Goal: Information Seeking & Learning: Learn about a topic

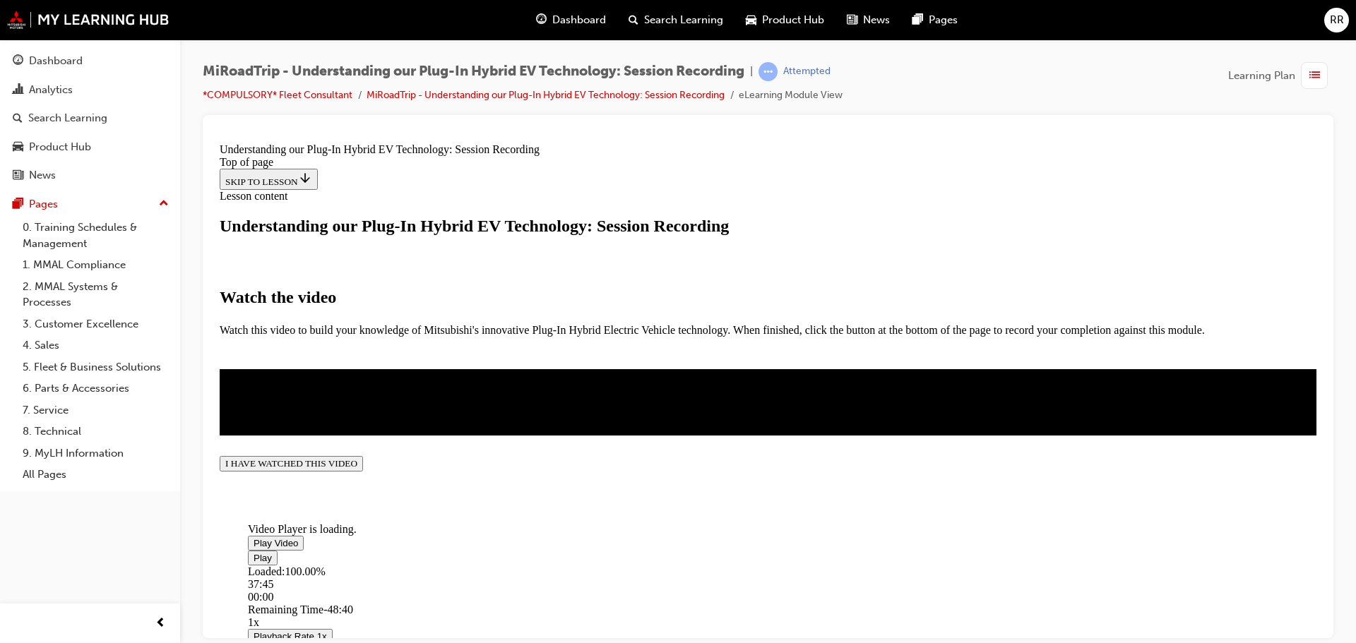
scroll to position [376, 0]
click at [363, 471] on button "I HAVE WATCHED THIS VIDEO" at bounding box center [291, 463] width 143 height 16
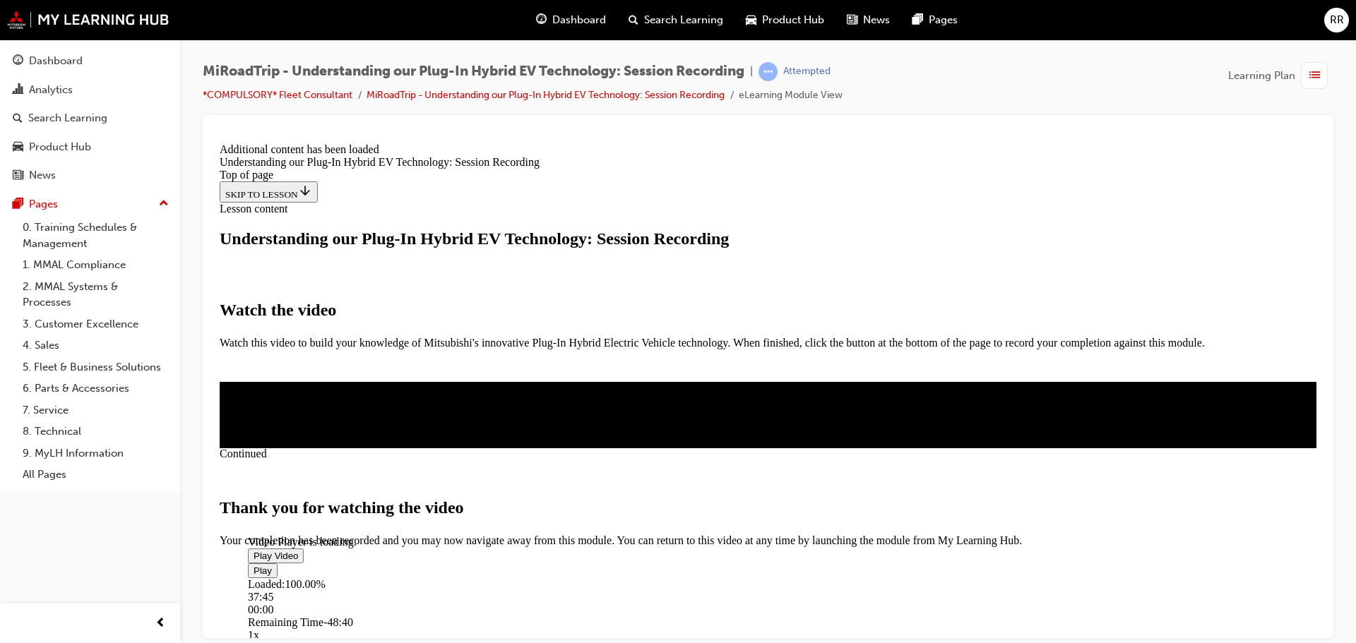
scroll to position [493, 0]
click at [306, 600] on button "CLOSE MODULE" at bounding box center [263, 607] width 86 height 15
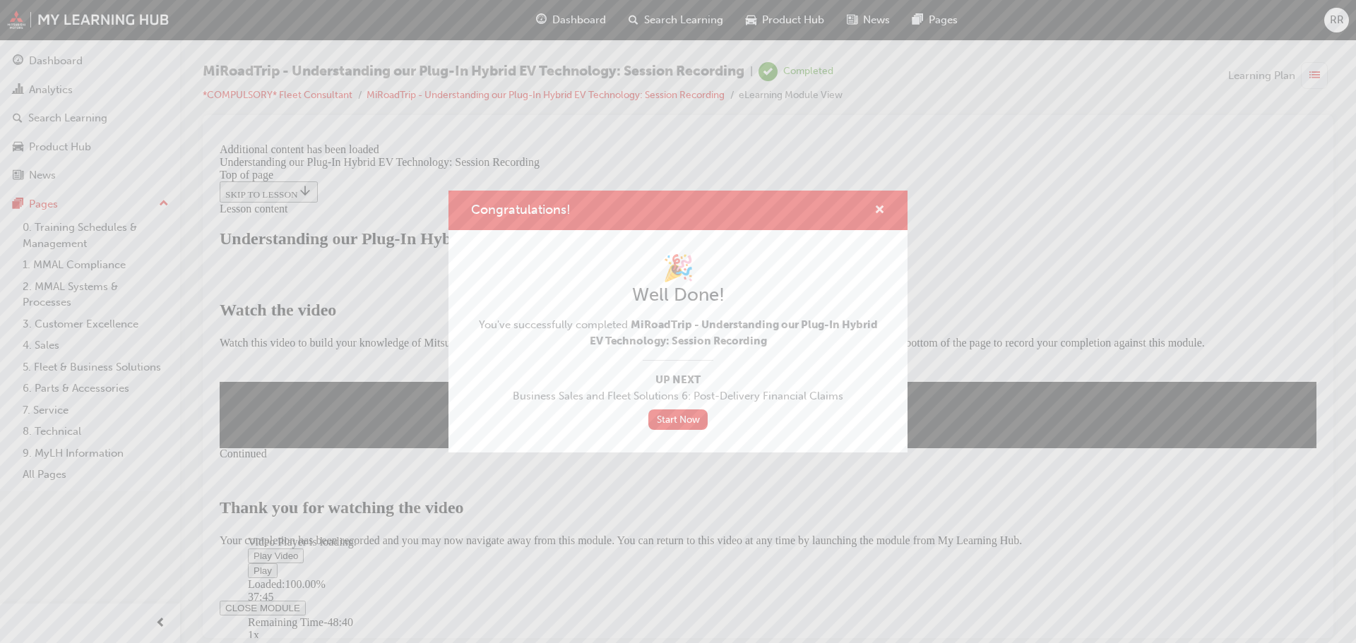
click at [876, 205] on span "cross-icon" at bounding box center [879, 211] width 11 height 13
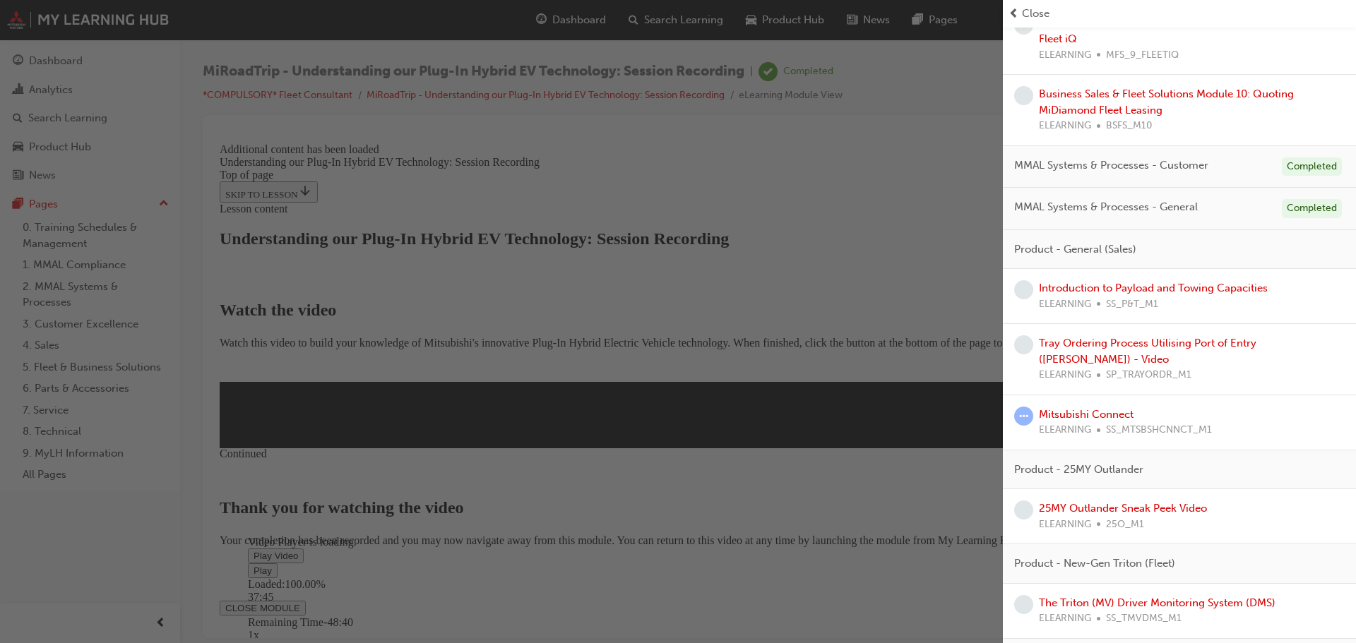
scroll to position [565, 0]
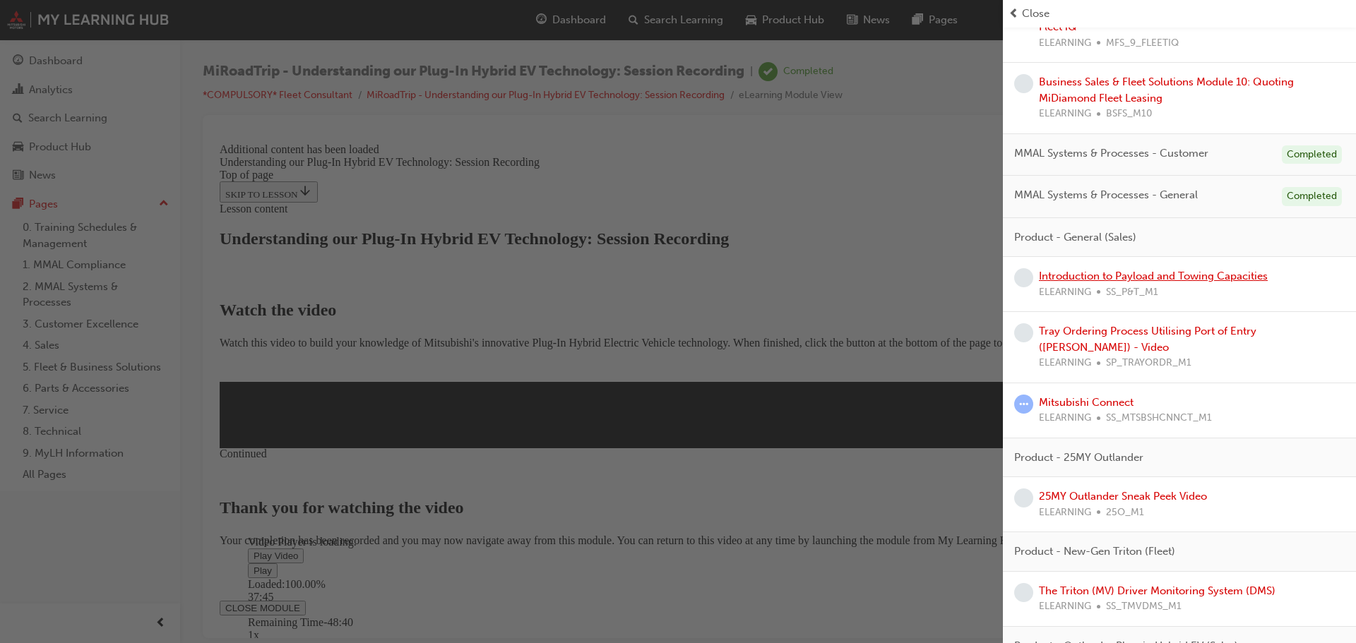
click at [1118, 273] on link "Introduction to Payload and Towing Capacities" at bounding box center [1153, 276] width 229 height 13
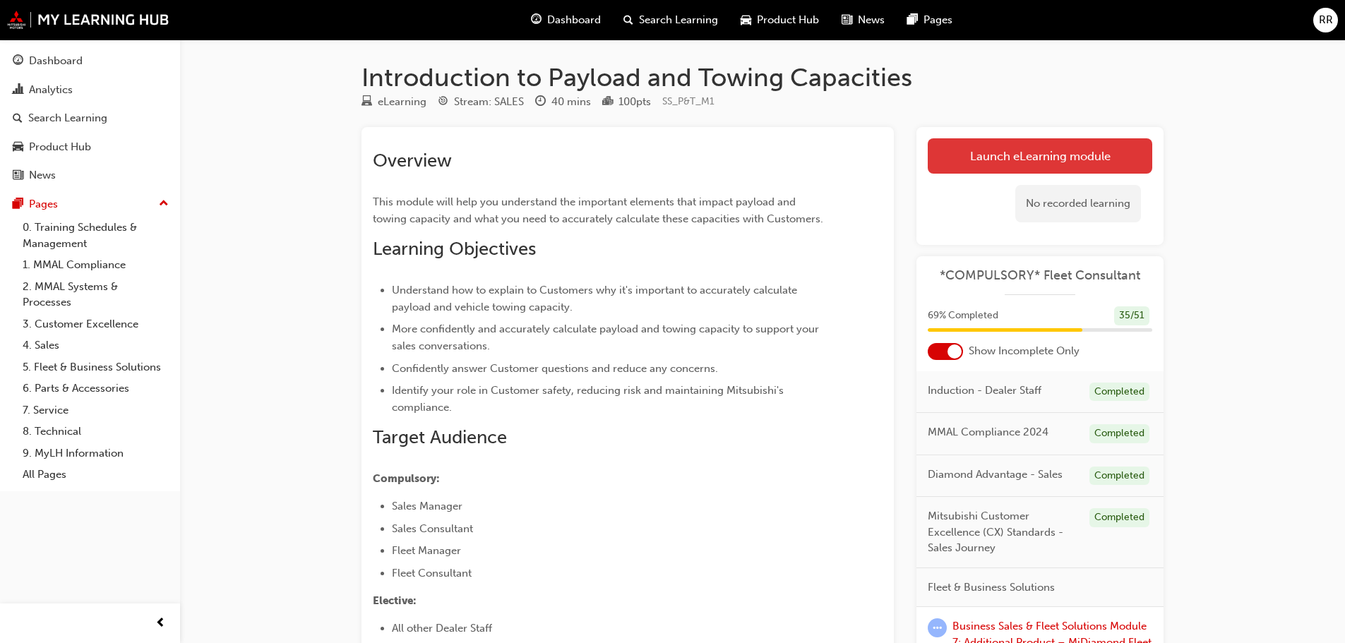
click at [993, 148] on link "Launch eLearning module" at bounding box center [1040, 155] width 225 height 35
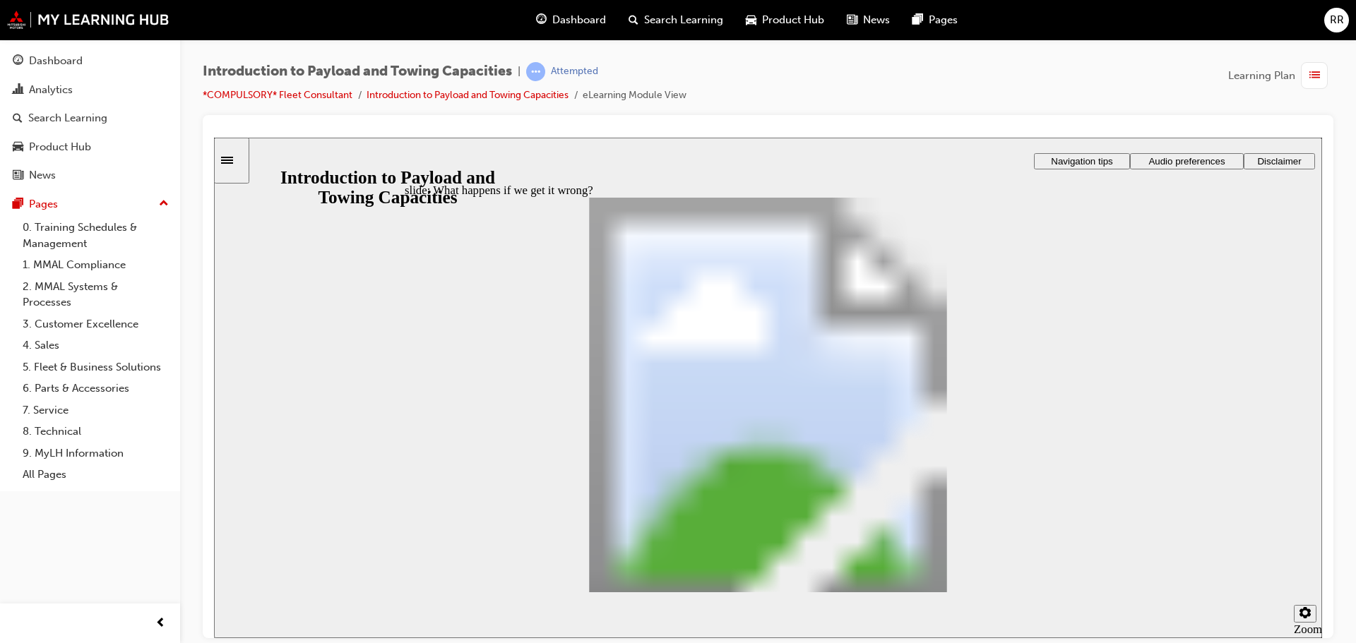
drag, startPoint x: 917, startPoint y: 425, endPoint x: 872, endPoint y: 539, distance: 122.3
drag, startPoint x: 876, startPoint y: 518, endPoint x: 789, endPoint y: 553, distance: 94.1
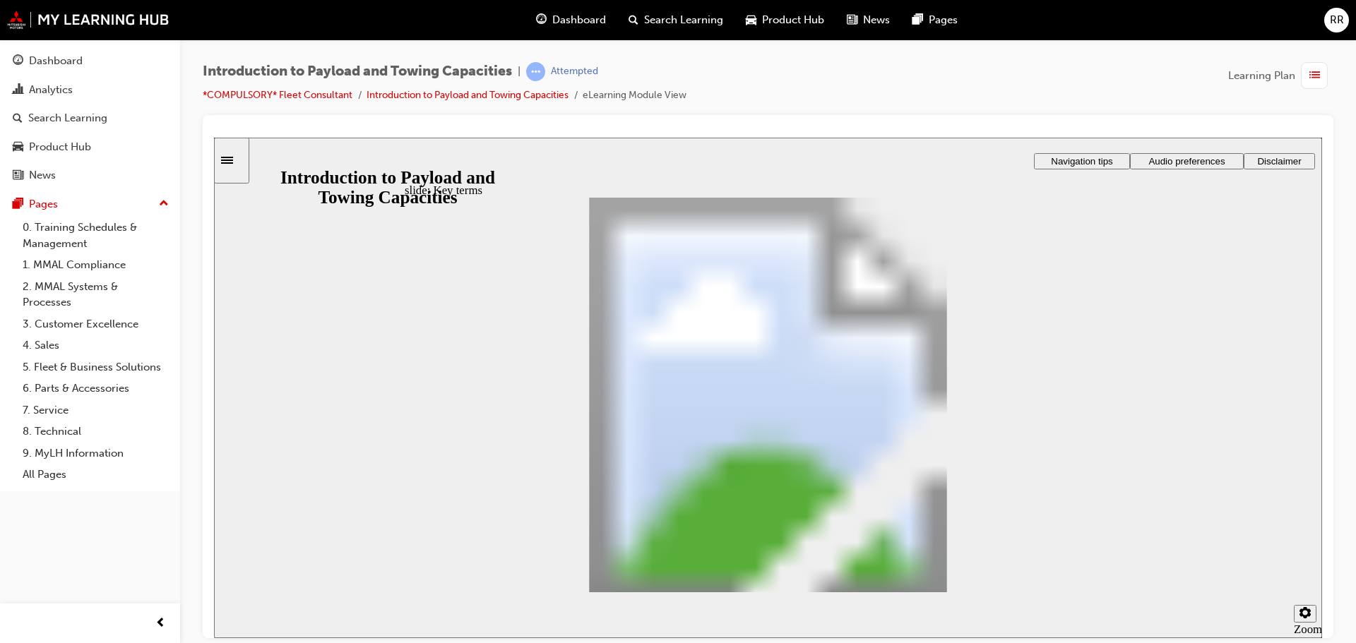
drag, startPoint x: 697, startPoint y: 392, endPoint x: 1093, endPoint y: 246, distance: 422.2
drag, startPoint x: 732, startPoint y: 481, endPoint x: 742, endPoint y: 475, distance: 11.4
drag, startPoint x: 805, startPoint y: 521, endPoint x: 1073, endPoint y: 256, distance: 377.4
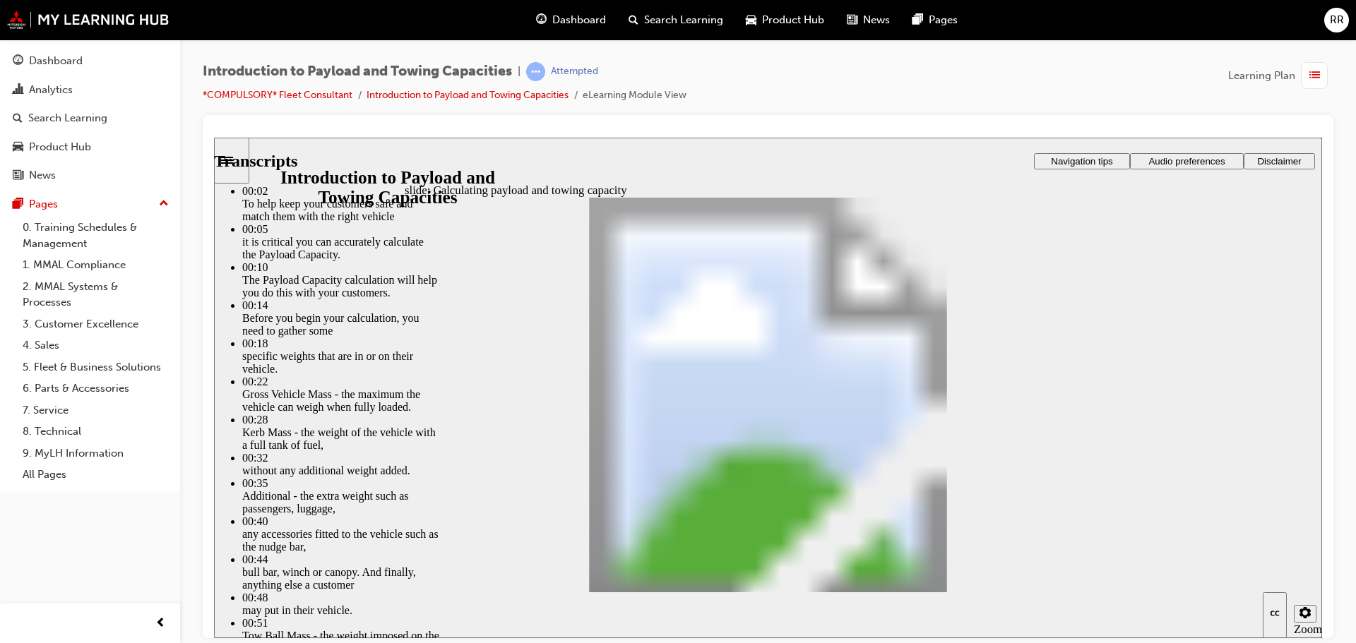
type input "93"
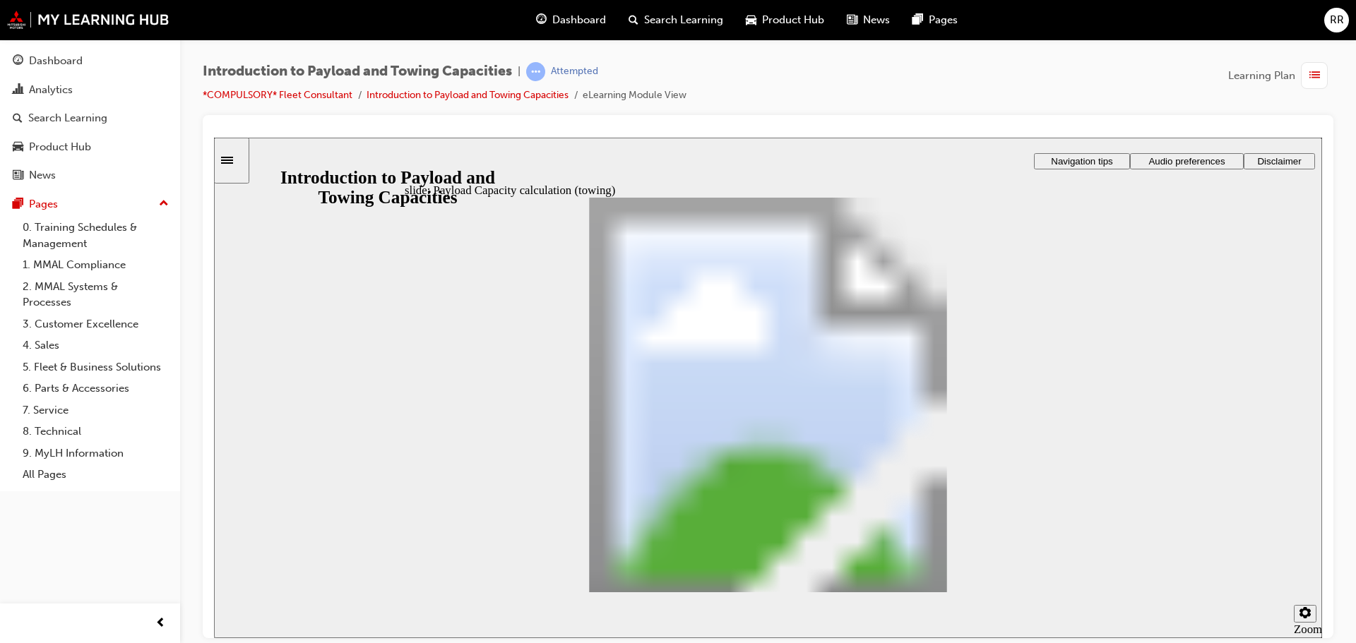
drag, startPoint x: 635, startPoint y: 387, endPoint x: 753, endPoint y: 418, distance: 121.9
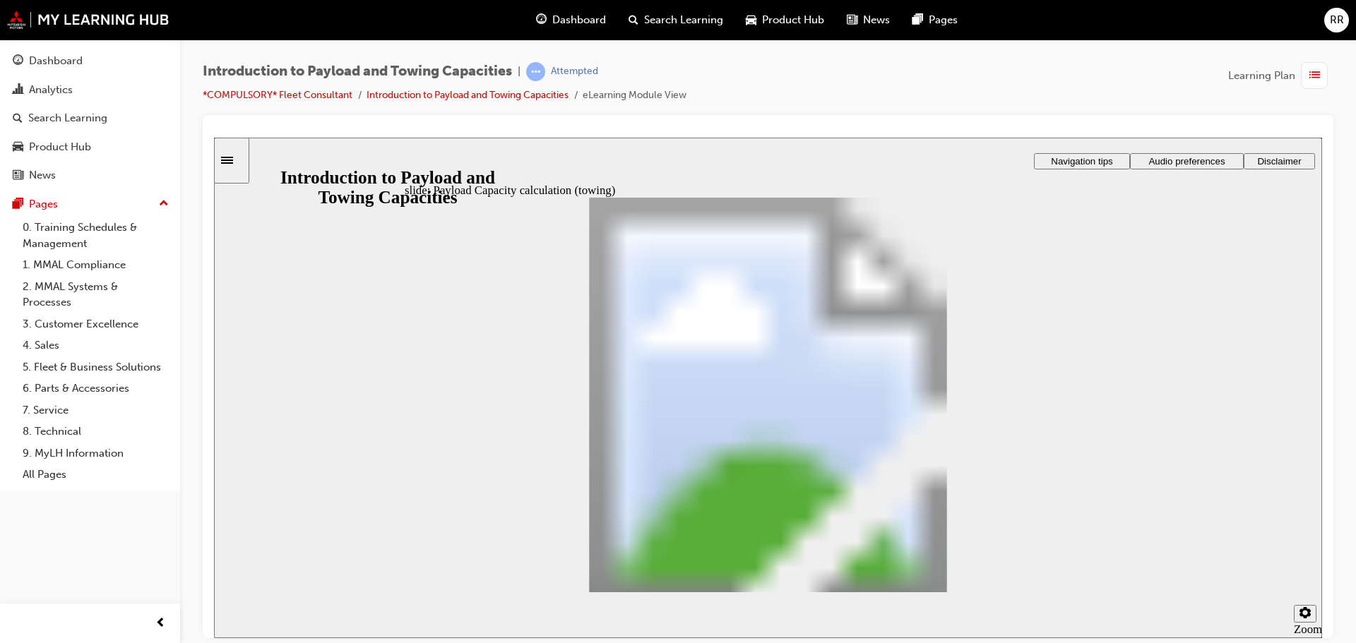
drag, startPoint x: 774, startPoint y: 422, endPoint x: 868, endPoint y: 409, distance: 95.5
drag, startPoint x: 895, startPoint y: 407, endPoint x: 993, endPoint y: 407, distance: 97.4
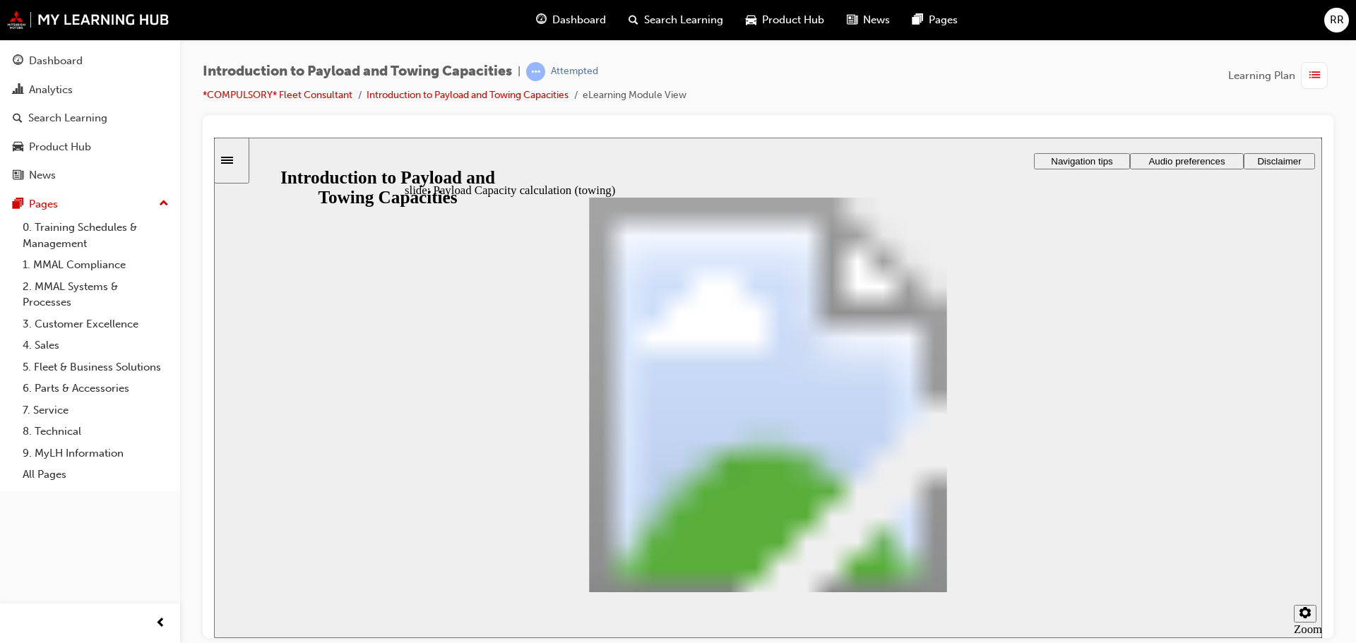
drag, startPoint x: 1005, startPoint y: 407, endPoint x: 1085, endPoint y: 422, distance: 81.3
drag, startPoint x: 1091, startPoint y: 444, endPoint x: 1068, endPoint y: 596, distance: 153.6
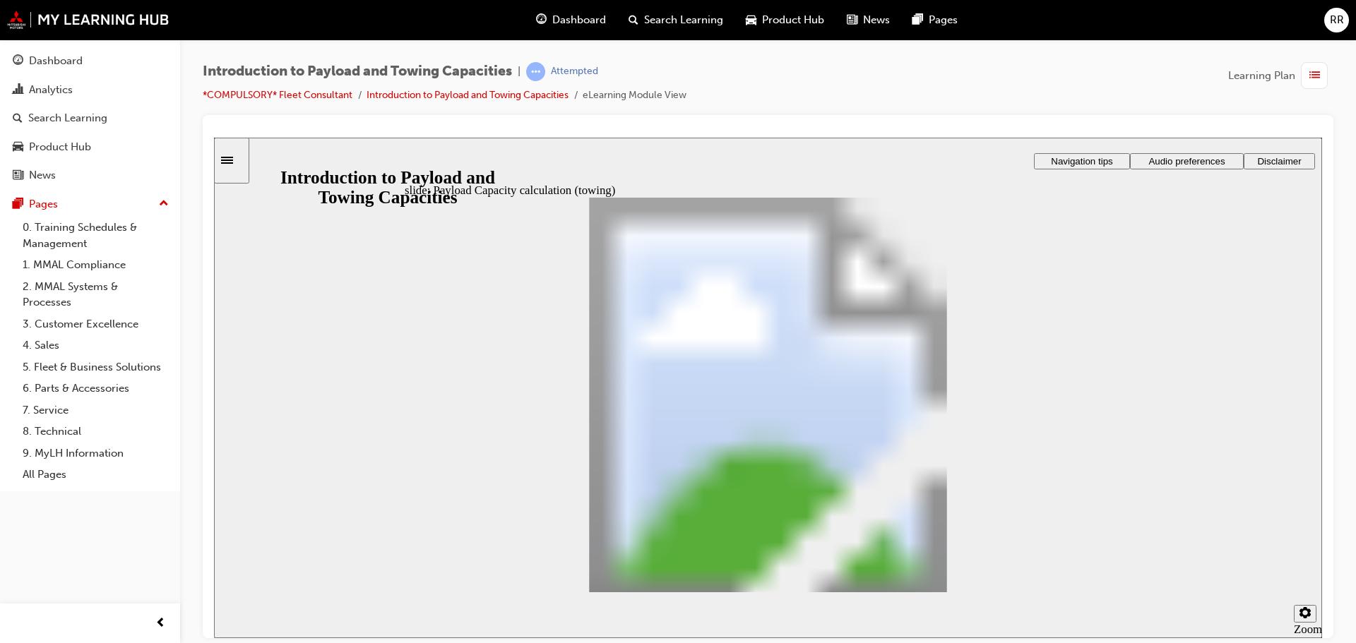
drag, startPoint x: 808, startPoint y: 373, endPoint x: 633, endPoint y: 454, distance: 193.0
drag, startPoint x: 1002, startPoint y: 377, endPoint x: 713, endPoint y: 456, distance: 299.4
drag, startPoint x: 947, startPoint y: 385, endPoint x: 758, endPoint y: 468, distance: 206.7
drag, startPoint x: 943, startPoint y: 385, endPoint x: 755, endPoint y: 460, distance: 203.1
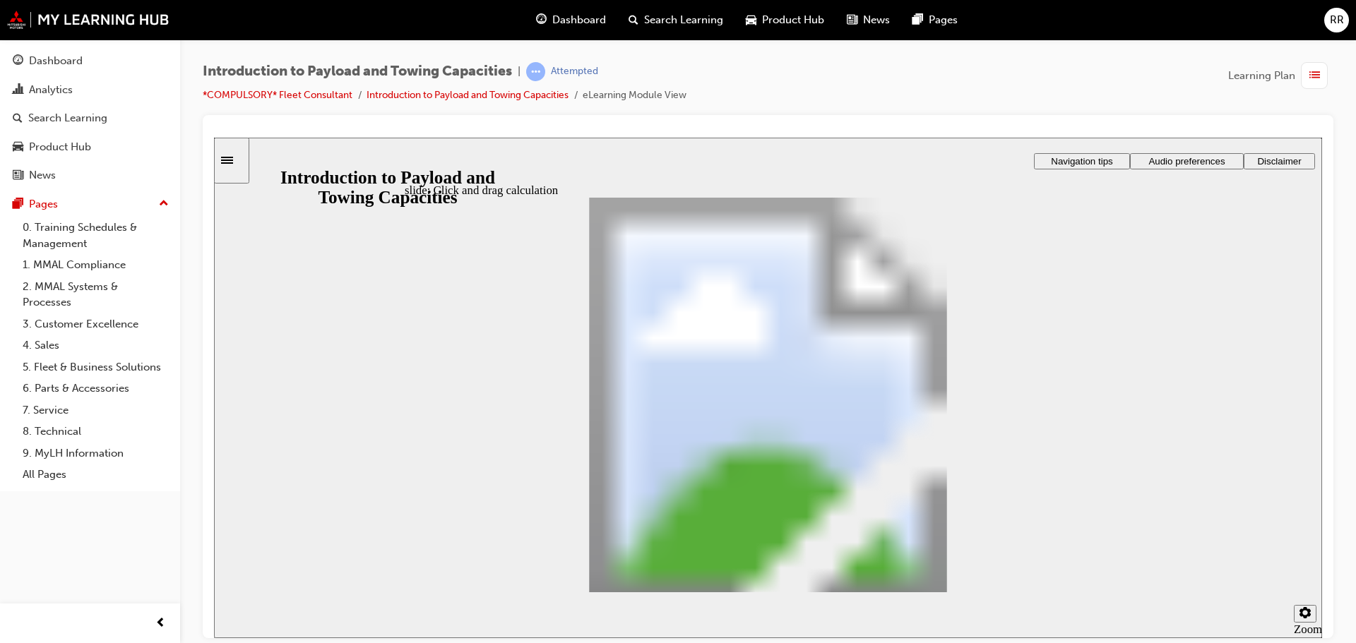
drag, startPoint x: 952, startPoint y: 373, endPoint x: 747, endPoint y: 455, distance: 220.9
drag, startPoint x: 905, startPoint y: 367, endPoint x: 811, endPoint y: 410, distance: 103.3
drag, startPoint x: 873, startPoint y: 376, endPoint x: 741, endPoint y: 457, distance: 154.4
drag, startPoint x: 741, startPoint y: 386, endPoint x: 753, endPoint y: 475, distance: 89.9
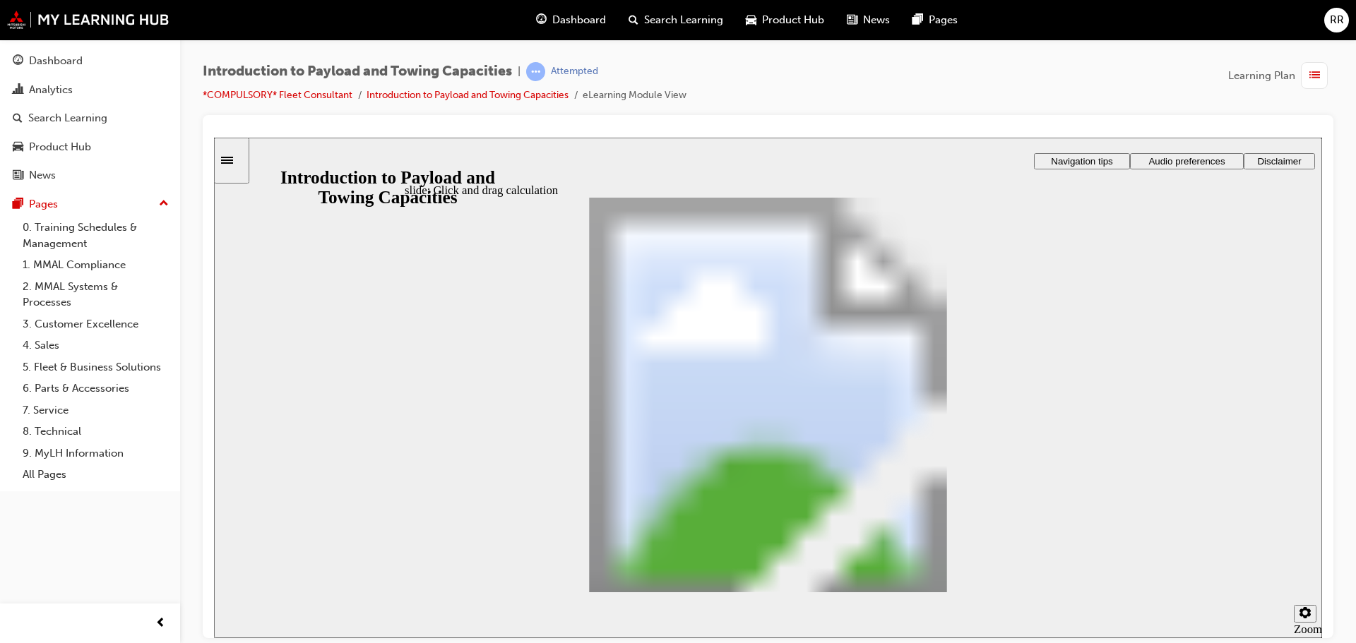
drag, startPoint x: 1082, startPoint y: 379, endPoint x: 744, endPoint y: 458, distance: 346.6
drag, startPoint x: 674, startPoint y: 388, endPoint x: 770, endPoint y: 463, distance: 122.2
drag, startPoint x: 590, startPoint y: 370, endPoint x: 818, endPoint y: 446, distance: 239.8
drag, startPoint x: 547, startPoint y: 377, endPoint x: 856, endPoint y: 457, distance: 318.7
checkbox input "true"
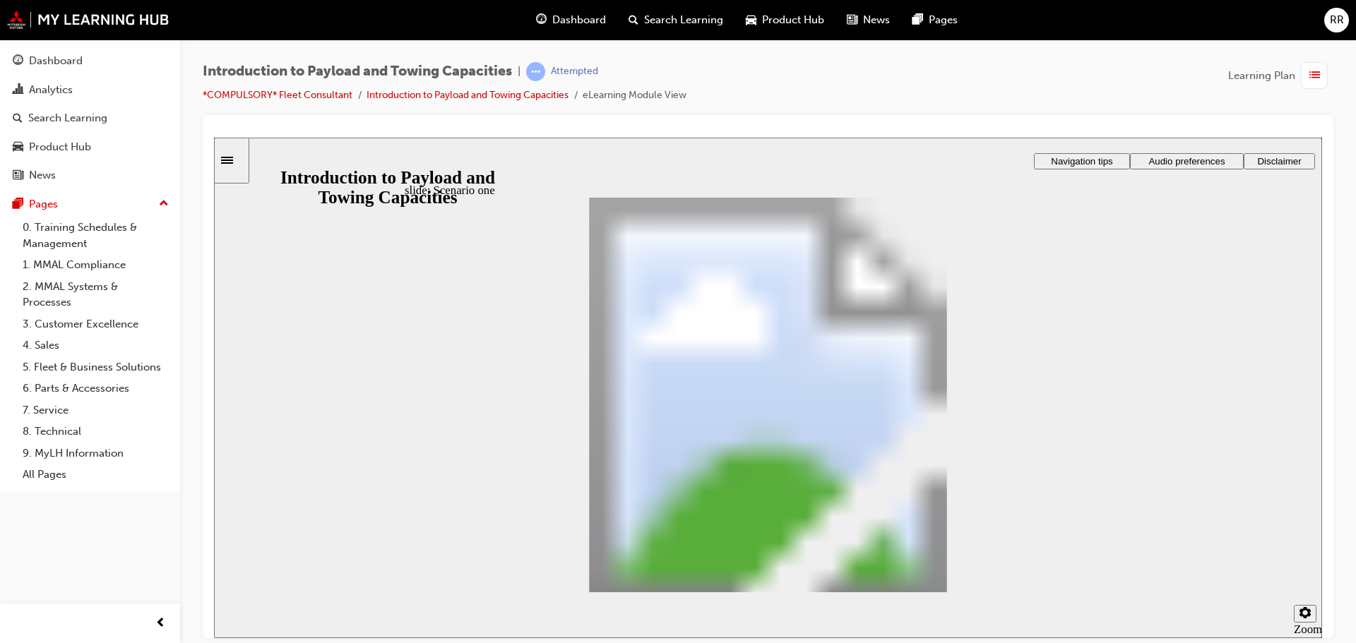
checkbox input "true"
drag, startPoint x: 509, startPoint y: 352, endPoint x: 726, endPoint y: 390, distance: 220.1
drag, startPoint x: 496, startPoint y: 353, endPoint x: 761, endPoint y: 383, distance: 266.4
drag, startPoint x: 508, startPoint y: 349, endPoint x: 717, endPoint y: 397, distance: 215.0
drag, startPoint x: 512, startPoint y: 351, endPoint x: 789, endPoint y: 409, distance: 283.6
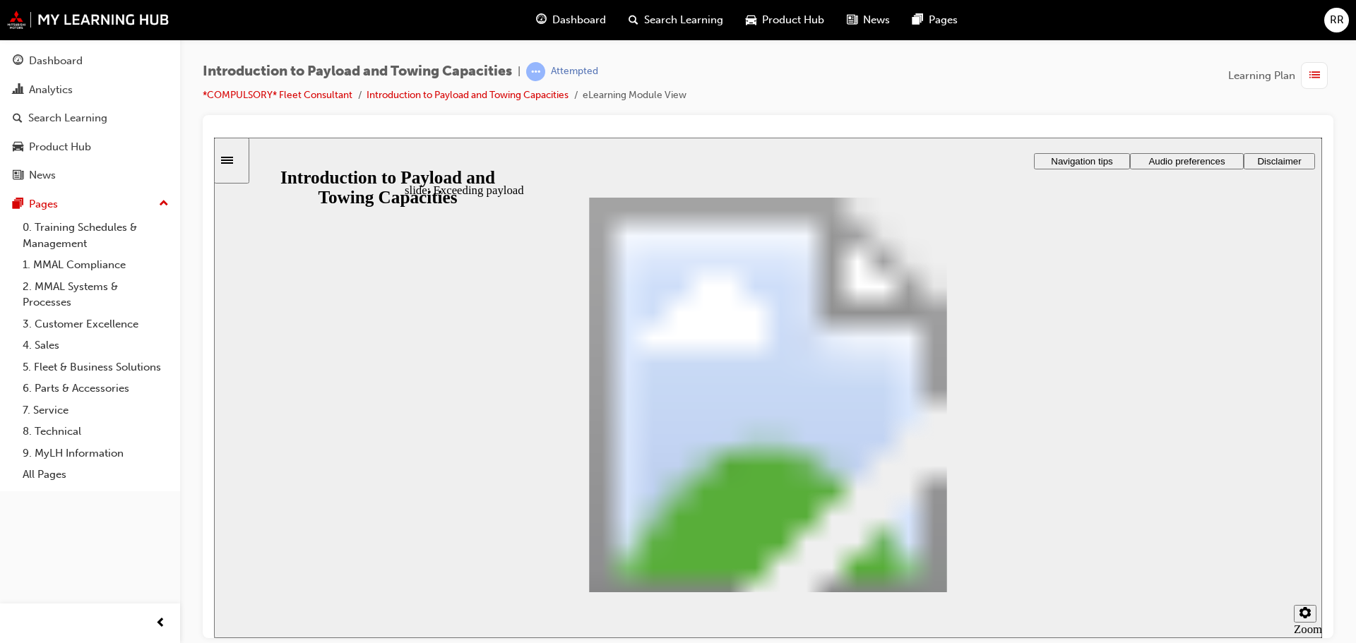
drag, startPoint x: 668, startPoint y: 403, endPoint x: 936, endPoint y: 382, distance: 269.1
drag, startPoint x: 554, startPoint y: 354, endPoint x: 865, endPoint y: 431, distance: 320.0
drag, startPoint x: 512, startPoint y: 354, endPoint x: 683, endPoint y: 443, distance: 192.3
drag, startPoint x: 500, startPoint y: 351, endPoint x: 1025, endPoint y: 373, distance: 525.7
drag, startPoint x: 486, startPoint y: 360, endPoint x: 771, endPoint y: 426, distance: 292.7
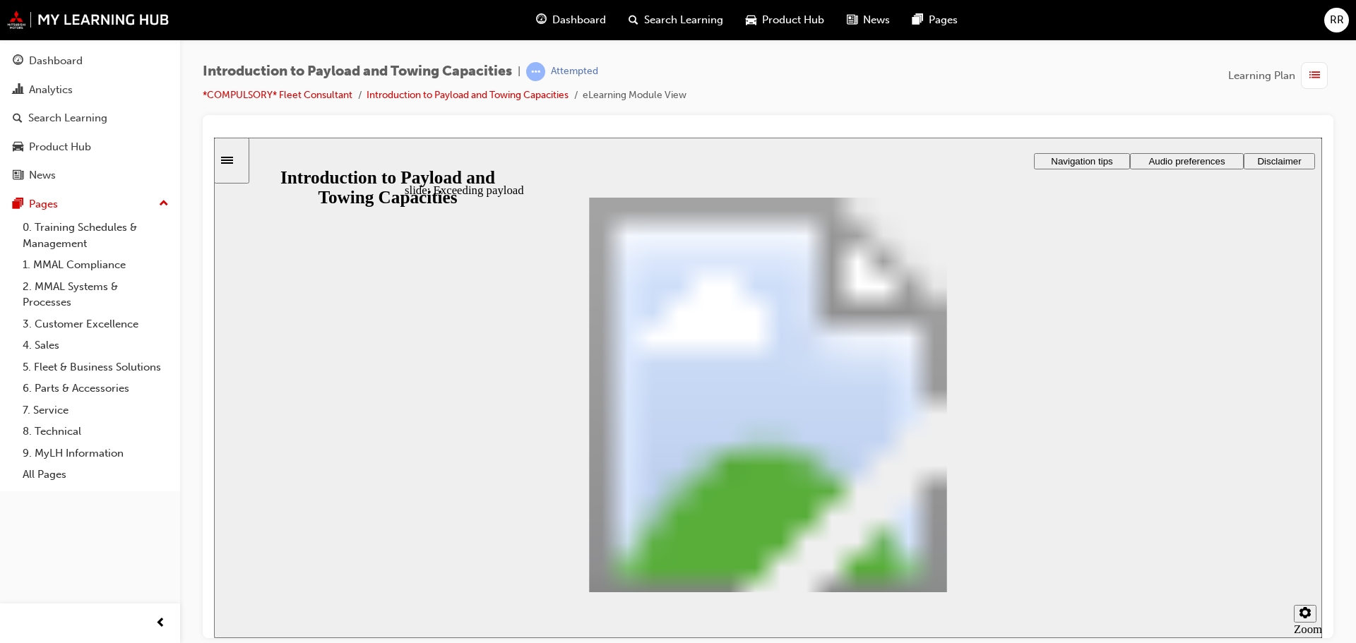
drag, startPoint x: 478, startPoint y: 359, endPoint x: 770, endPoint y: 437, distance: 301.7
drag, startPoint x: 491, startPoint y: 346, endPoint x: 954, endPoint y: 381, distance: 463.8
drag, startPoint x: 491, startPoint y: 361, endPoint x: 641, endPoint y: 493, distance: 199.1
radio input "false"
radio input "true"
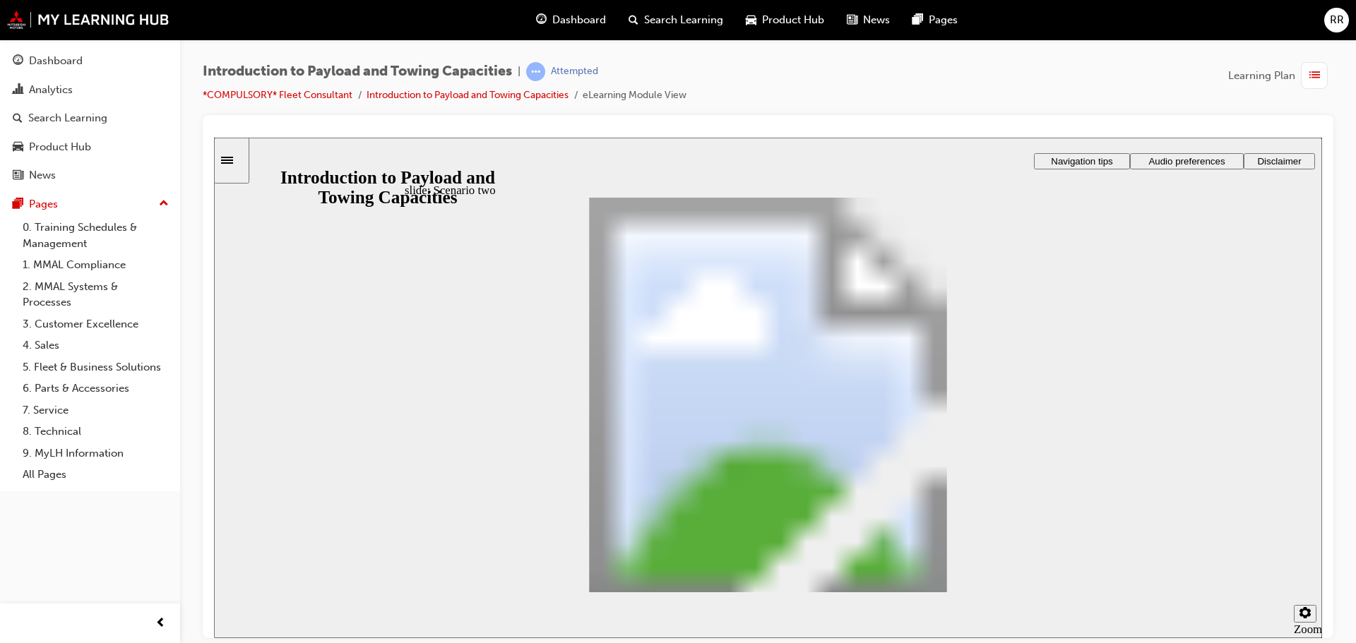
radio input "true"
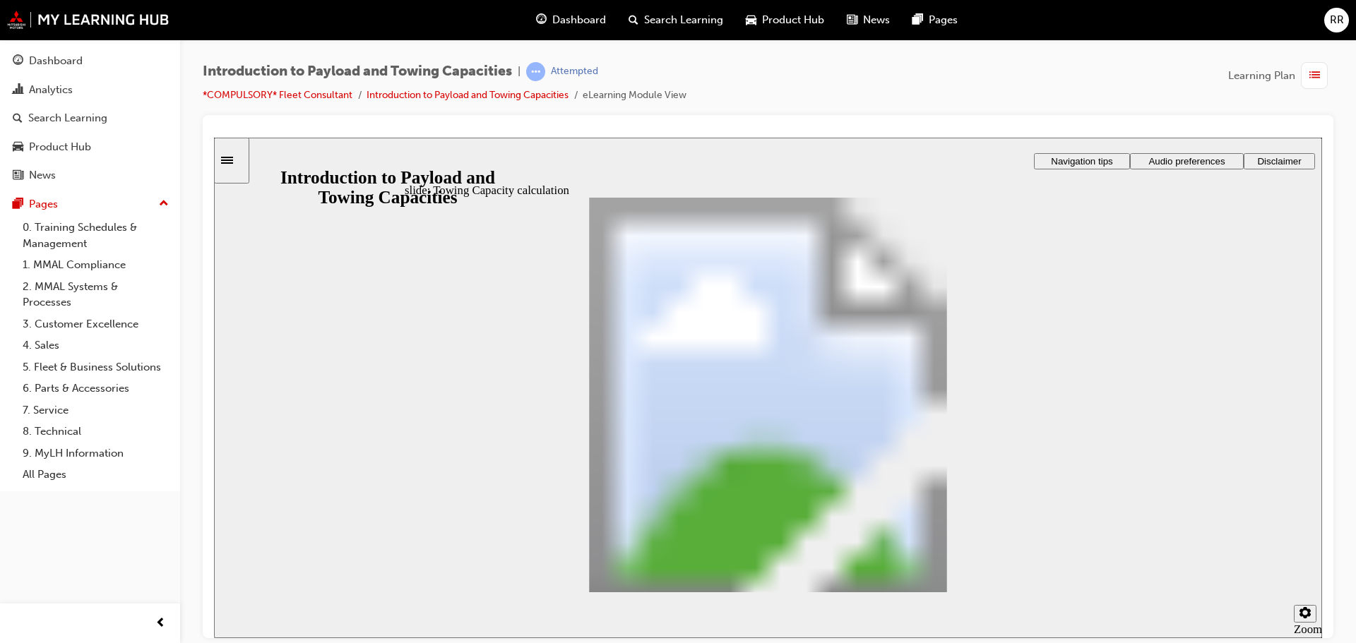
drag, startPoint x: 616, startPoint y: 396, endPoint x: 656, endPoint y: 402, distance: 40.7
radio input "true"
radio input "false"
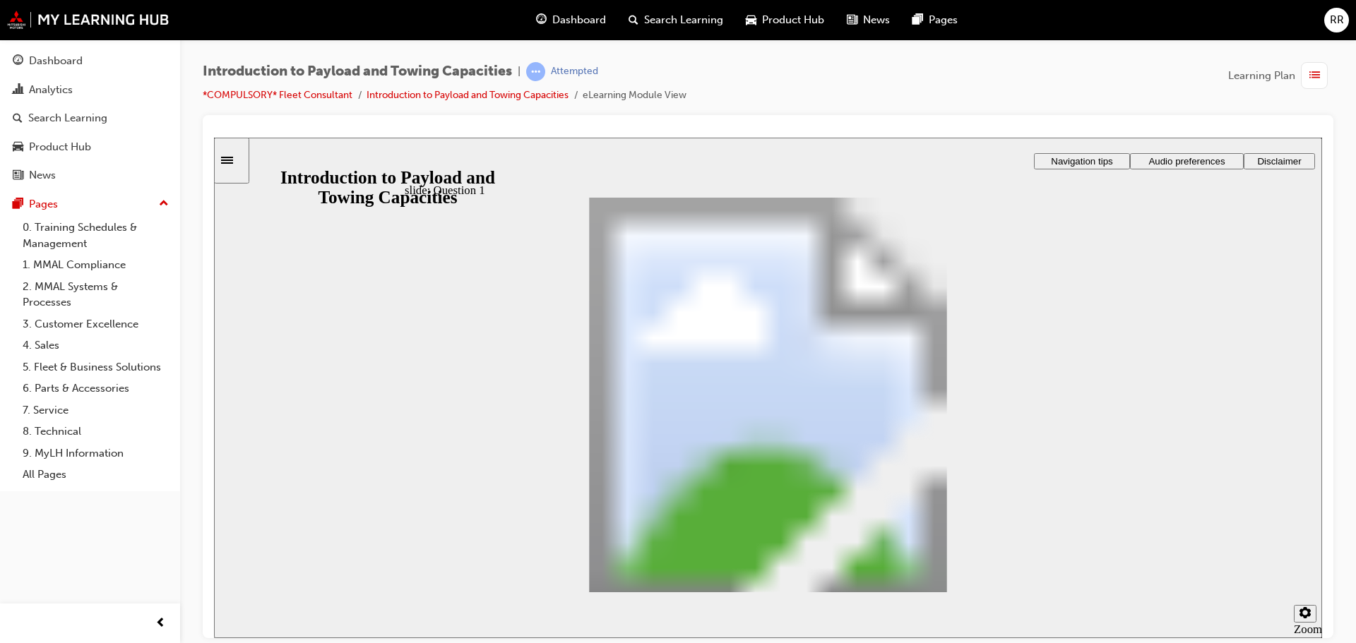
radio input "true"
drag, startPoint x: 770, startPoint y: 491, endPoint x: 762, endPoint y: 337, distance: 154.8
drag, startPoint x: 943, startPoint y: 495, endPoint x: 650, endPoint y: 383, distance: 313.1
drag, startPoint x: 595, startPoint y: 448, endPoint x: 778, endPoint y: 411, distance: 186.5
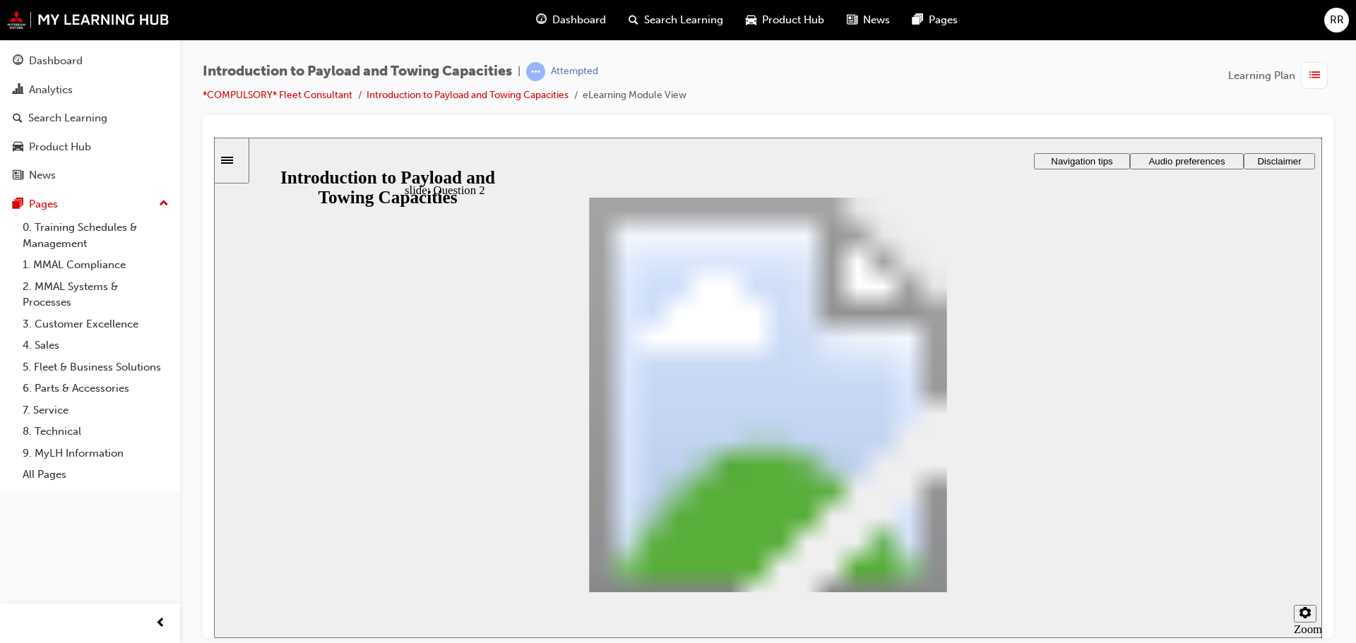
drag, startPoint x: 732, startPoint y: 407, endPoint x: 765, endPoint y: 429, distance: 40.1
checkbox input "true"
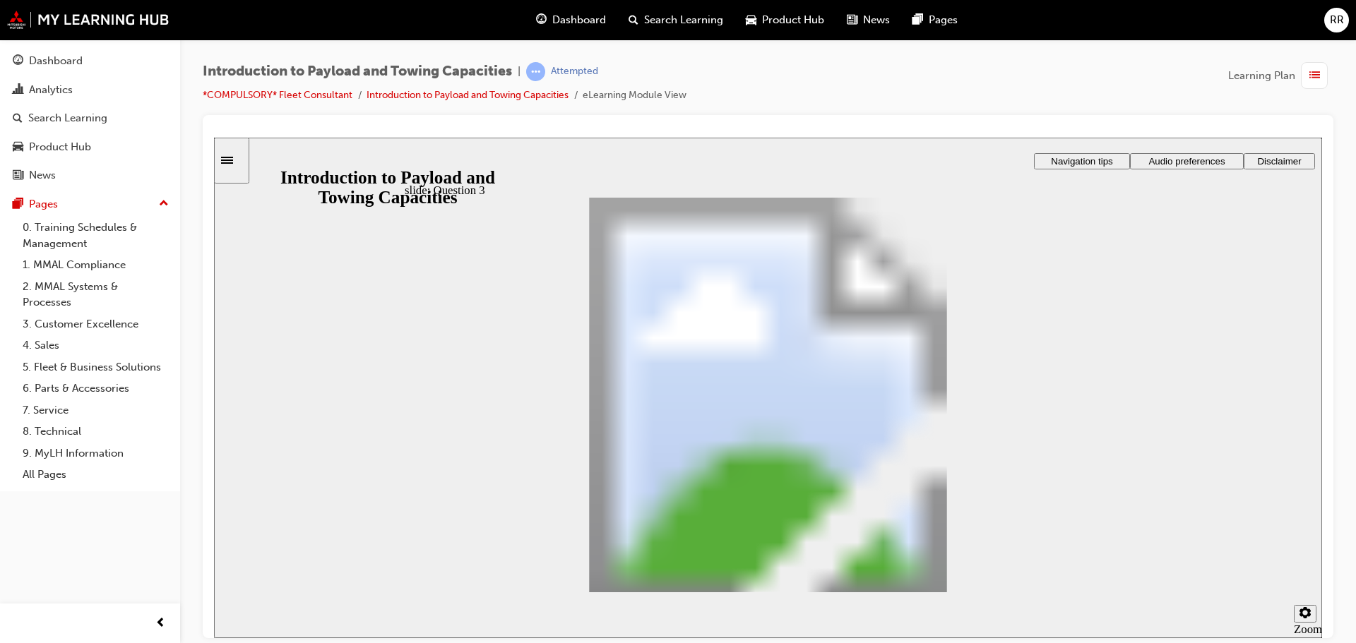
drag, startPoint x: 511, startPoint y: 462, endPoint x: 827, endPoint y: 354, distance: 333.3
drag, startPoint x: 760, startPoint y: 307, endPoint x: 840, endPoint y: 455, distance: 167.7
drag, startPoint x: 597, startPoint y: 304, endPoint x: 689, endPoint y: 356, distance: 105.9
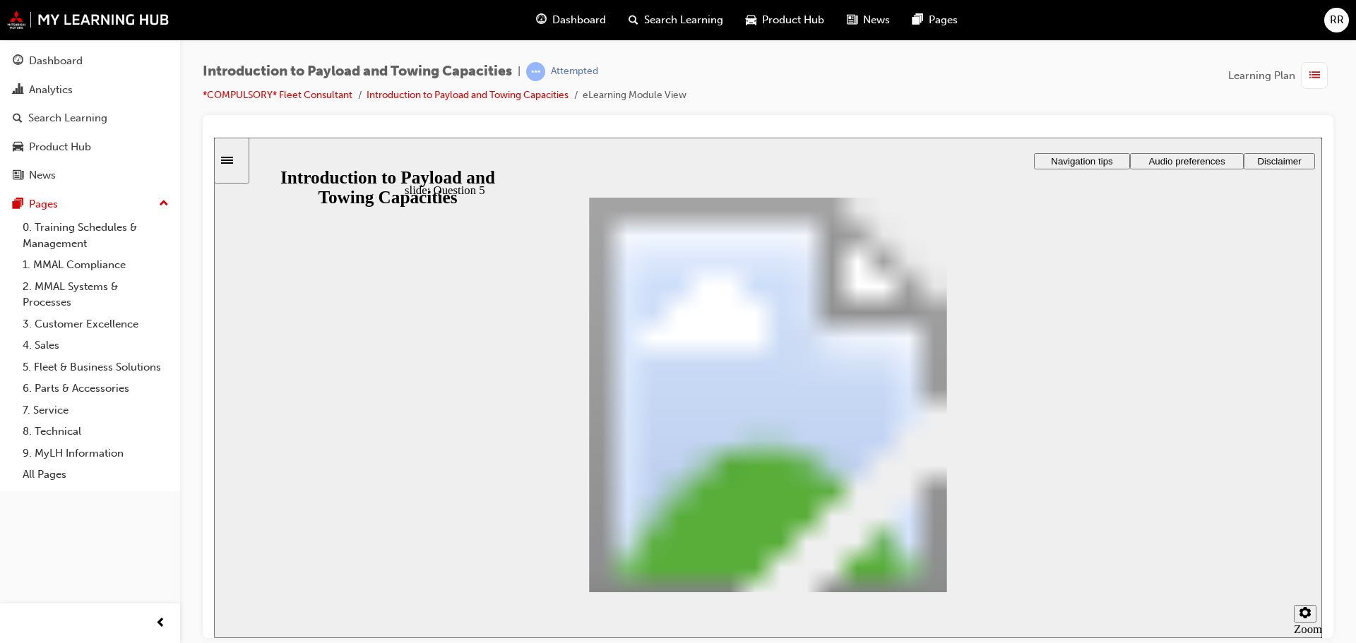
drag, startPoint x: 567, startPoint y: 302, endPoint x: 664, endPoint y: 490, distance: 211.2
drag, startPoint x: 642, startPoint y: 299, endPoint x: 734, endPoint y: 398, distance: 134.9
drag, startPoint x: 738, startPoint y: 311, endPoint x: 849, endPoint y: 498, distance: 217.5
drag, startPoint x: 656, startPoint y: 301, endPoint x: 746, endPoint y: 354, distance: 105.1
drag, startPoint x: 689, startPoint y: 301, endPoint x: 779, endPoint y: 399, distance: 132.4
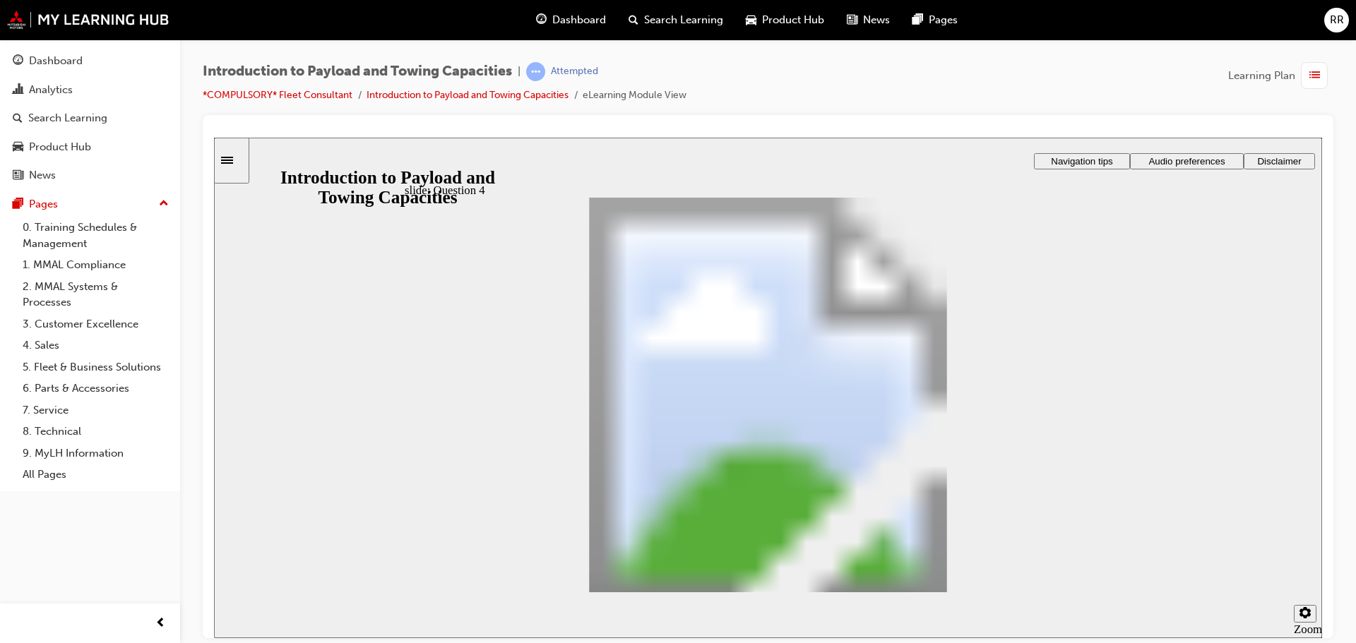
drag, startPoint x: 626, startPoint y: 302, endPoint x: 726, endPoint y: 446, distance: 175.5
checkbox input "true"
radio input "true"
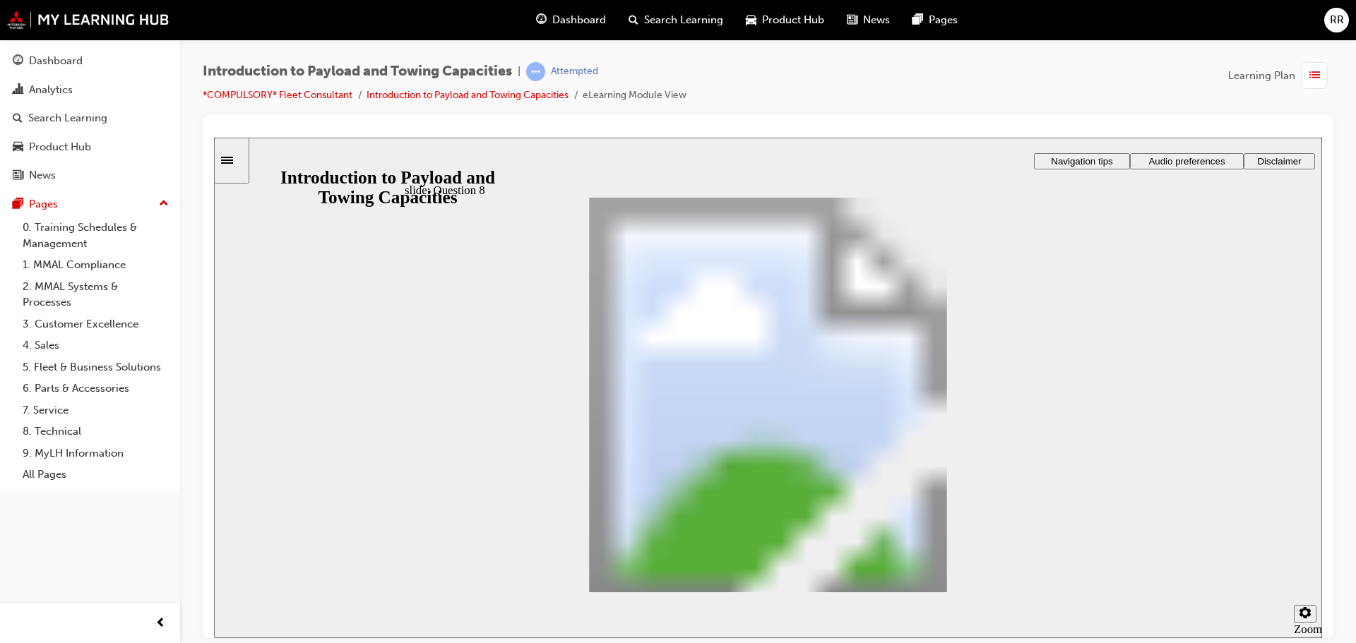
radio input "true"
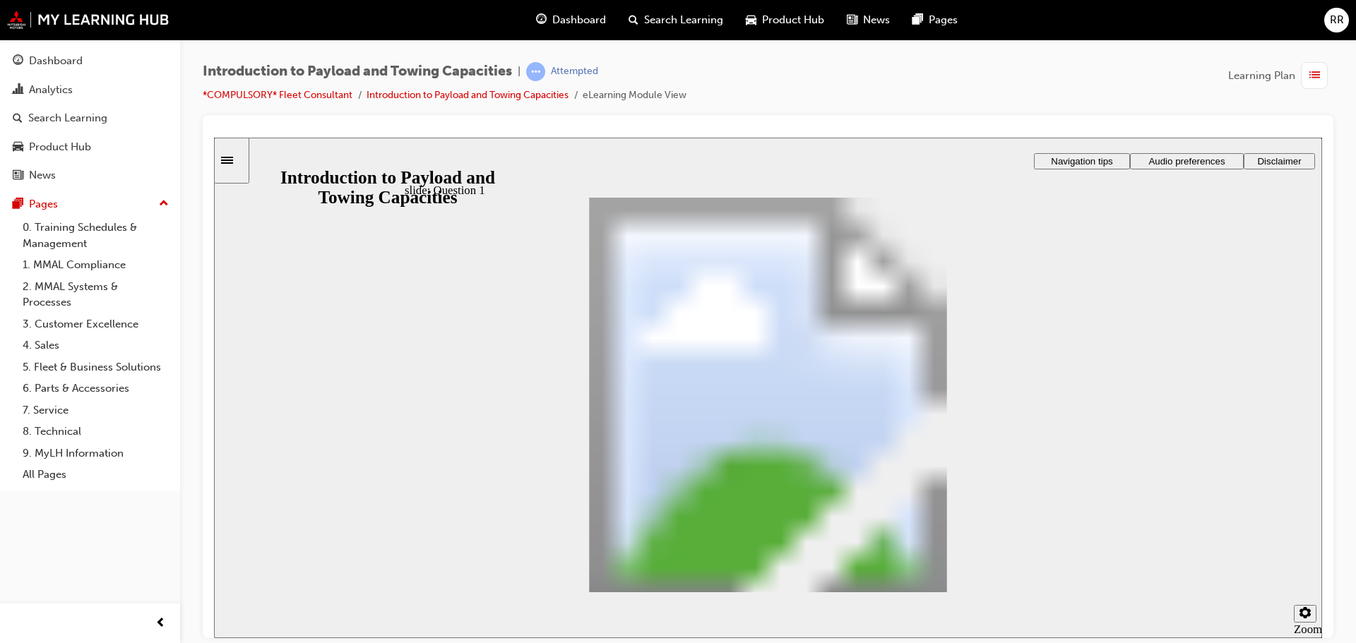
radio input "true"
drag, startPoint x: 1055, startPoint y: 548, endPoint x: 416, endPoint y: 707, distance: 659.2
drag, startPoint x: 763, startPoint y: 496, endPoint x: 743, endPoint y: 353, distance: 144.0
drag, startPoint x: 933, startPoint y: 488, endPoint x: 630, endPoint y: 373, distance: 324.4
drag, startPoint x: 587, startPoint y: 448, endPoint x: 762, endPoint y: 378, distance: 189.4
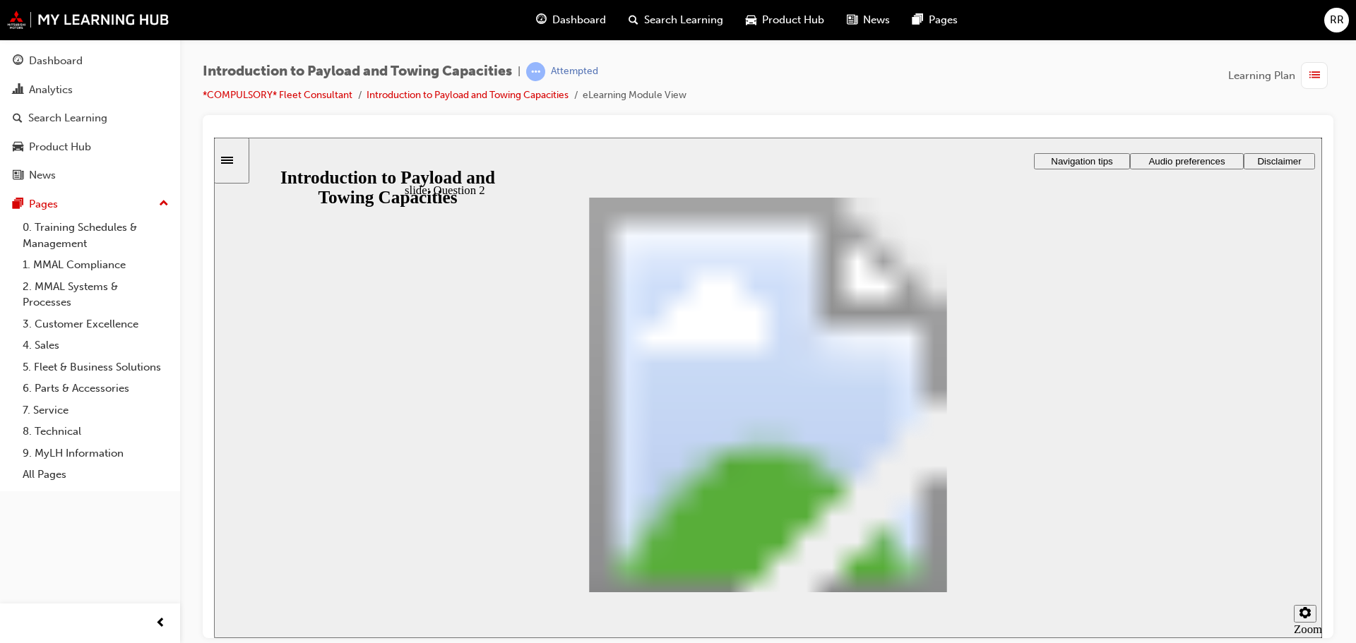
drag, startPoint x: 1083, startPoint y: 575, endPoint x: 1075, endPoint y: 565, distance: 13.0
checkbox input "true"
drag, startPoint x: 871, startPoint y: 418, endPoint x: 897, endPoint y: 424, distance: 26.9
drag, startPoint x: 627, startPoint y: 300, endPoint x: 719, endPoint y: 445, distance: 171.4
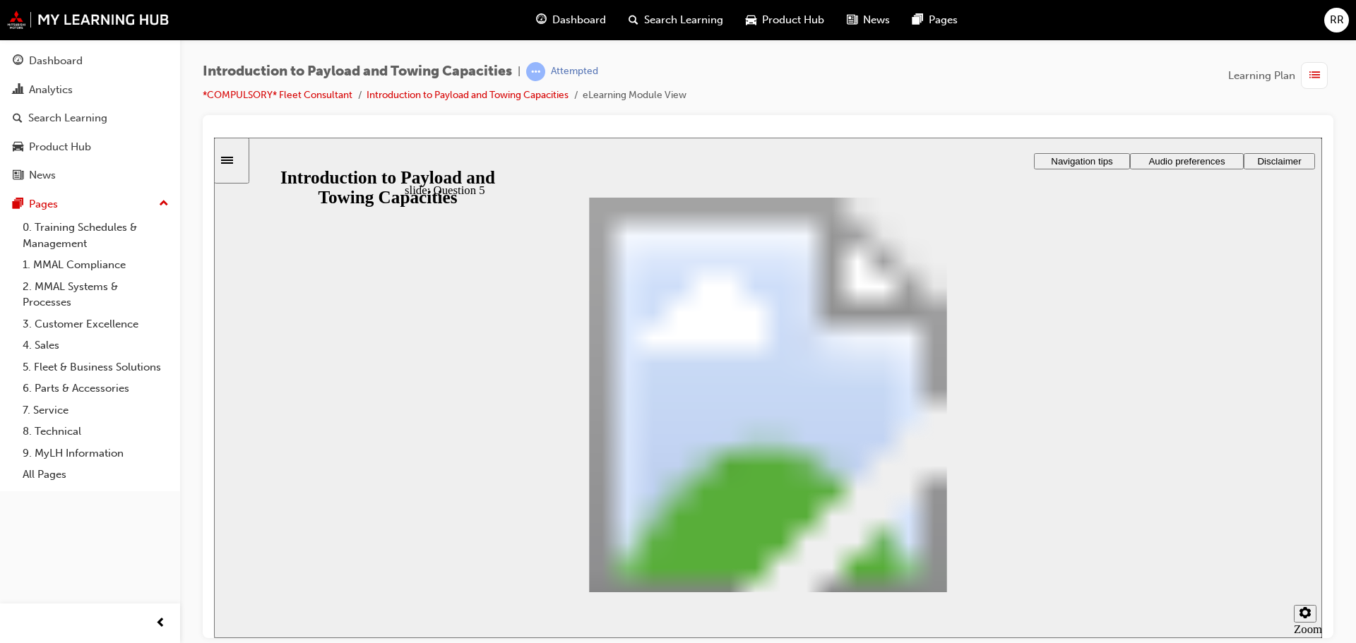
drag, startPoint x: 597, startPoint y: 302, endPoint x: 693, endPoint y: 348, distance: 106.4
drag, startPoint x: 622, startPoint y: 306, endPoint x: 721, endPoint y: 498, distance: 216.0
drag, startPoint x: 611, startPoint y: 301, endPoint x: 711, endPoint y: 397, distance: 137.8
drag, startPoint x: 567, startPoint y: 305, endPoint x: 671, endPoint y: 496, distance: 217.7
drag, startPoint x: 563, startPoint y: 306, endPoint x: 667, endPoint y: 355, distance: 114.6
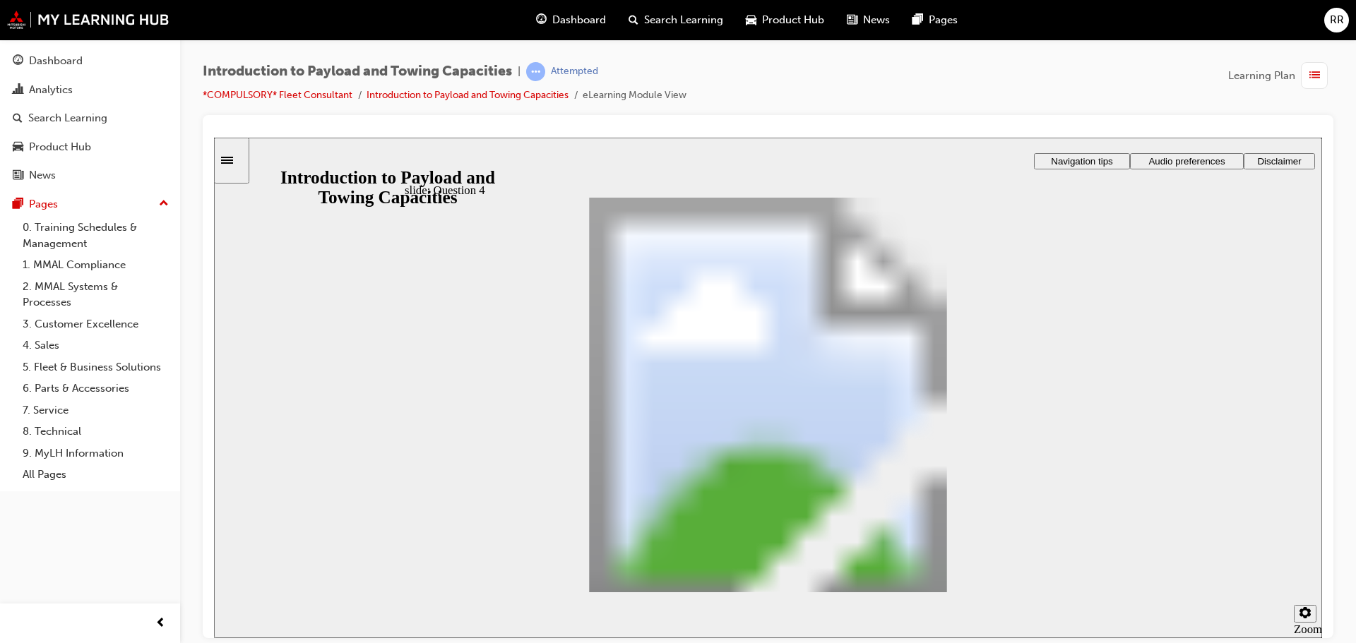
drag, startPoint x: 573, startPoint y: 306, endPoint x: 587, endPoint y: 347, distance: 44.0
drag, startPoint x: 633, startPoint y: 382, endPoint x: 756, endPoint y: 457, distance: 144.8
checkbox input "true"
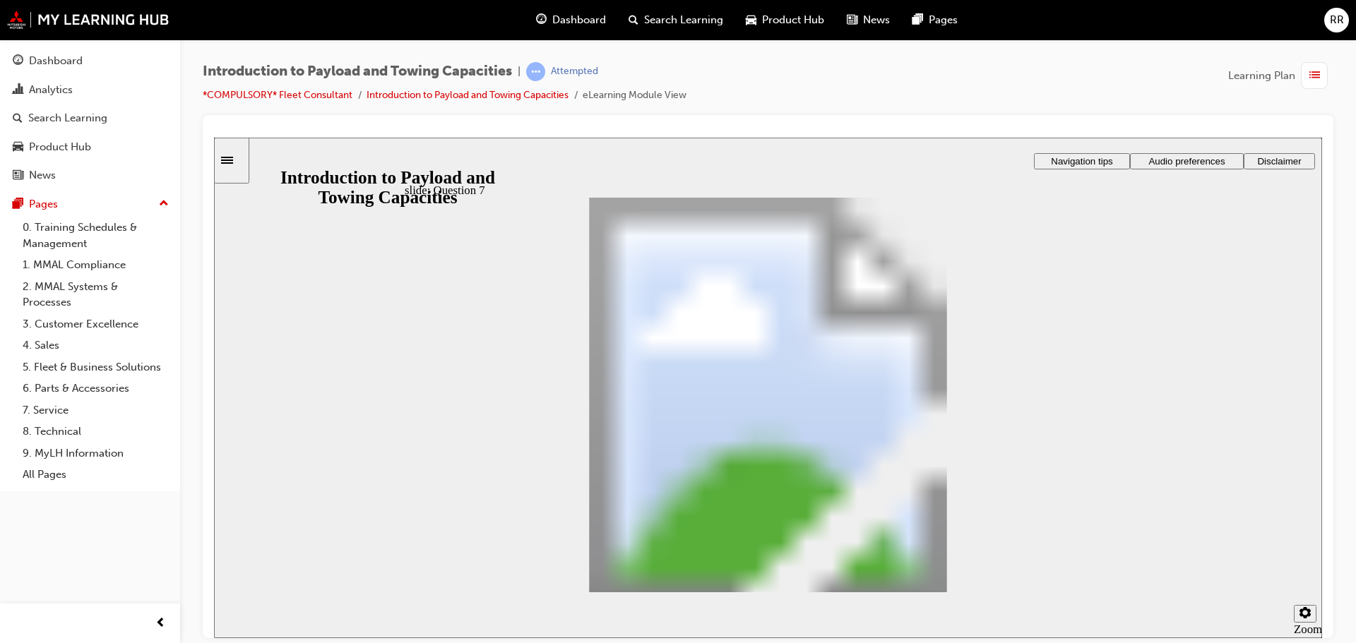
drag, startPoint x: 472, startPoint y: 425, endPoint x: 845, endPoint y: 482, distance: 377.8
radio input "true"
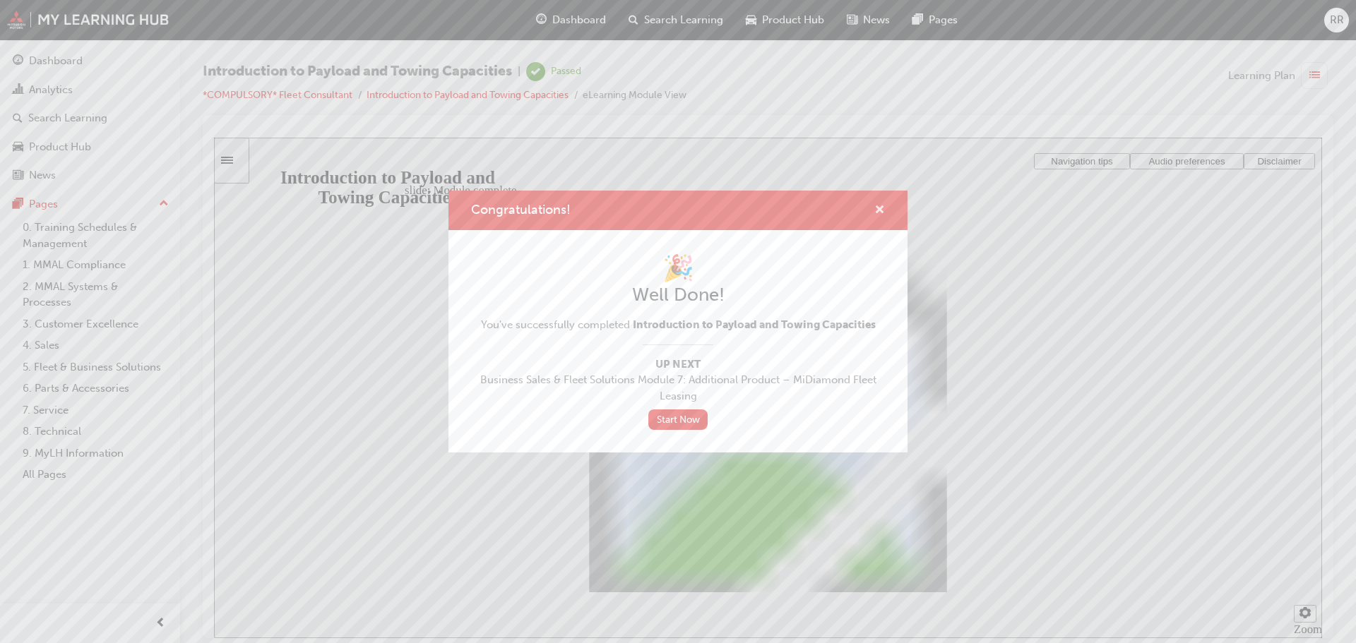
click at [879, 210] on span "cross-icon" at bounding box center [879, 211] width 11 height 13
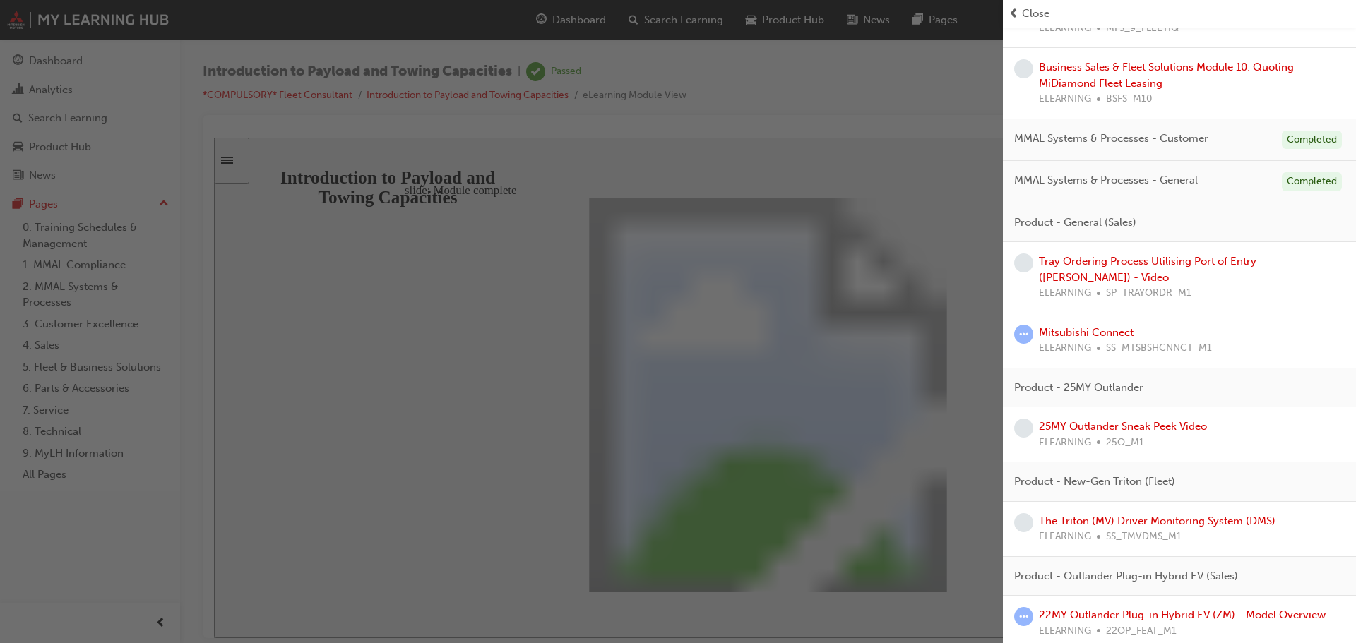
scroll to position [494, 0]
click at [1186, 258] on link "Tray Ordering Process Utilising Port of Entry ([PERSON_NAME]) - Video" at bounding box center [1147, 267] width 217 height 29
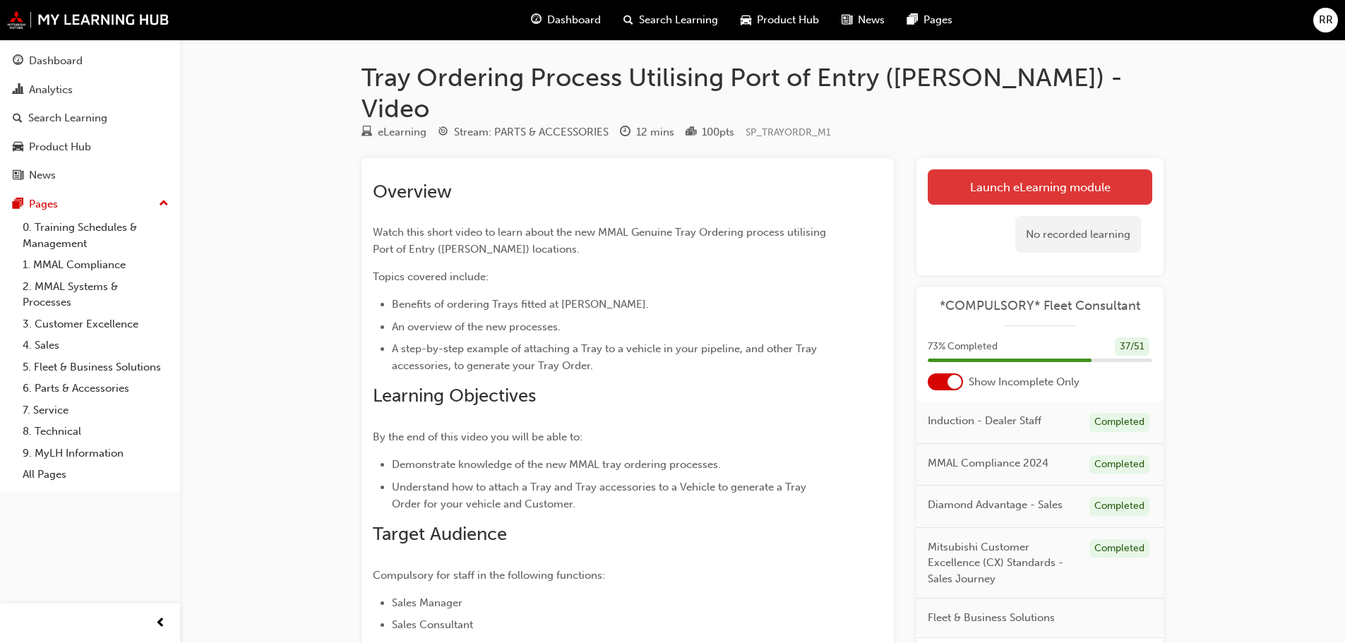
click at [991, 169] on link "Launch eLearning module" at bounding box center [1040, 186] width 225 height 35
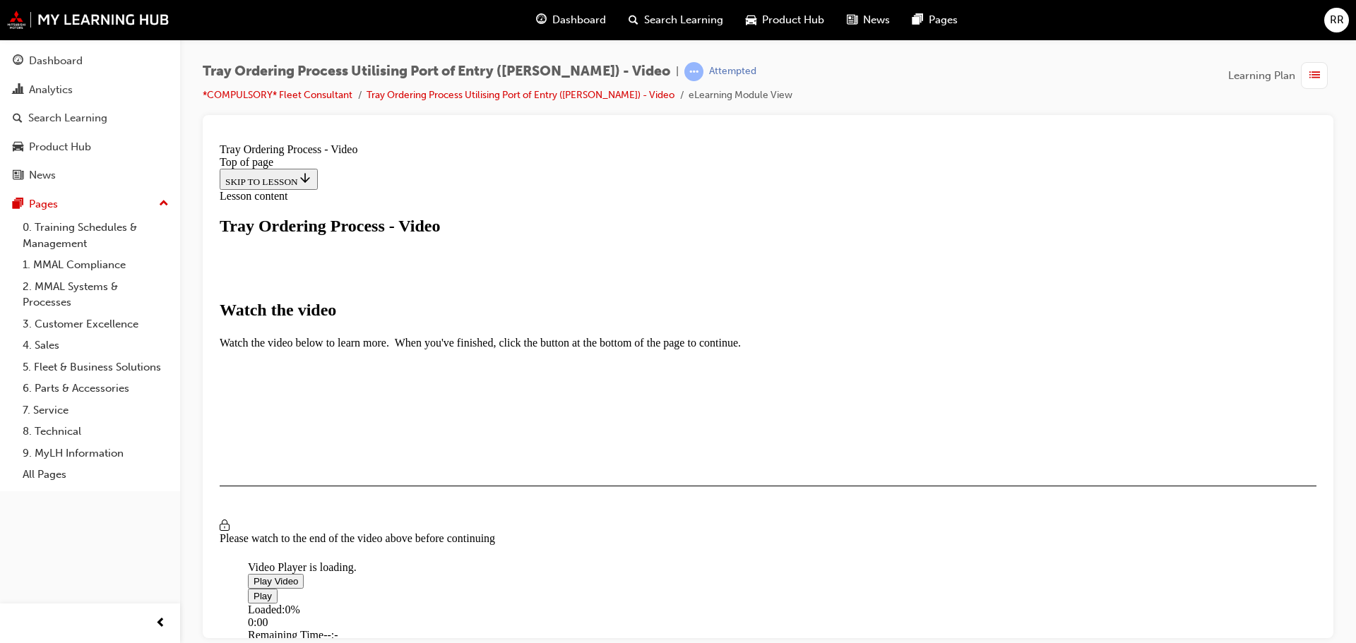
click at [253, 575] on span "Video player" at bounding box center [253, 580] width 0 height 11
drag, startPoint x: 458, startPoint y: 419, endPoint x: 902, endPoint y: 438, distance: 443.8
click at [907, 603] on div "Loaded : 8.89% 11:27 00:44" at bounding box center [918, 622] width 1340 height 38
click at [909, 603] on div "Loaded : 8.89% 11:22 11:25" at bounding box center [918, 622] width 1340 height 38
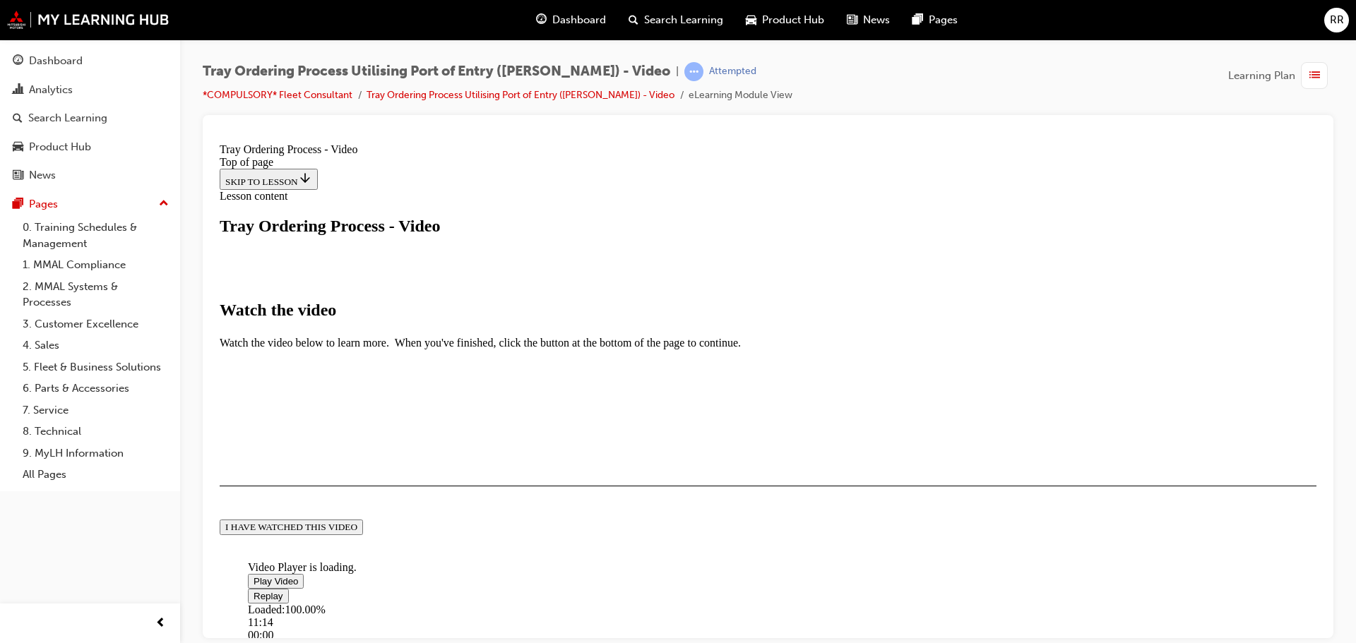
scroll to position [332, 0]
click at [357, 527] on div "I HAVE WATCHED THIS VIDEO" at bounding box center [291, 526] width 132 height 11
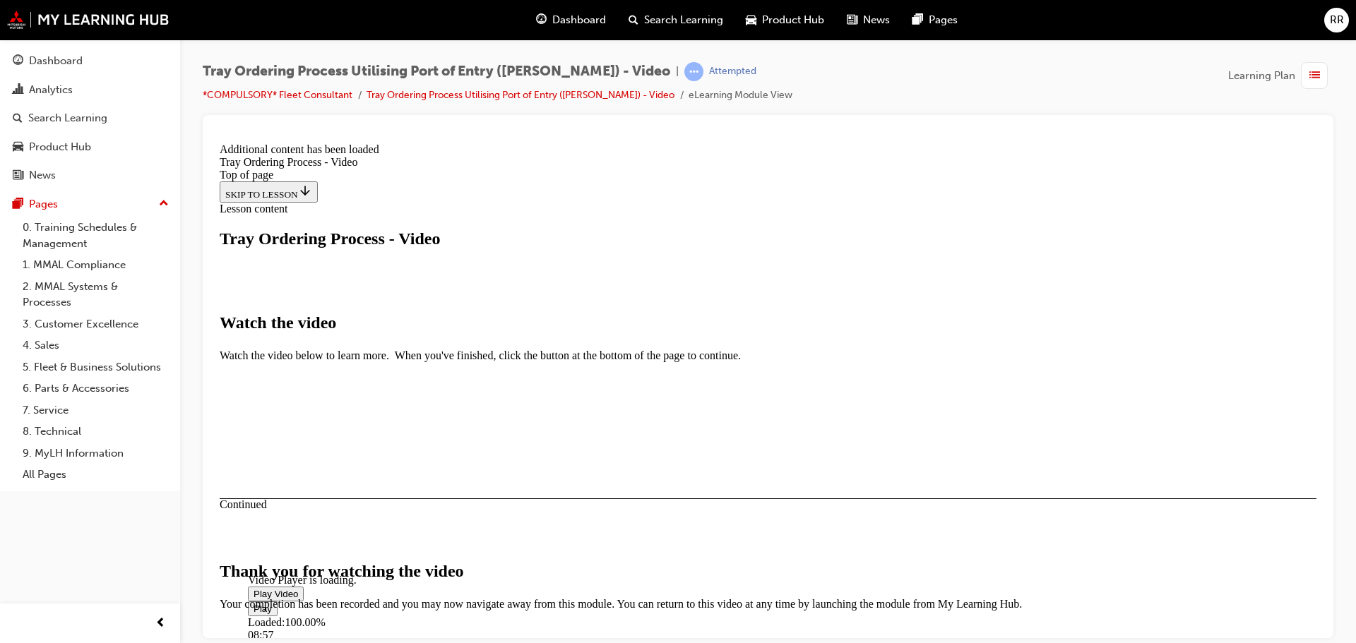
scroll to position [448, 0]
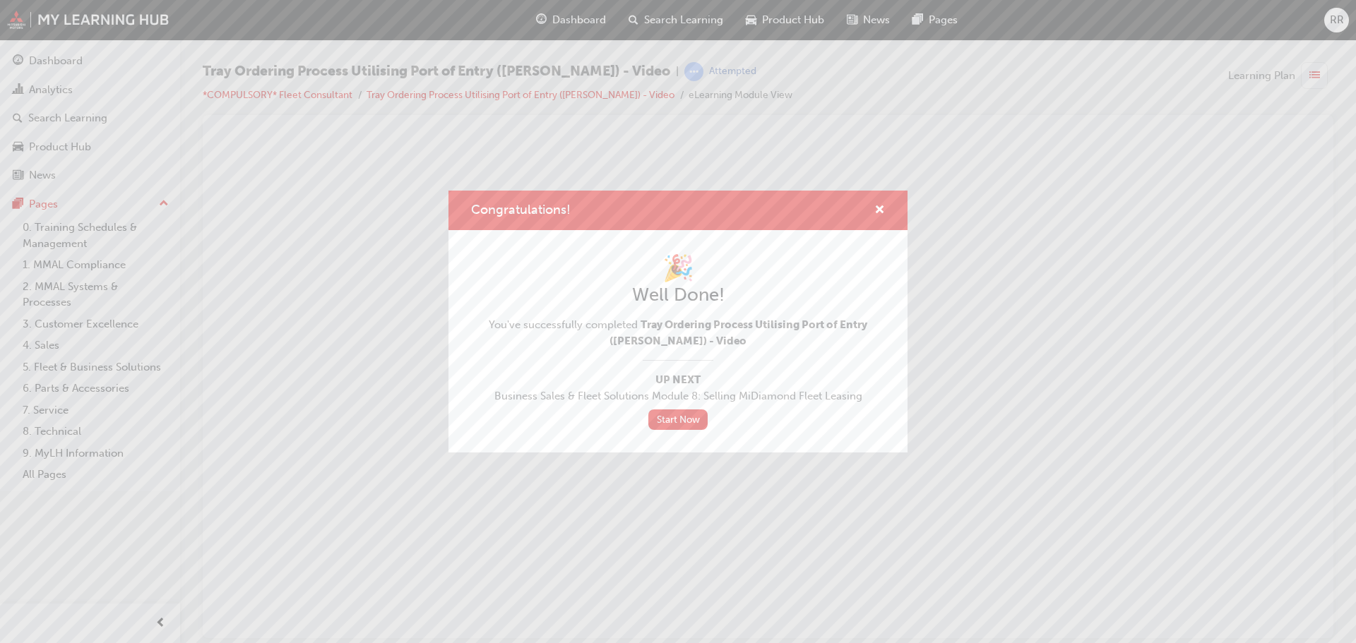
scroll to position [0, 0]
click at [877, 206] on span "cross-icon" at bounding box center [879, 211] width 11 height 13
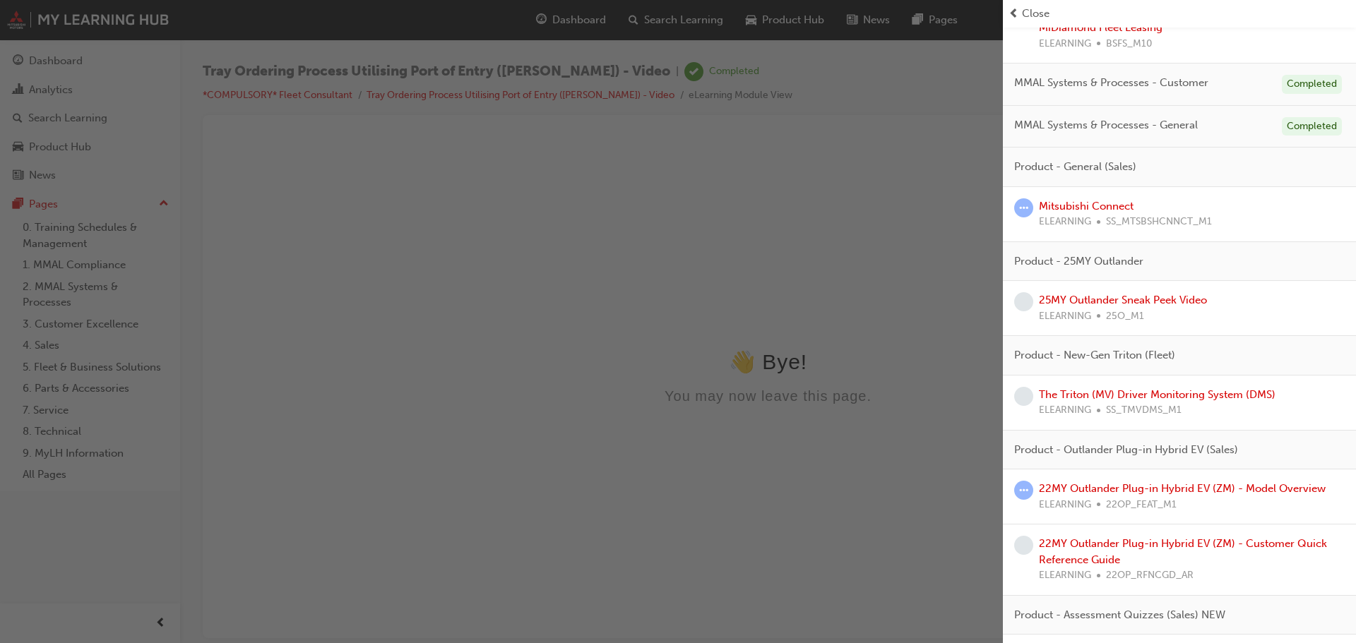
scroll to position [565, 0]
click at [1128, 297] on link "25MY Outlander Sneak Peek Video" at bounding box center [1123, 299] width 168 height 13
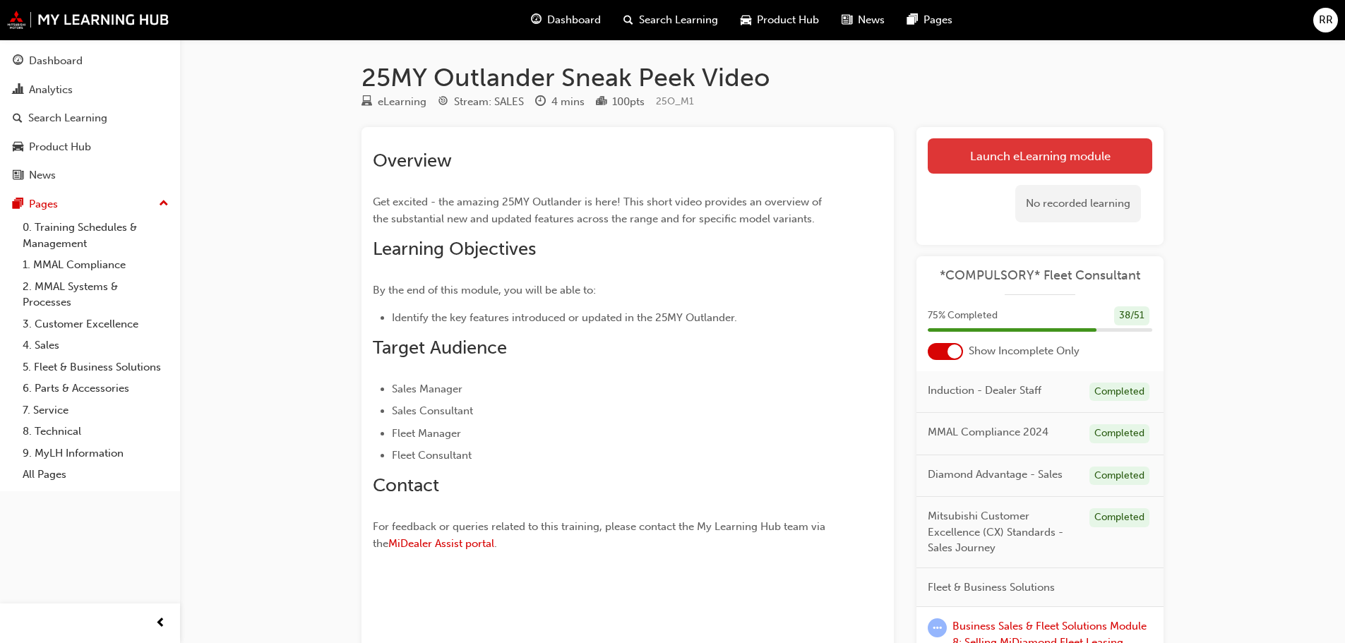
click at [1062, 146] on link "Launch eLearning module" at bounding box center [1040, 155] width 225 height 35
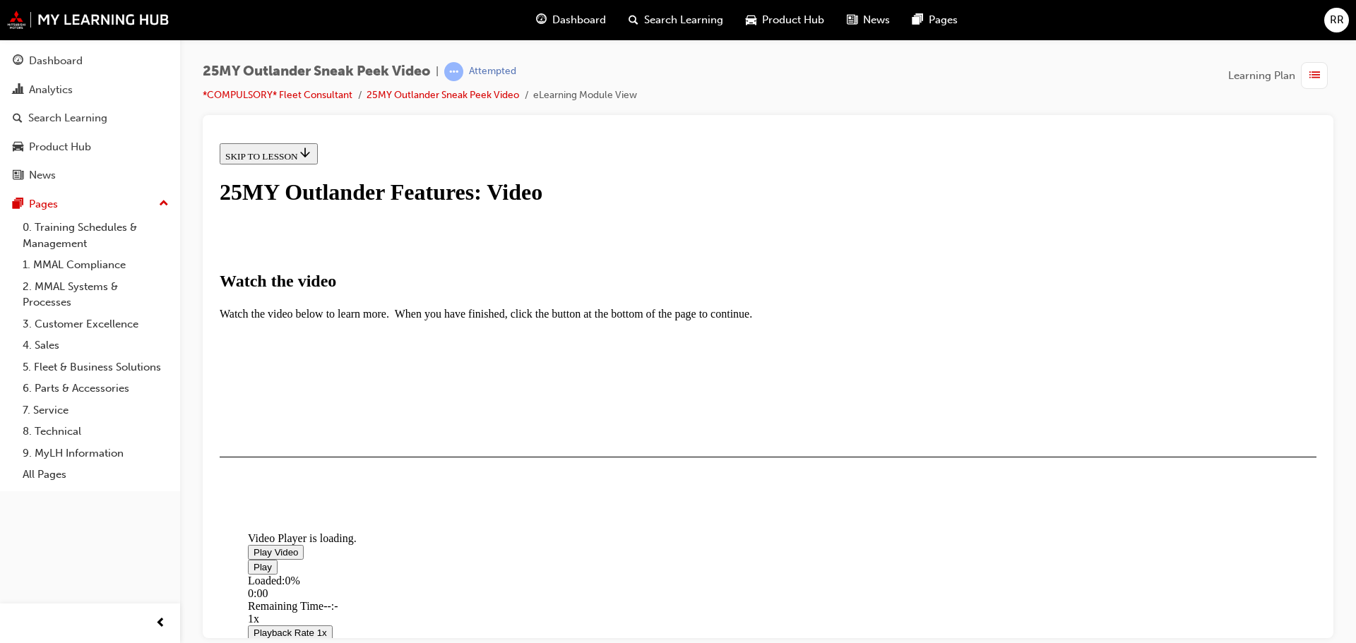
click at [253, 546] on span "Video player" at bounding box center [253, 551] width 0 height 11
click at [914, 612] on div "Loaded : 3.04% 3:32 0:02" at bounding box center [926, 593] width 1356 height 38
click at [363, 506] on button "I HAVE WATCHED THIS VIDEO" at bounding box center [291, 498] width 143 height 16
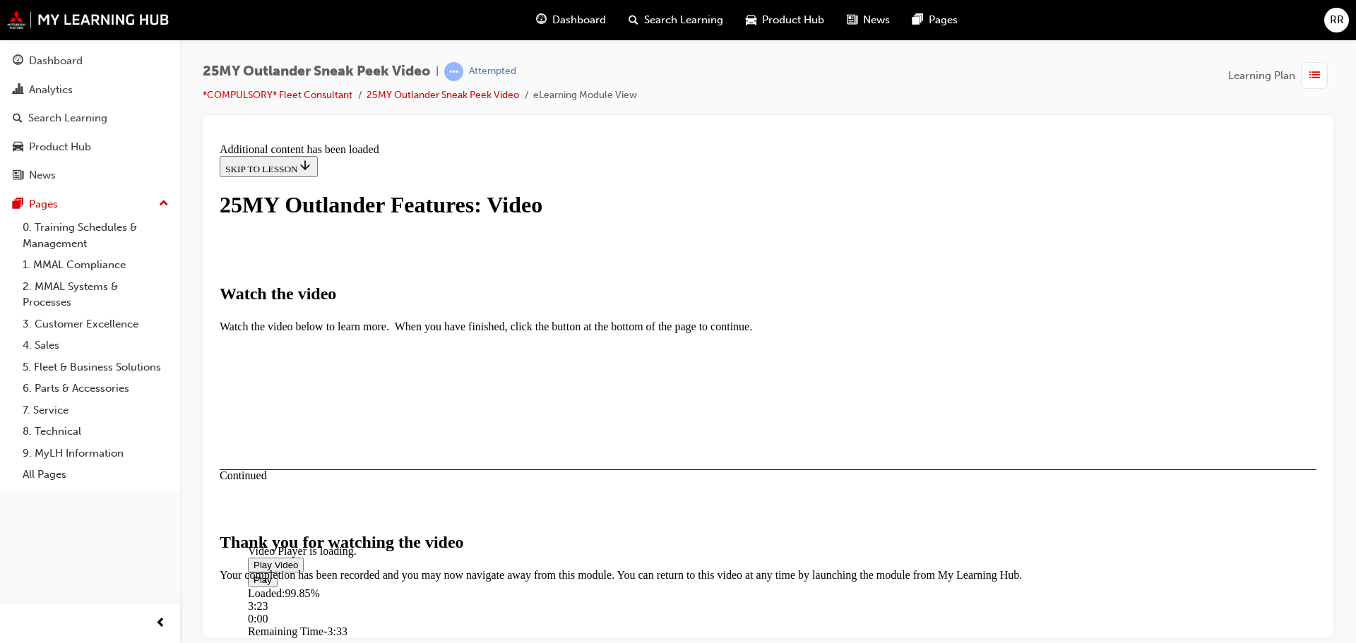
scroll to position [448, 0]
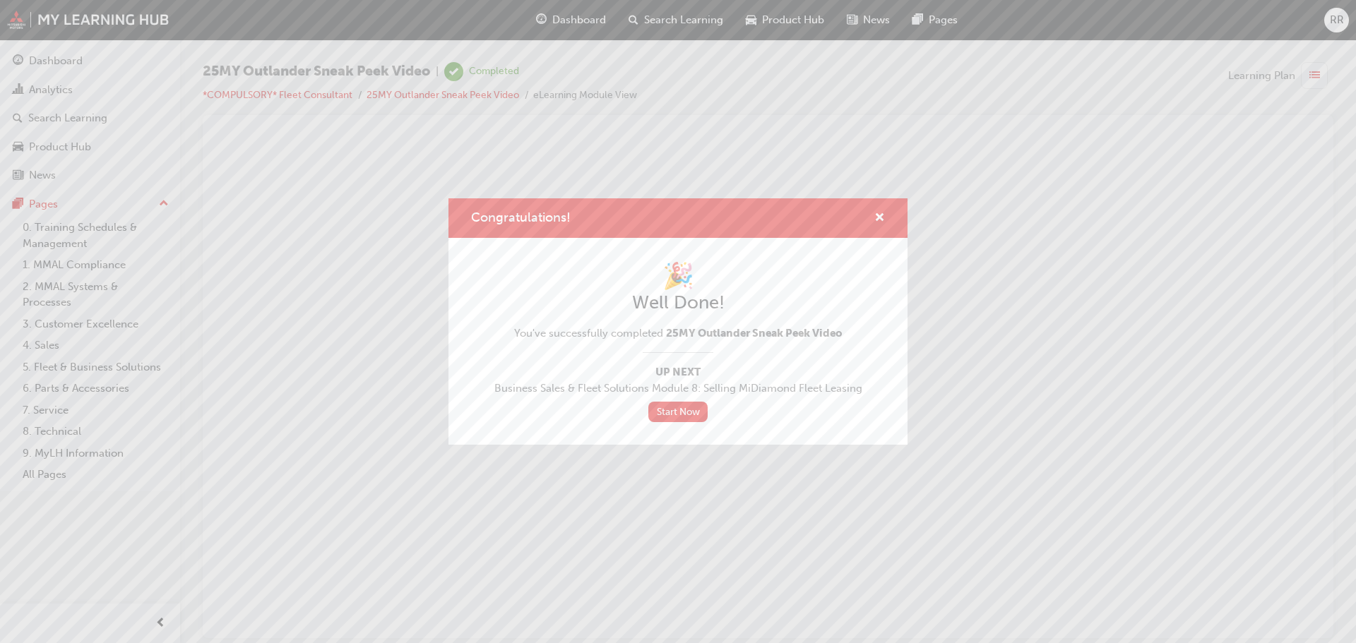
scroll to position [0, 0]
click at [678, 411] on link "Start Now" at bounding box center [677, 412] width 59 height 20
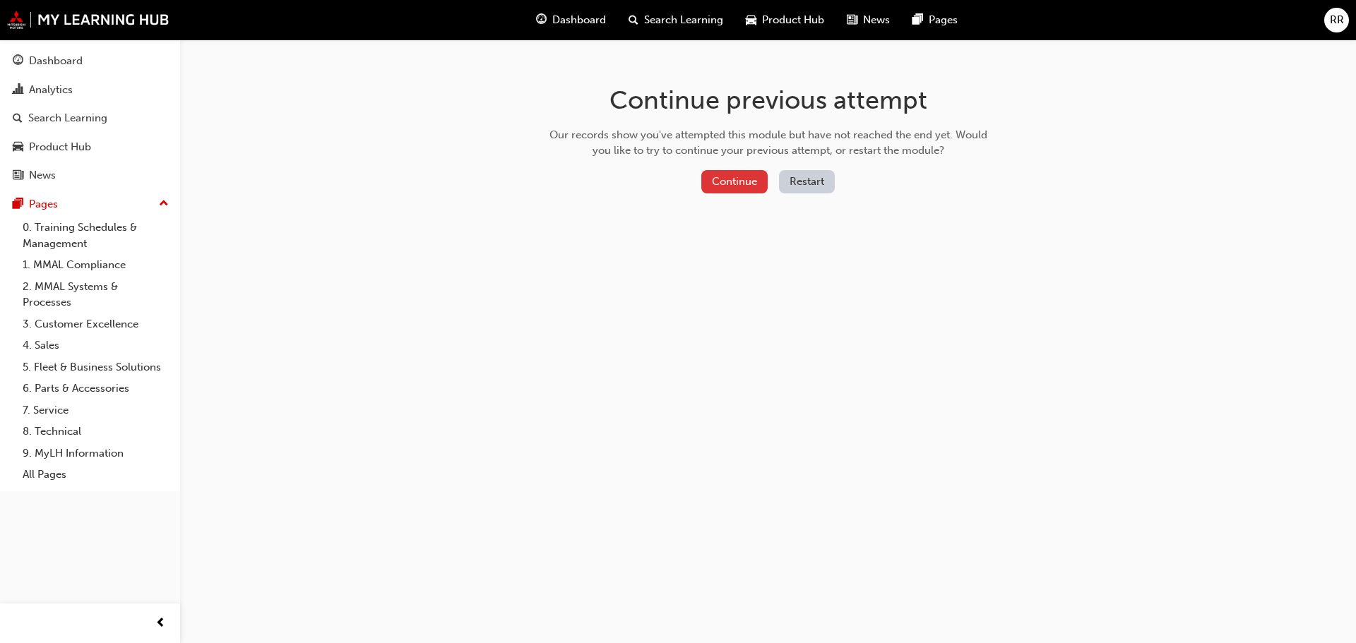
click at [743, 183] on button "Continue" at bounding box center [734, 181] width 66 height 23
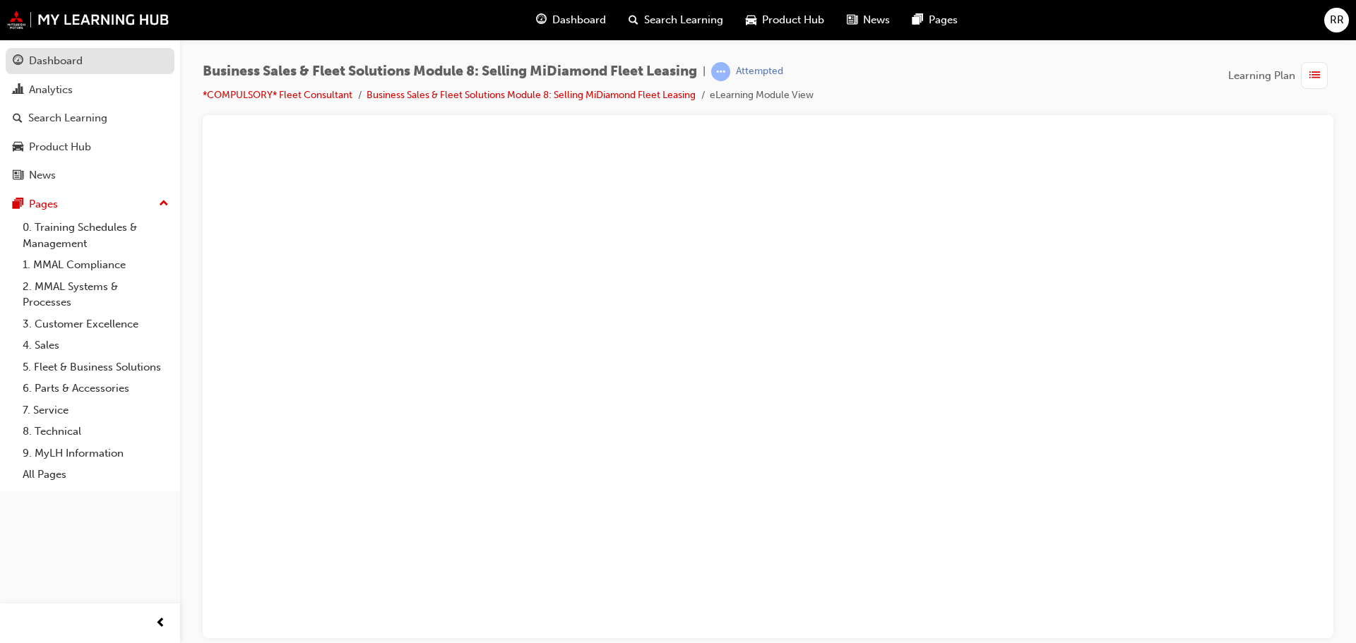
click at [70, 64] on div "Dashboard" at bounding box center [56, 61] width 54 height 16
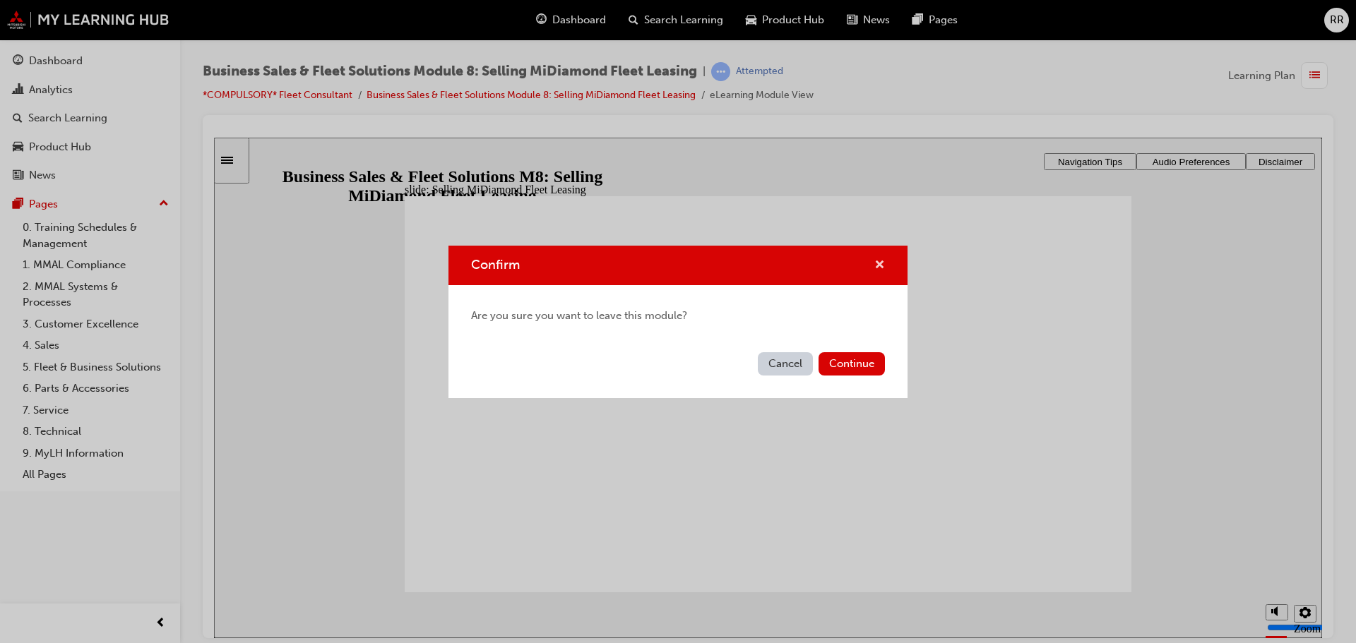
click at [883, 267] on span "cross-icon" at bounding box center [879, 266] width 11 height 13
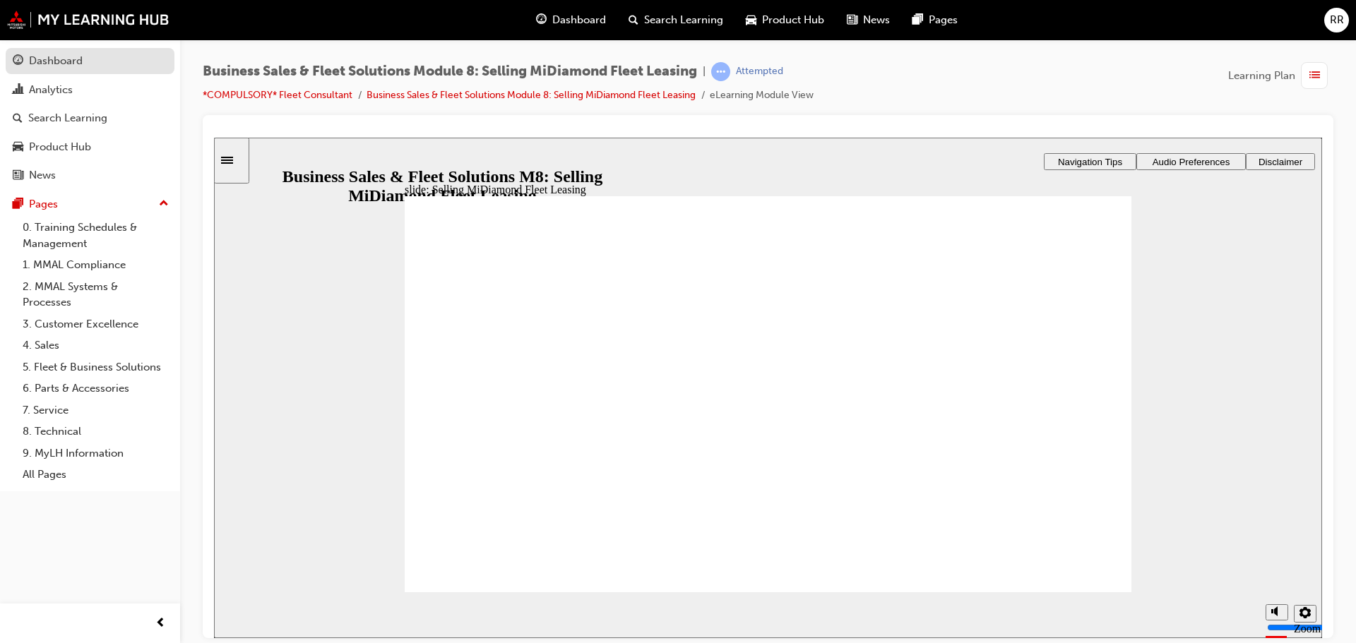
click at [71, 59] on div "Dashboard" at bounding box center [56, 61] width 54 height 16
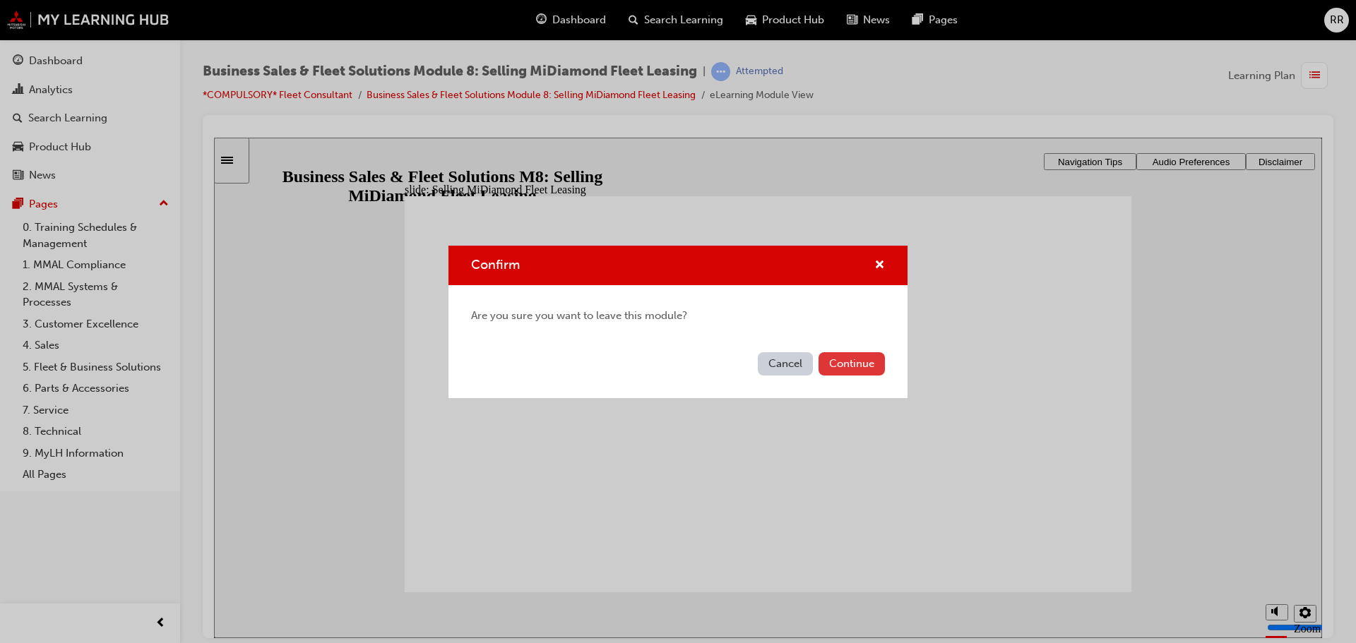
click at [846, 362] on button "Continue" at bounding box center [851, 363] width 66 height 23
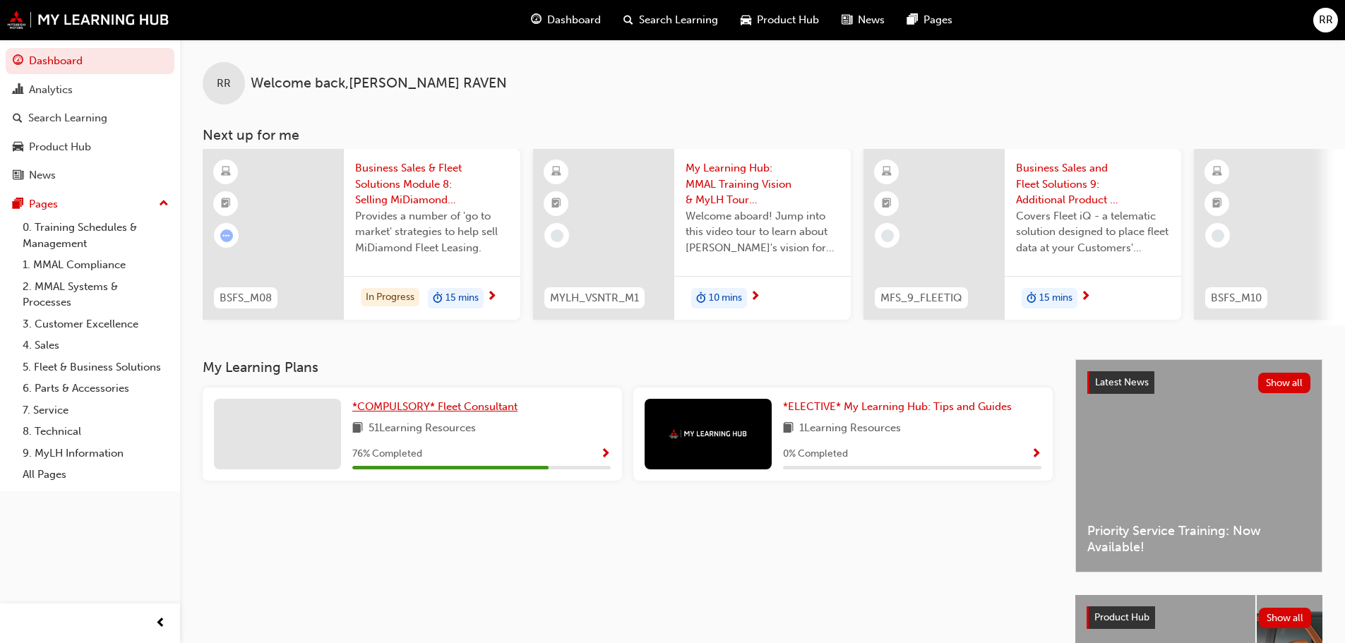
click at [400, 413] on span "*COMPULSORY* Fleet Consultant" at bounding box center [434, 406] width 165 height 13
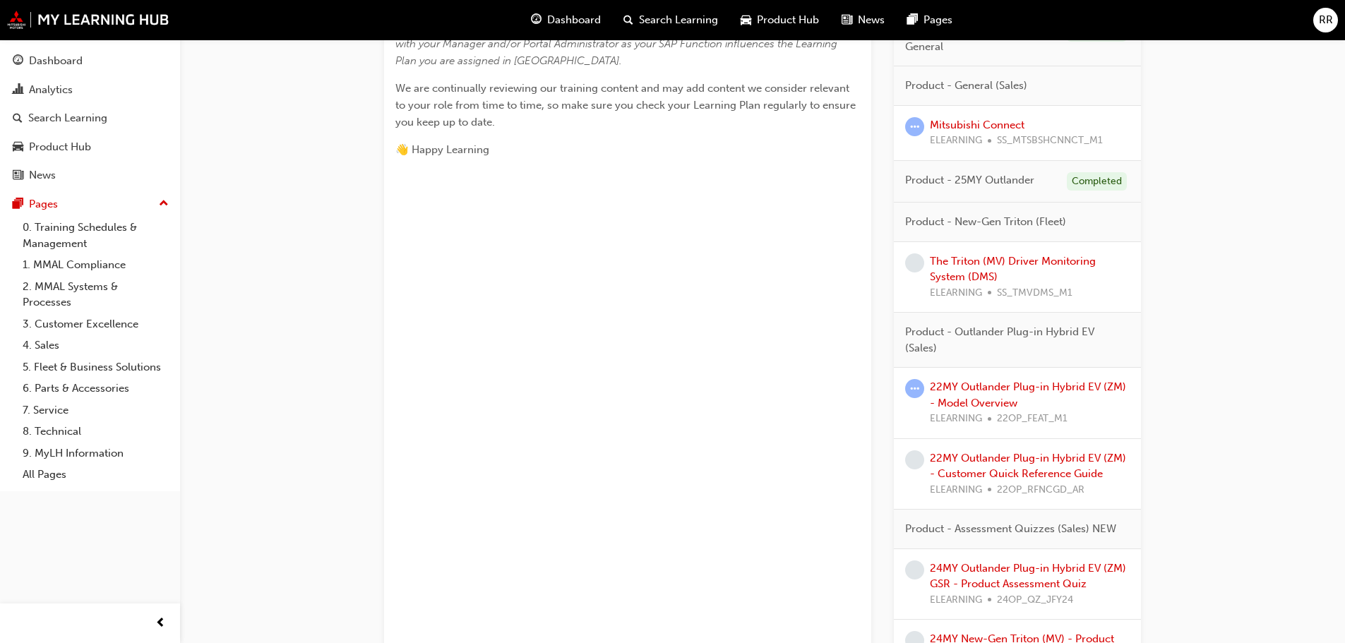
scroll to position [706, 0]
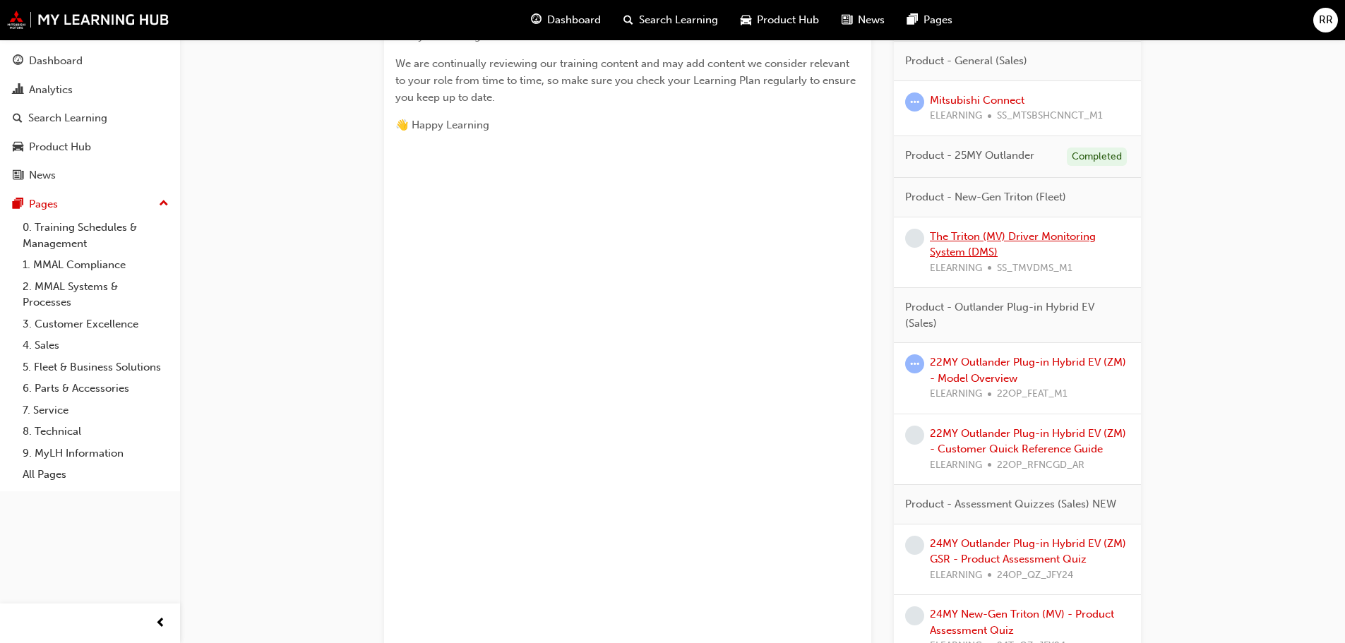
click at [953, 236] on link "The Triton (MV) Driver Monitoring System (DMS)" at bounding box center [1013, 244] width 166 height 29
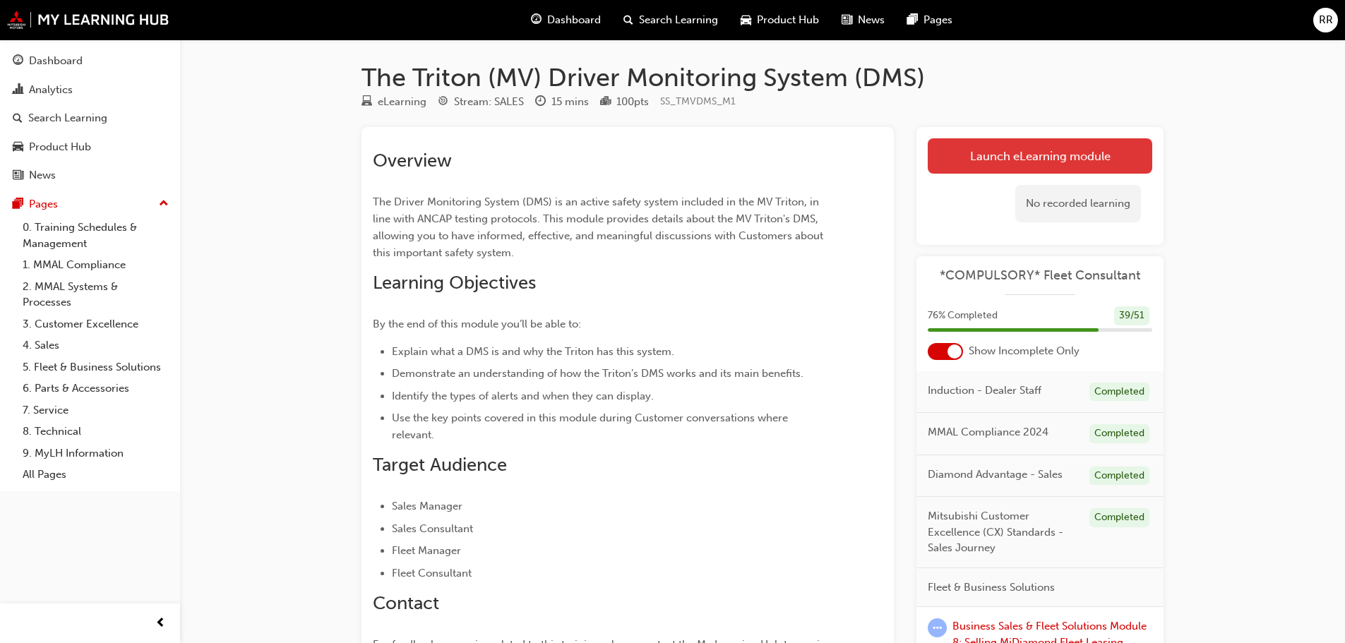
click at [1055, 148] on link "Launch eLearning module" at bounding box center [1040, 155] width 225 height 35
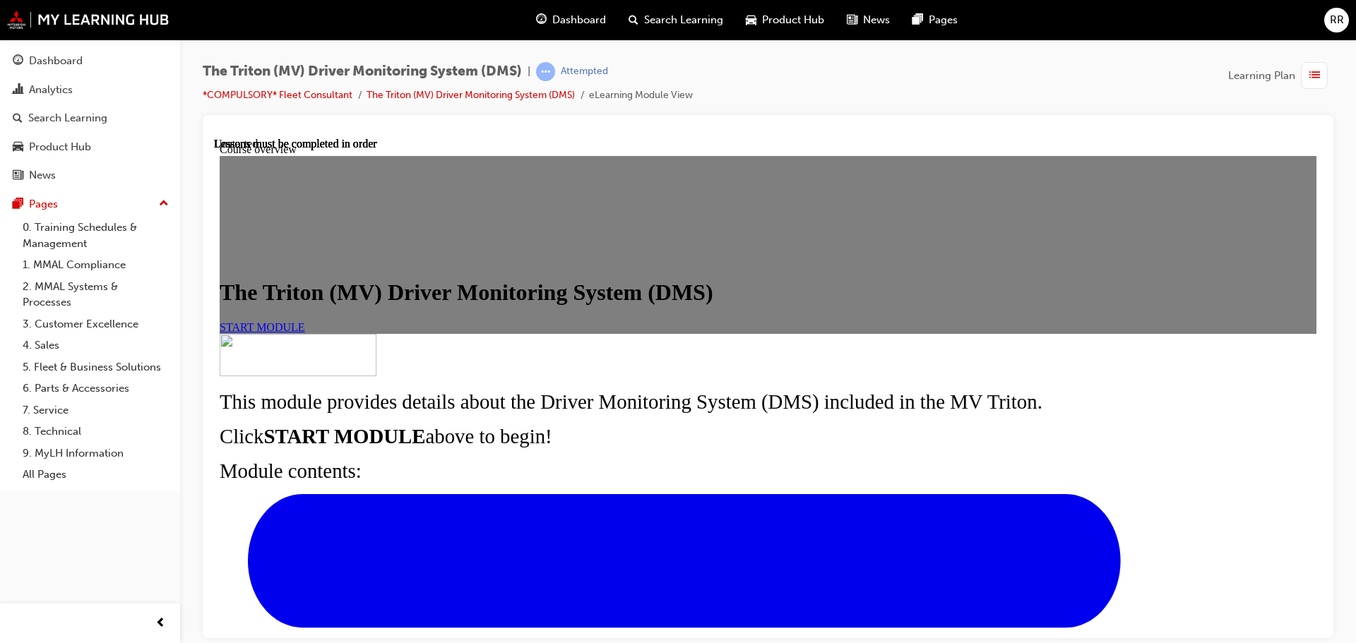
click at [305, 333] on span "START MODULE" at bounding box center [262, 327] width 85 height 12
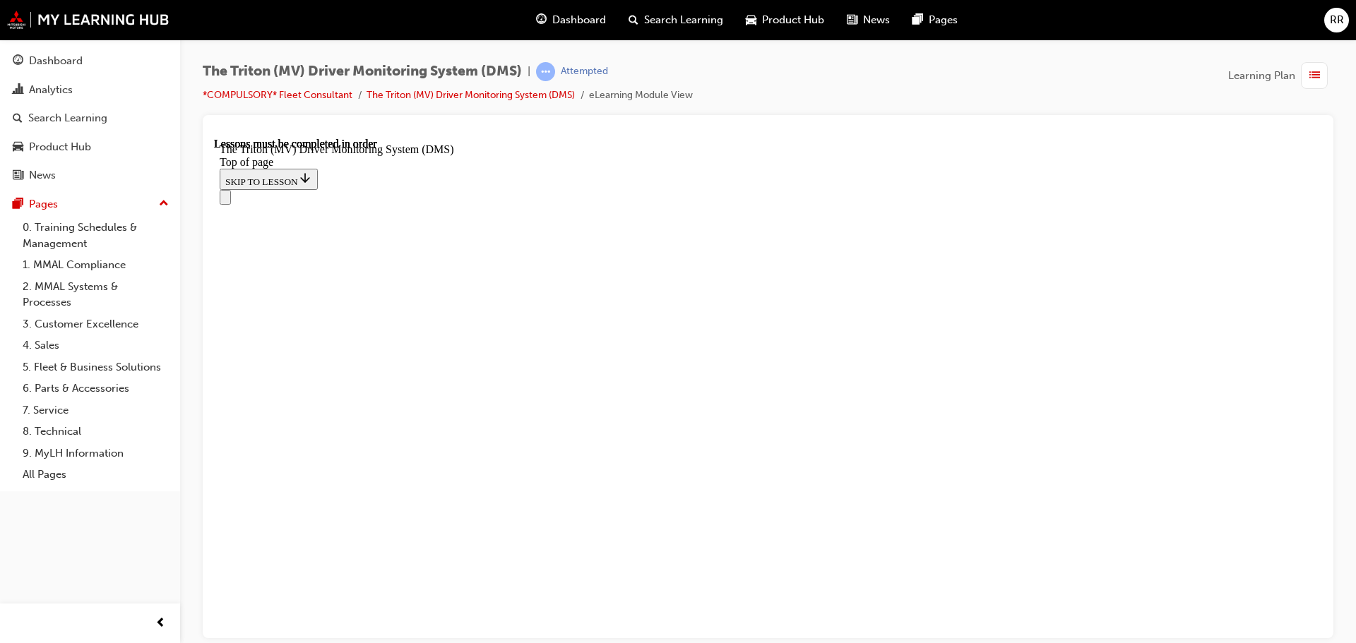
scroll to position [578, 0]
drag, startPoint x: 773, startPoint y: 528, endPoint x: 813, endPoint y: 429, distance: 107.4
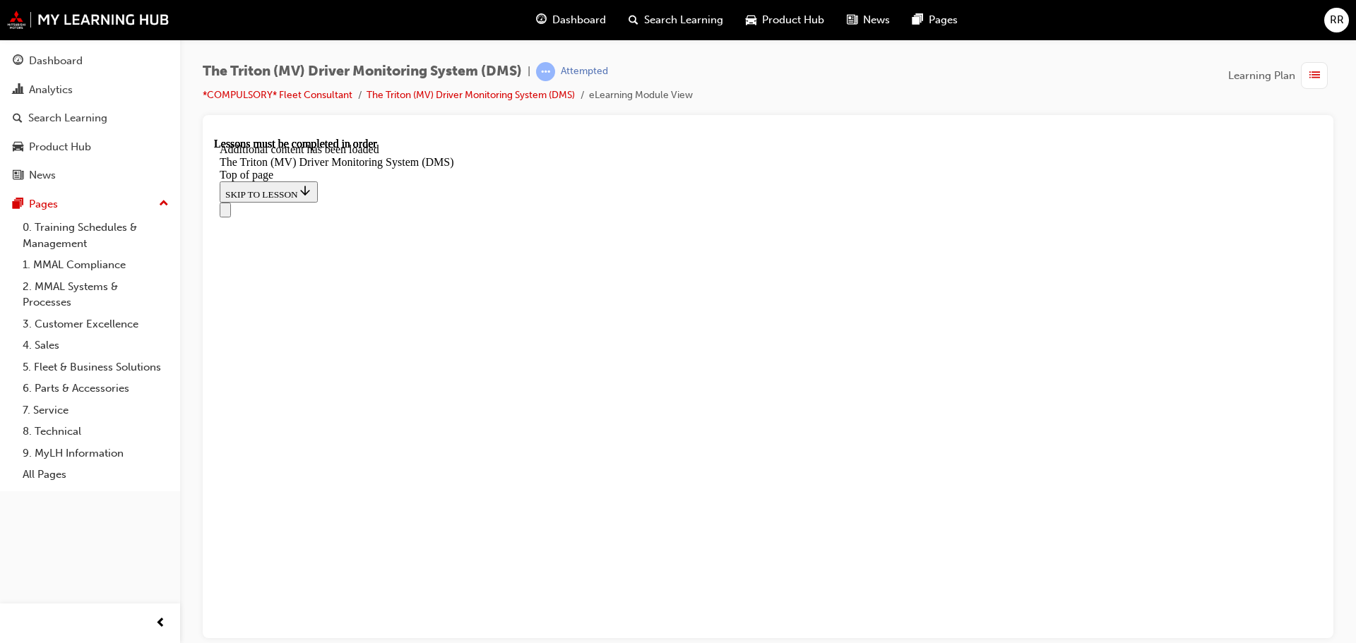
scroll to position [2229, 0]
drag, startPoint x: 472, startPoint y: 609, endPoint x: 899, endPoint y: 611, distance: 426.4
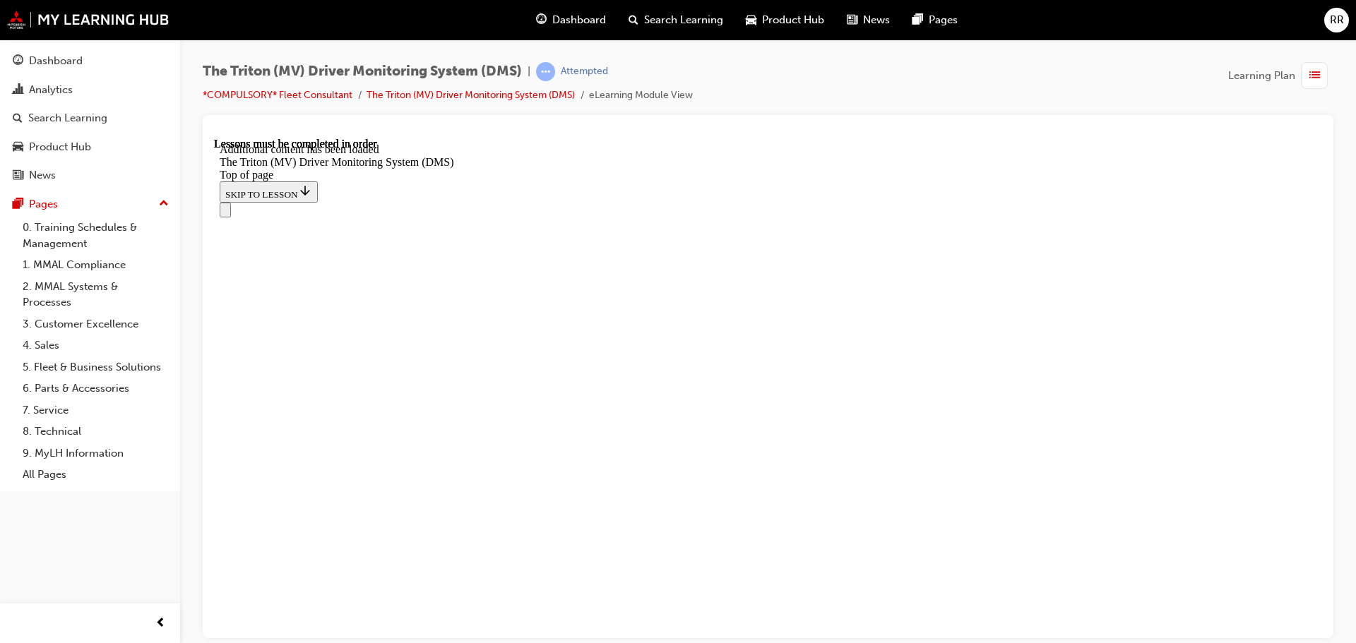
scroll to position [2414, 0]
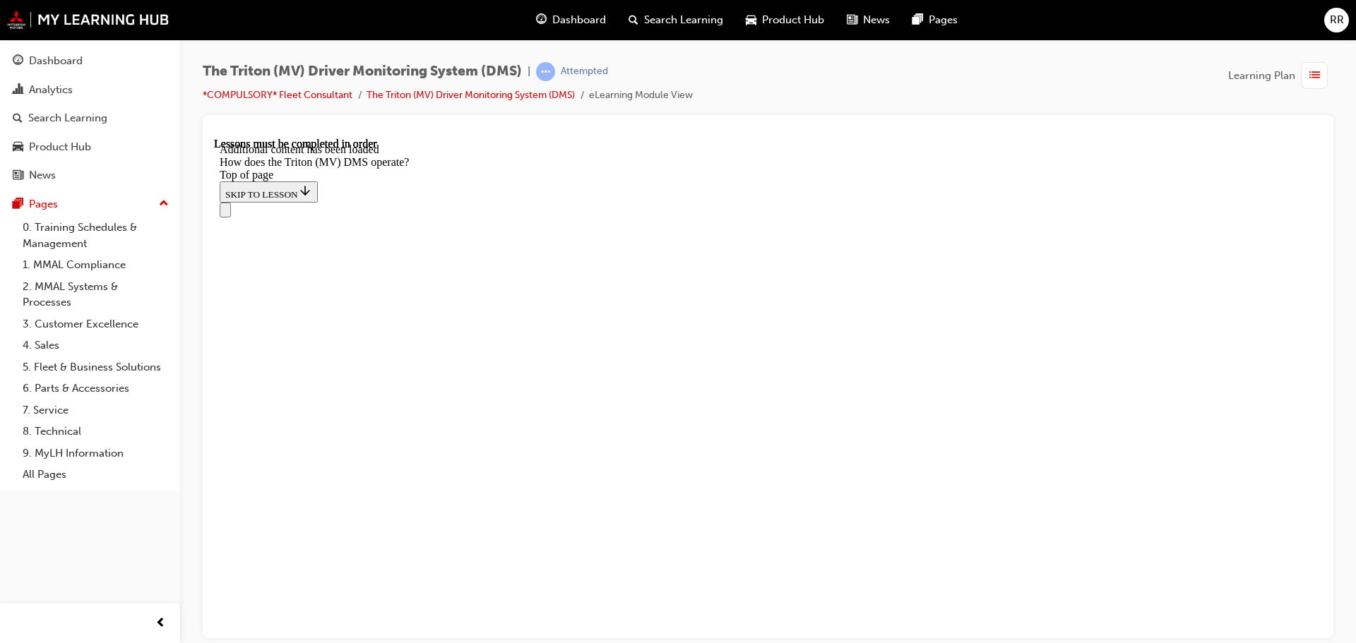
scroll to position [918, 0]
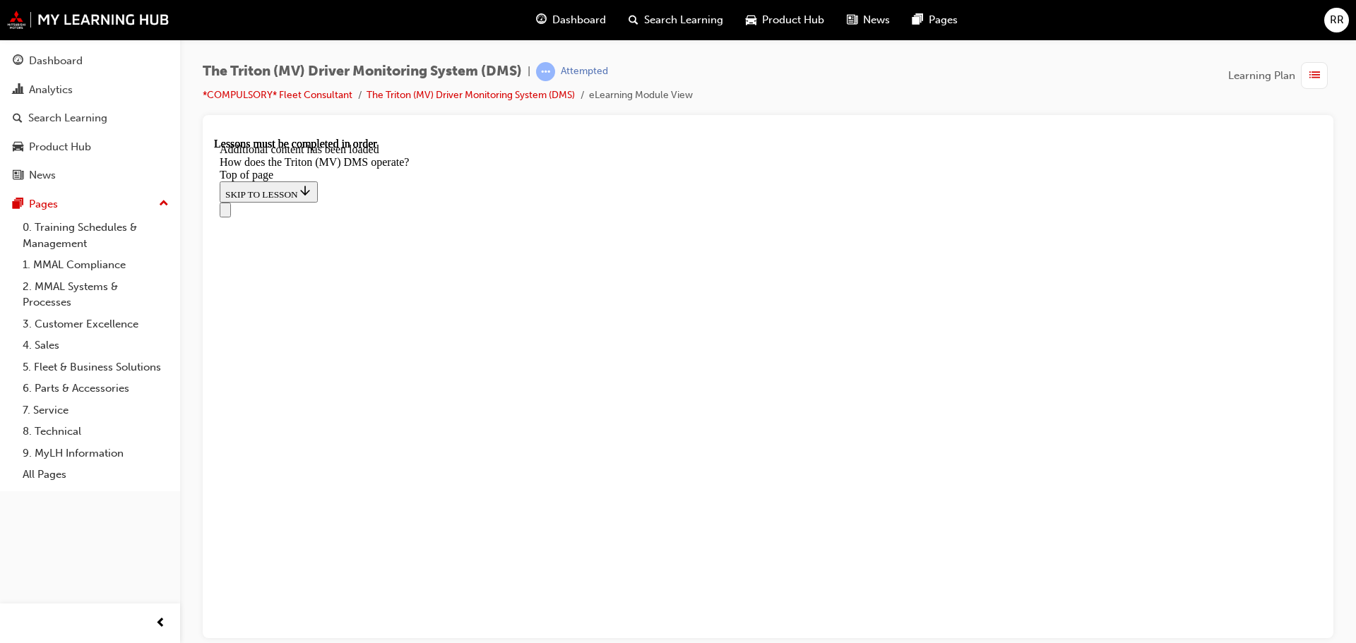
scroll to position [3144, 0]
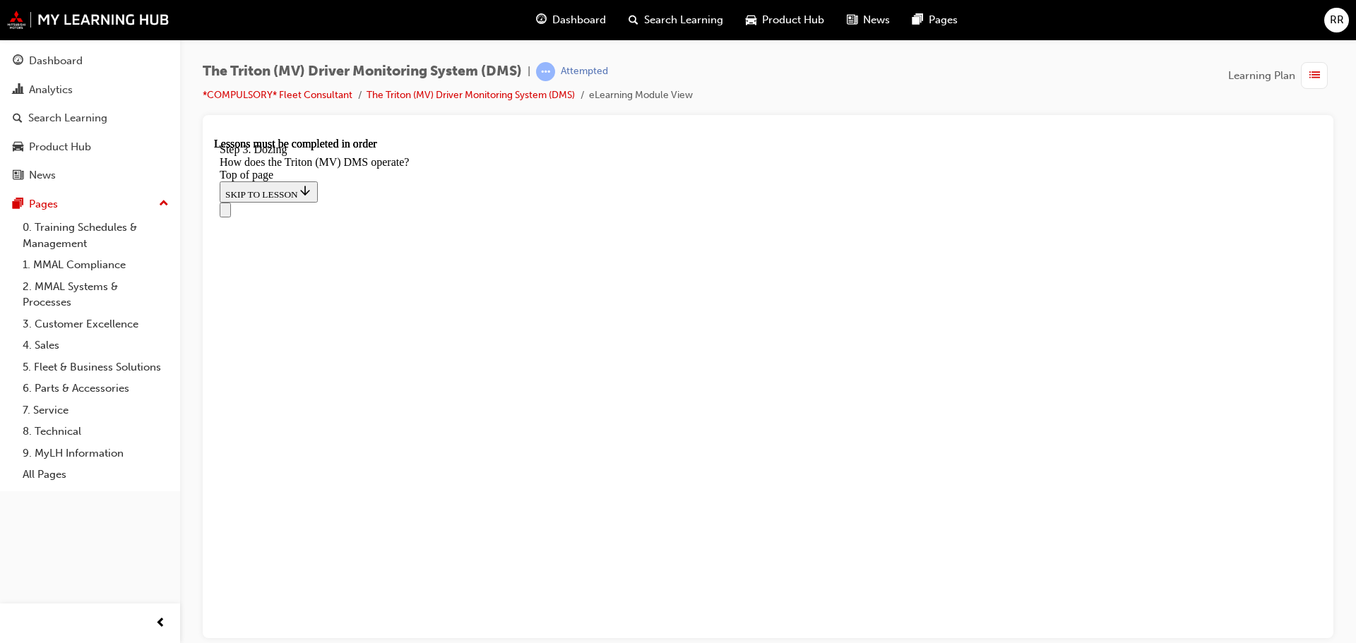
scroll to position [3959, 0]
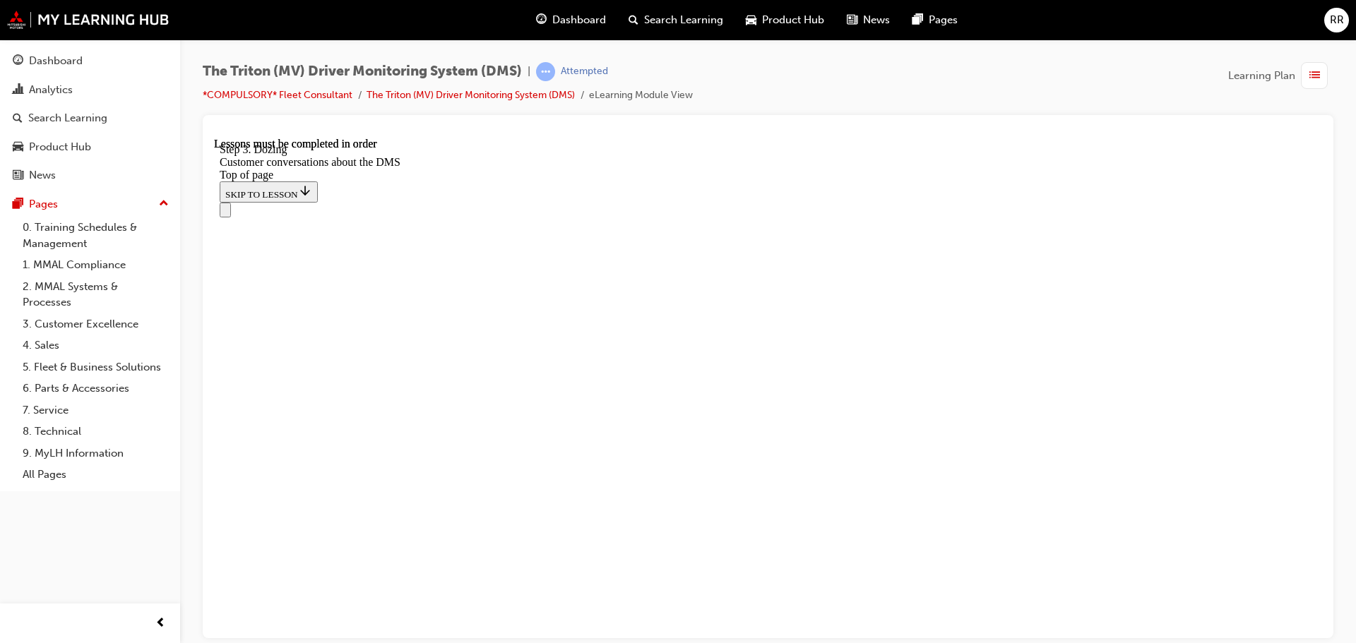
scroll to position [685, 0]
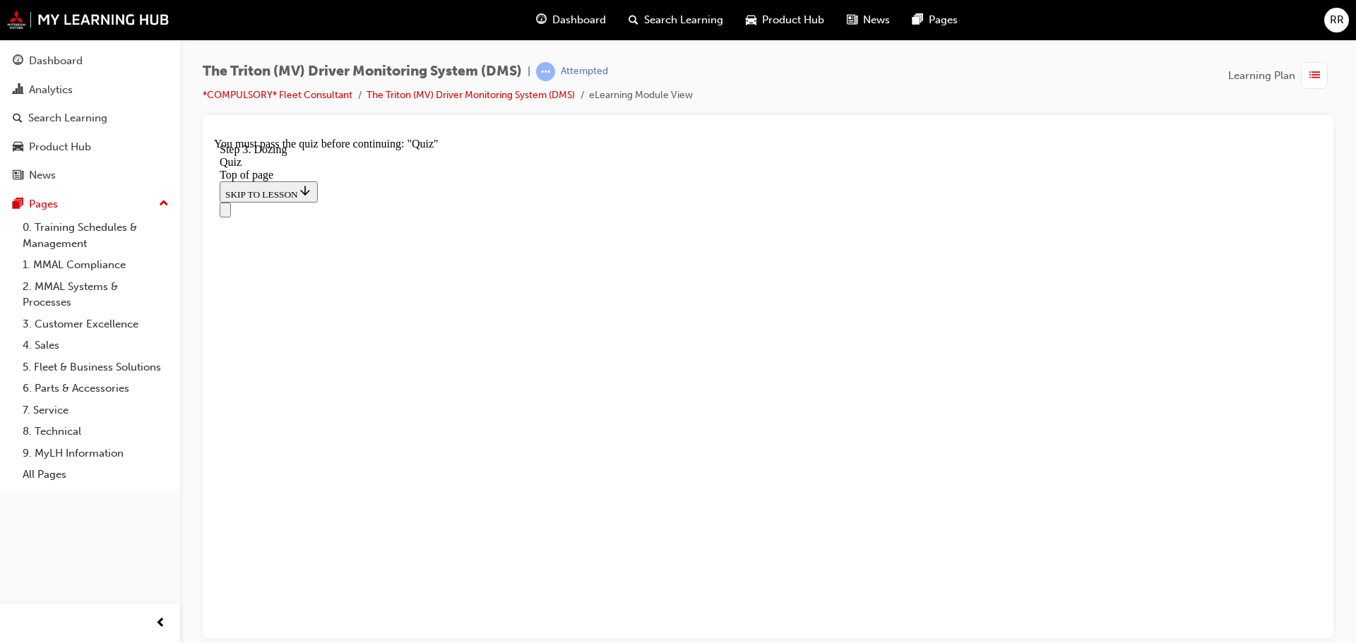
scroll to position [261, 0]
drag, startPoint x: 865, startPoint y: 311, endPoint x: 849, endPoint y: 233, distance: 79.3
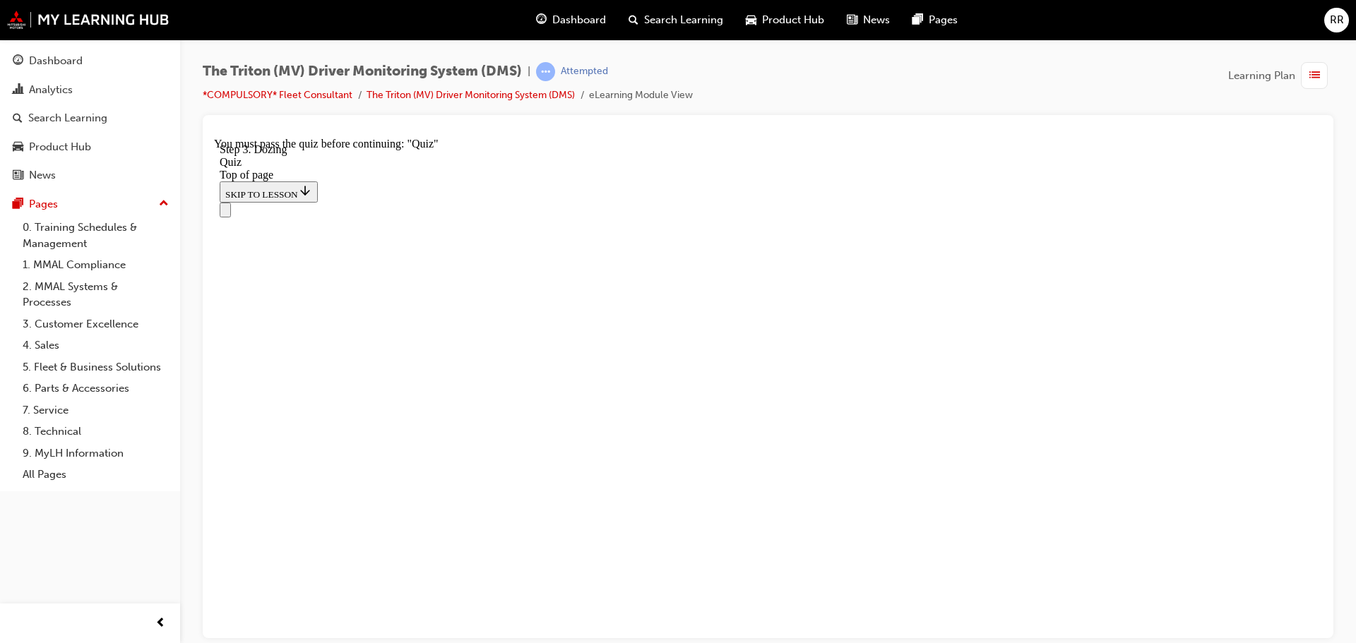
drag, startPoint x: 582, startPoint y: 325, endPoint x: 581, endPoint y: 227, distance: 98.8
drag, startPoint x: 575, startPoint y: 208, endPoint x: 578, endPoint y: 330, distance: 122.2
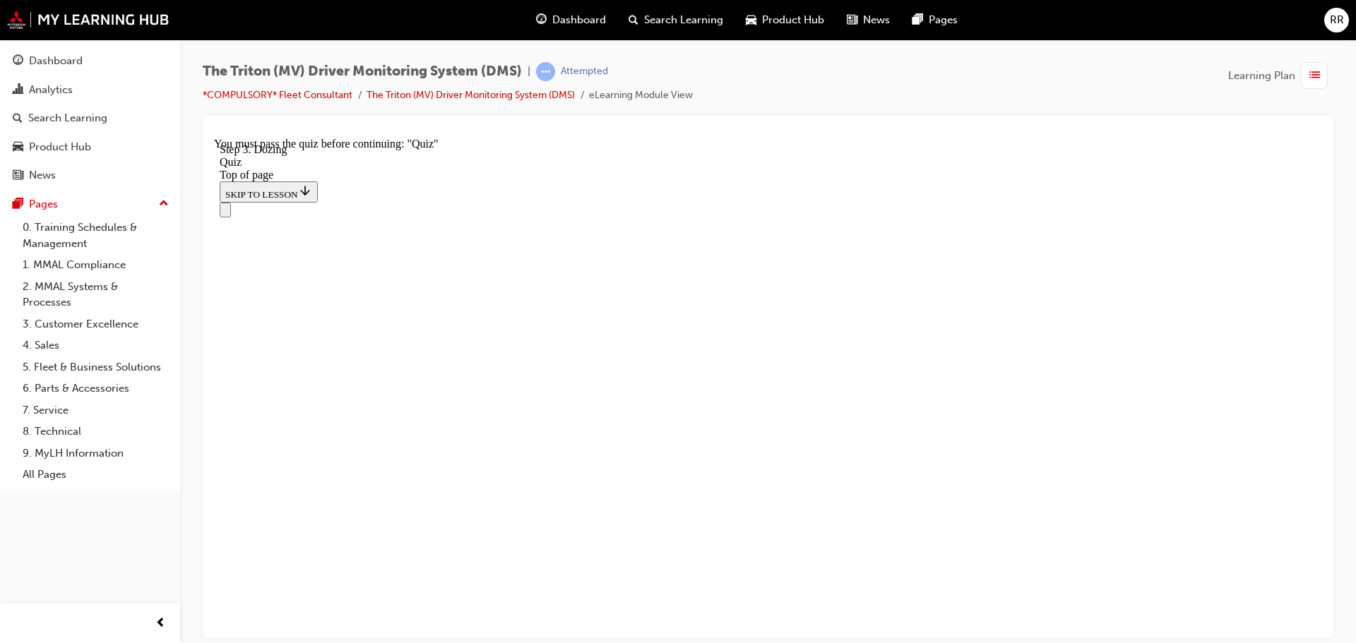
drag, startPoint x: 578, startPoint y: 315, endPoint x: 846, endPoint y: 230, distance: 280.7
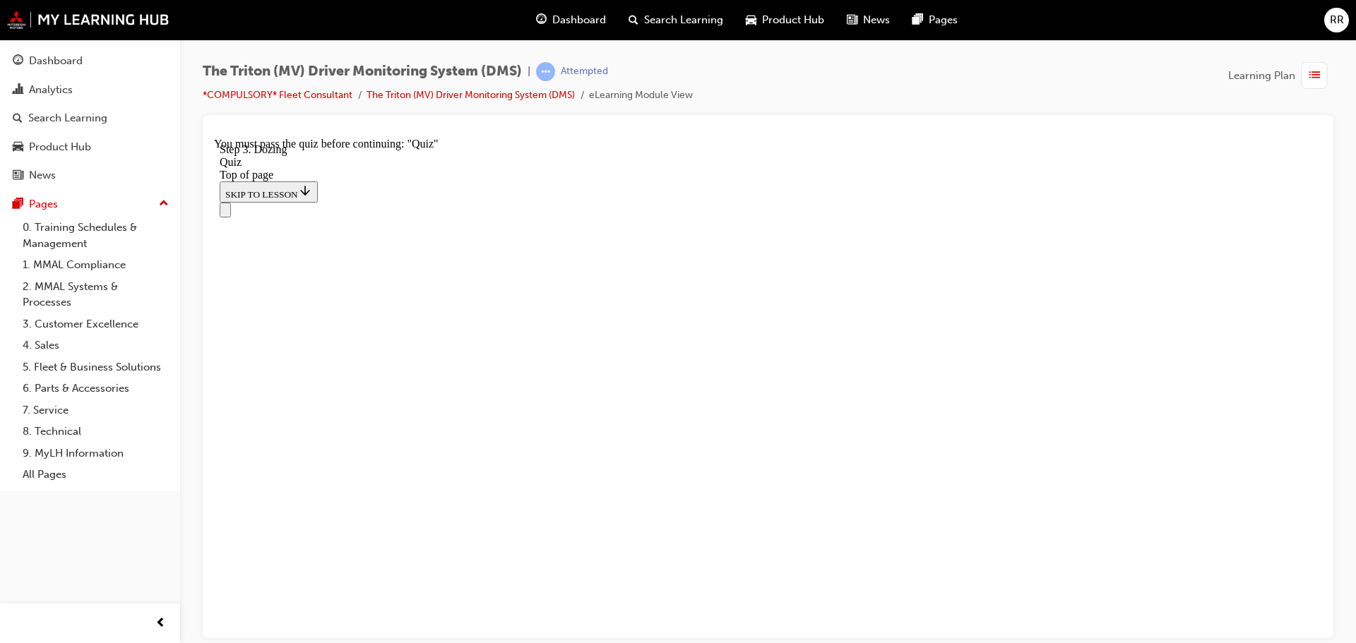
drag, startPoint x: 654, startPoint y: 312, endPoint x: 687, endPoint y: 343, distance: 44.9
drag, startPoint x: 642, startPoint y: 304, endPoint x: 705, endPoint y: 305, distance: 62.1
drag, startPoint x: 626, startPoint y: 392, endPoint x: 573, endPoint y: 438, distance: 70.6
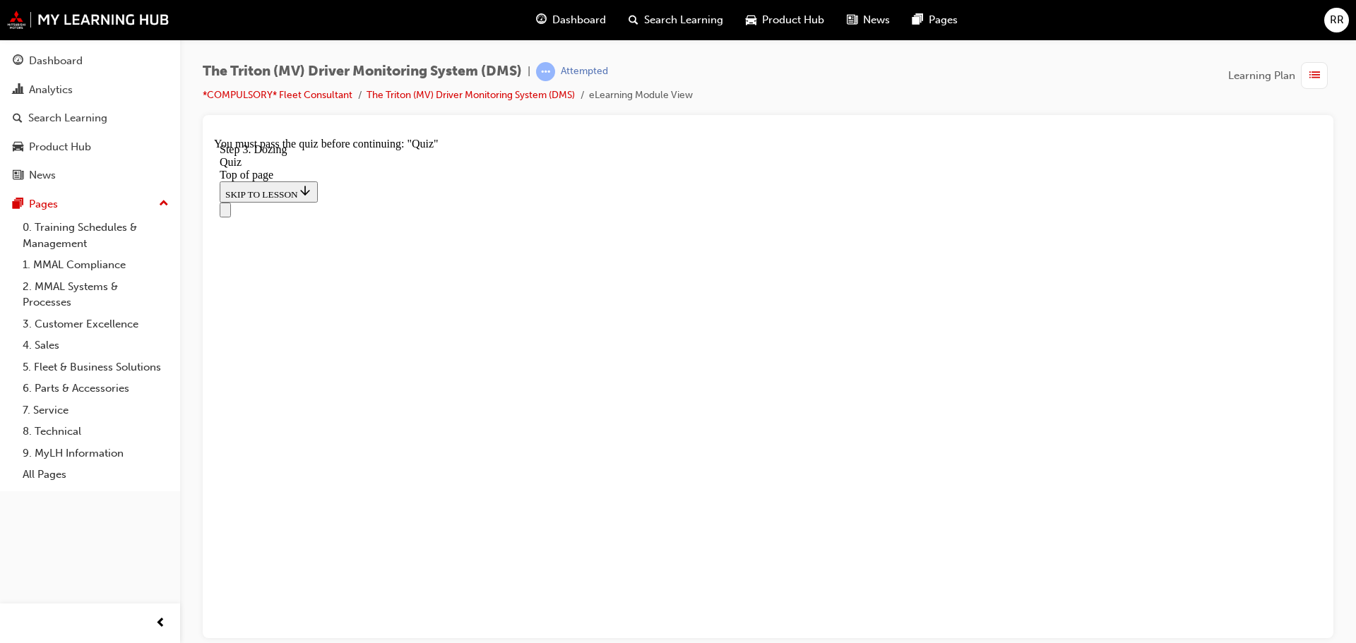
drag, startPoint x: 638, startPoint y: 405, endPoint x: 739, endPoint y: 399, distance: 101.9
drag, startPoint x: 642, startPoint y: 479, endPoint x: 739, endPoint y: 477, distance: 97.4
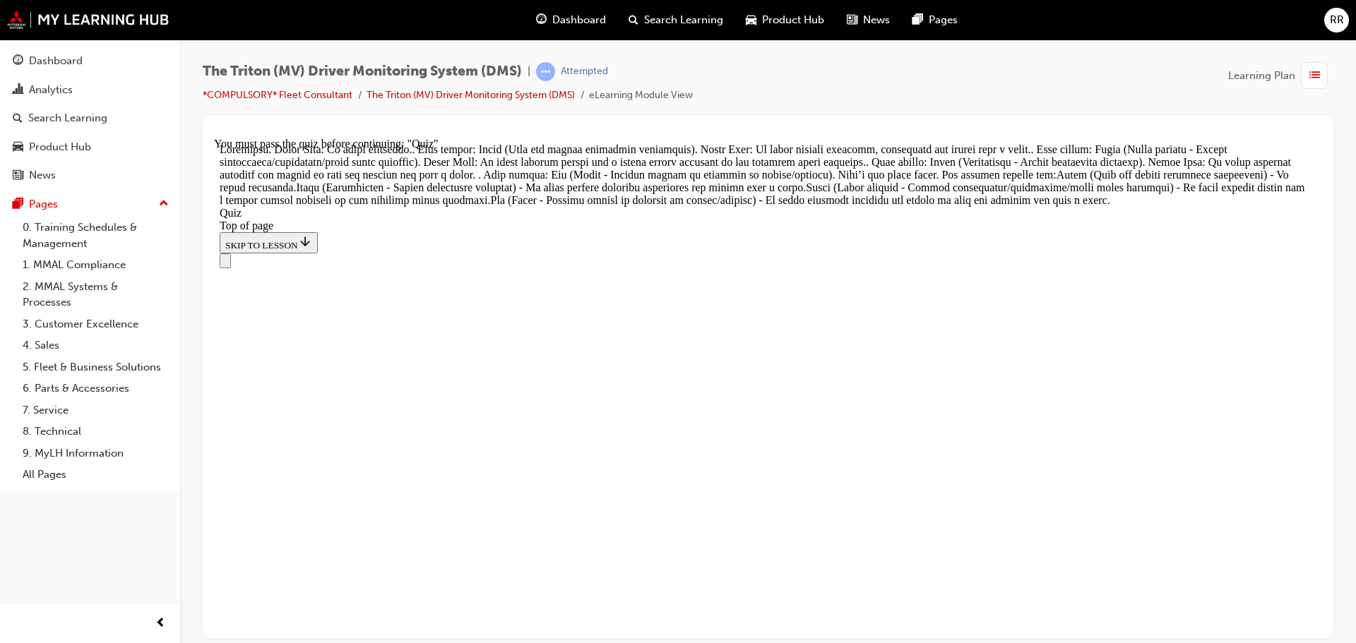
scroll to position [642, 0]
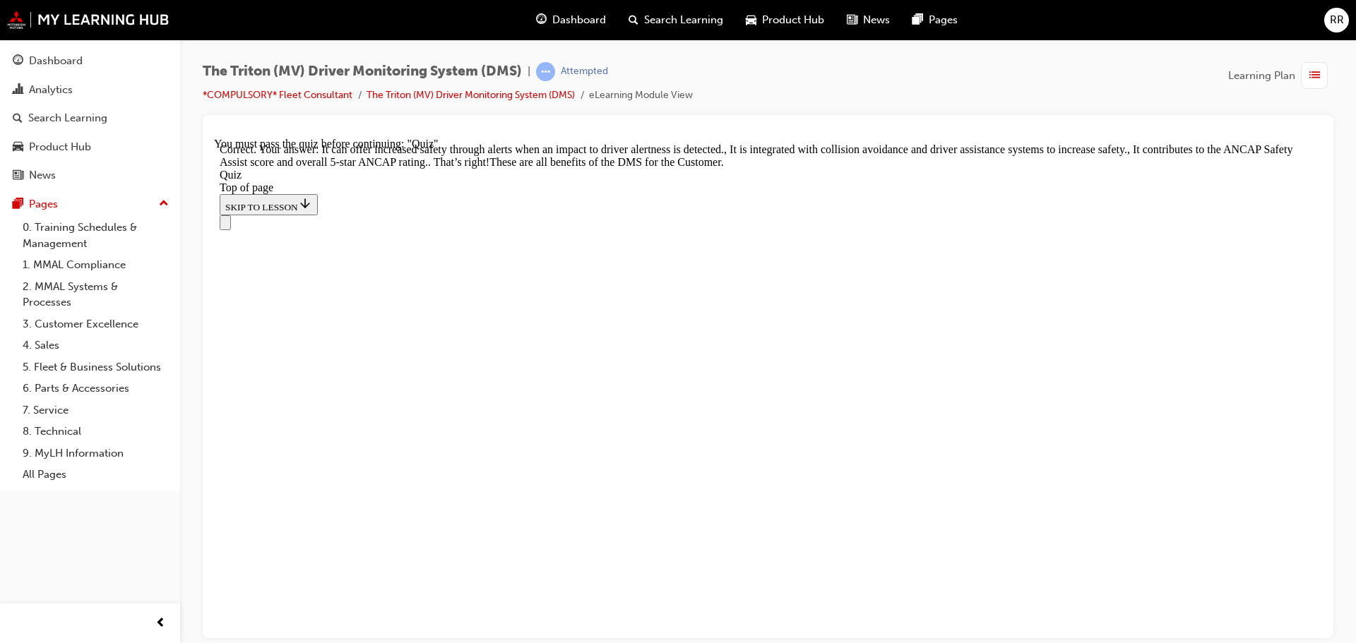
scroll to position [442, 0]
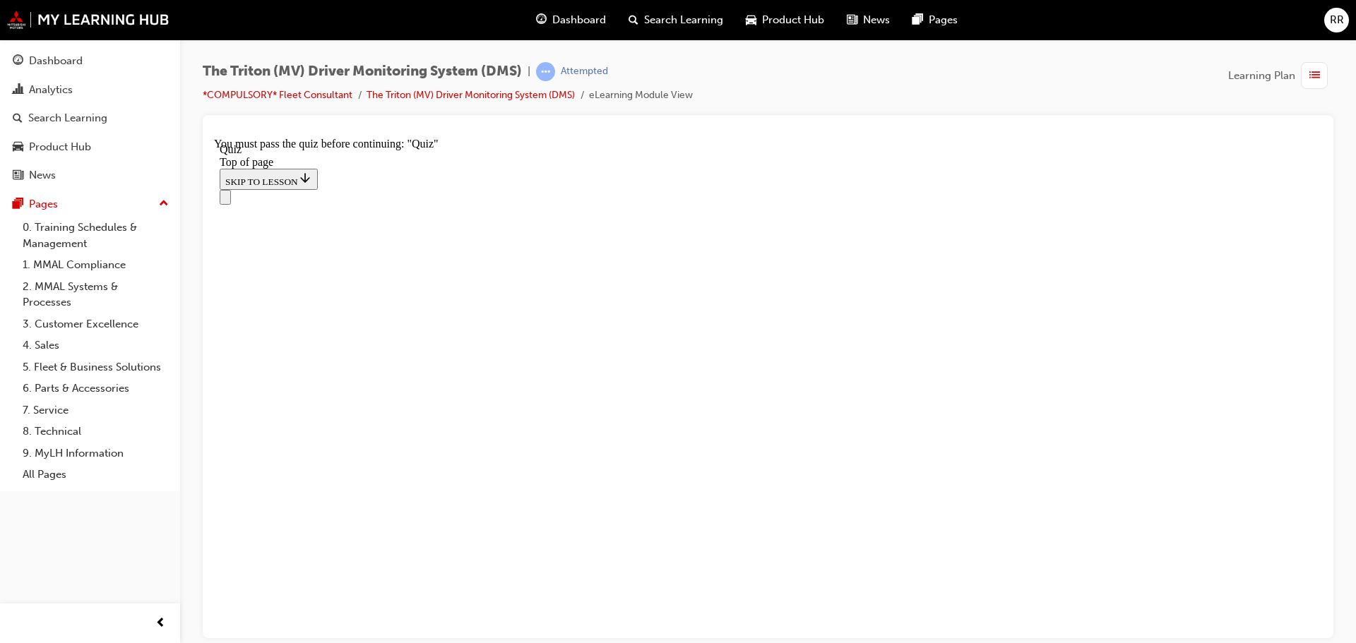
scroll to position [141, 0]
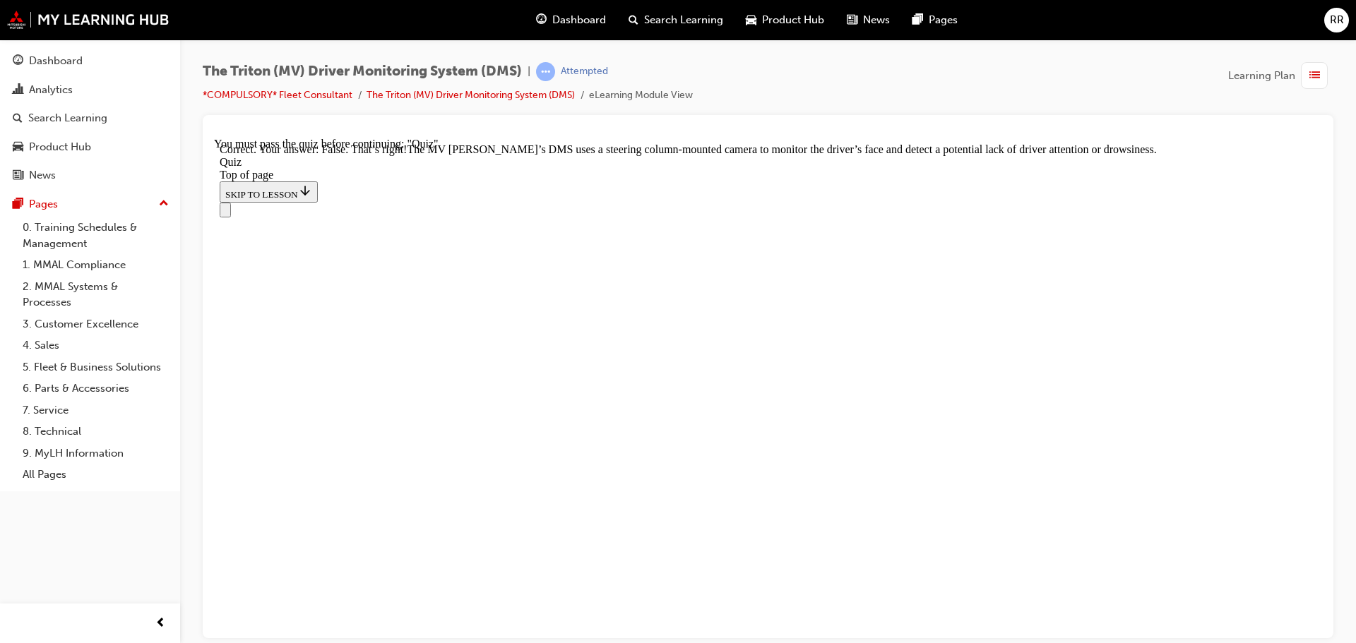
scroll to position [351, 0]
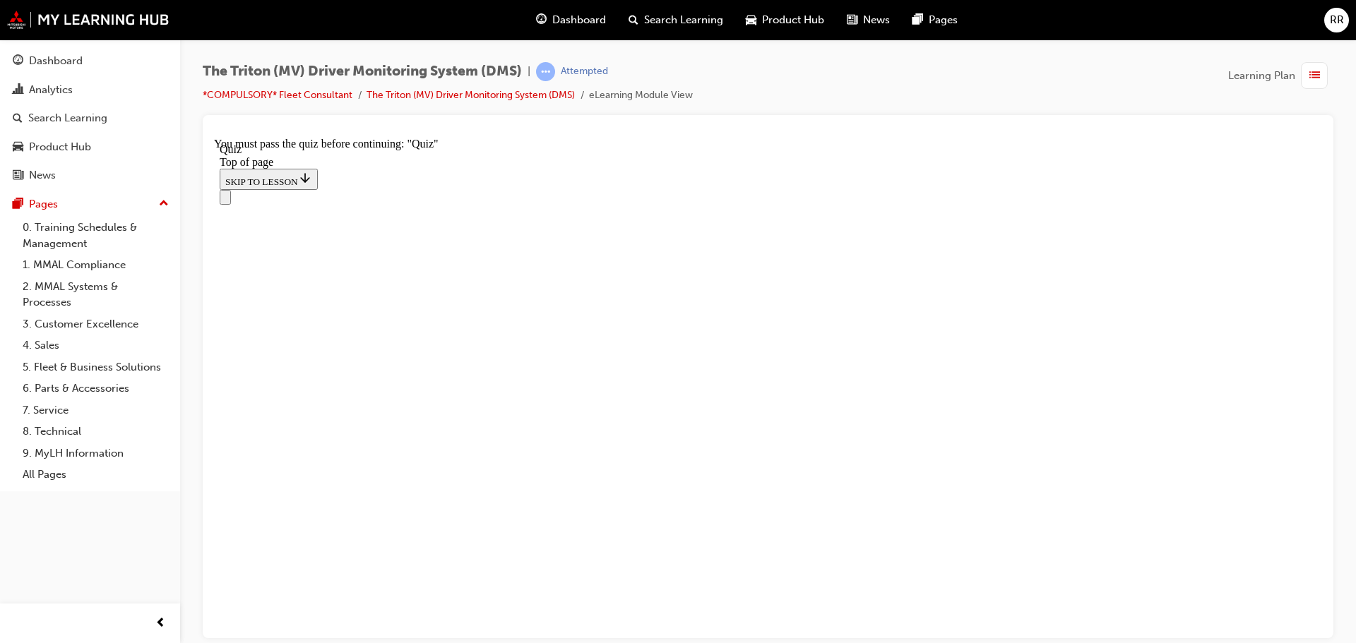
scroll to position [212, 0]
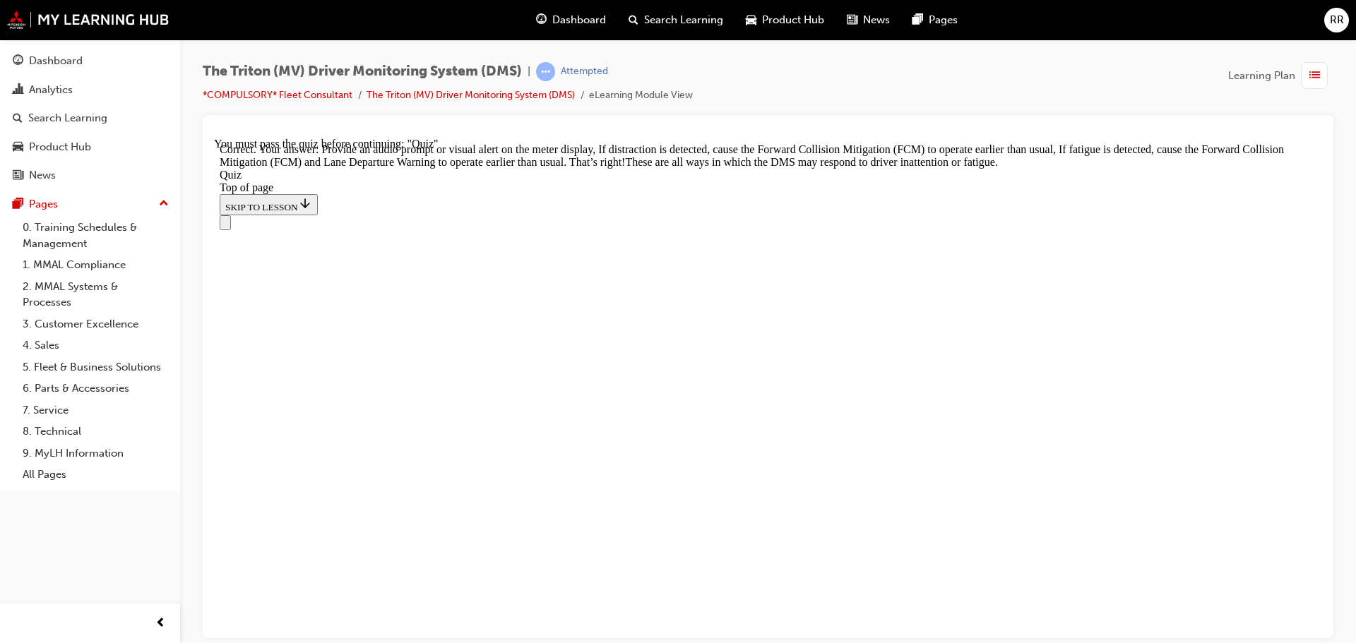
scroll to position [485, 0]
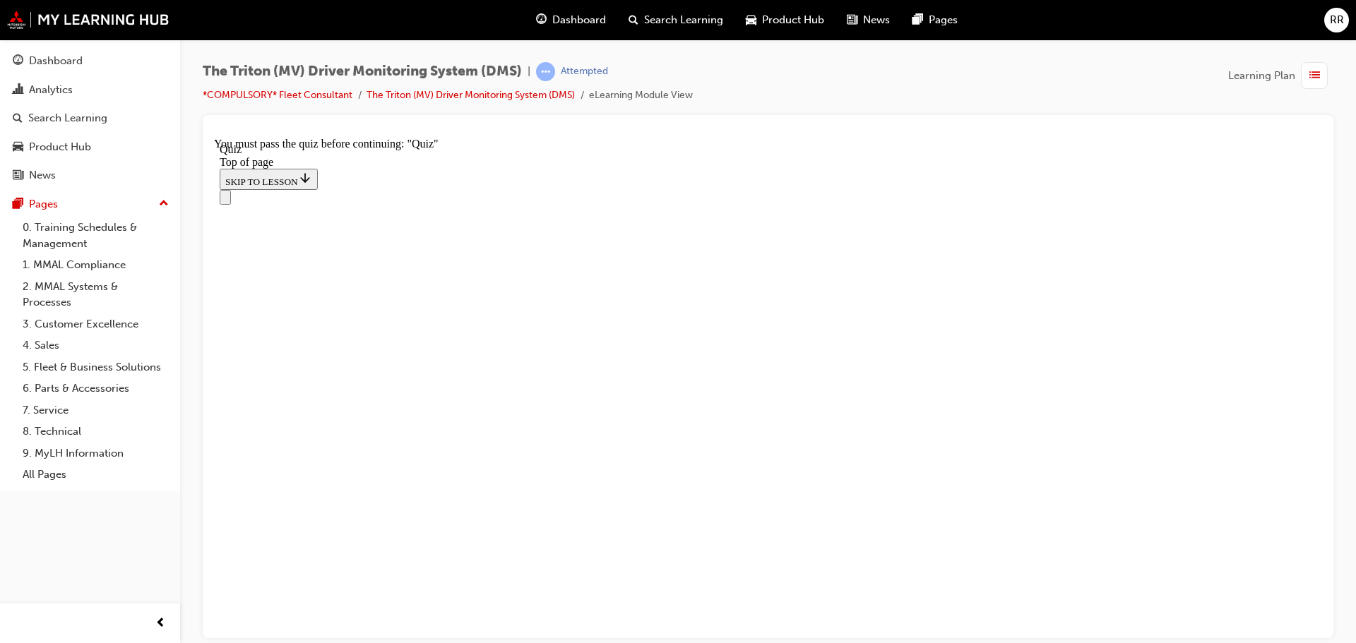
scroll to position [212, 0]
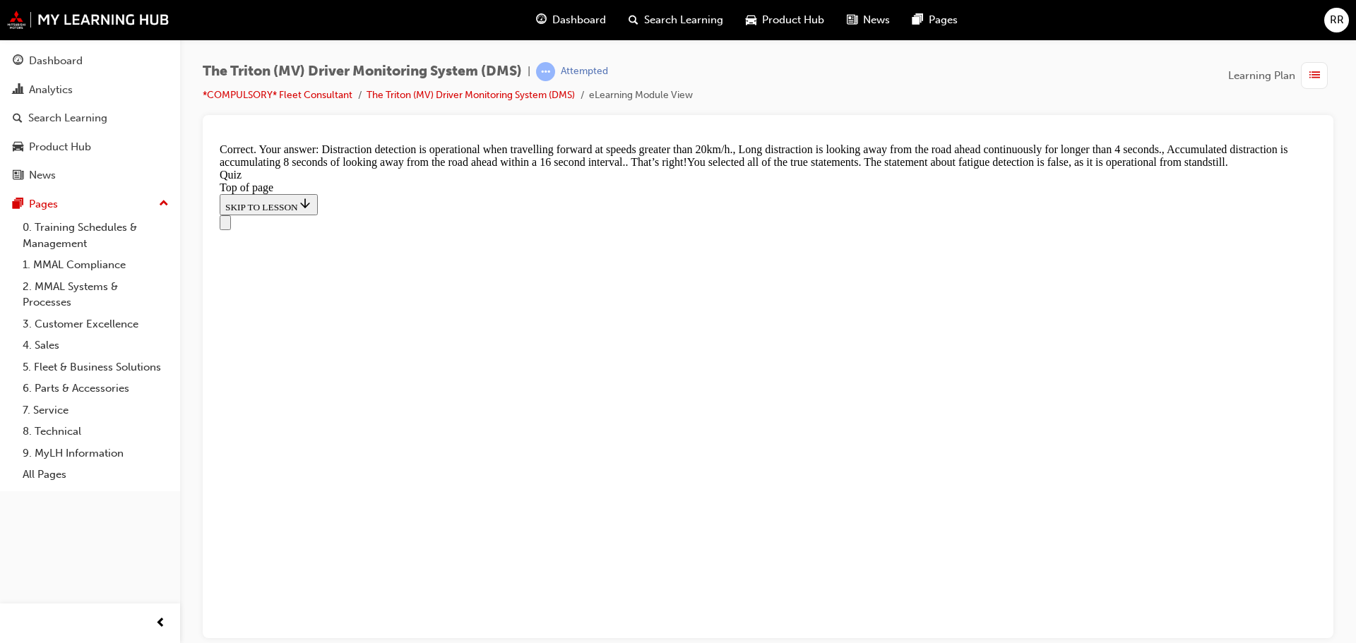
scroll to position [499, 0]
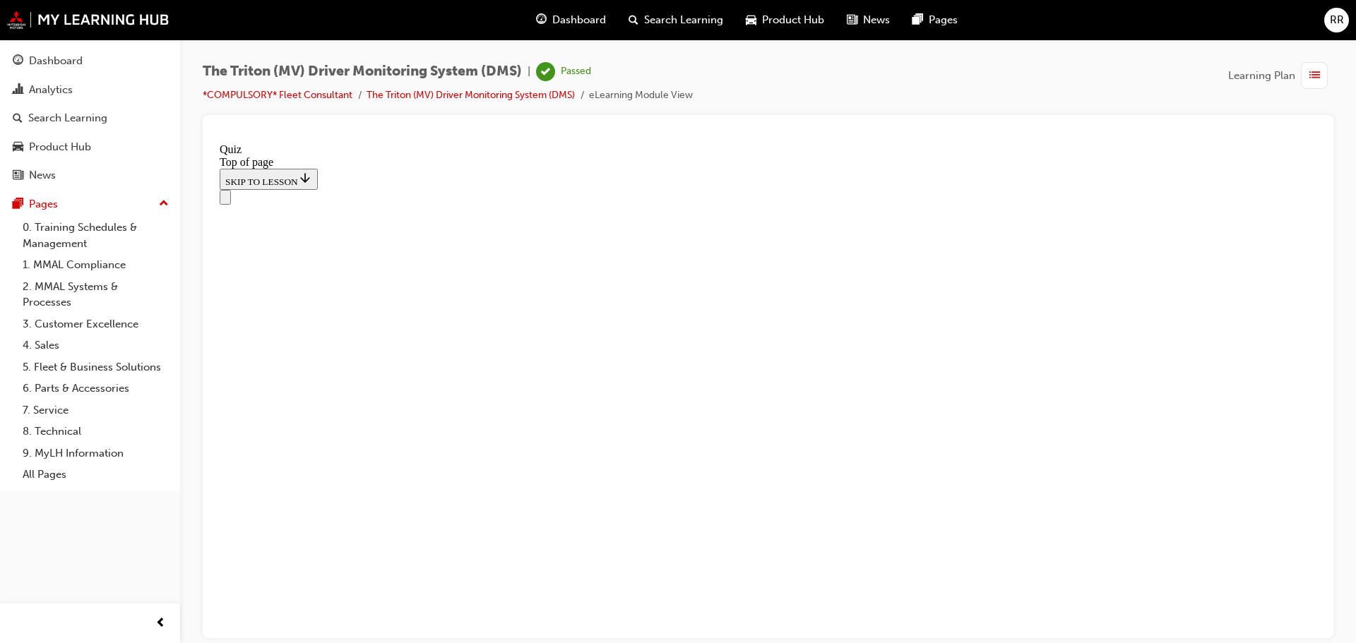
scroll to position [268, 0]
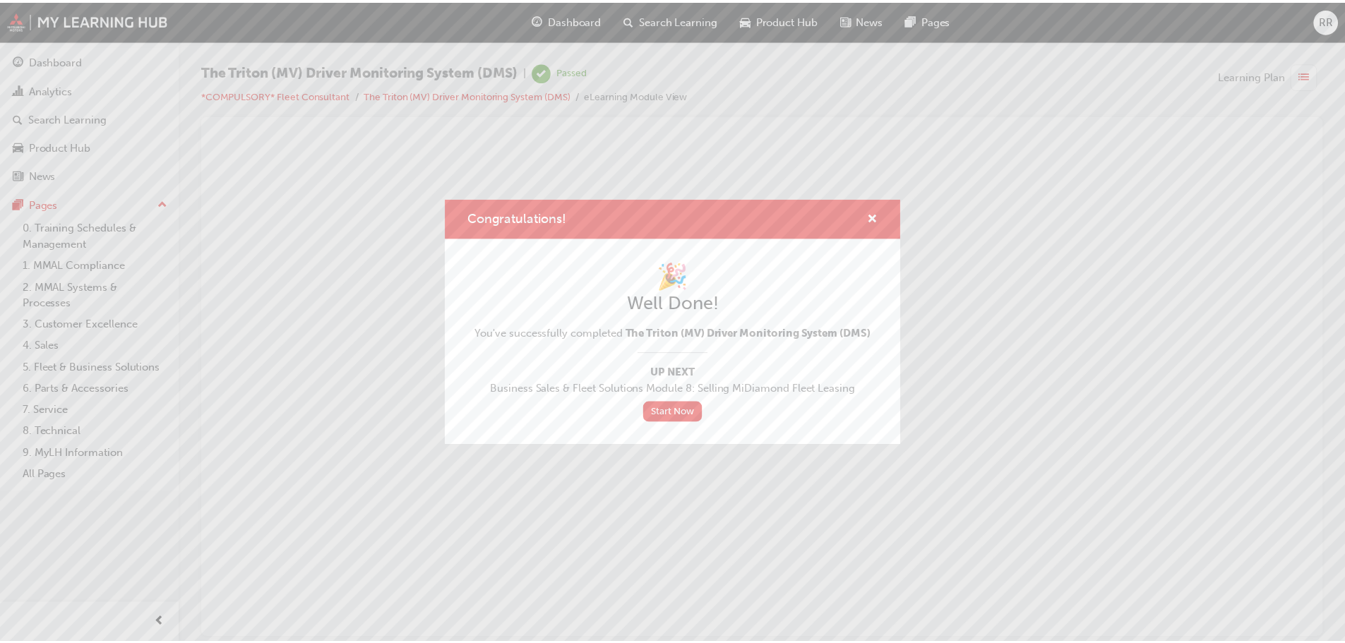
scroll to position [0, 0]
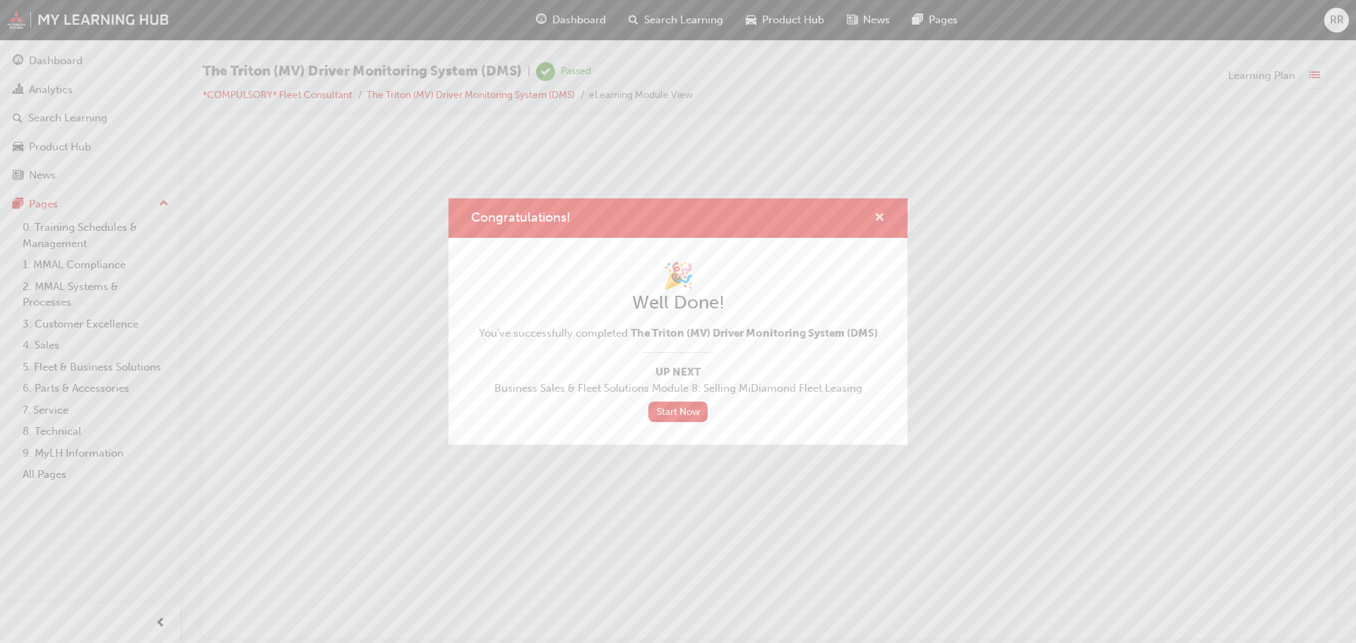
click at [881, 217] on span "cross-icon" at bounding box center [879, 219] width 11 height 13
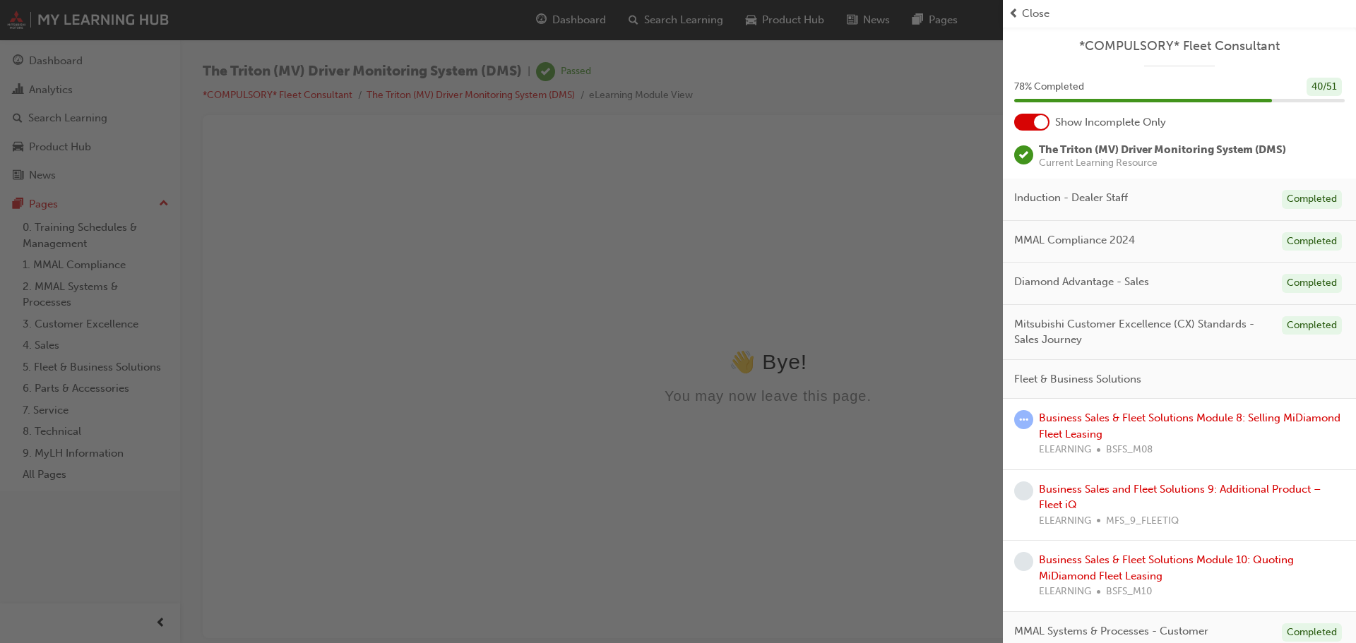
click at [1027, 9] on span "Close" at bounding box center [1036, 14] width 28 height 16
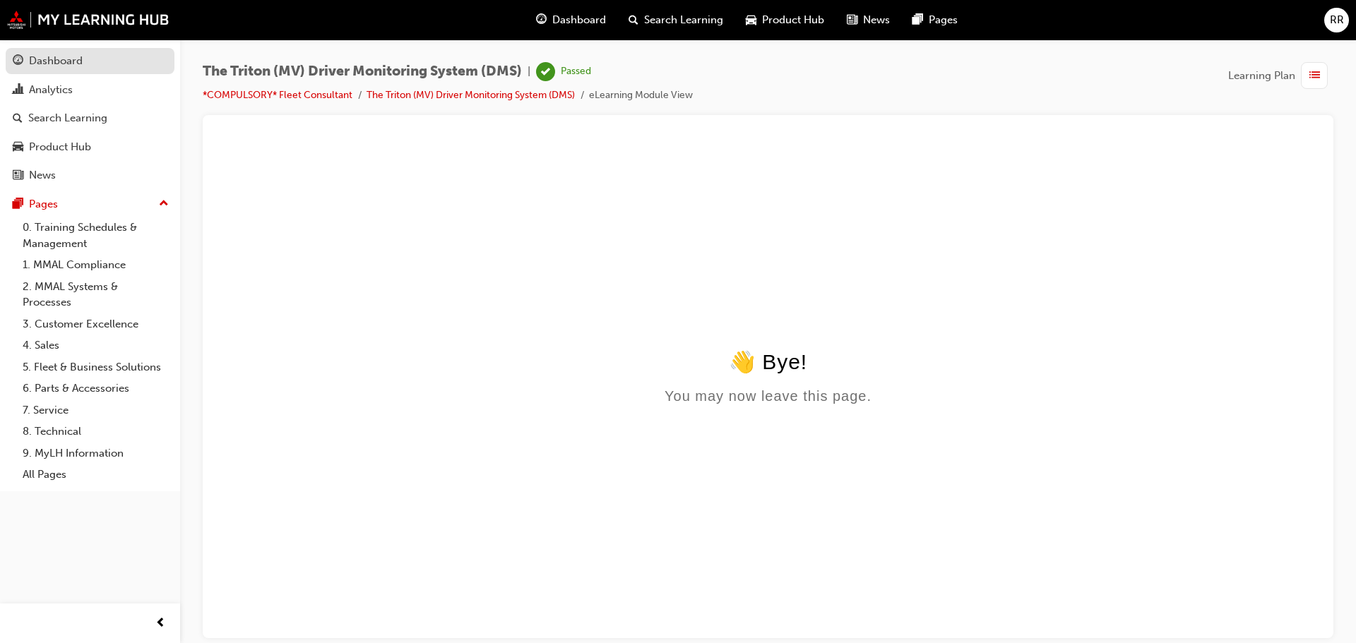
click at [47, 58] on div "Dashboard" at bounding box center [56, 61] width 54 height 16
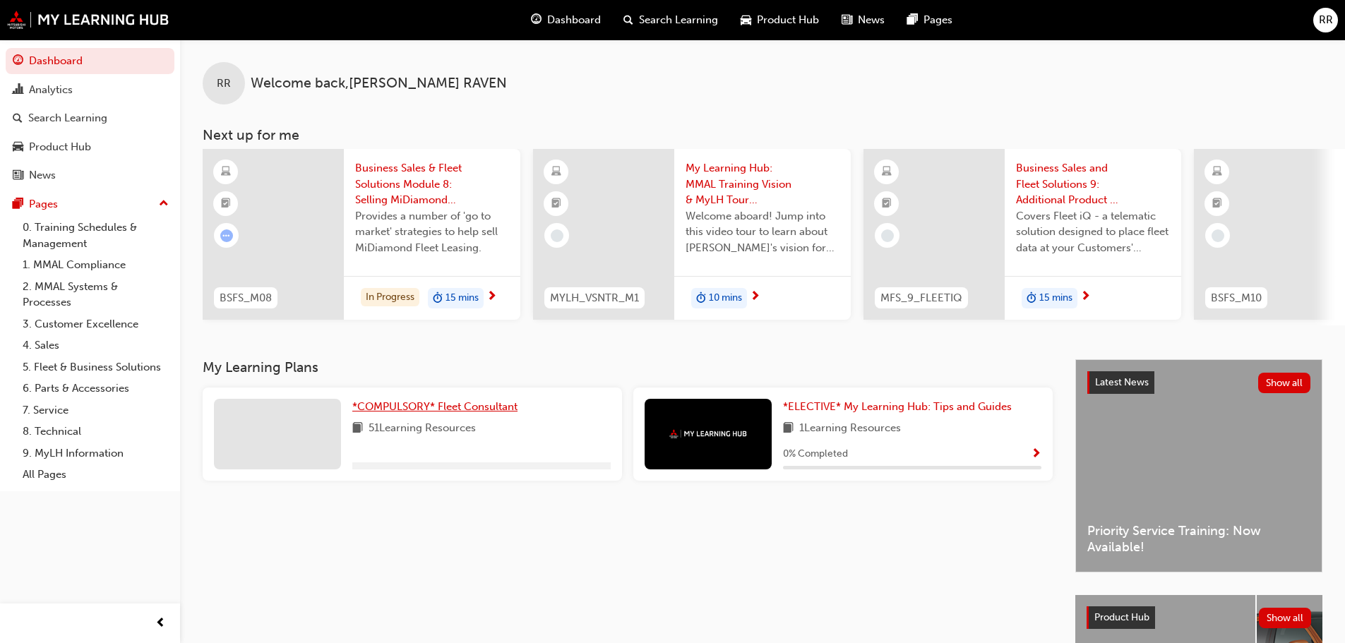
click at [429, 409] on span "*COMPULSORY* Fleet Consultant" at bounding box center [434, 406] width 165 height 13
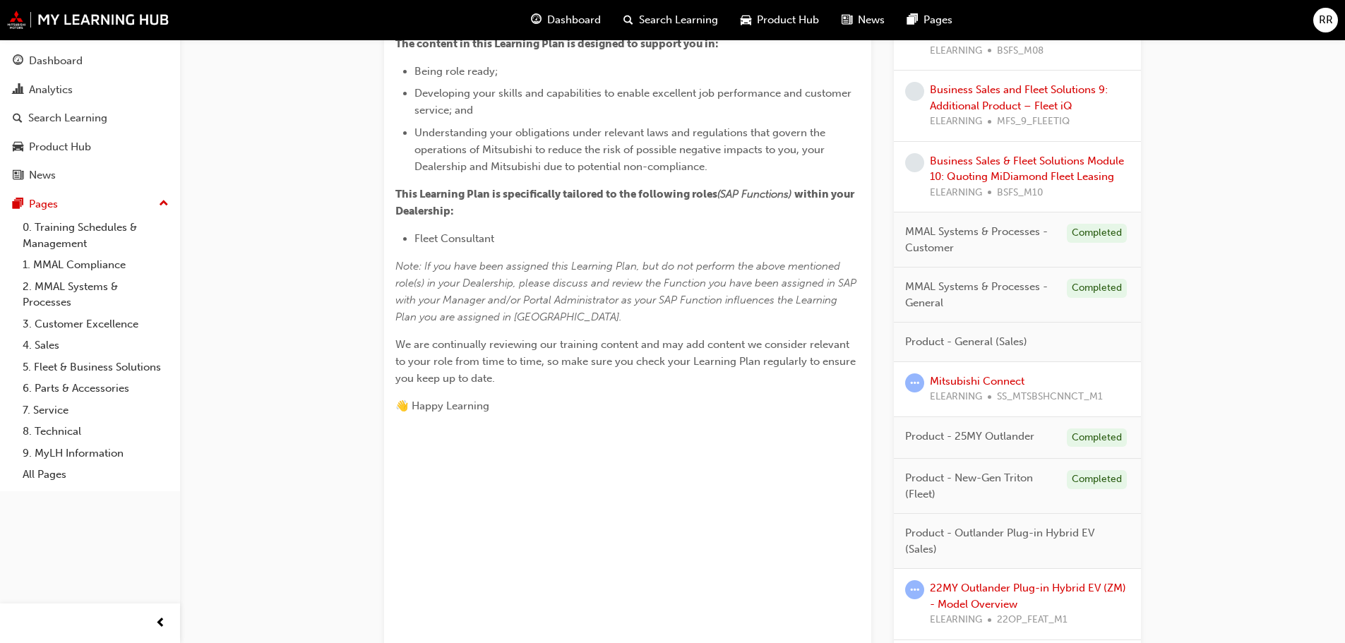
scroll to position [184, 0]
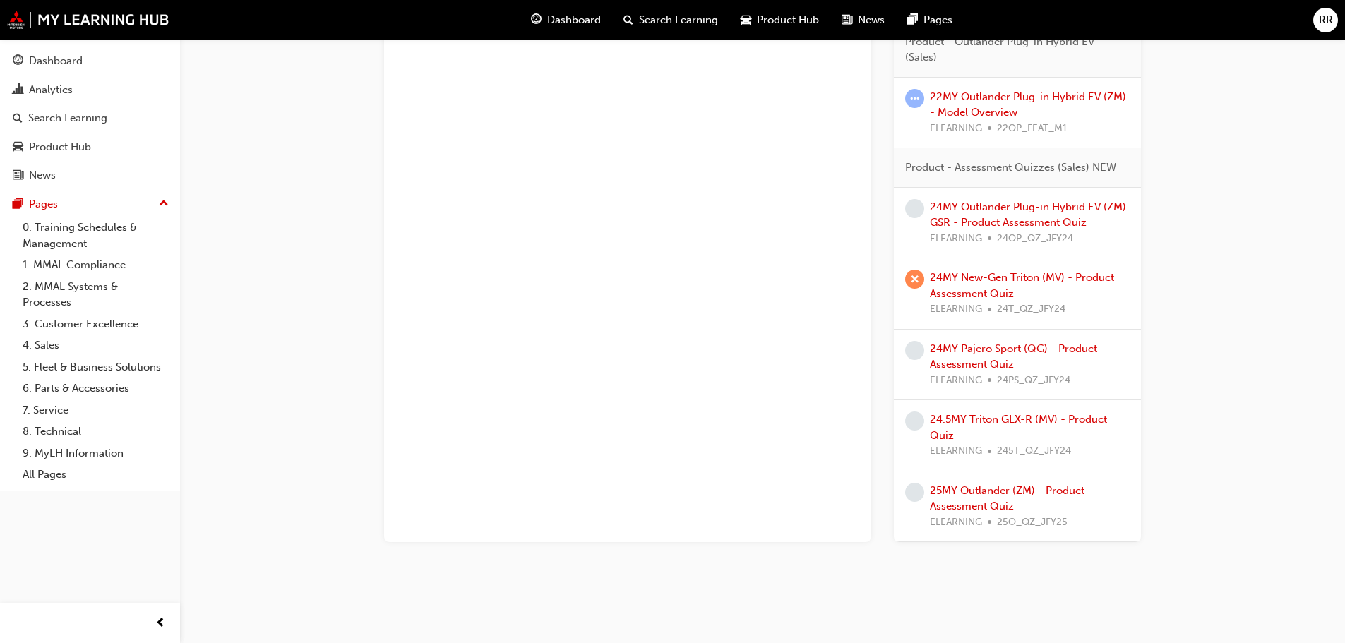
scroll to position [847, 0]
click at [957, 276] on link "24MY New-Gen Triton (MV) - Product Assessment Quiz" at bounding box center [1022, 284] width 184 height 29
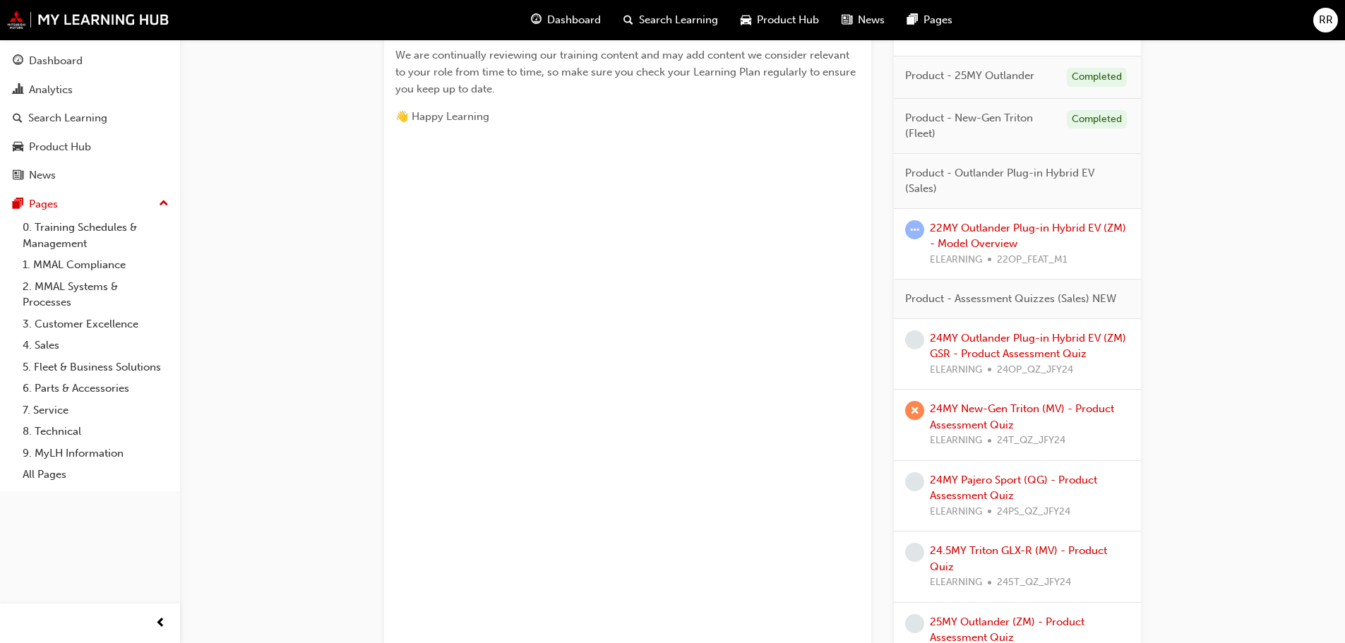
scroll to position [848, 0]
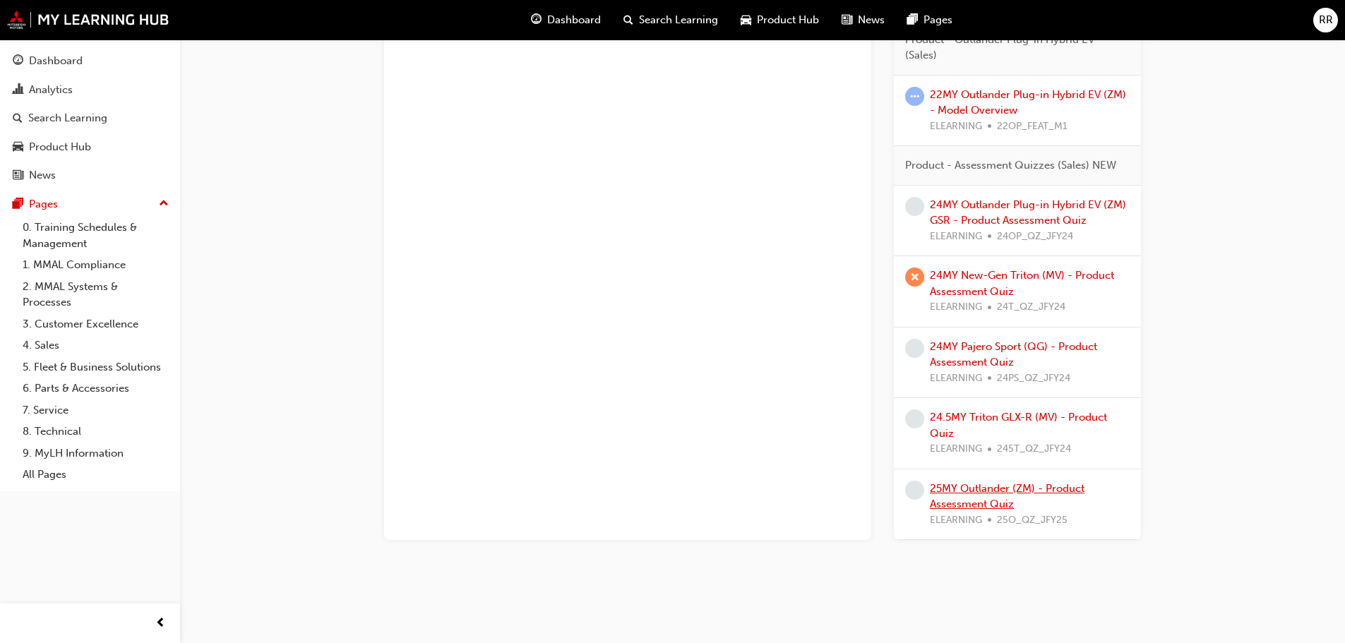
click at [964, 490] on link "25MY Outlander (ZM) - Product Assessment Quiz" at bounding box center [1007, 496] width 155 height 29
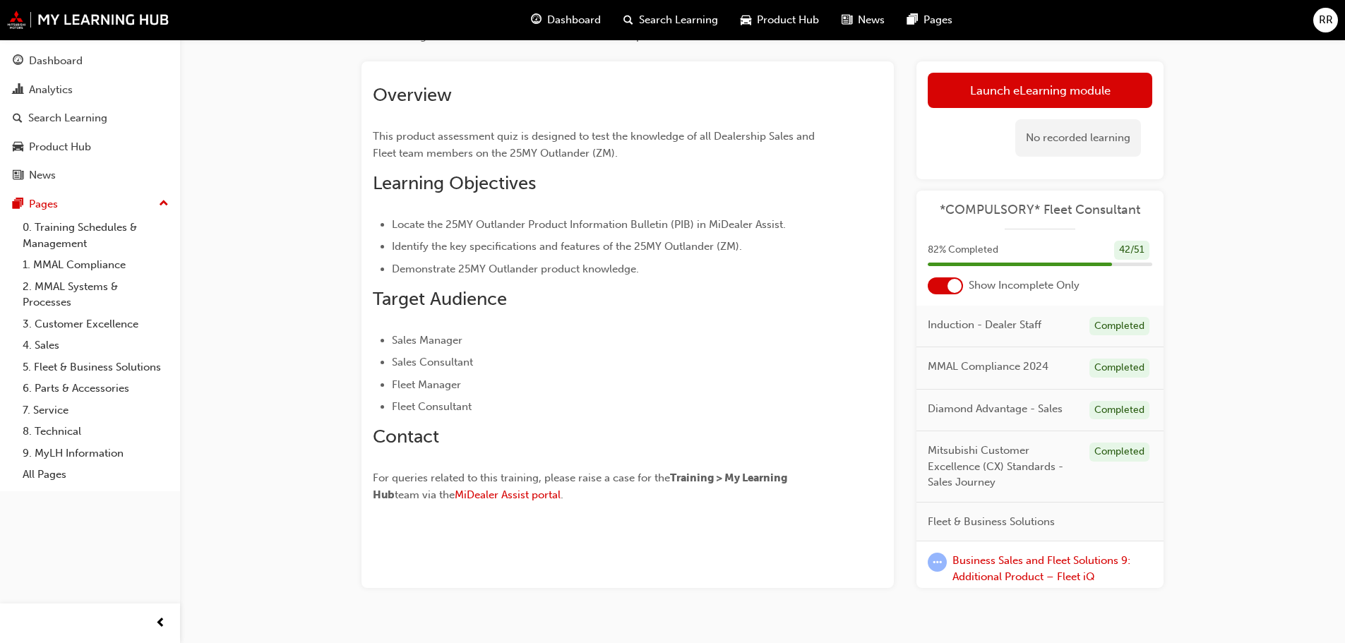
scroll to position [91, 0]
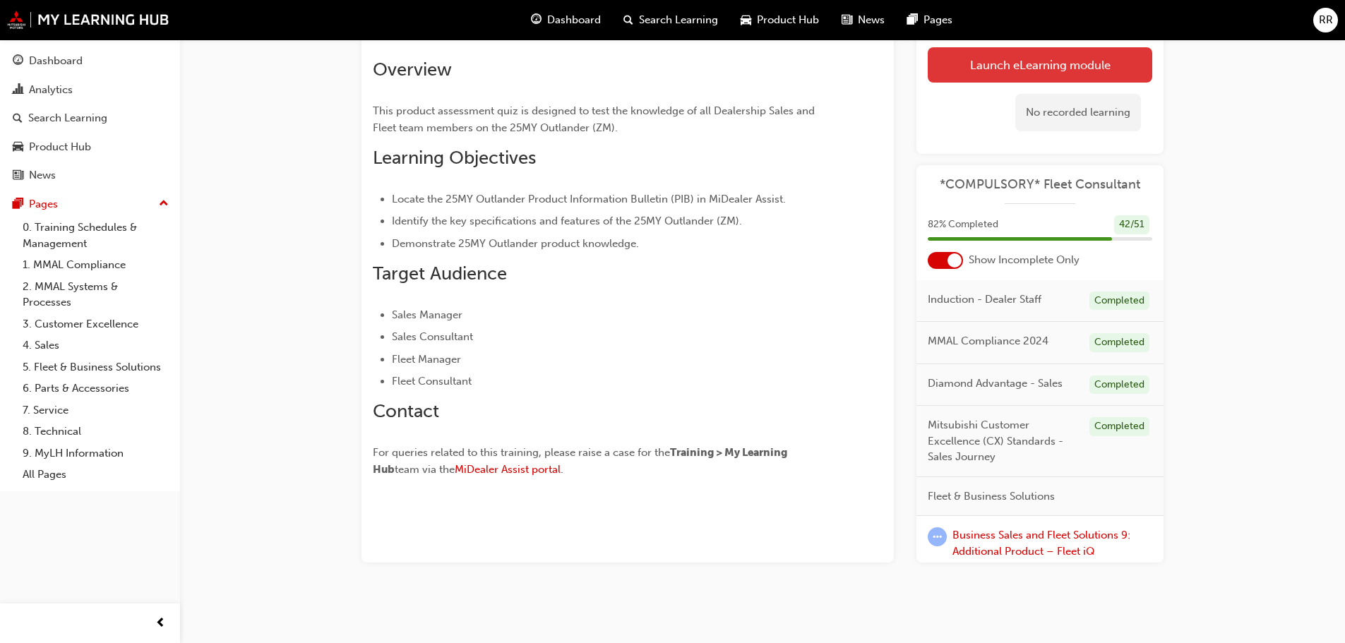
click at [1010, 65] on link "Launch eLearning module" at bounding box center [1040, 64] width 225 height 35
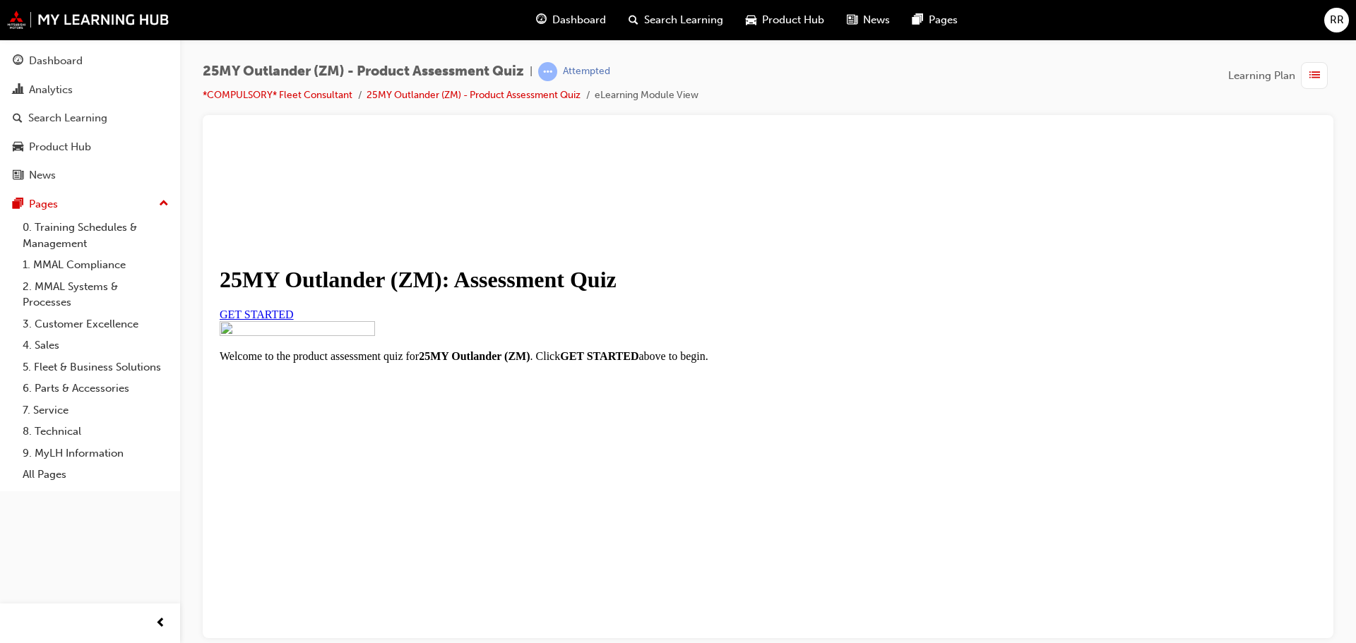
scroll to position [71, 0]
click at [294, 320] on link "GET STARTED" at bounding box center [257, 314] width 74 height 12
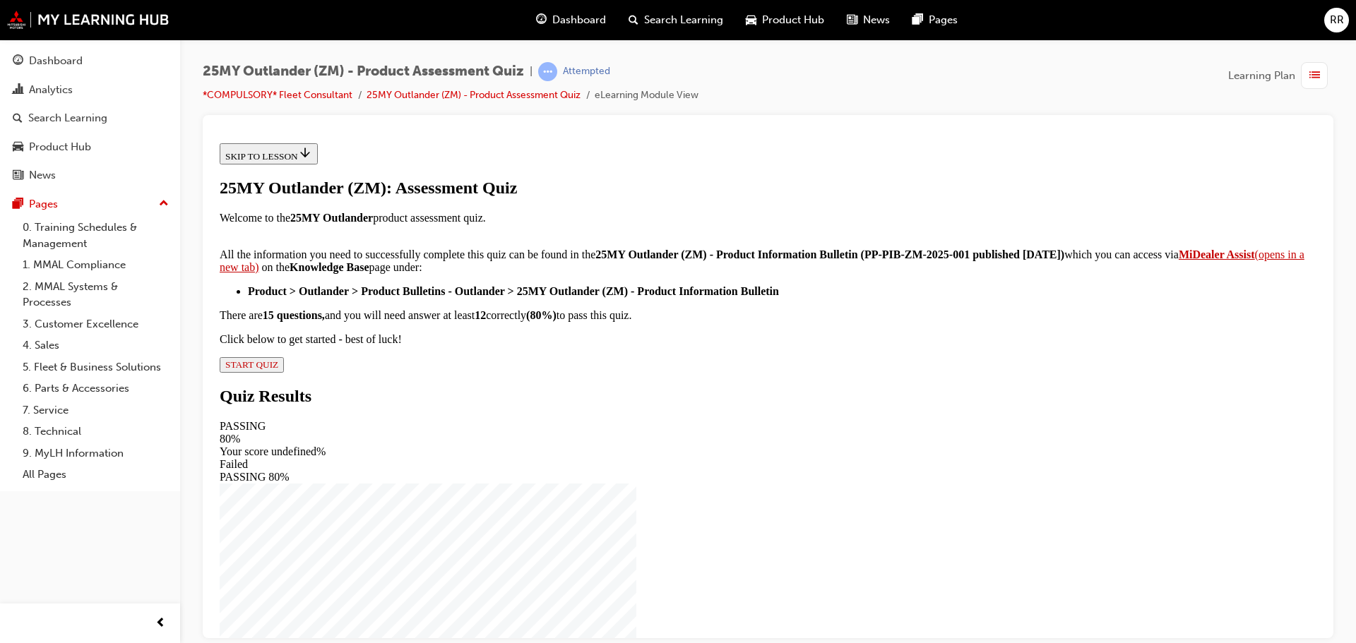
scroll to position [235, 0]
click at [278, 369] on span "START QUIZ" at bounding box center [251, 364] width 53 height 11
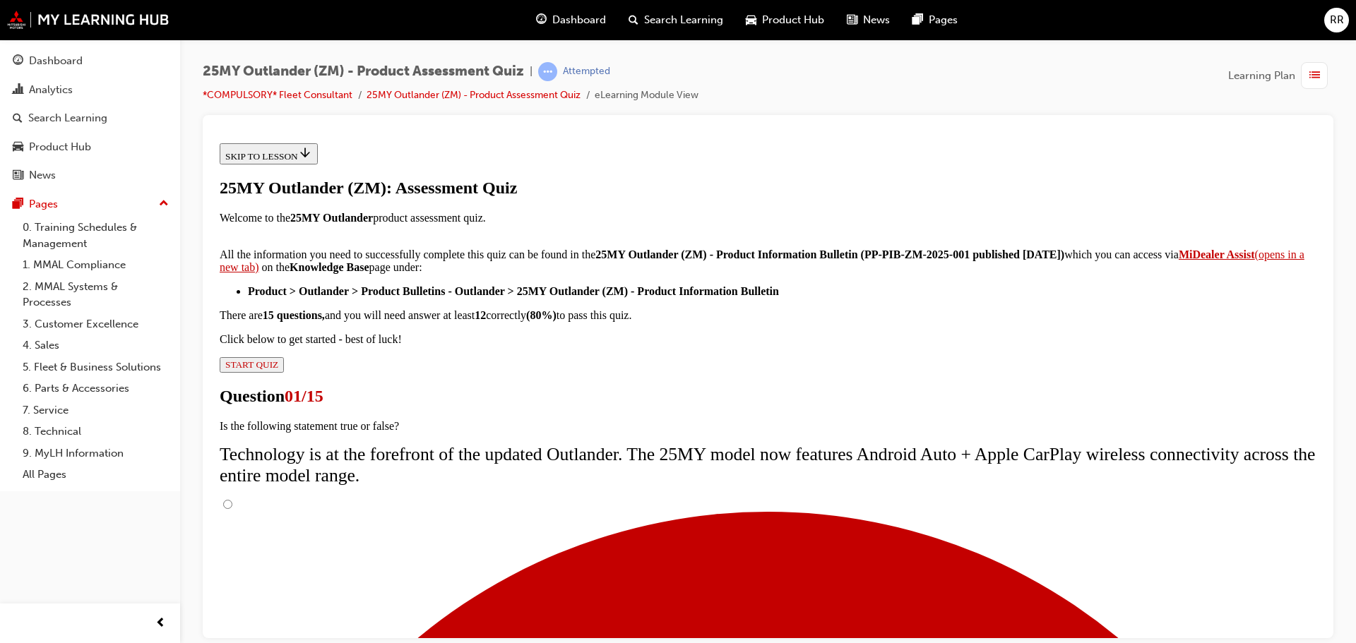
scroll to position [71, 0]
click at [232, 499] on input "True" at bounding box center [227, 503] width 9 height 9
radio input "true"
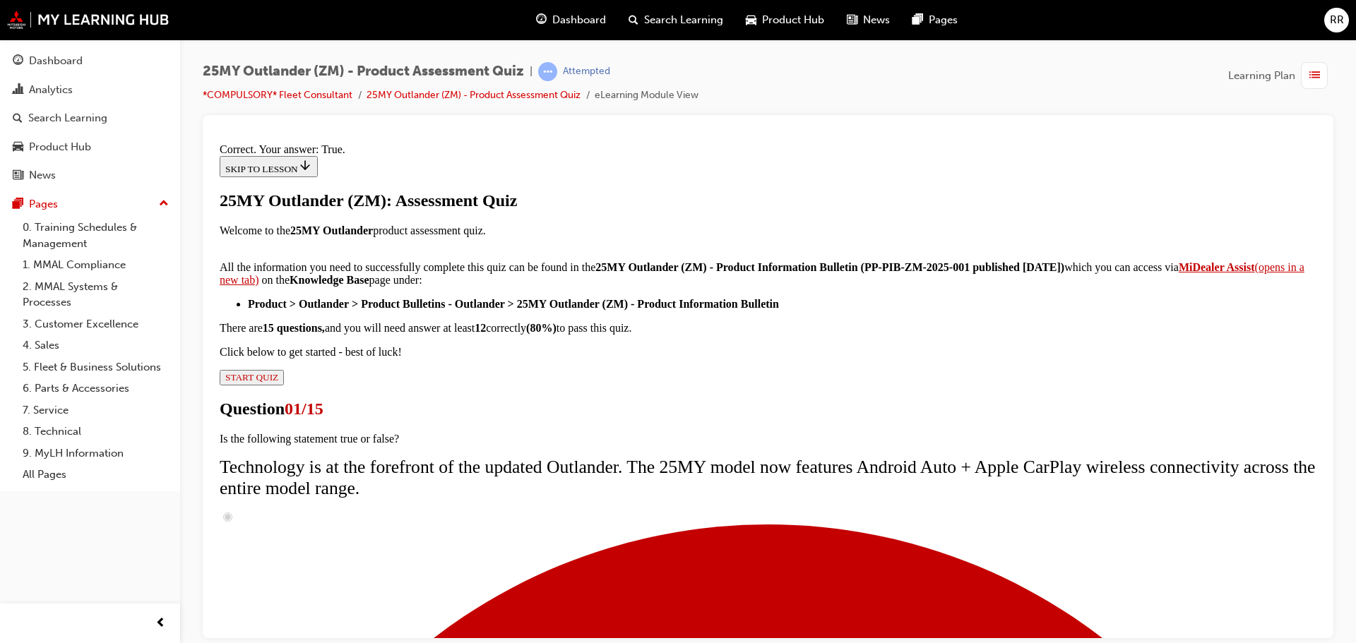
scroll to position [171, 0]
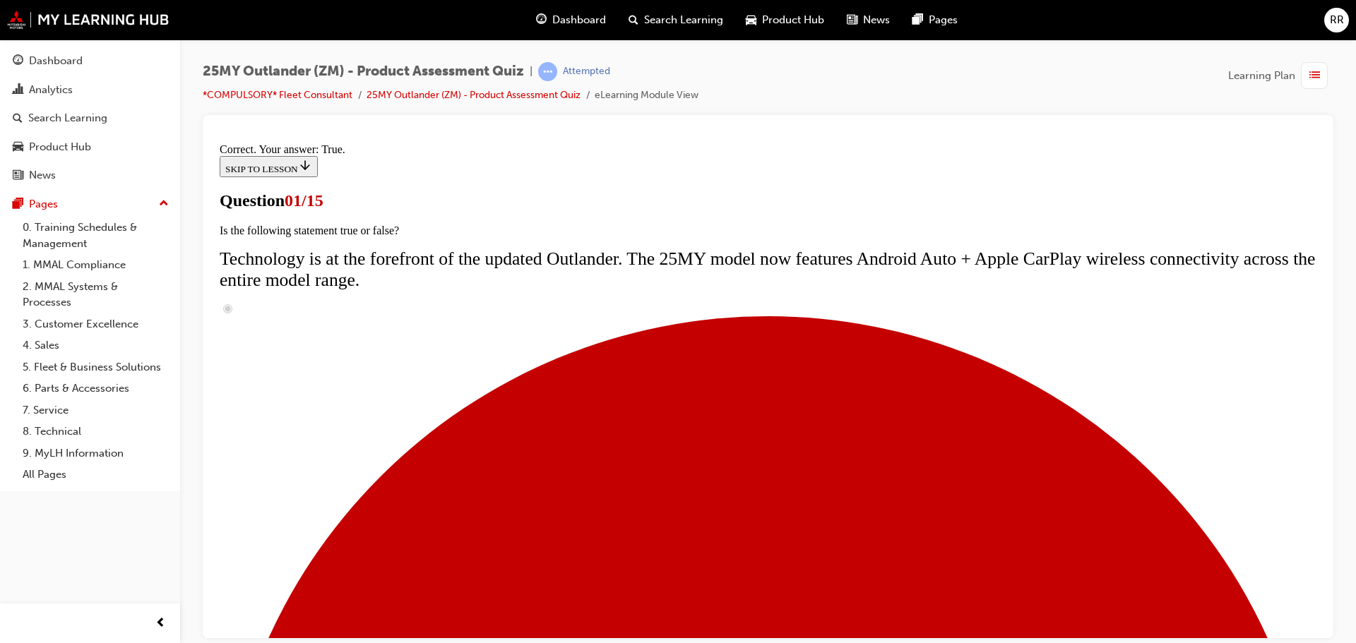
scroll to position [212, 0]
radio input "true"
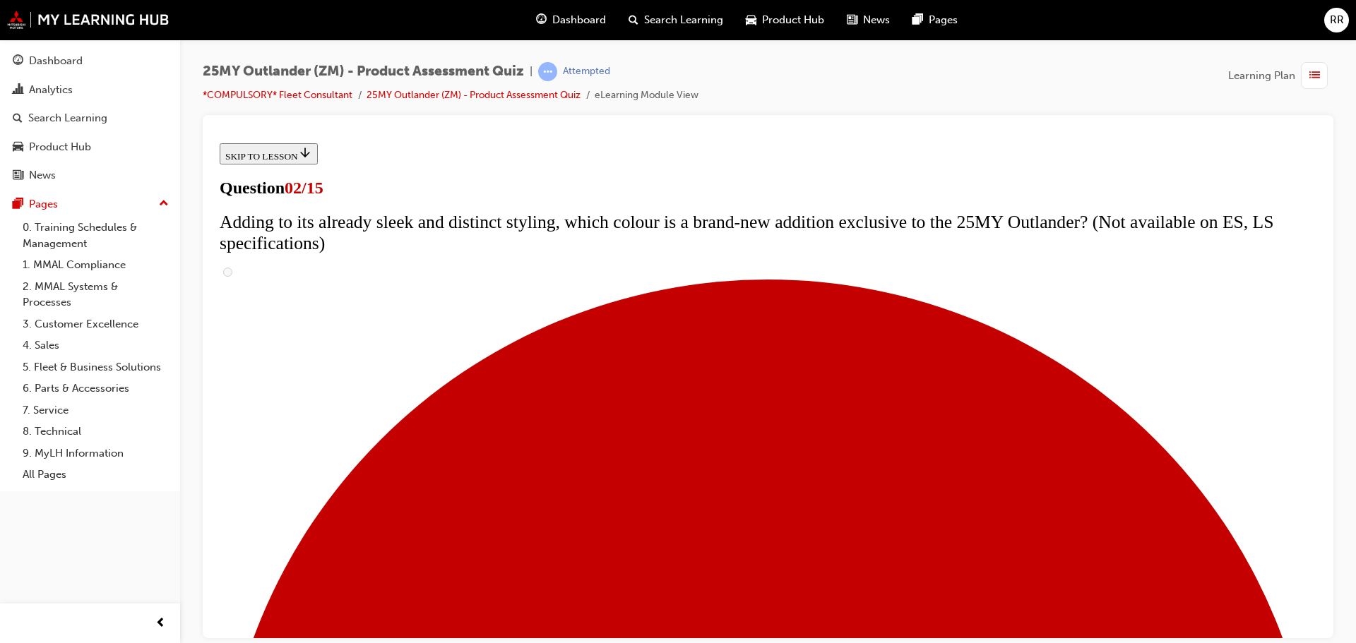
scroll to position [212, 0]
checkbox input "true"
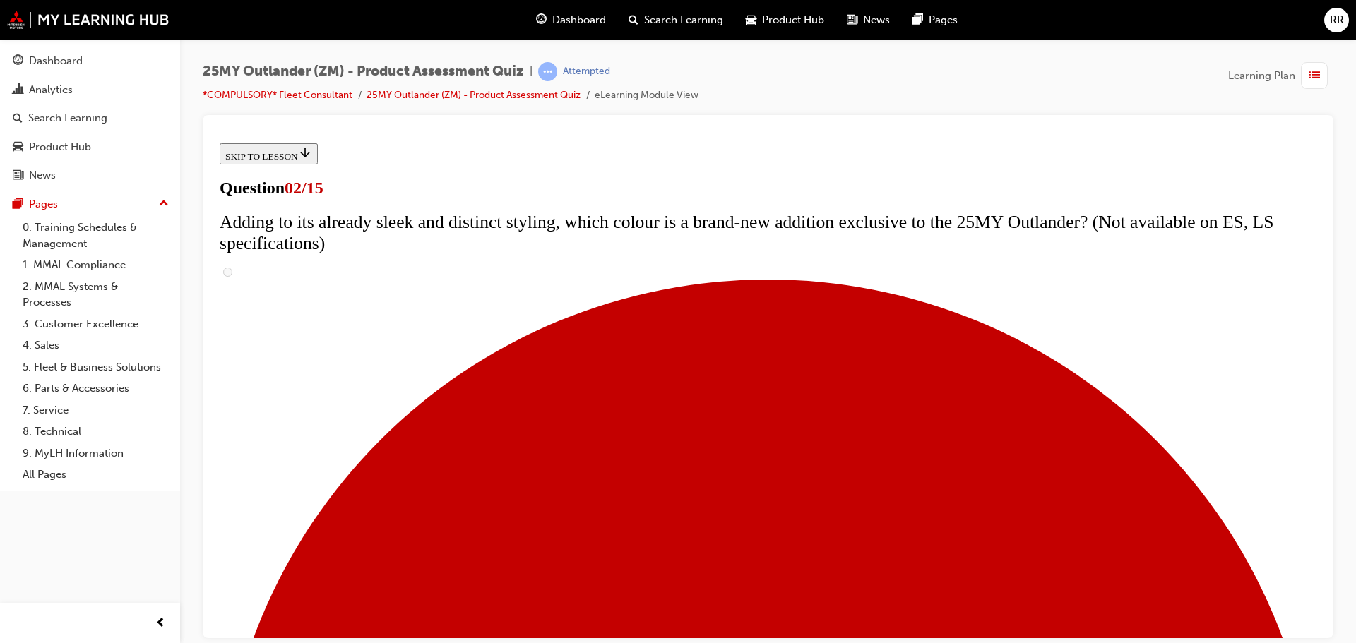
checkbox input "true"
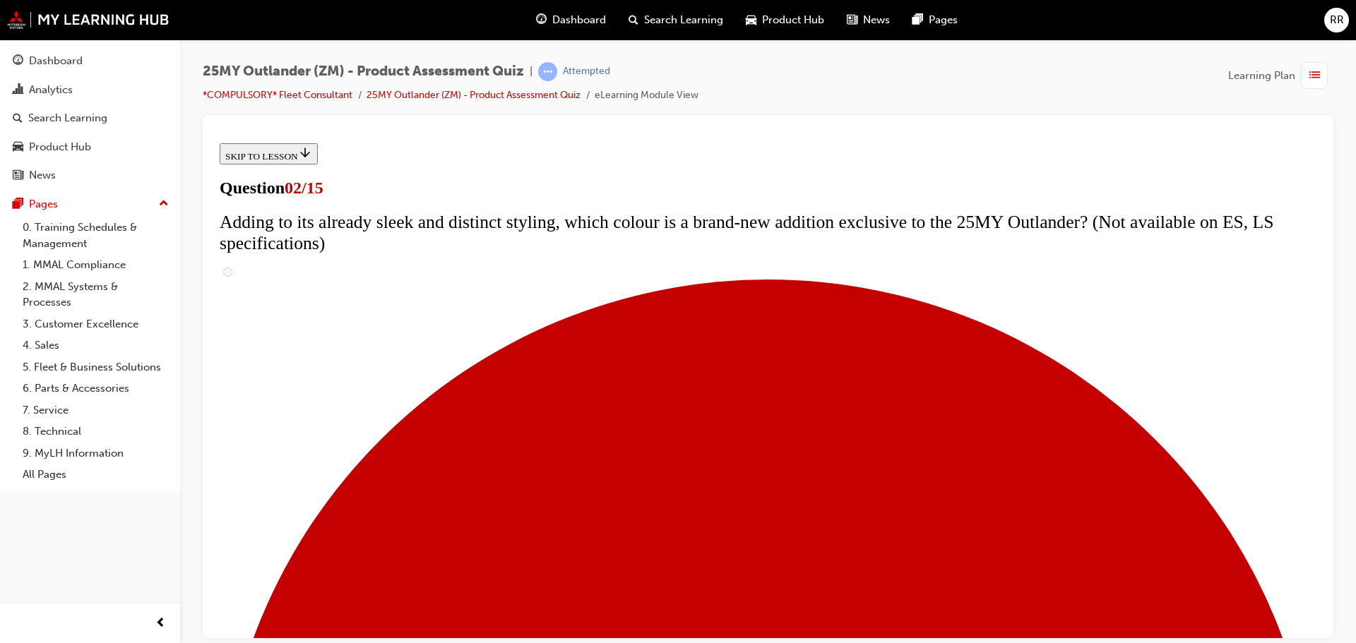
checkbox input "true"
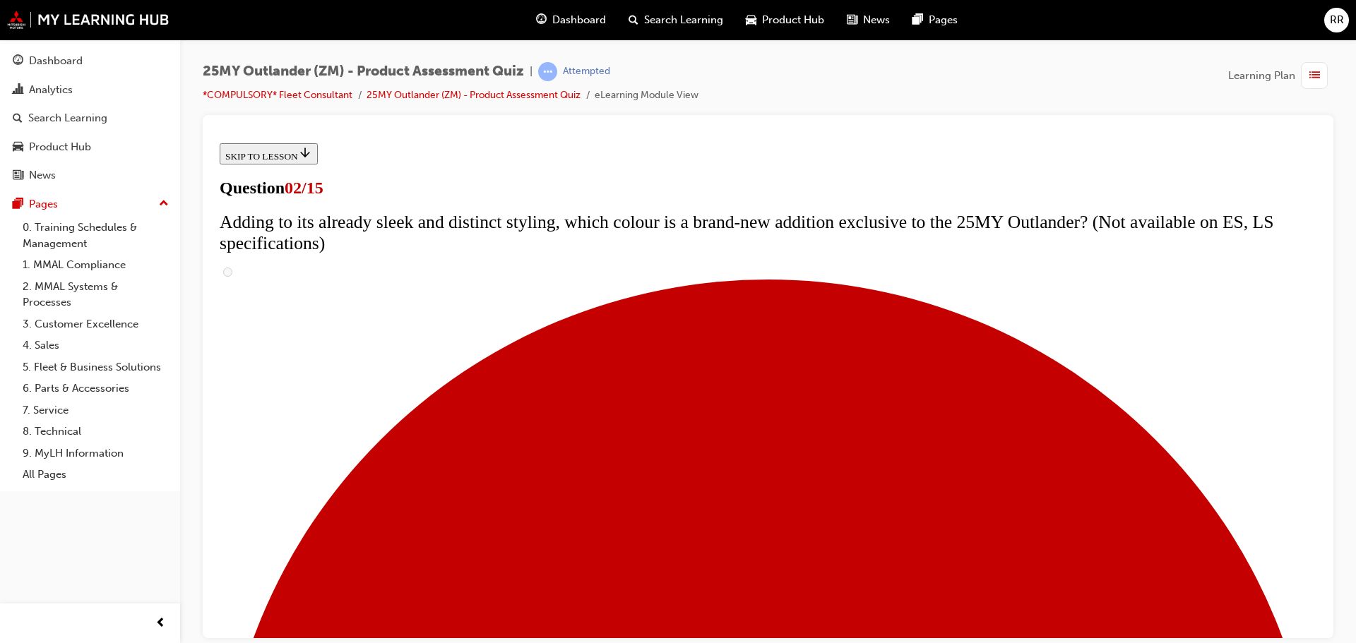
scroll to position [282, 0]
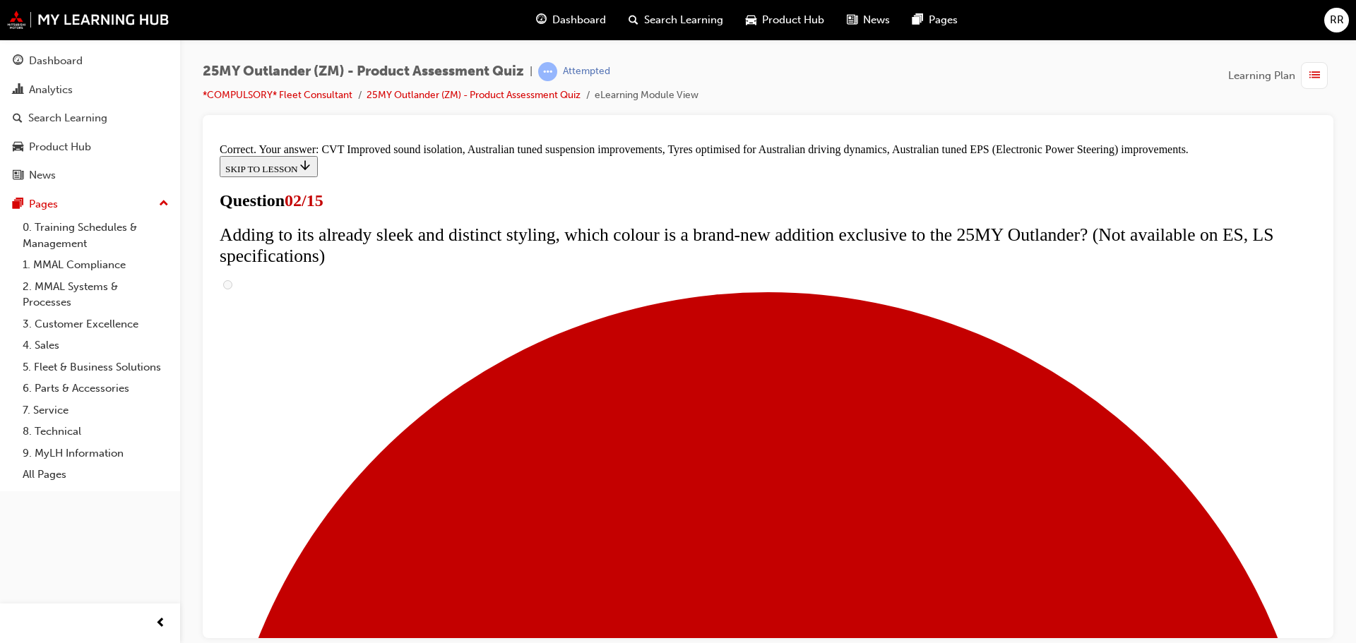
scroll to position [397, 0]
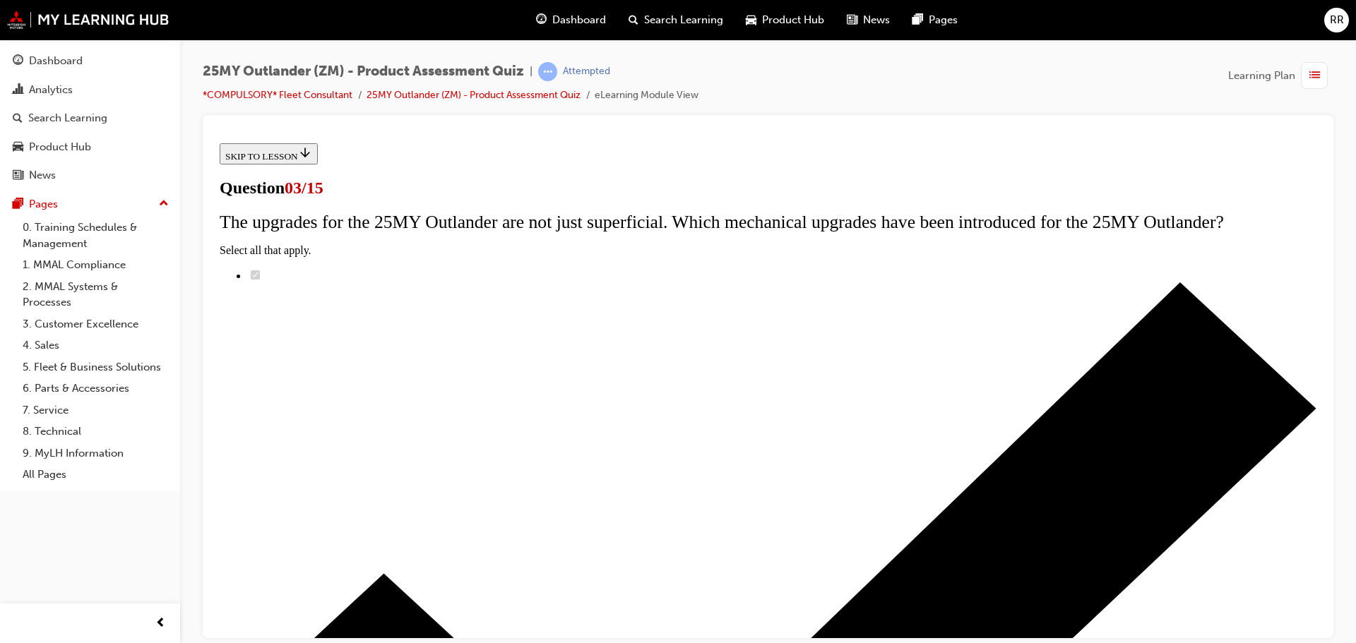
scroll to position [141, 0]
radio input "true"
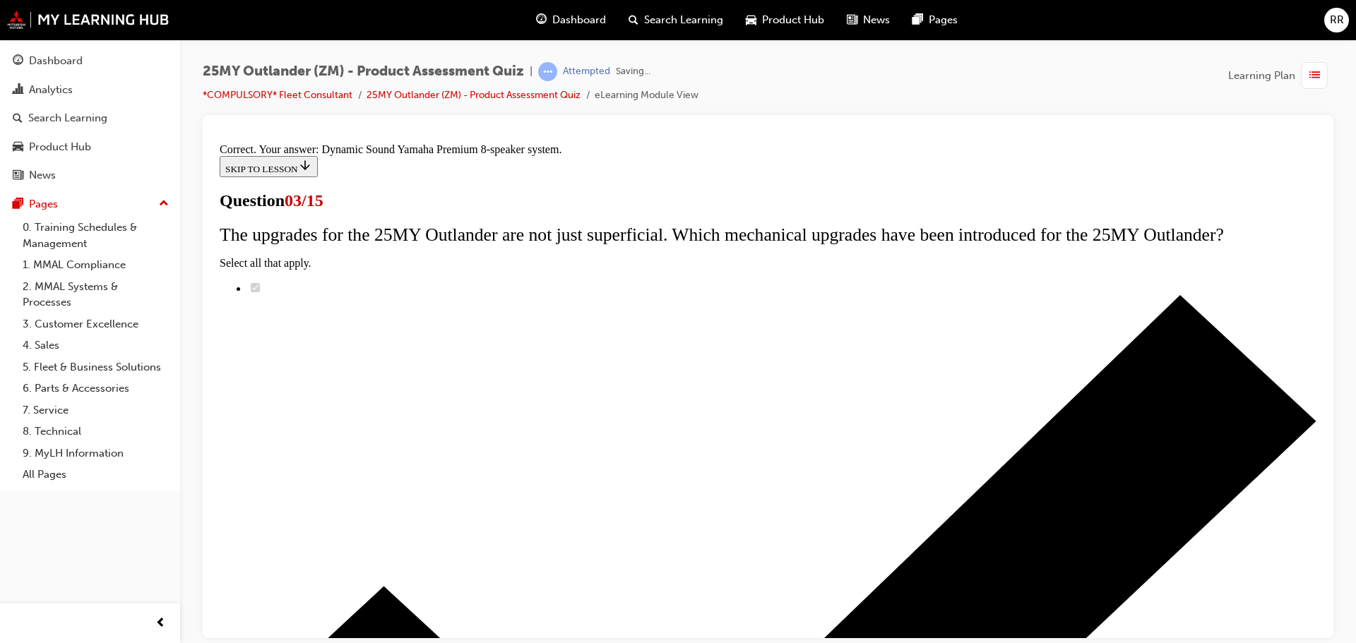
scroll to position [236, 0]
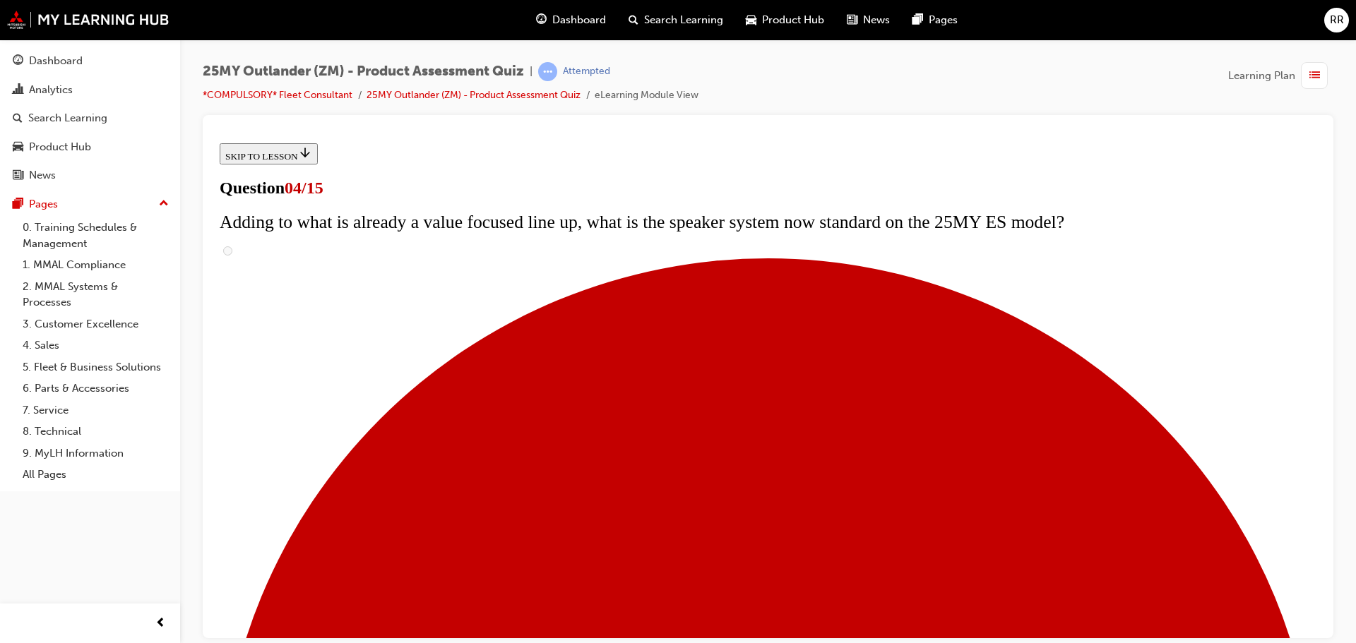
scroll to position [141, 0]
checkbox input "true"
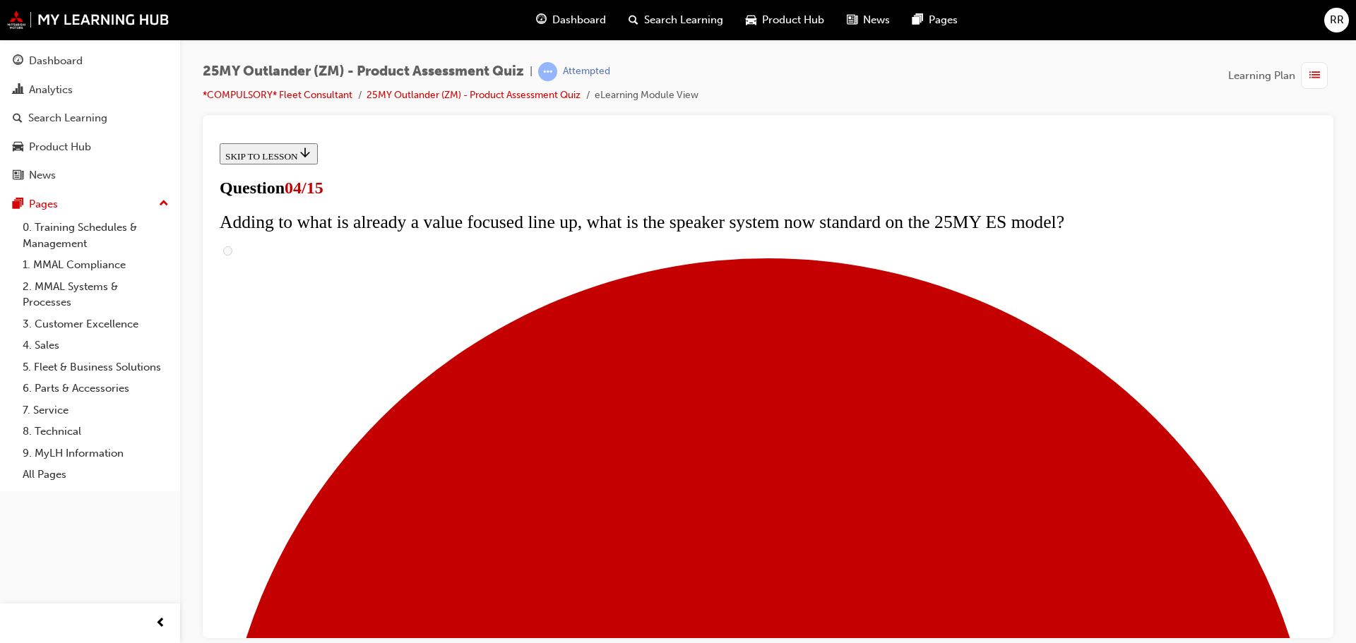
checkbox input "true"
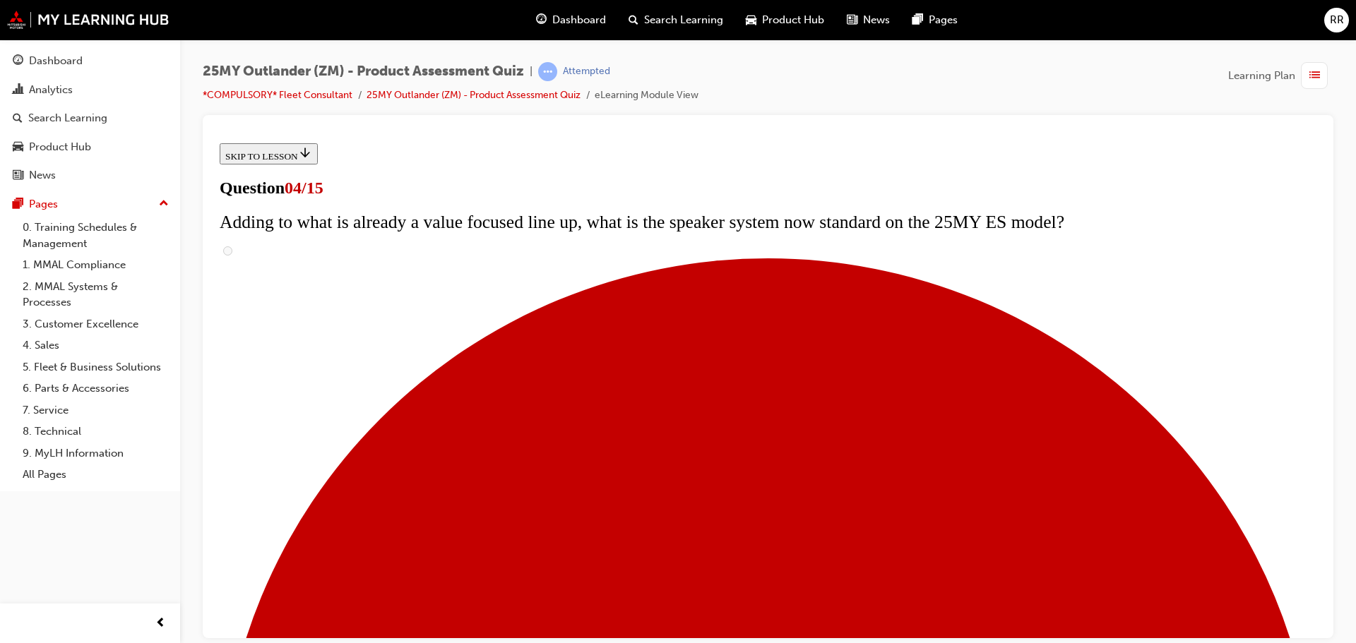
checkbox input "true"
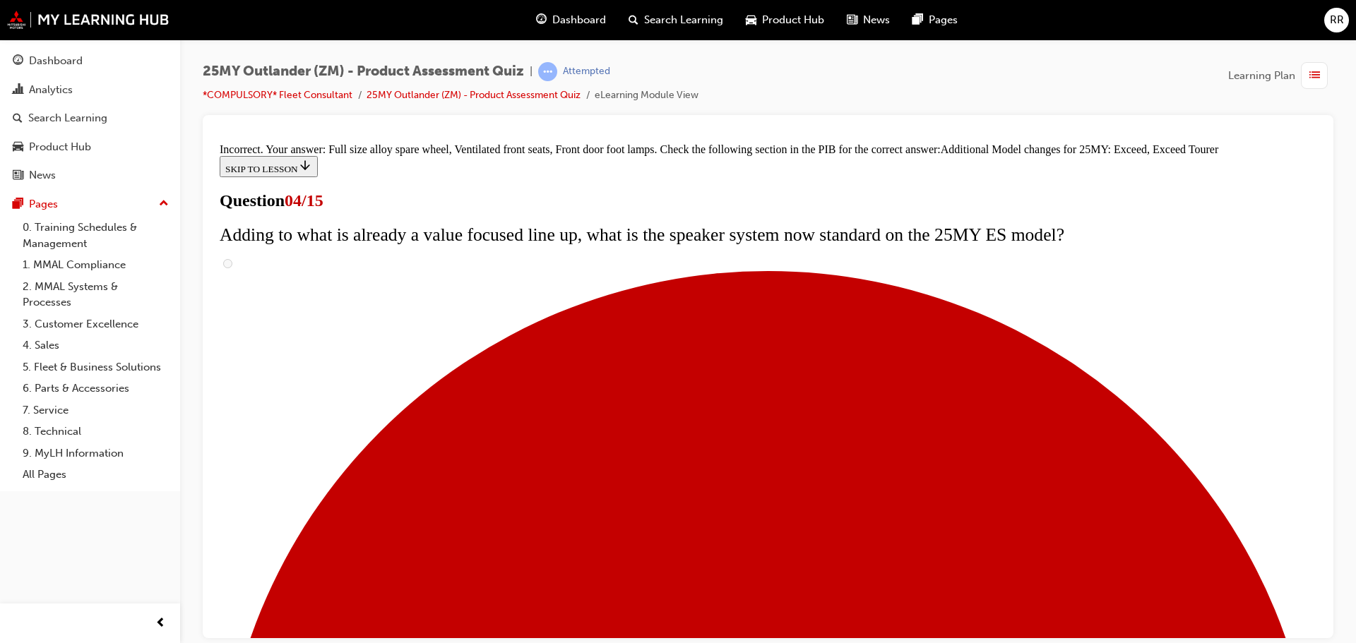
scroll to position [540, 0]
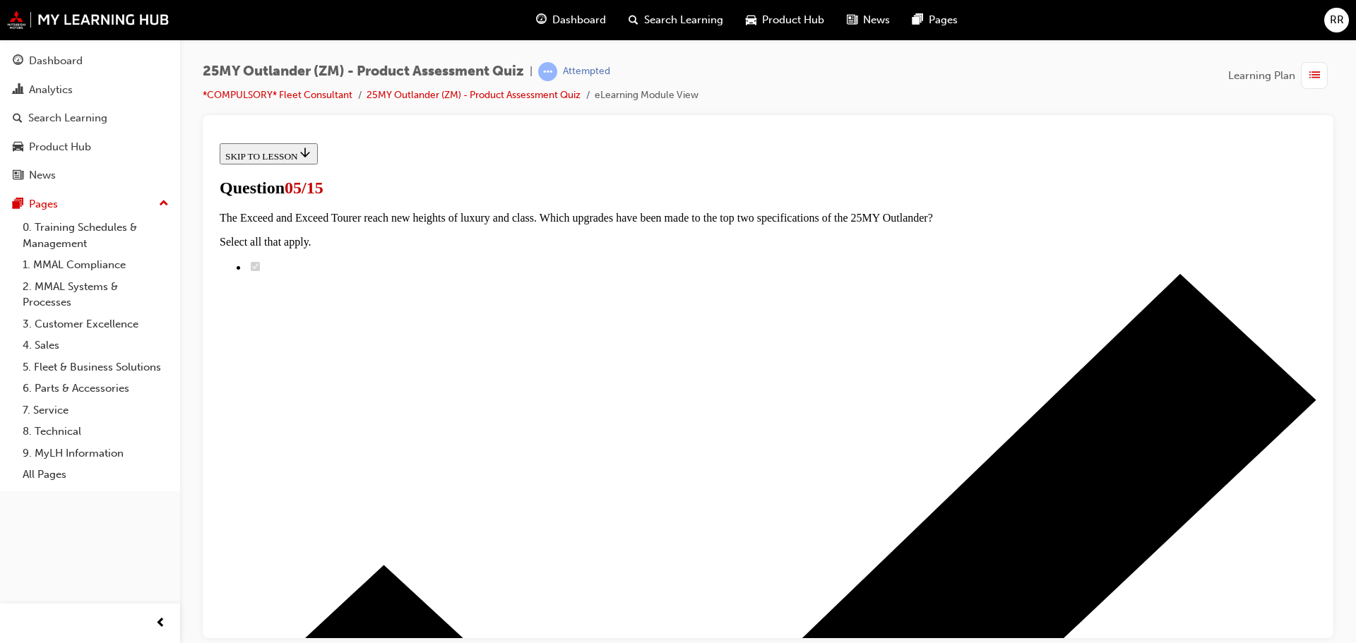
scroll to position [141, 0]
radio input "true"
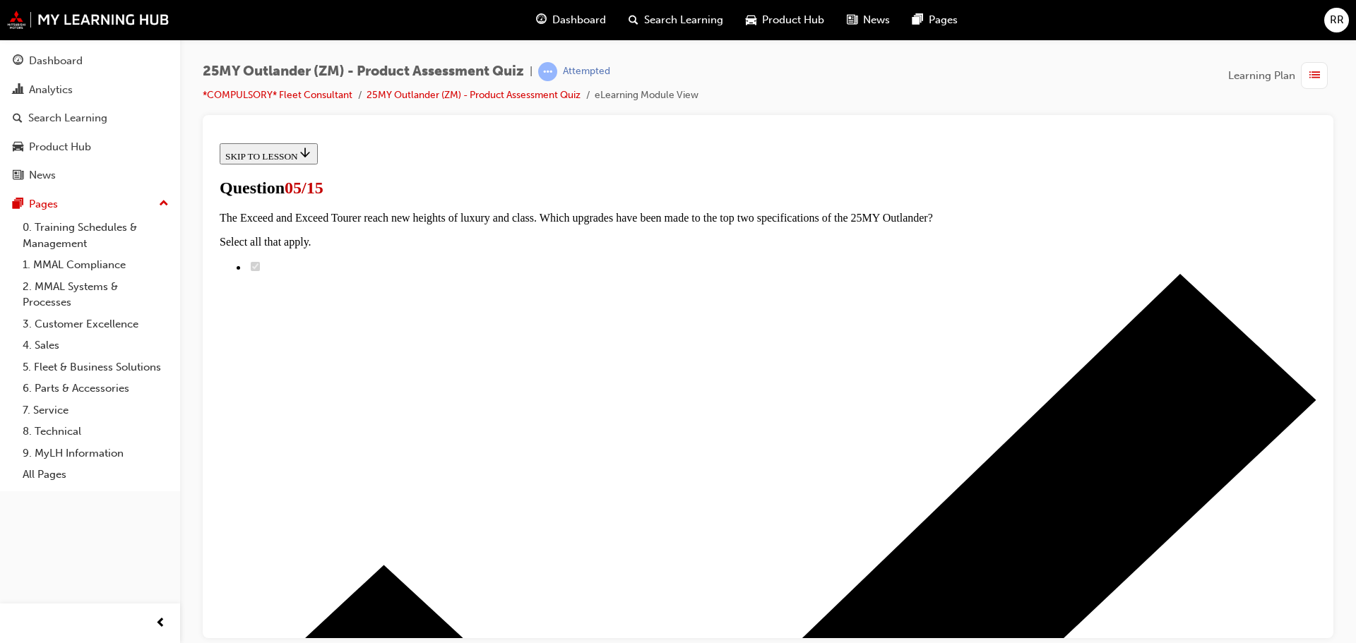
radio input "true"
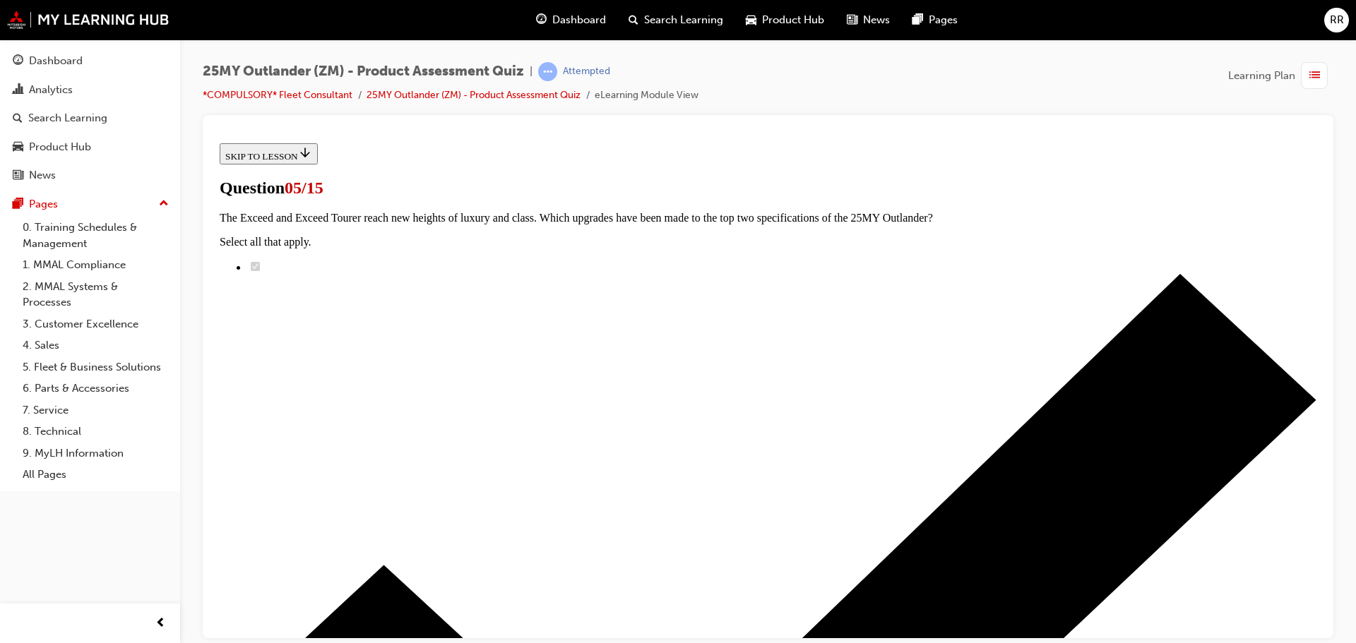
radio input "true"
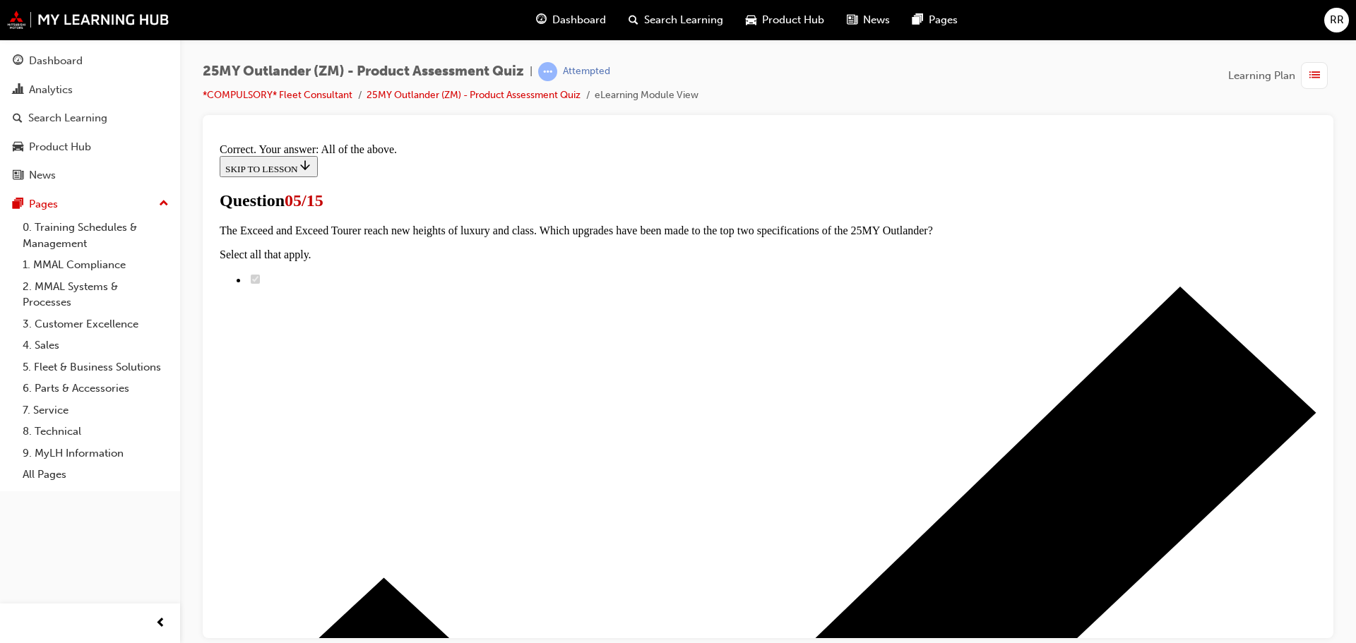
scroll to position [349, 0]
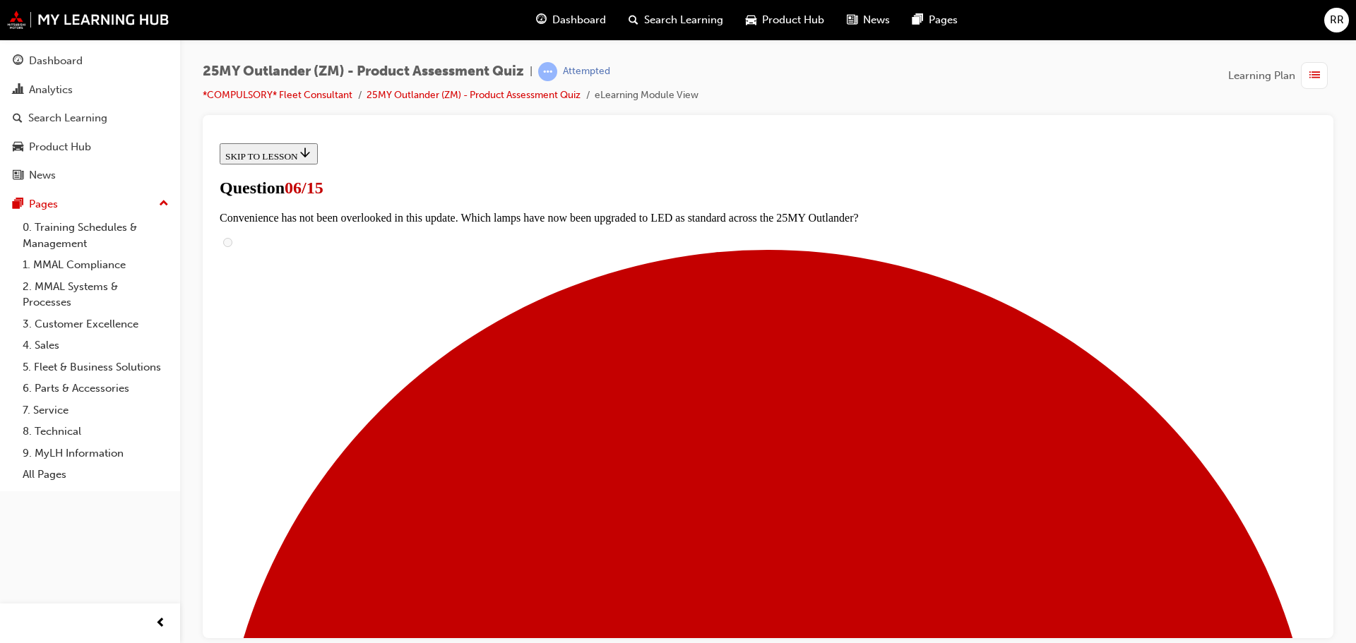
scroll to position [353, 0]
radio input "true"
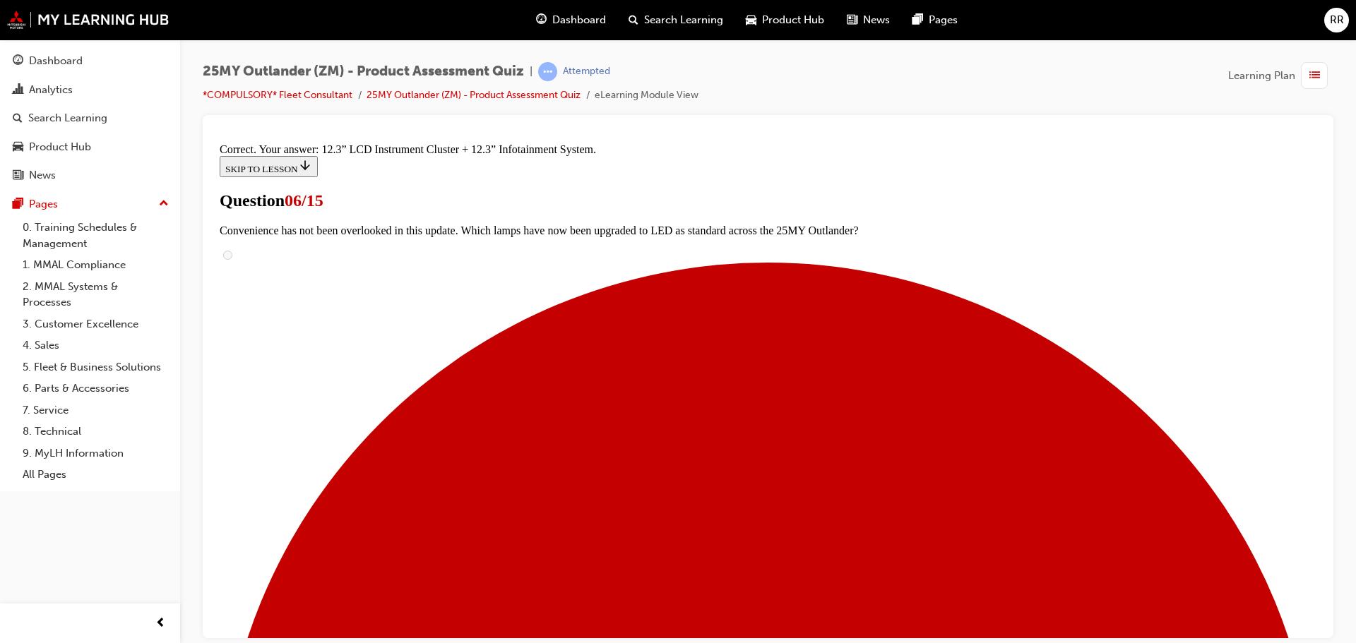
scroll to position [482, 0]
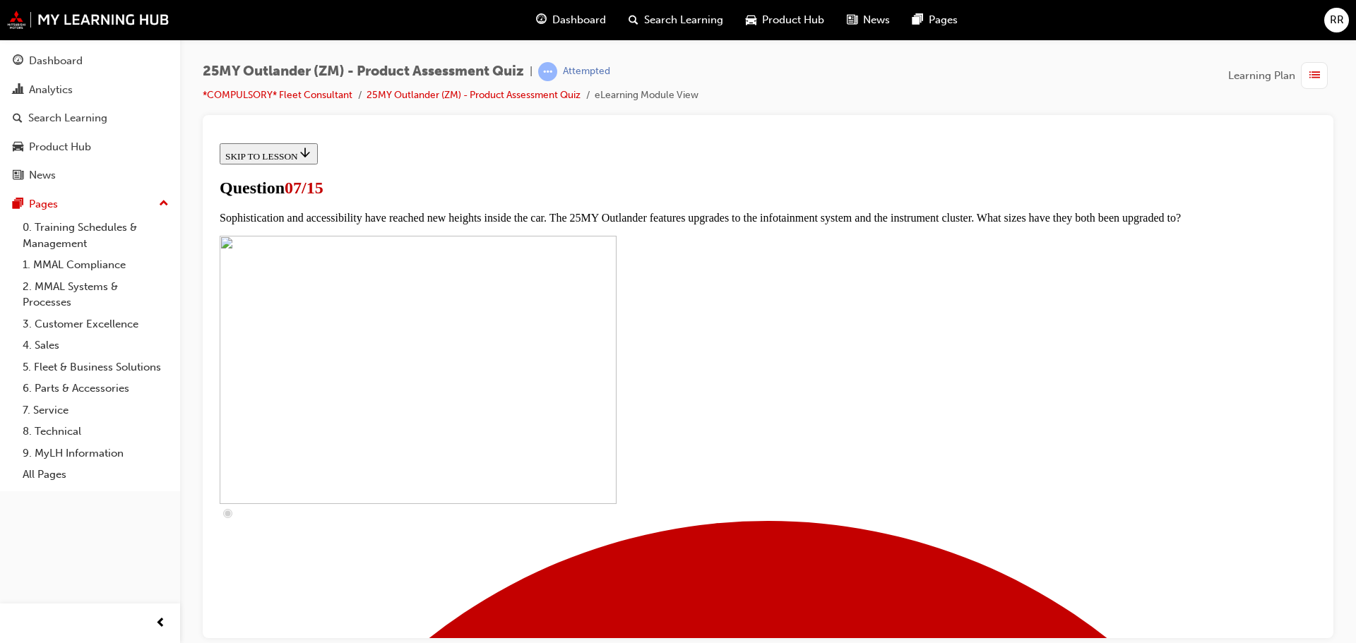
scroll to position [494, 0]
checkbox input "true"
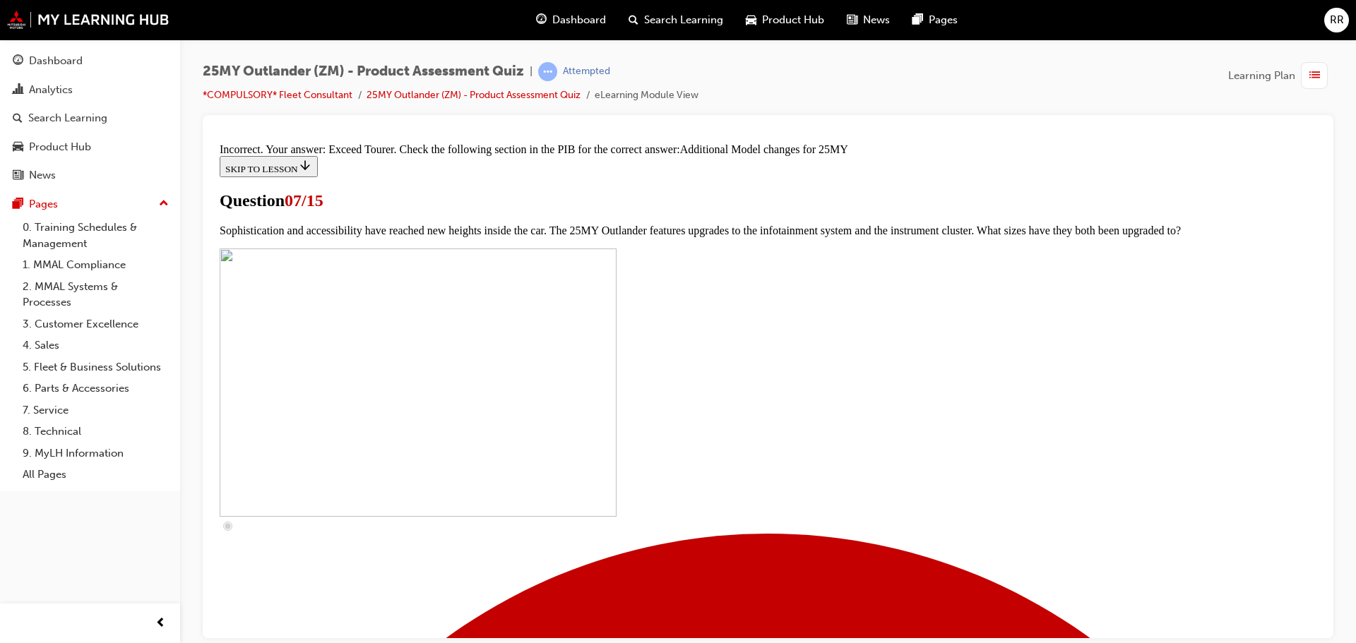
scroll to position [730, 0]
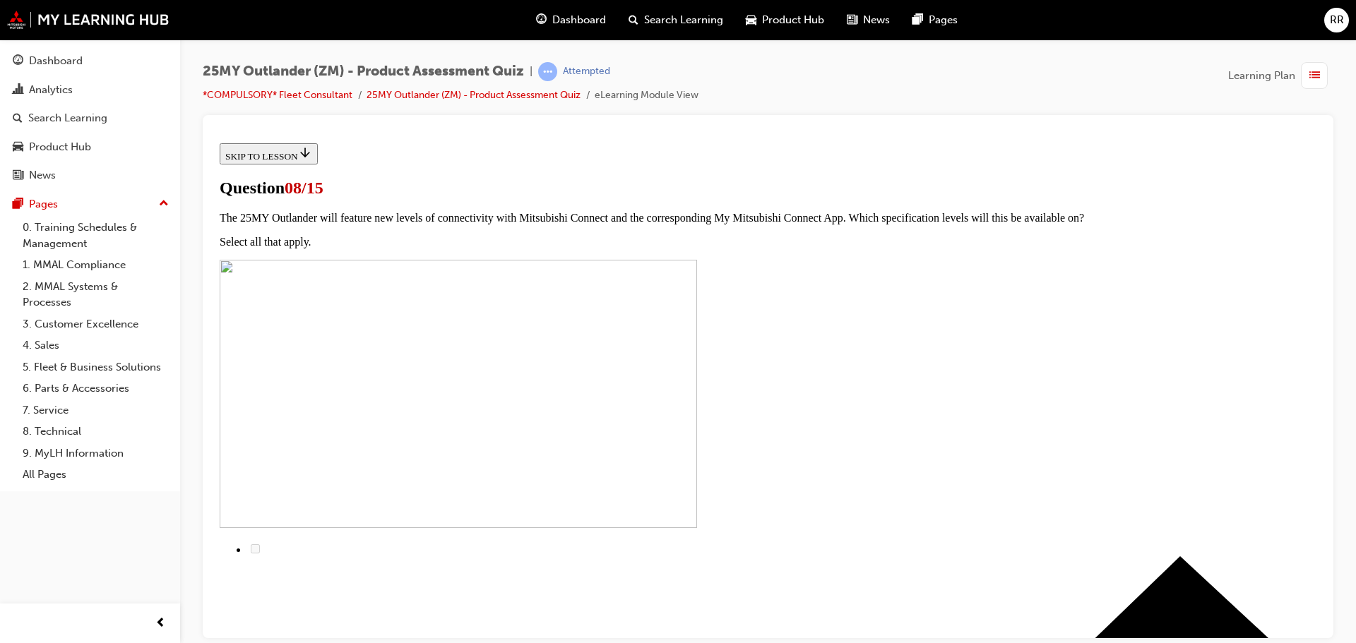
scroll to position [71, 0]
radio input "true"
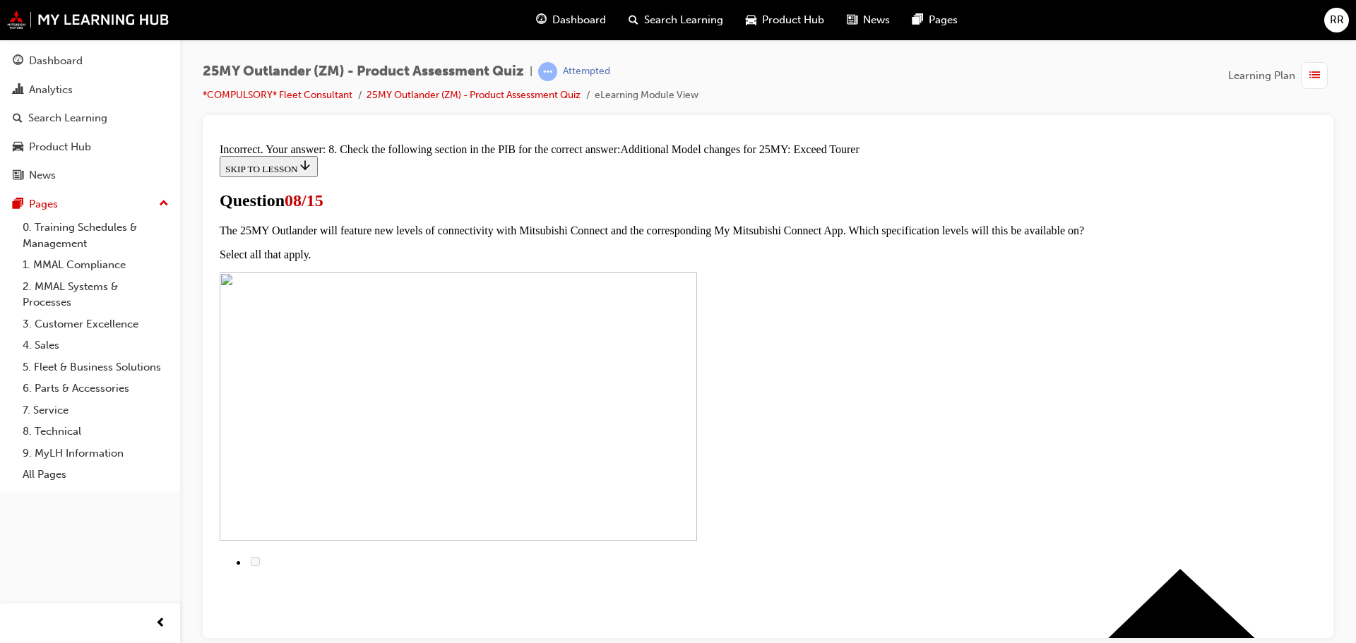
scroll to position [323, 0]
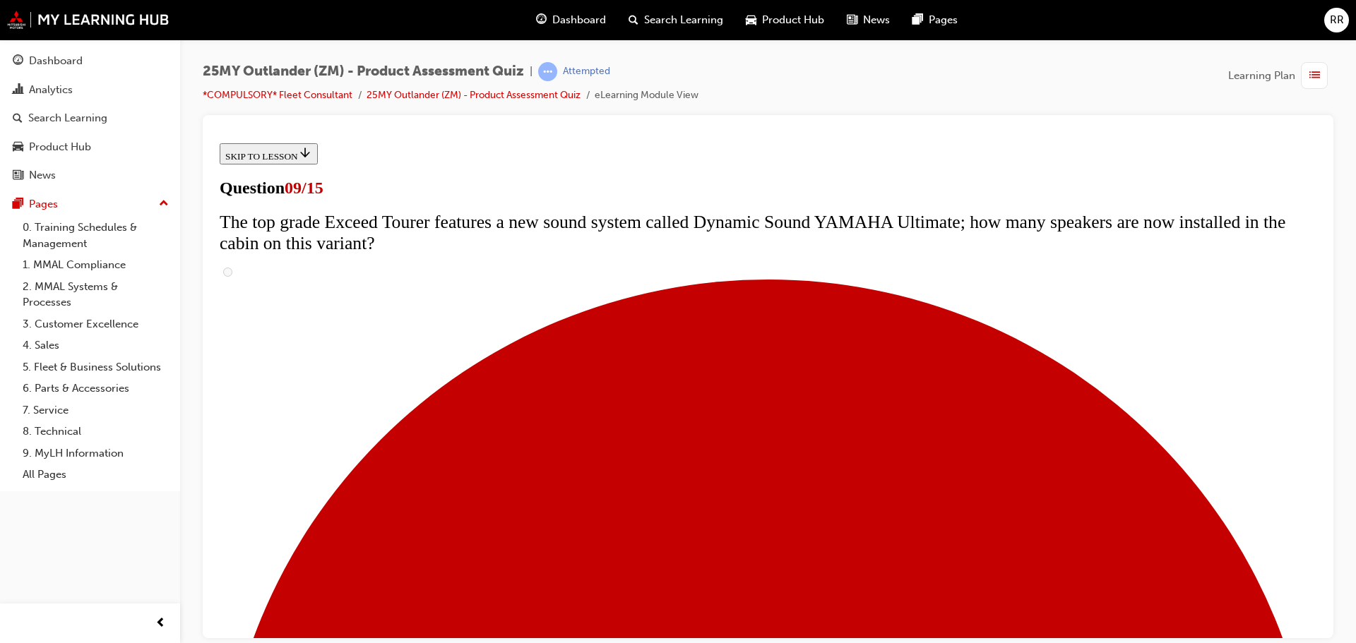
scroll to position [353, 0]
radio input "true"
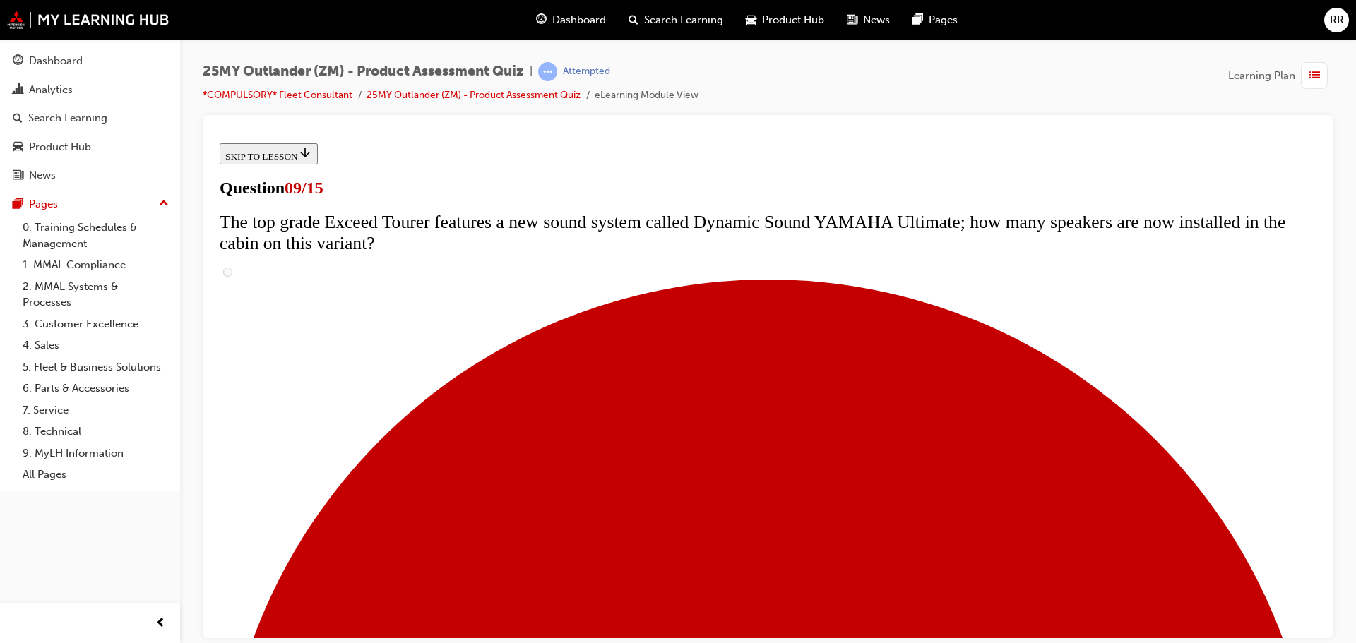
radio input "true"
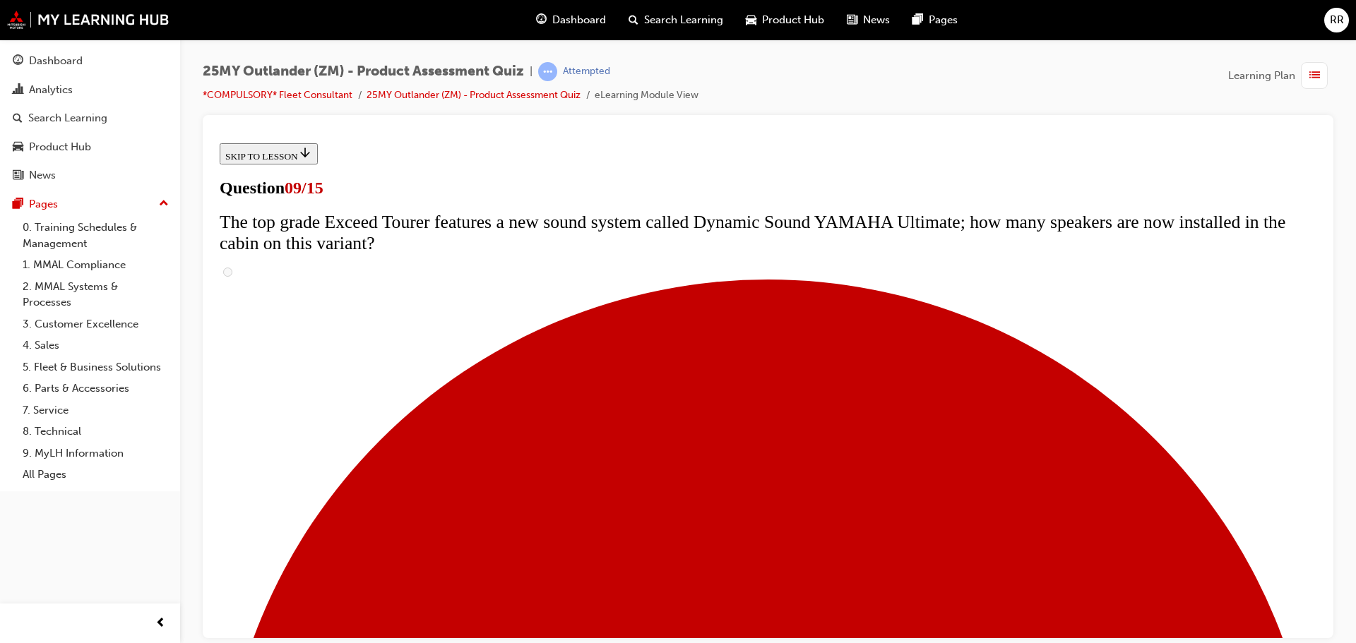
radio input "true"
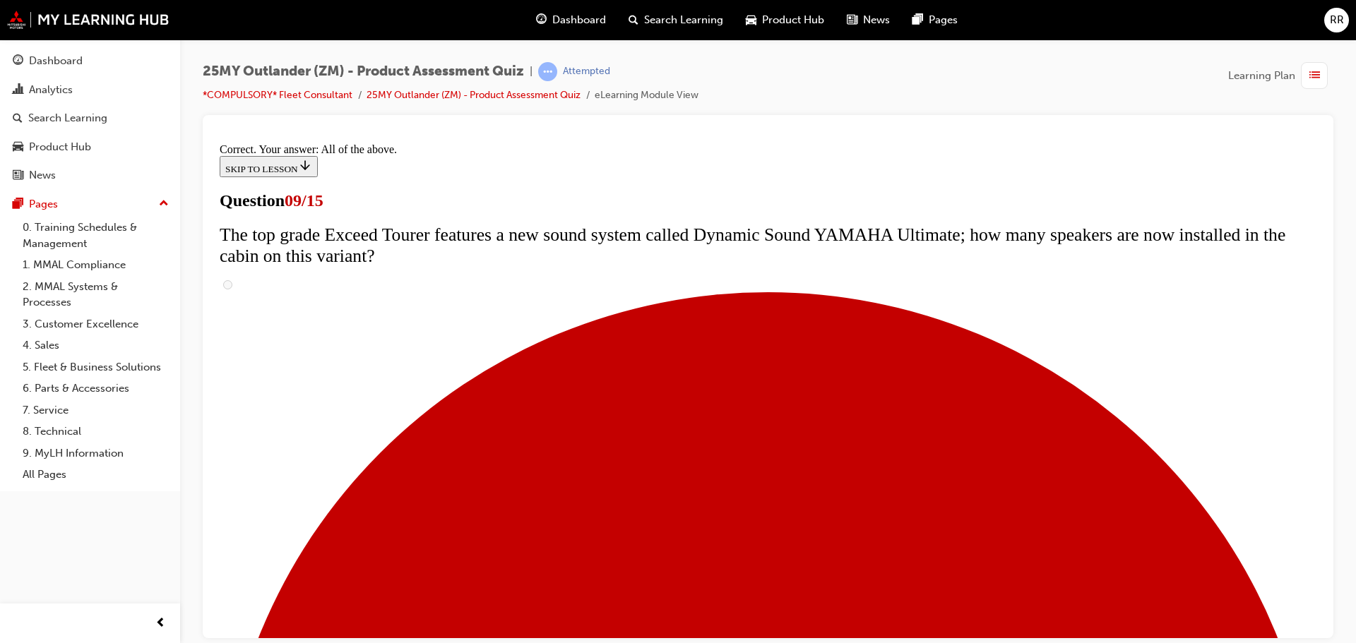
scroll to position [741, 0]
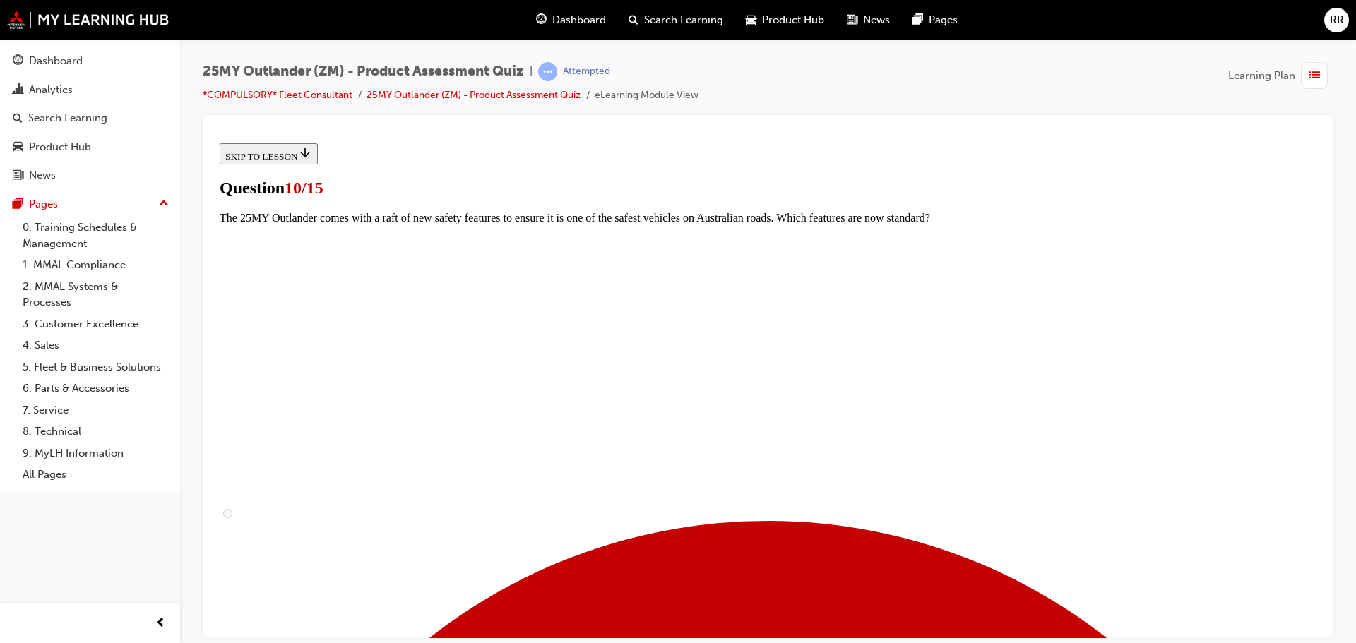
scroll to position [282, 0]
checkbox input "true"
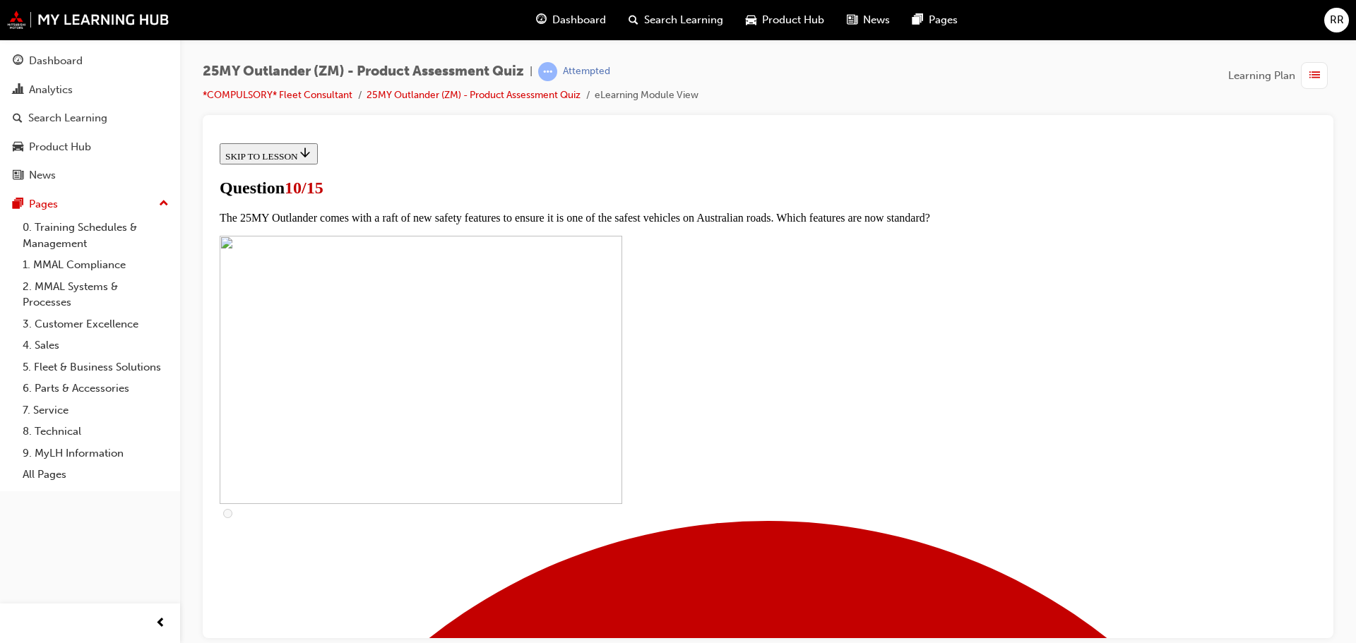
checkbox input "true"
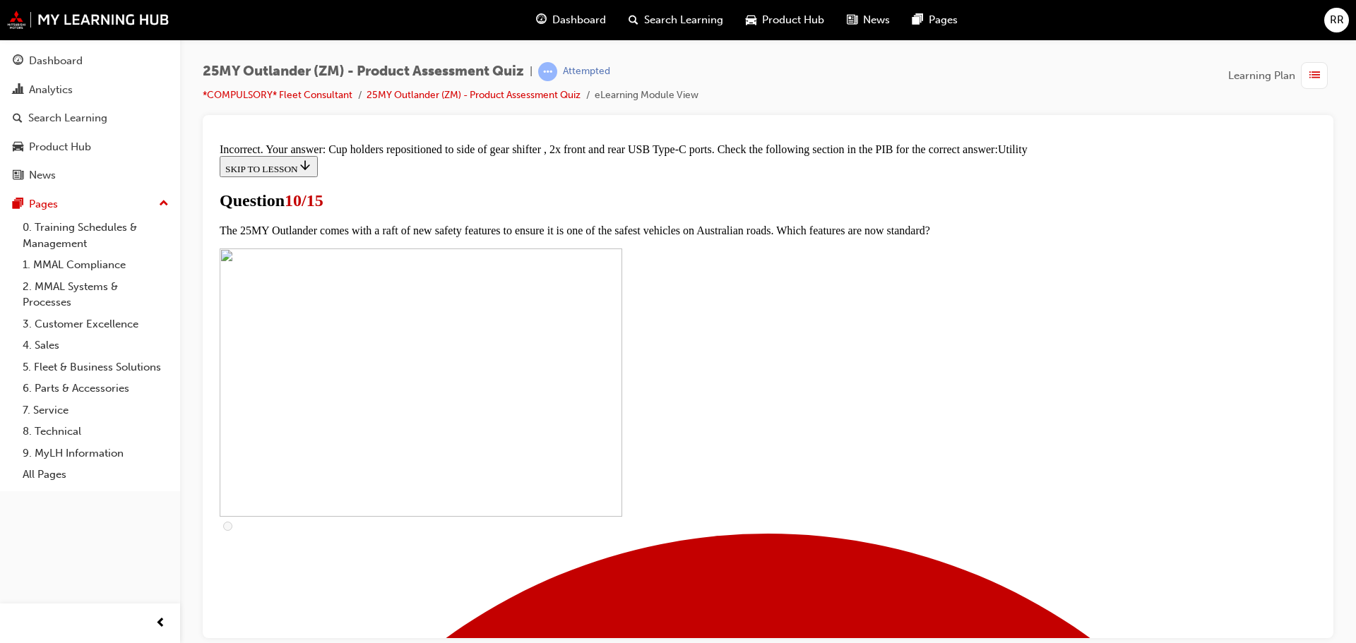
scroll to position [695, 0]
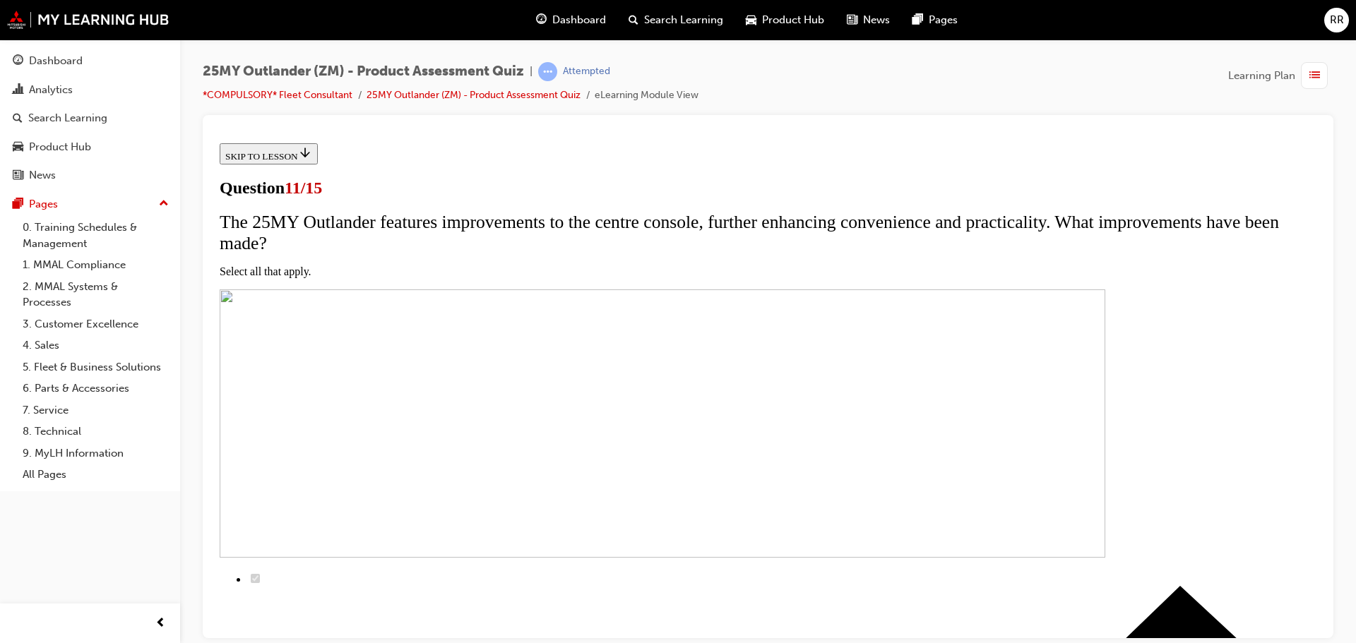
scroll to position [141, 0]
checkbox input "true"
drag, startPoint x: 542, startPoint y: 389, endPoint x: 549, endPoint y: 426, distance: 37.3
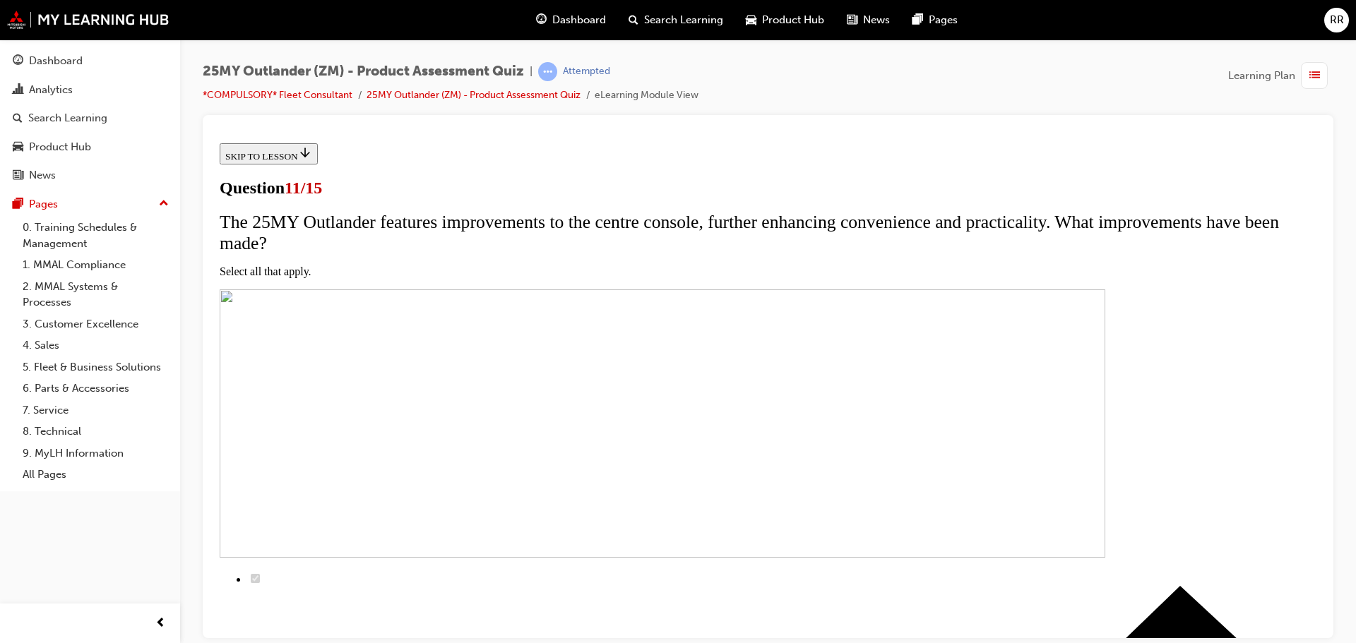
checkbox input "true"
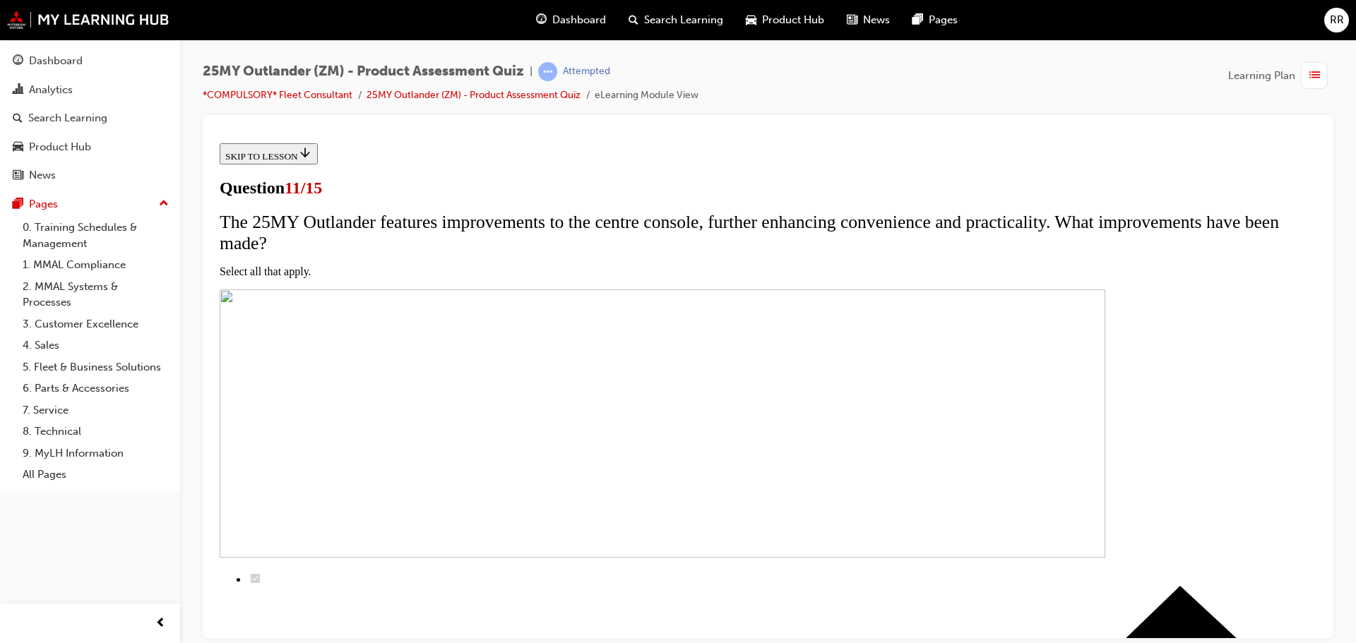
checkbox input "true"
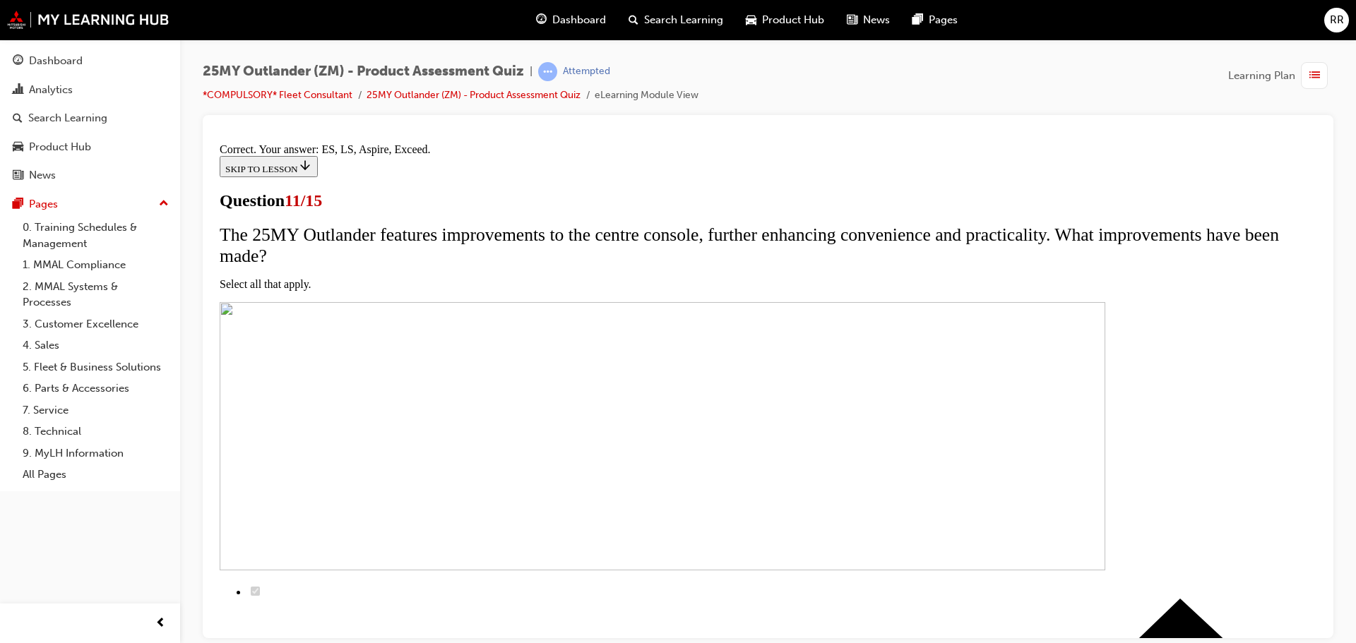
scroll to position [340, 0]
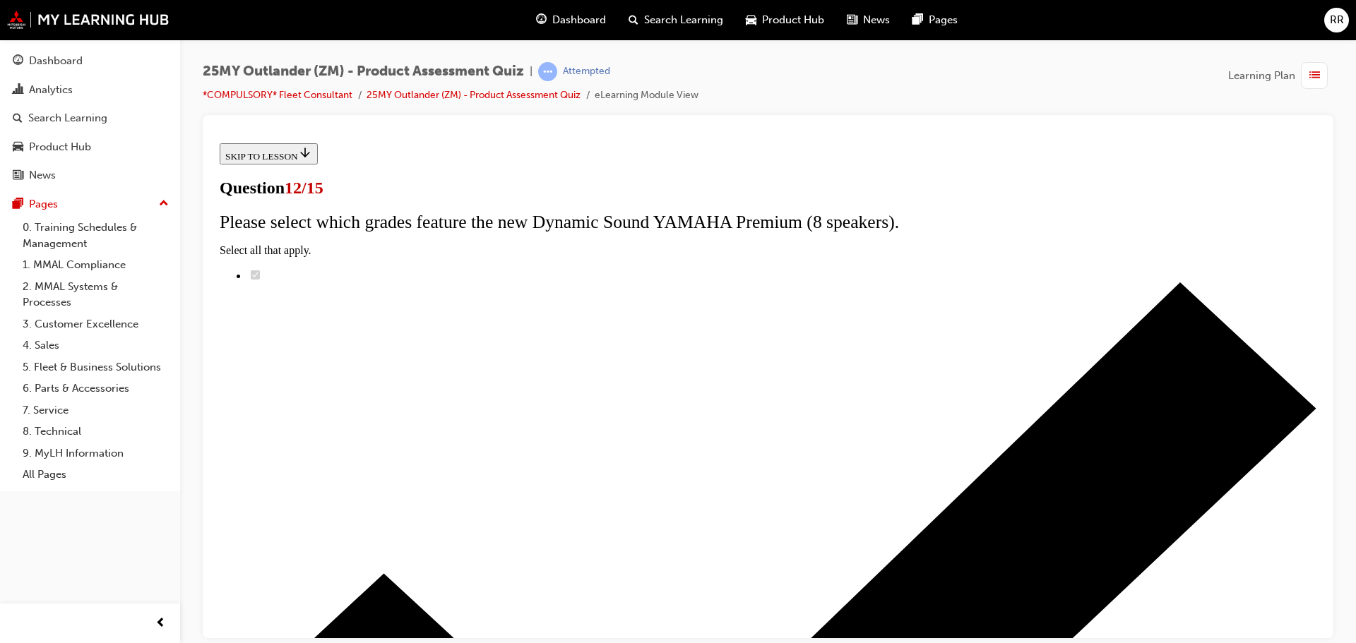
radio input "true"
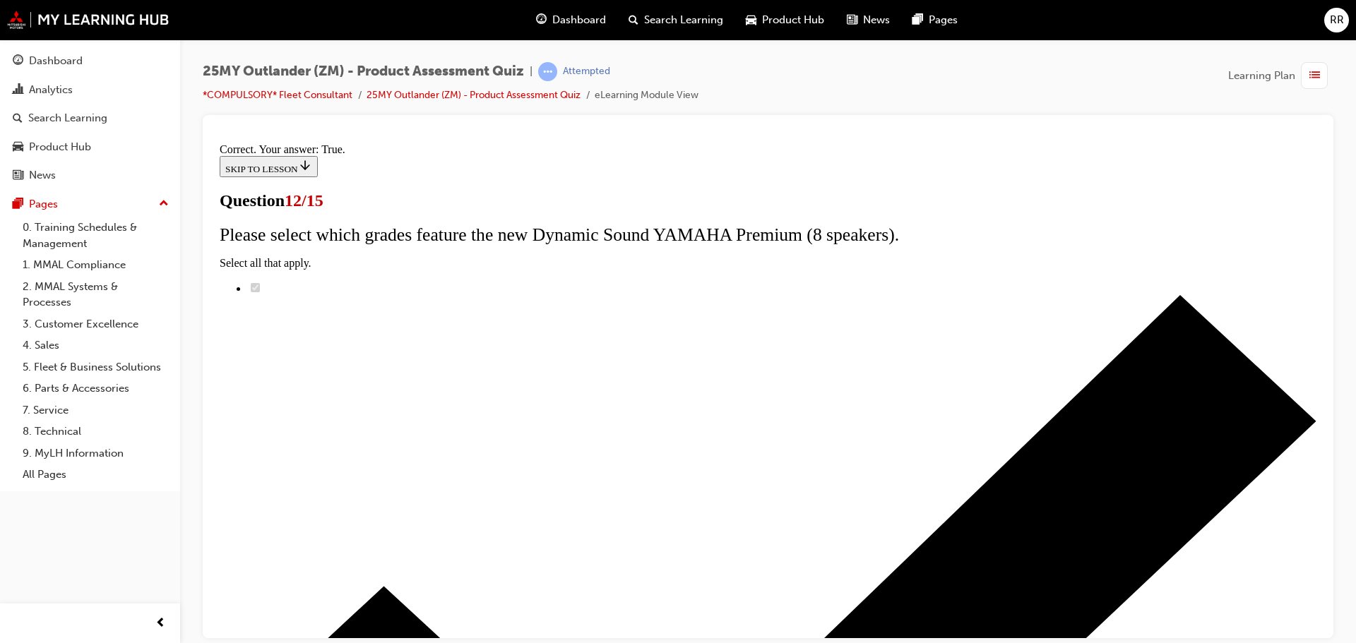
scroll to position [171, 0]
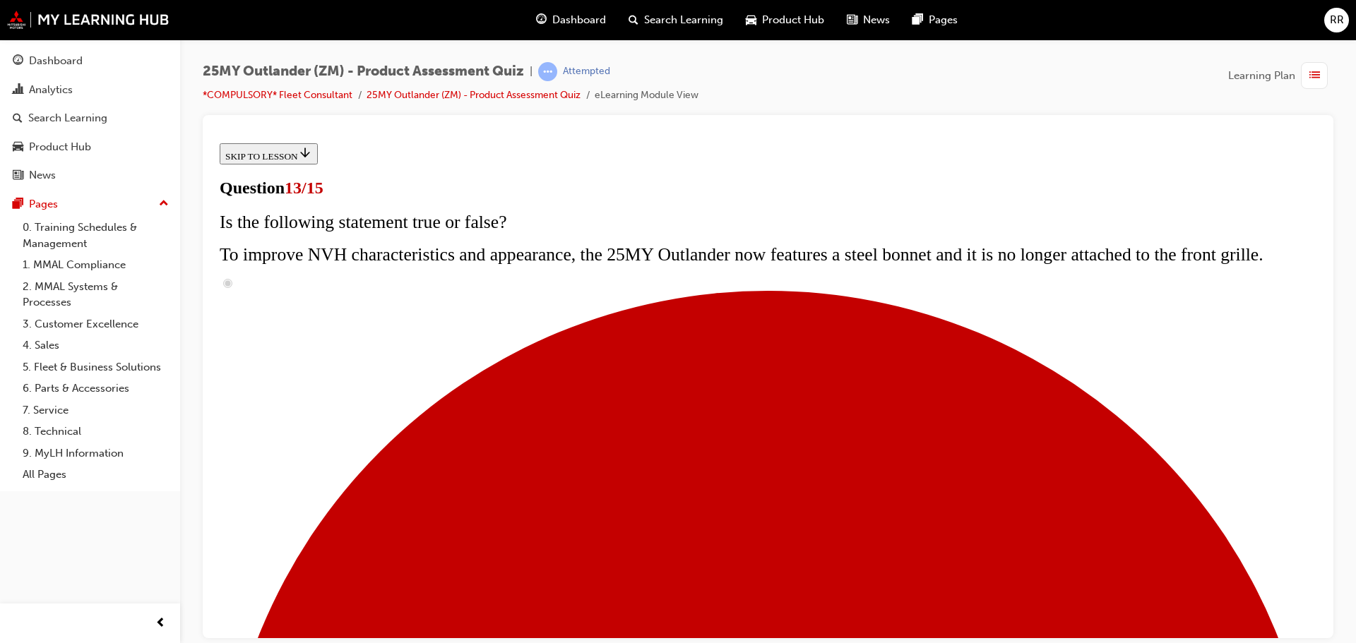
scroll to position [212, 0]
radio input "true"
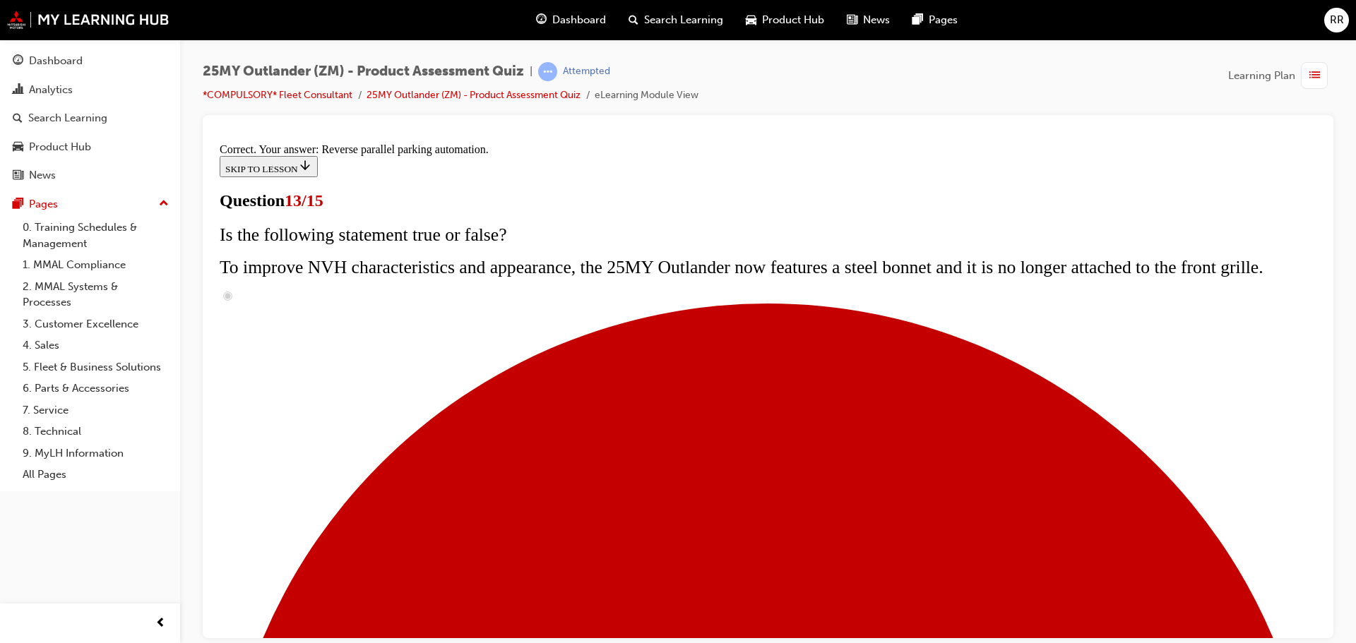
scroll to position [373, 0]
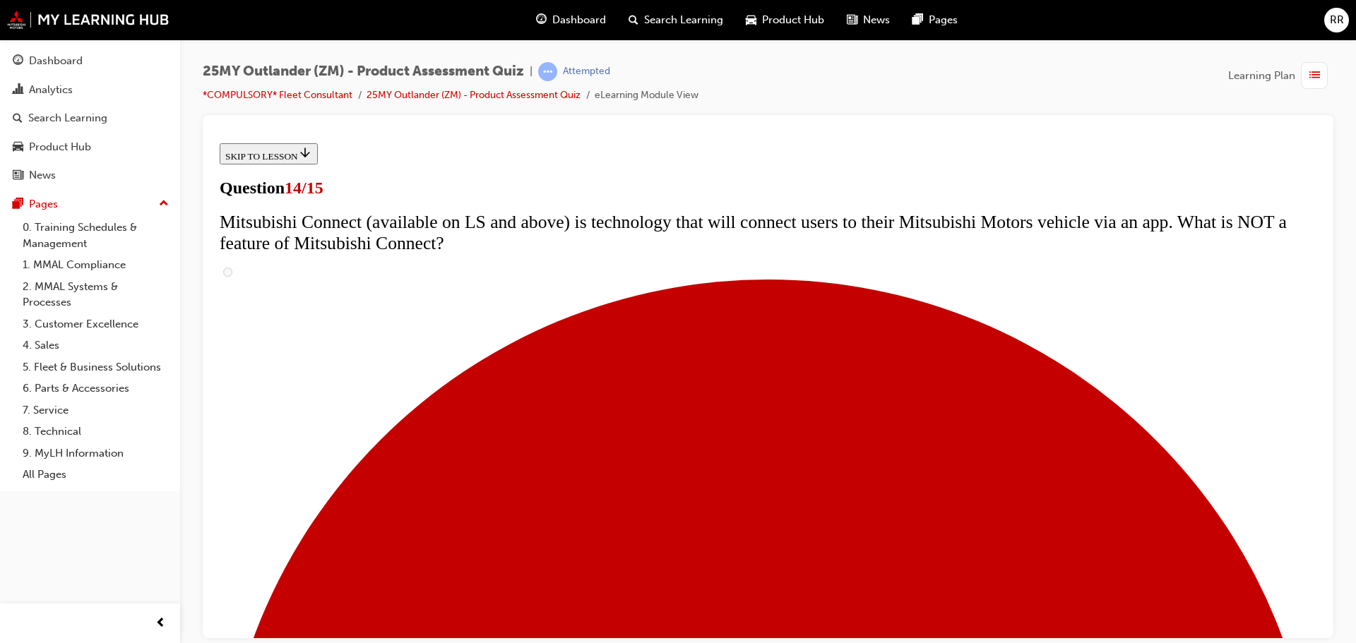
scroll to position [424, 0]
radio input "true"
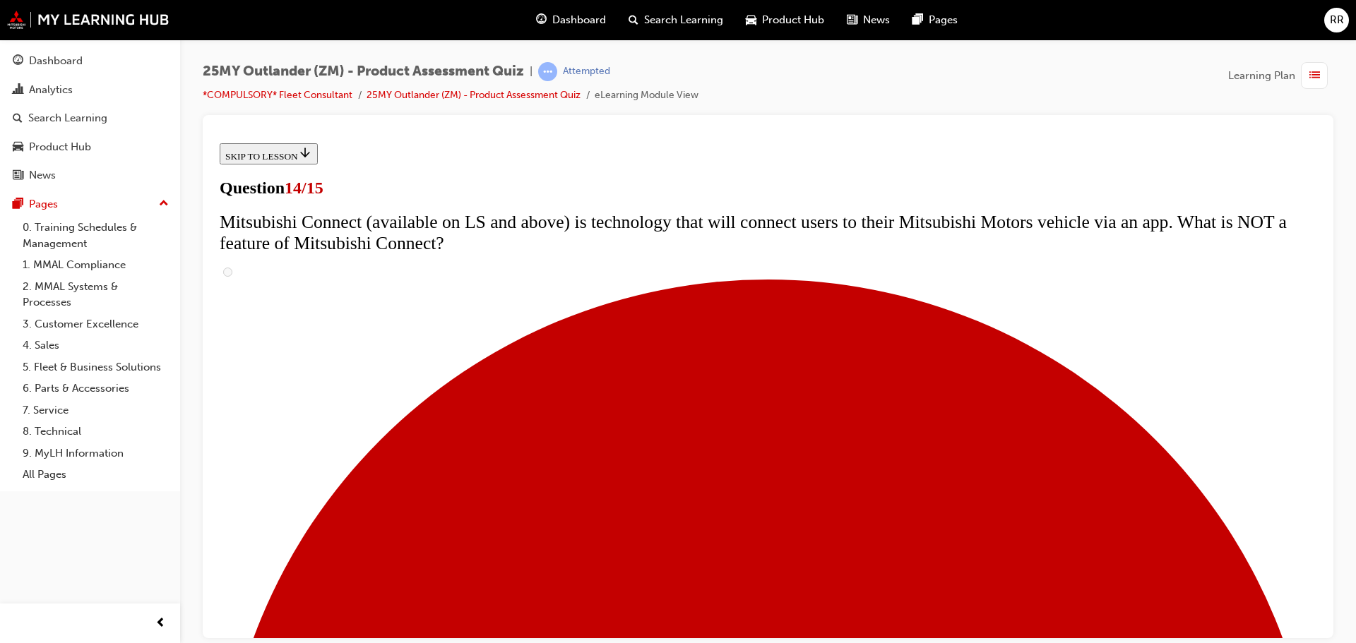
radio input "true"
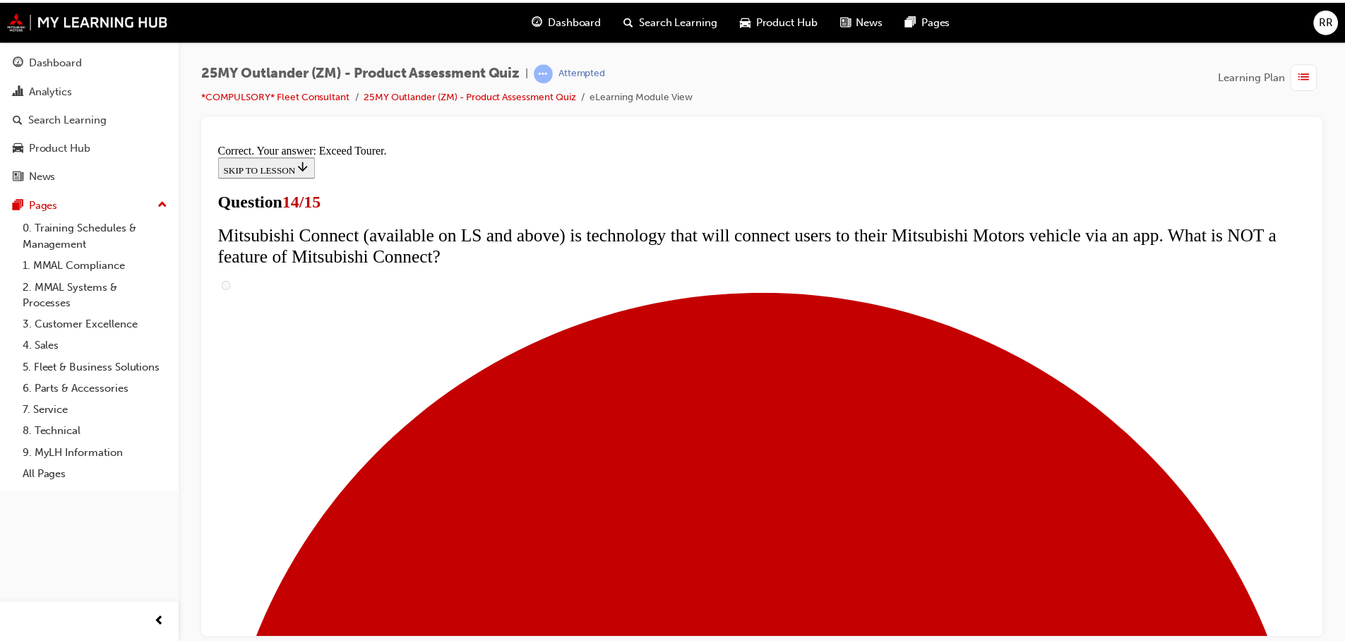
scroll to position [595, 0]
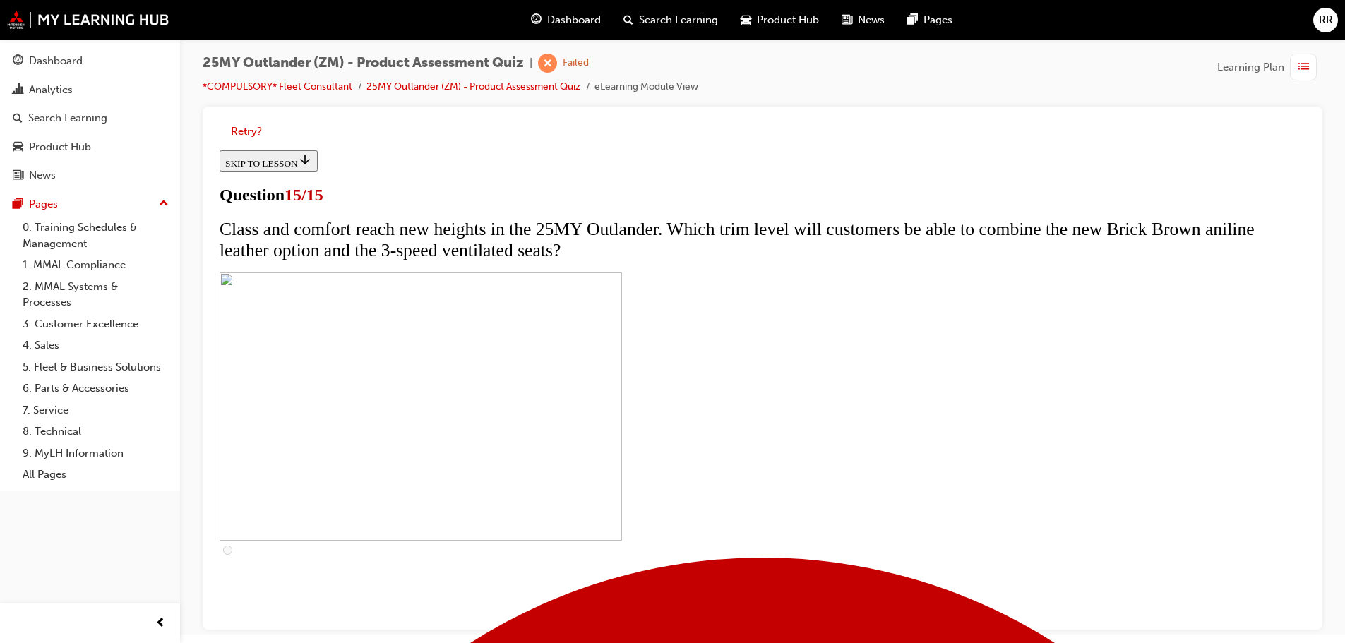
scroll to position [11, 0]
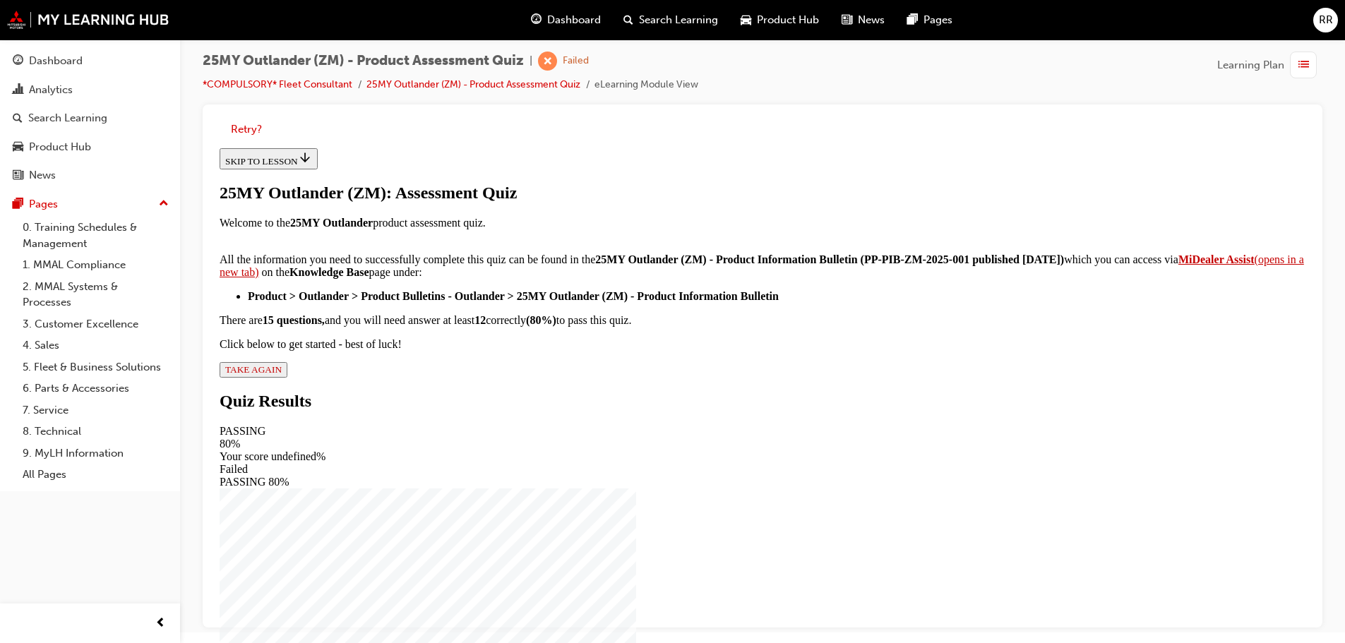
scroll to position [235, 0]
click at [282, 375] on span "TAKE AGAIN" at bounding box center [253, 369] width 56 height 11
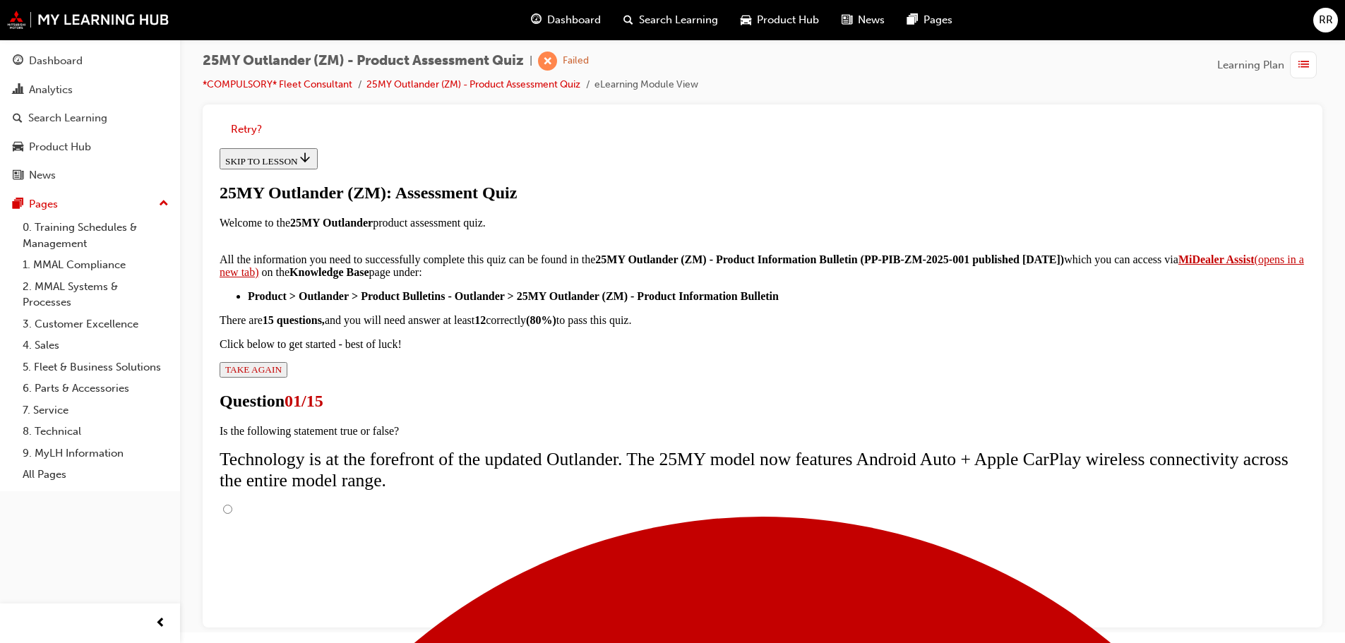
click at [232, 505] on input "True" at bounding box center [227, 509] width 9 height 9
radio input "true"
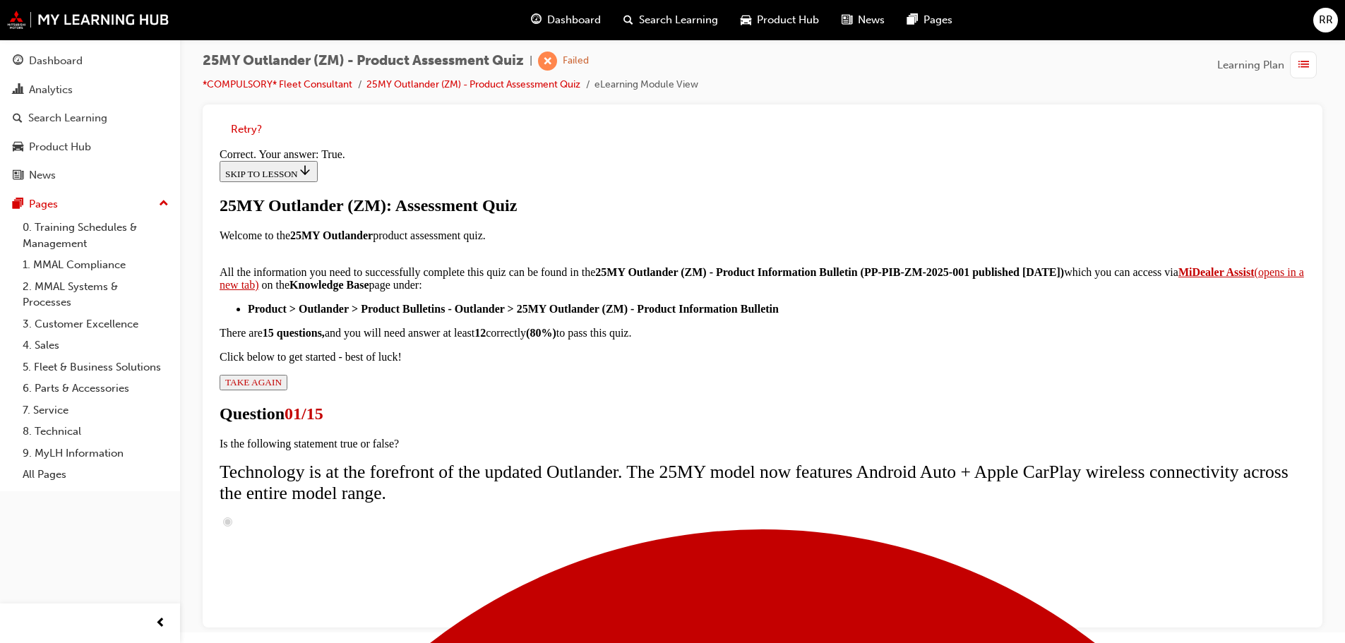
scroll to position [171, 0]
drag, startPoint x: 757, startPoint y: 582, endPoint x: 796, endPoint y: 482, distance: 107.1
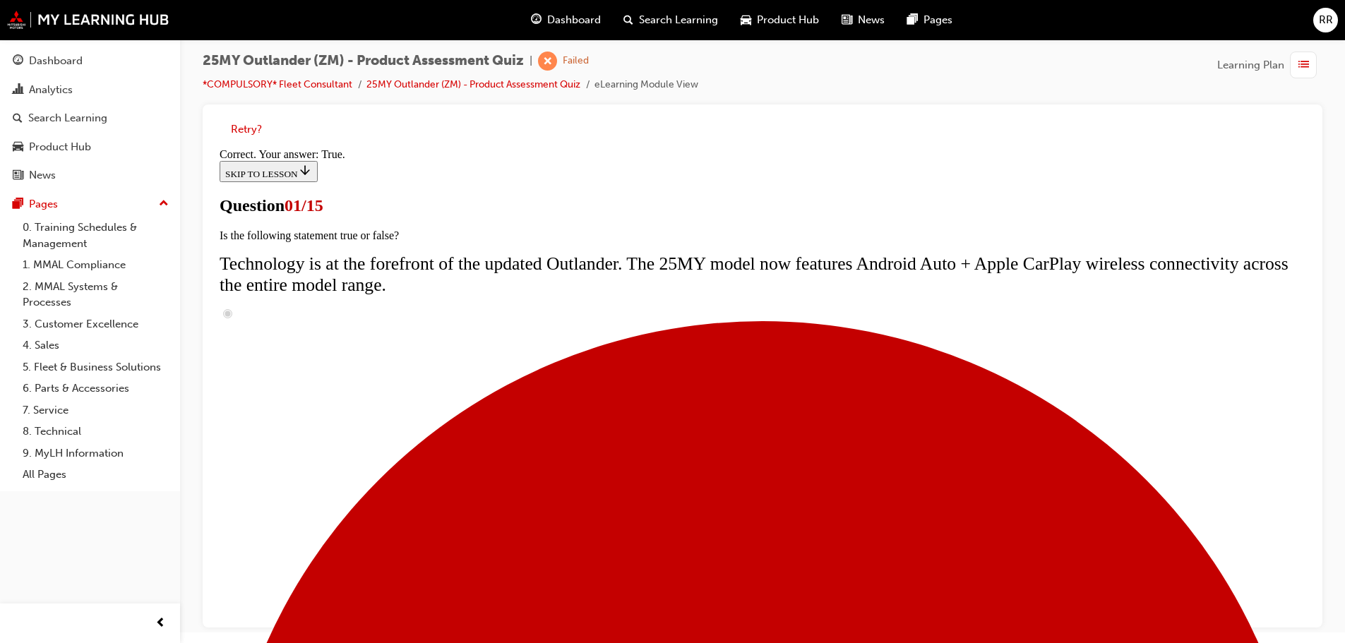
scroll to position [152, 0]
drag, startPoint x: 611, startPoint y: 447, endPoint x: 656, endPoint y: 407, distance: 60.0
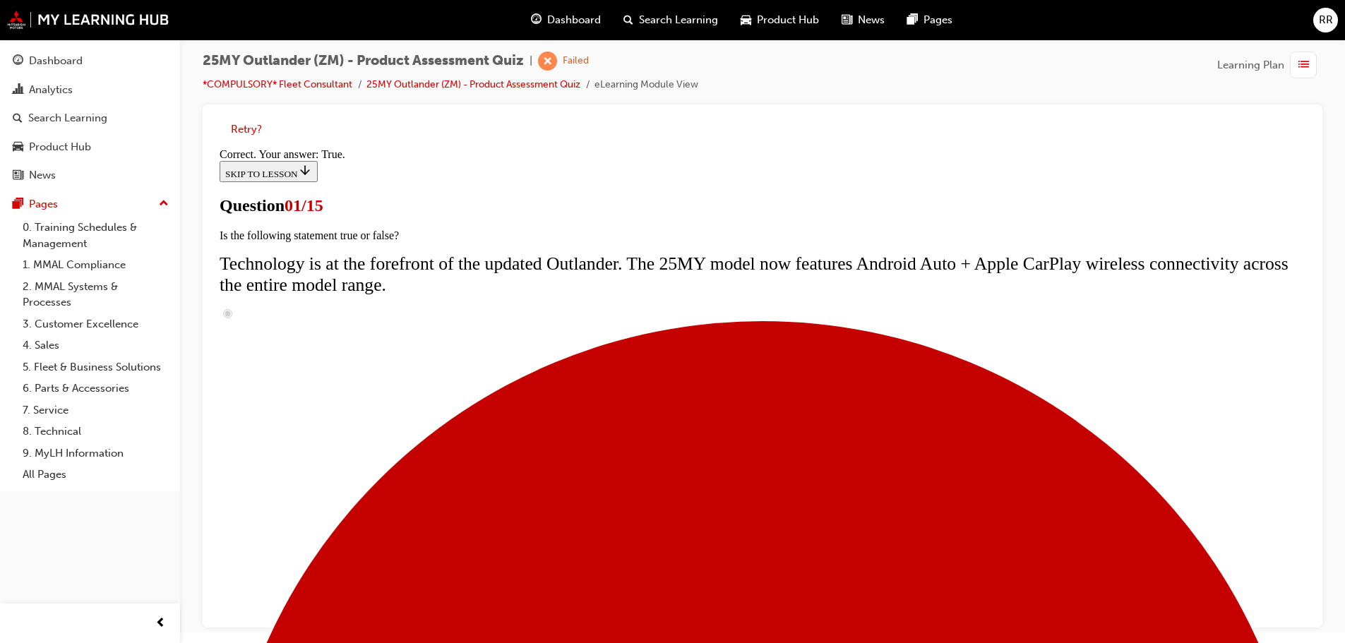
radio input "true"
drag, startPoint x: 756, startPoint y: 578, endPoint x: 774, endPoint y: 515, distance: 65.3
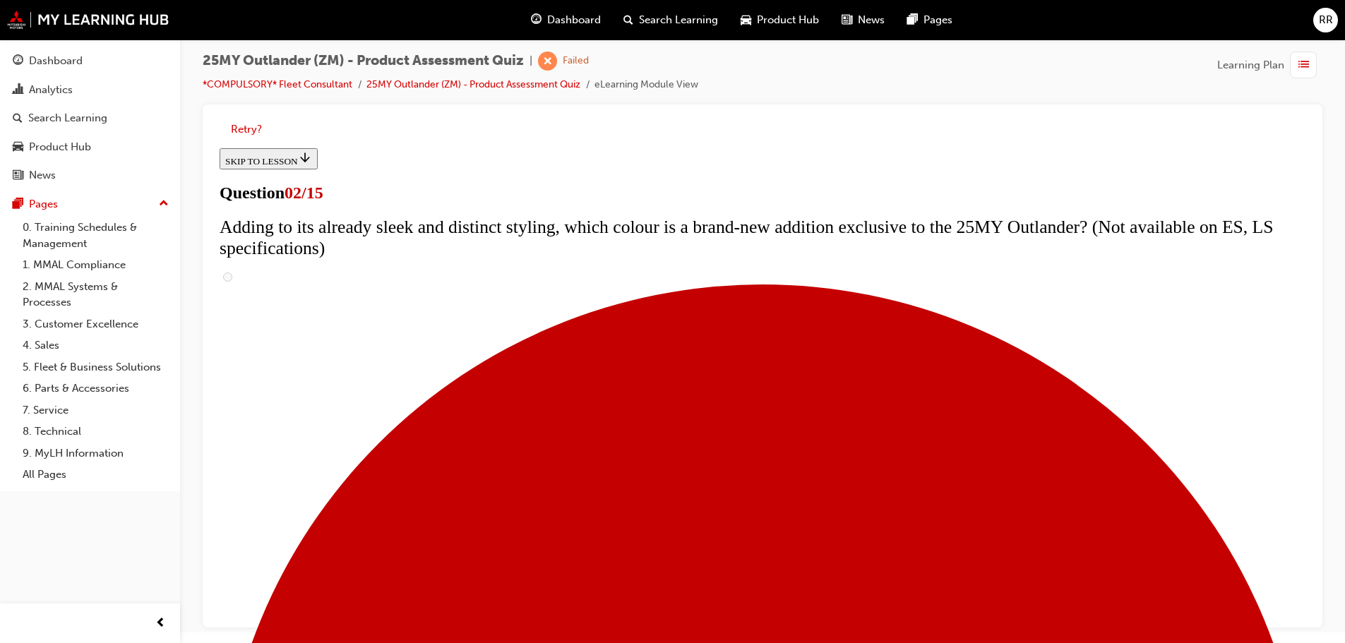
scroll to position [141, 0]
checkbox input "true"
drag, startPoint x: 569, startPoint y: 384, endPoint x: 710, endPoint y: 416, distance: 144.7
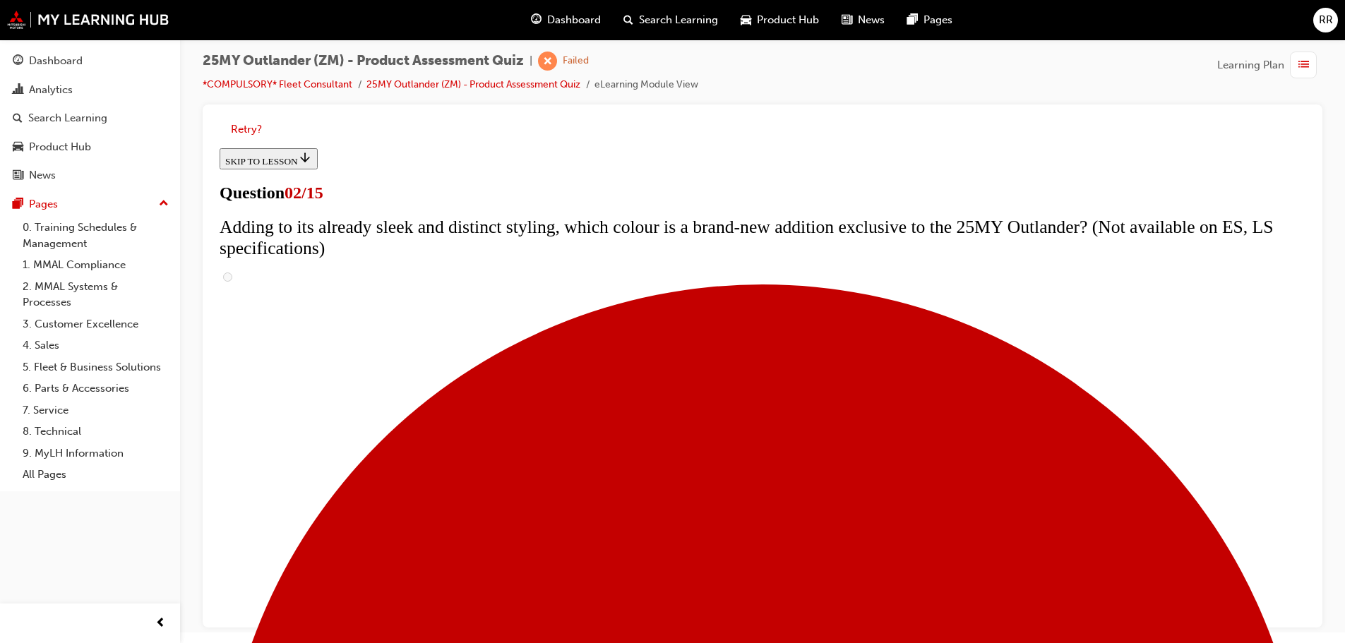
checkbox input "true"
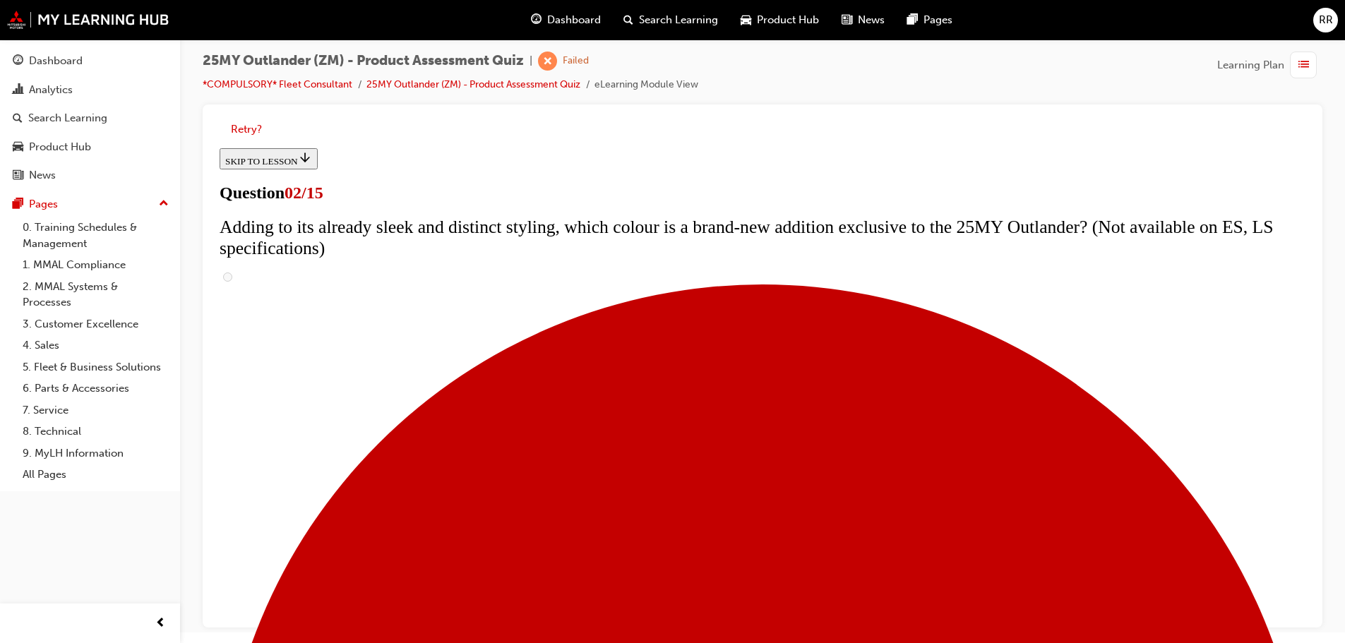
checkbox input "true"
drag, startPoint x: 575, startPoint y: 470, endPoint x: 654, endPoint y: 525, distance: 96.0
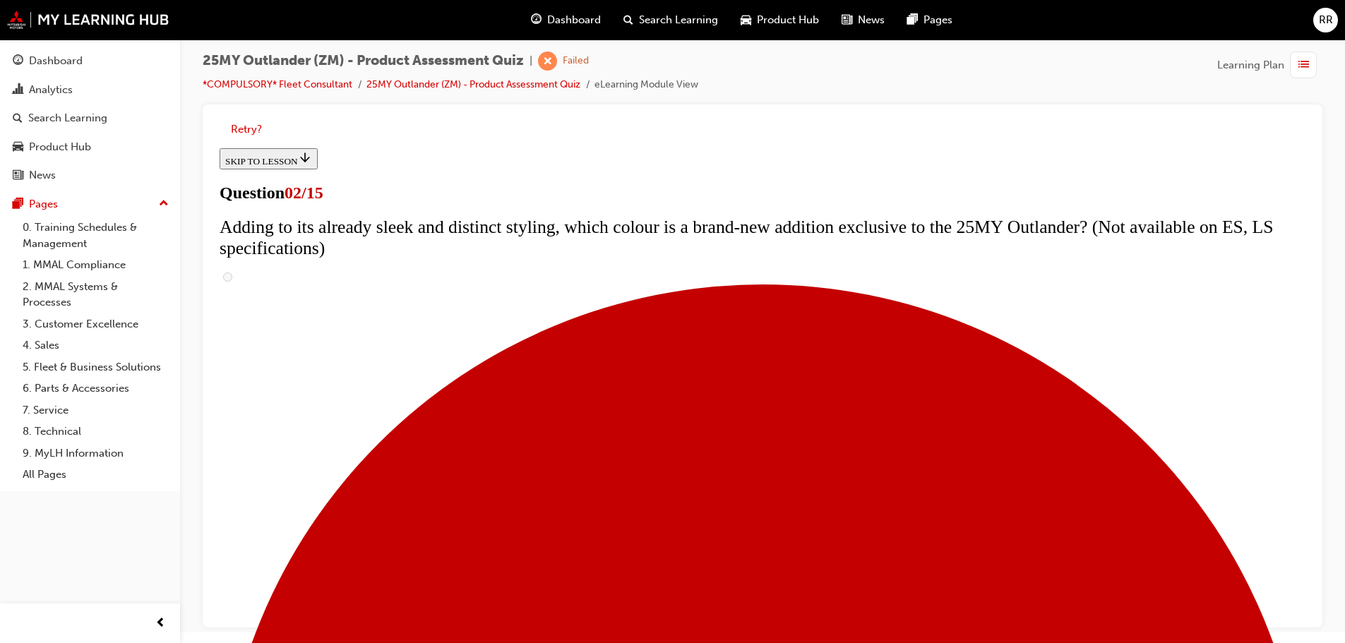
checkbox input "true"
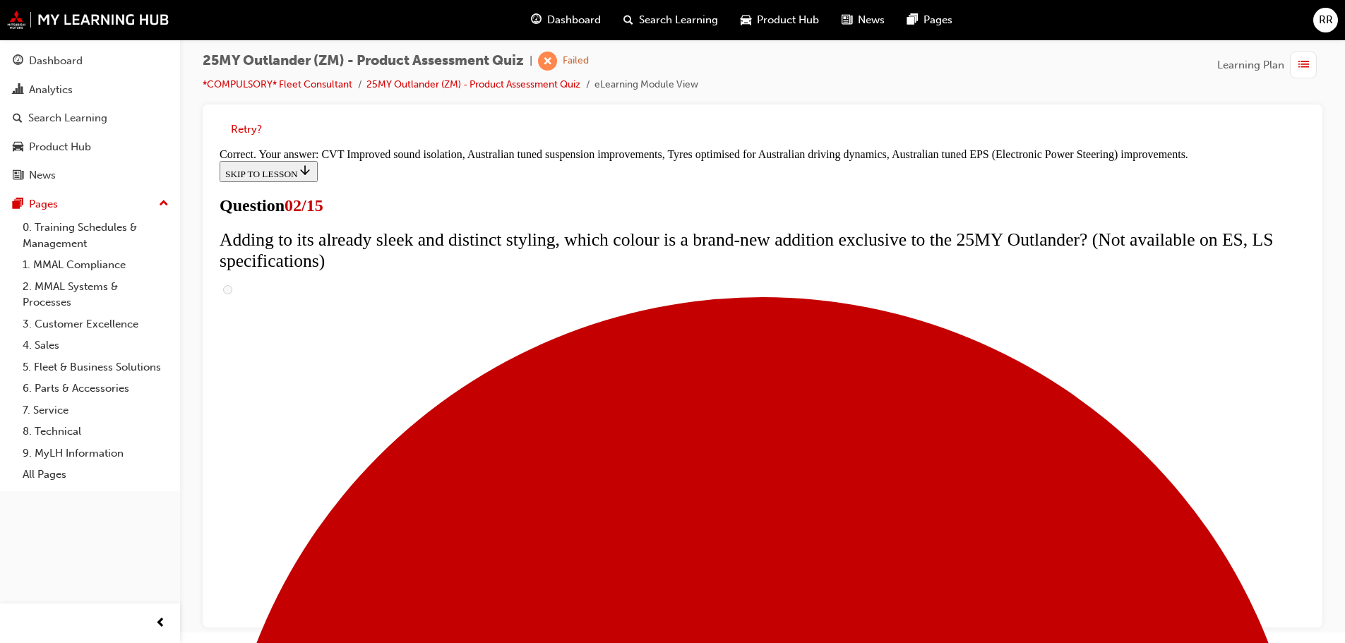
scroll to position [397, 0]
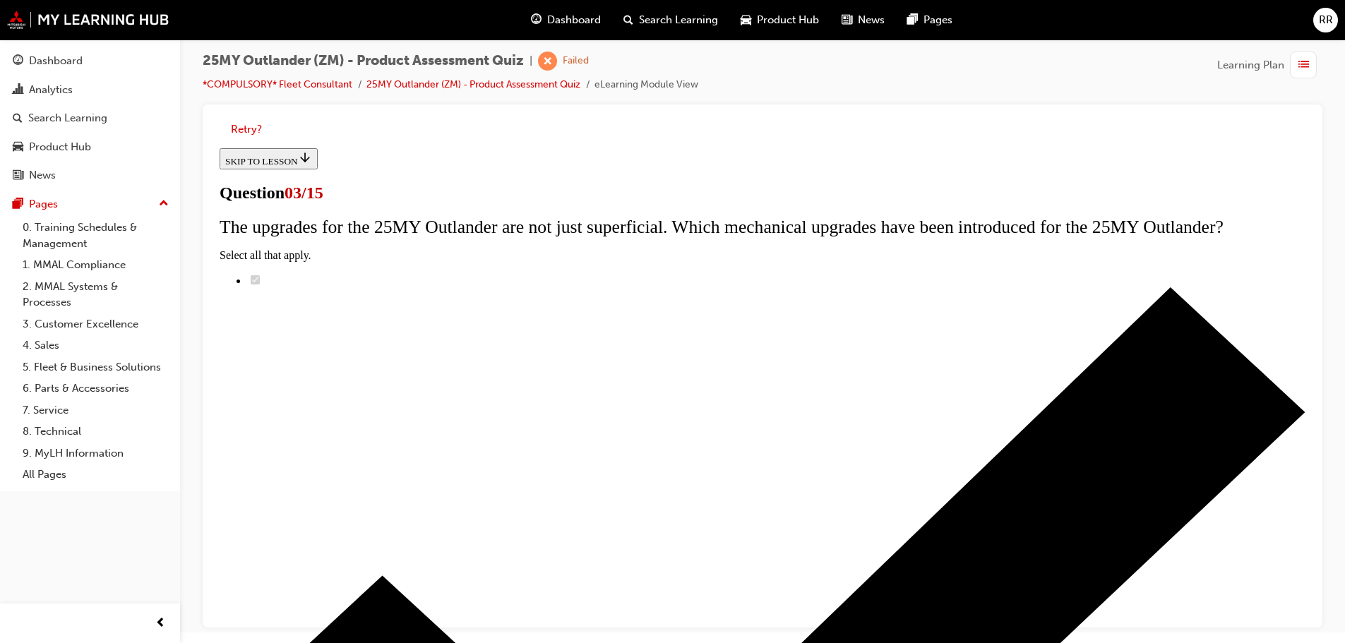
scroll to position [141, 0]
radio input "true"
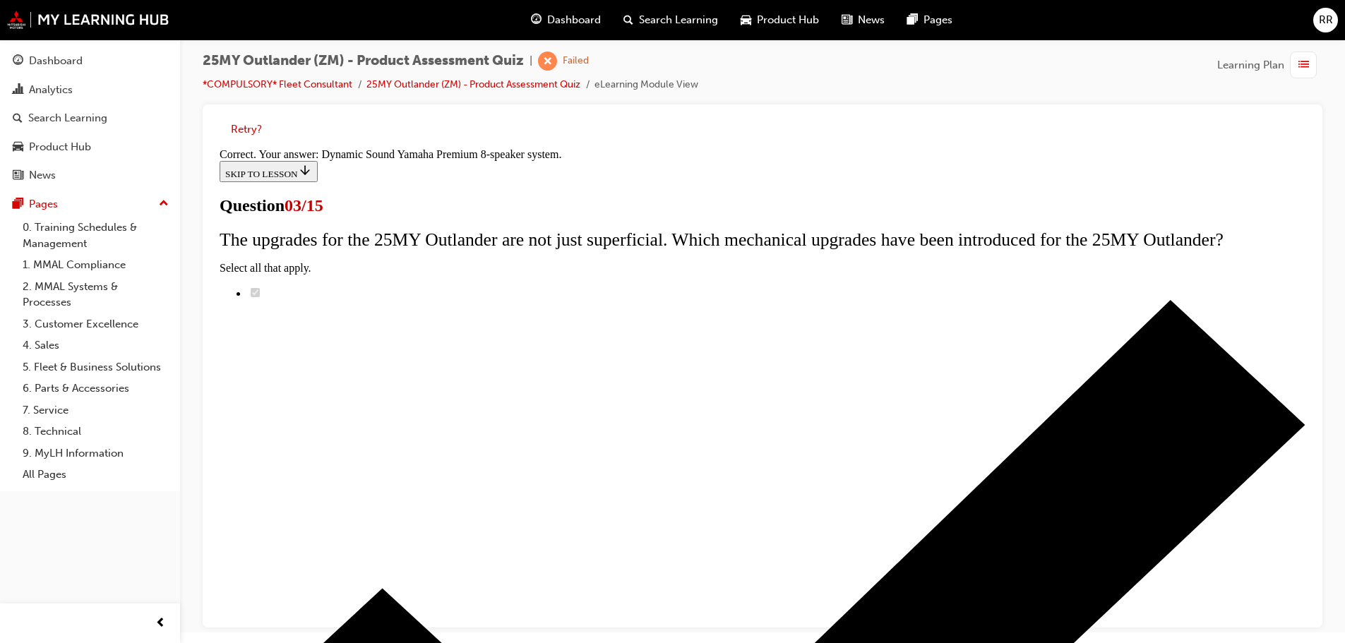
scroll to position [236, 0]
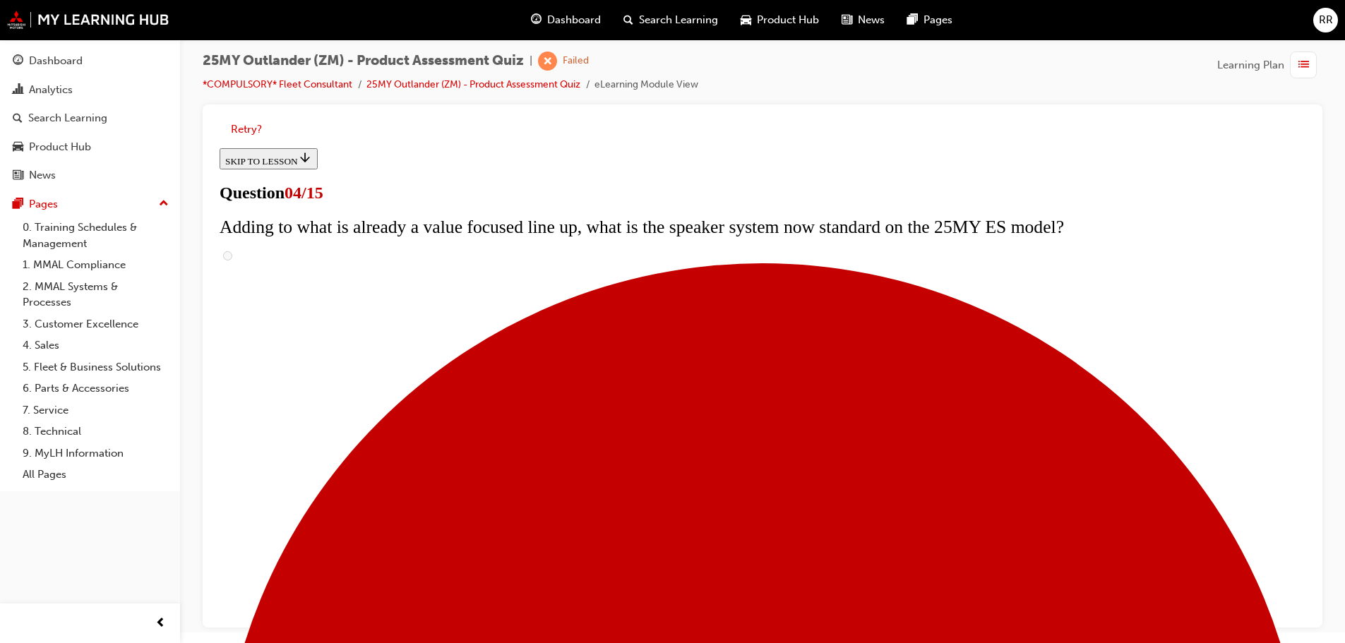
scroll to position [211, 0]
checkbox input "true"
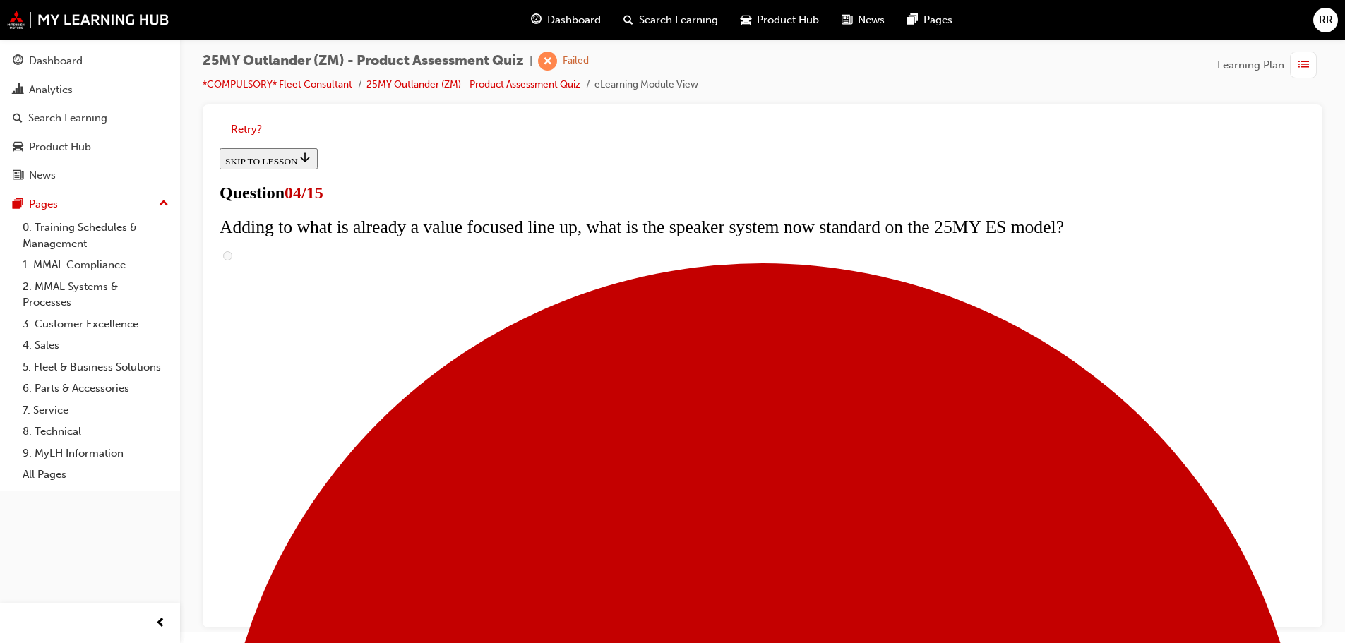
checkbox input "true"
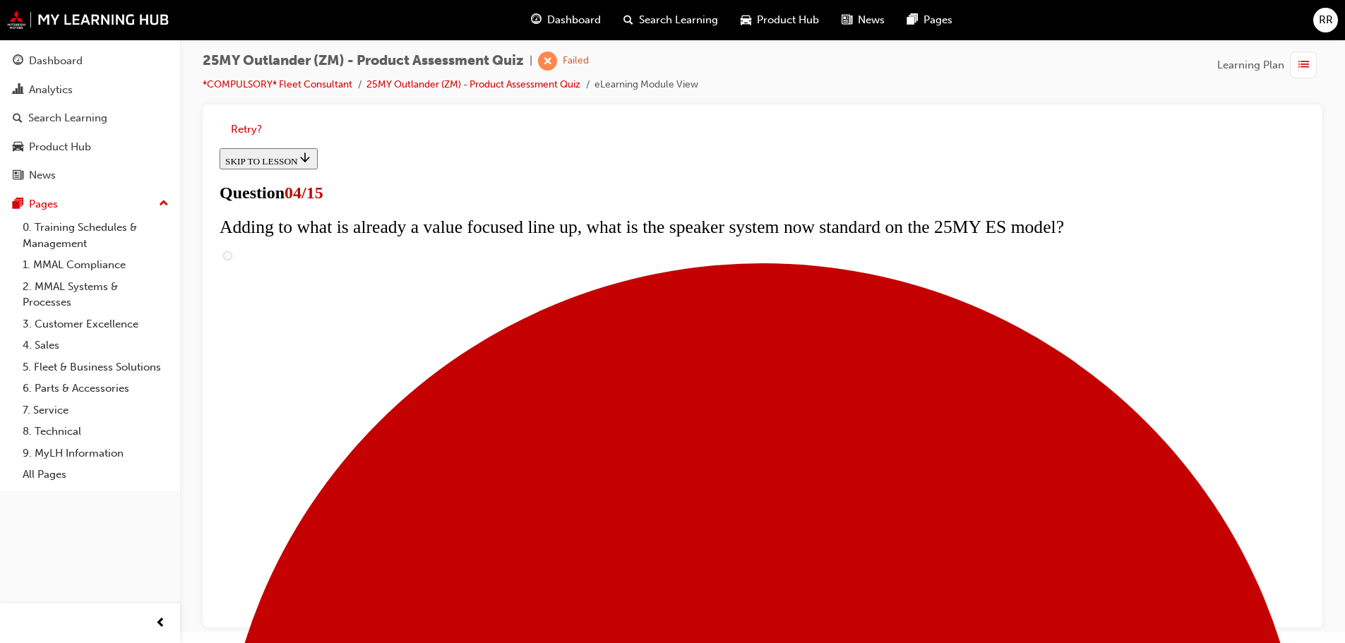
checkbox input "true"
drag, startPoint x: 602, startPoint y: 484, endPoint x: 731, endPoint y: 445, distance: 134.0
checkbox input "true"
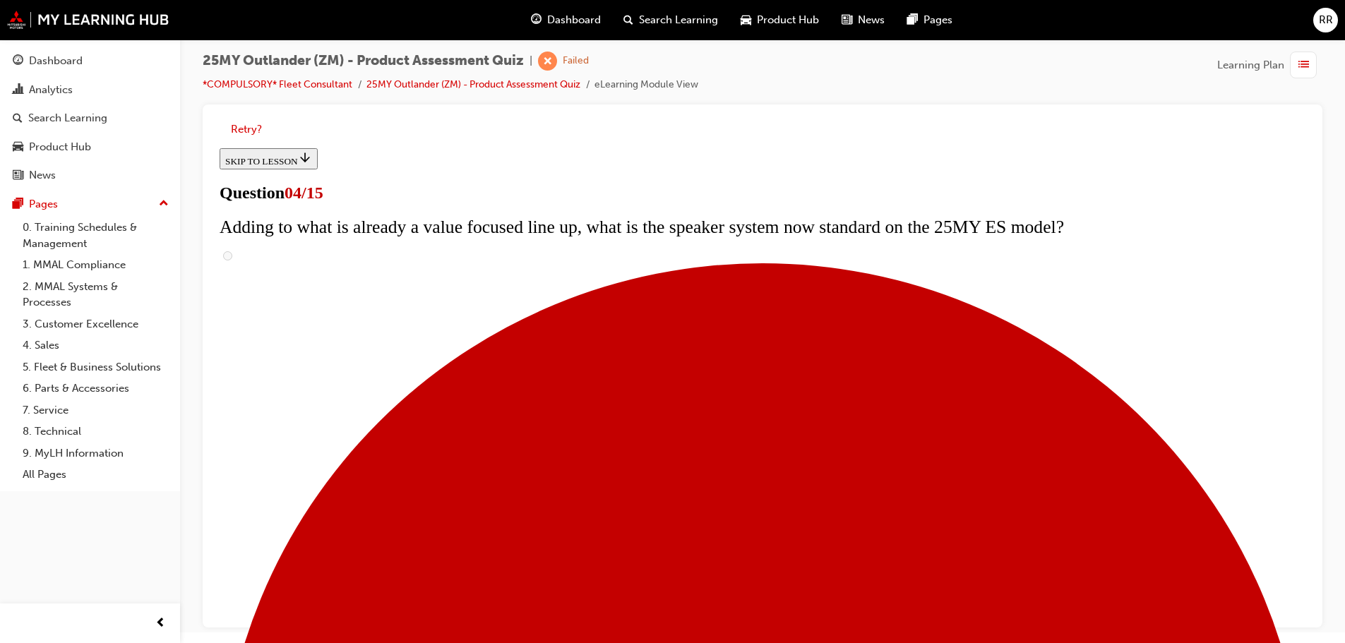
scroll to position [352, 0]
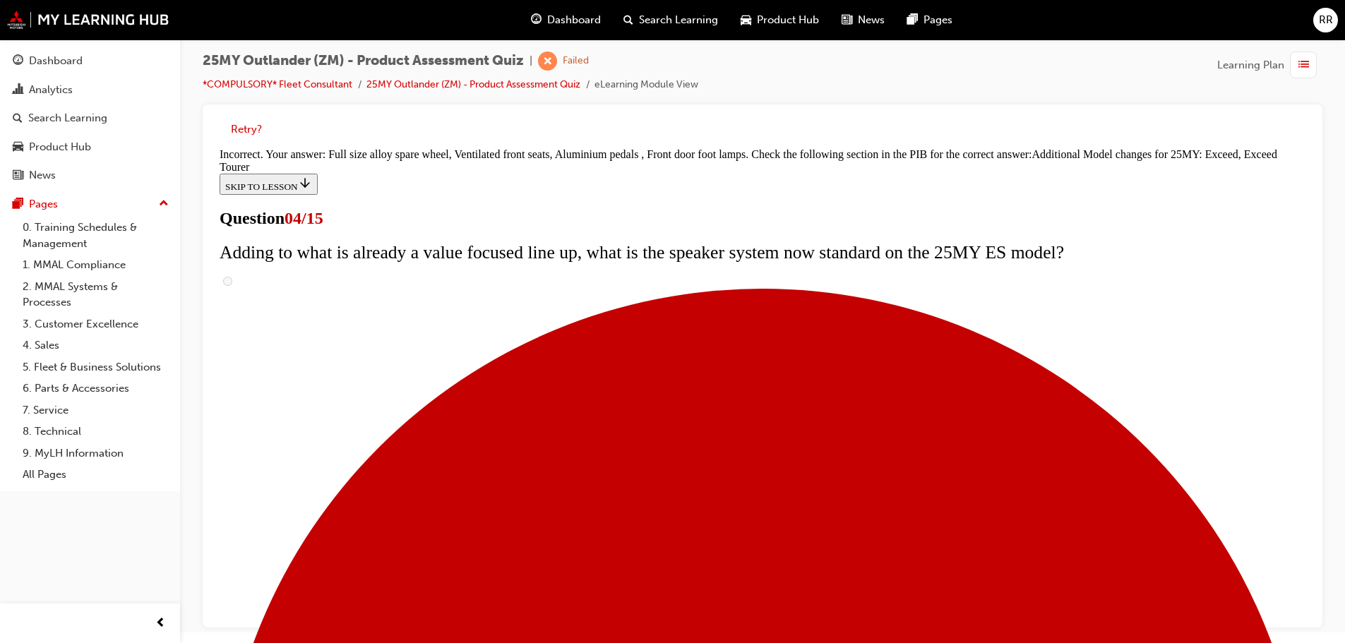
scroll to position [540, 0]
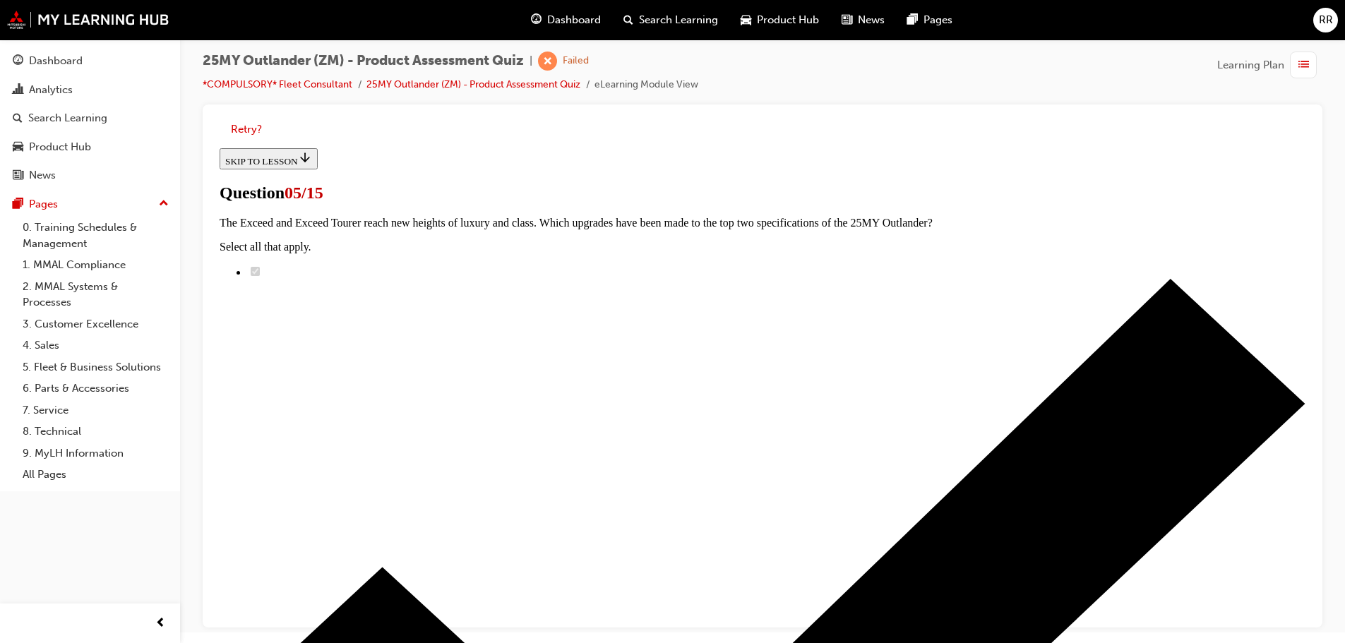
scroll to position [282, 0]
drag, startPoint x: 593, startPoint y: 431, endPoint x: 669, endPoint y: 513, distance: 111.4
radio input "true"
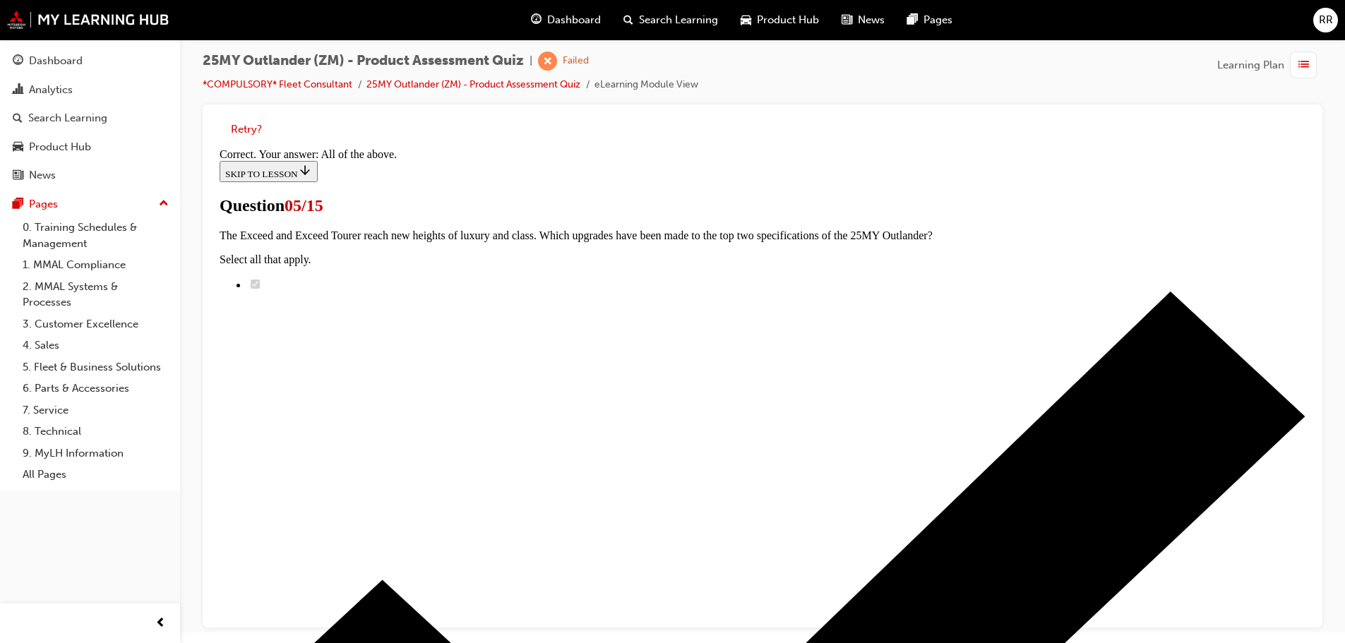
scroll to position [349, 0]
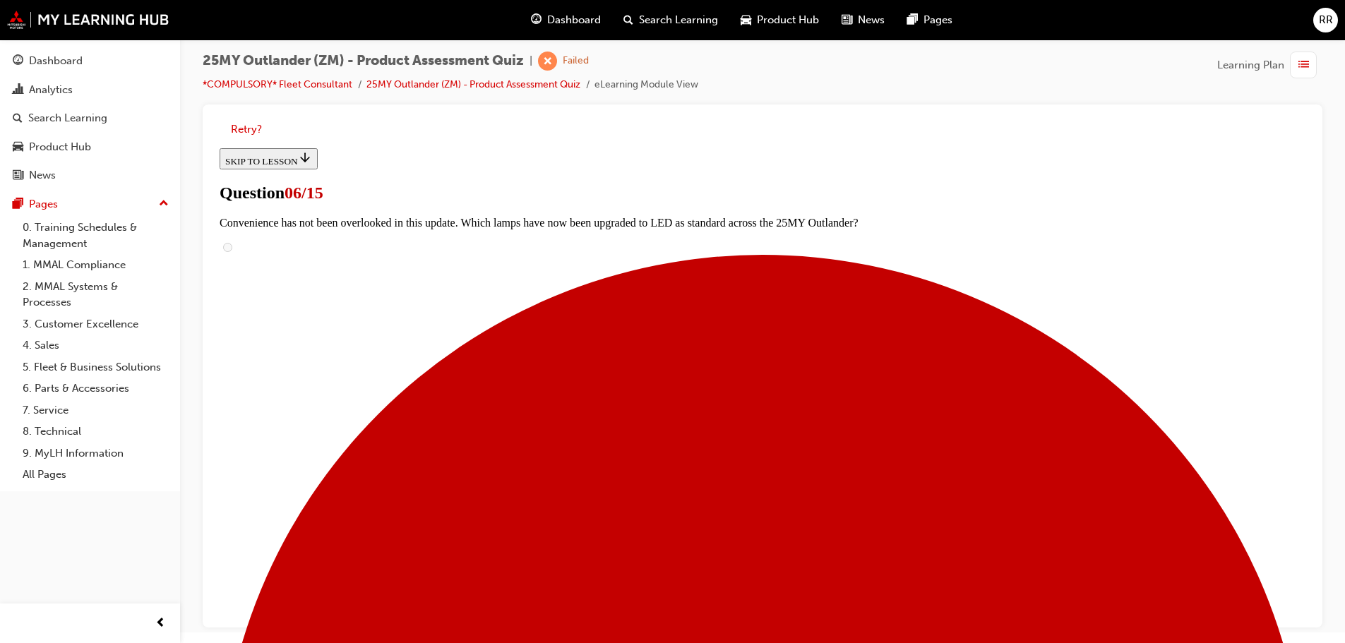
scroll to position [353, 0]
radio input "true"
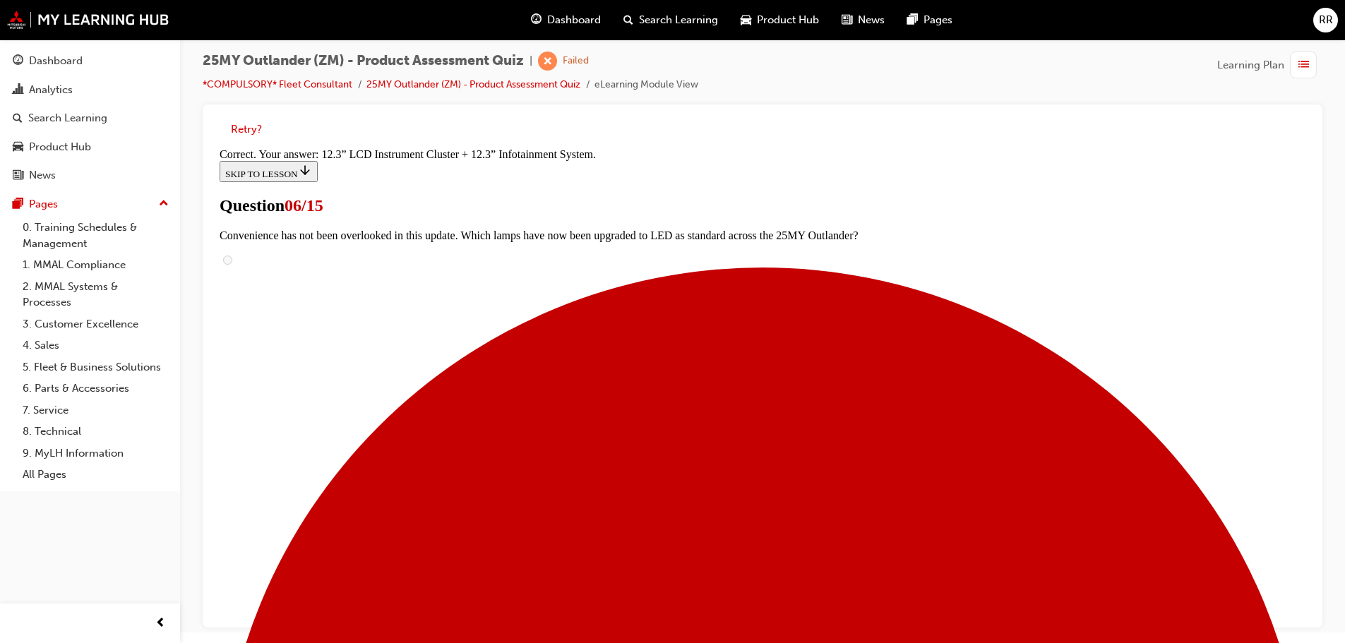
scroll to position [482, 0]
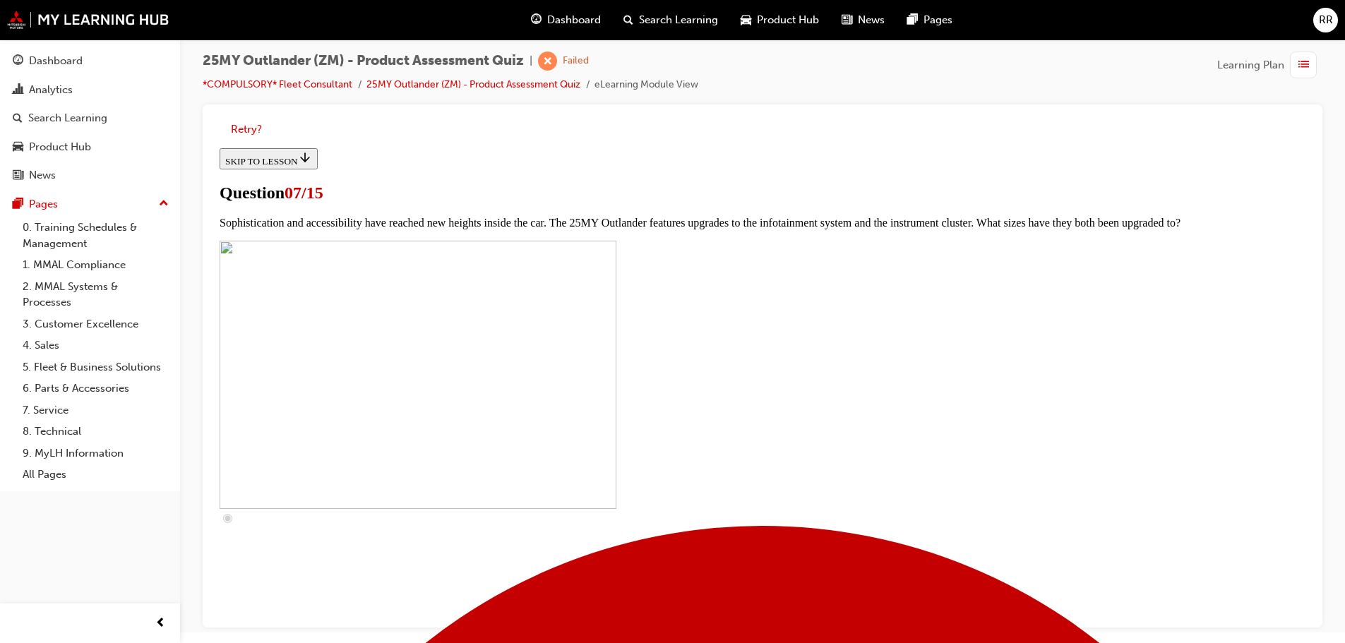
scroll to position [424, 0]
checkbox input "true"
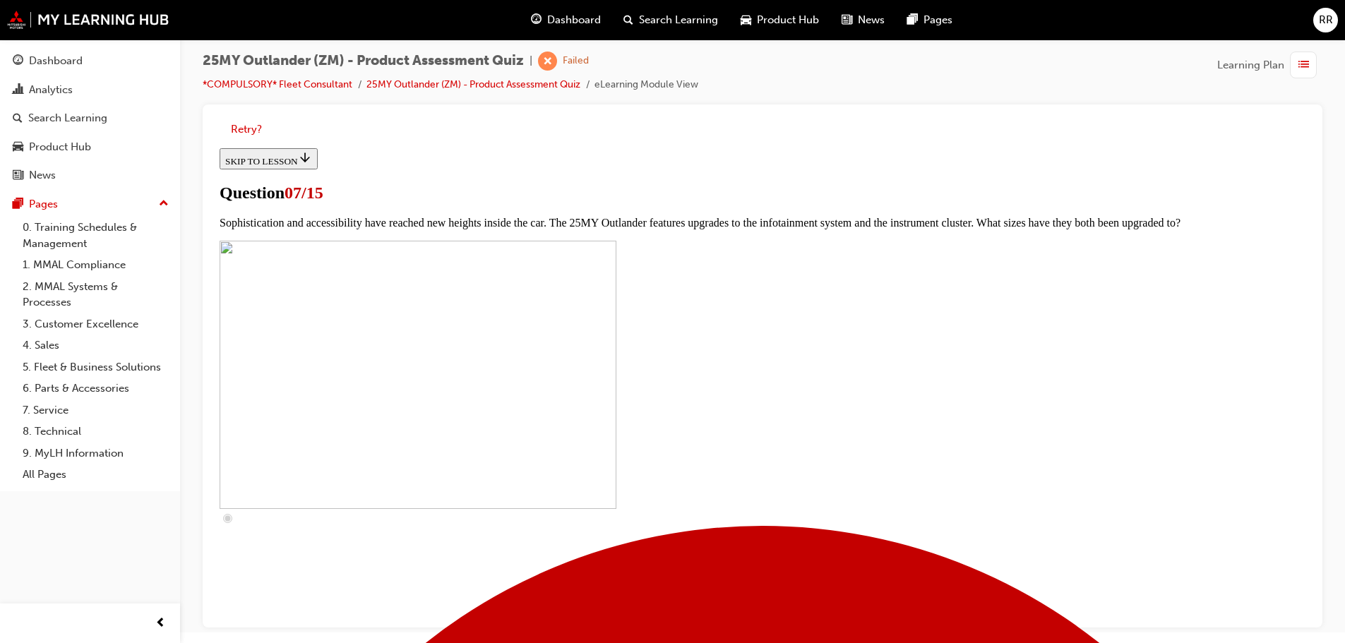
checkbox input "true"
drag, startPoint x: 552, startPoint y: 512, endPoint x: 551, endPoint y: 538, distance: 26.1
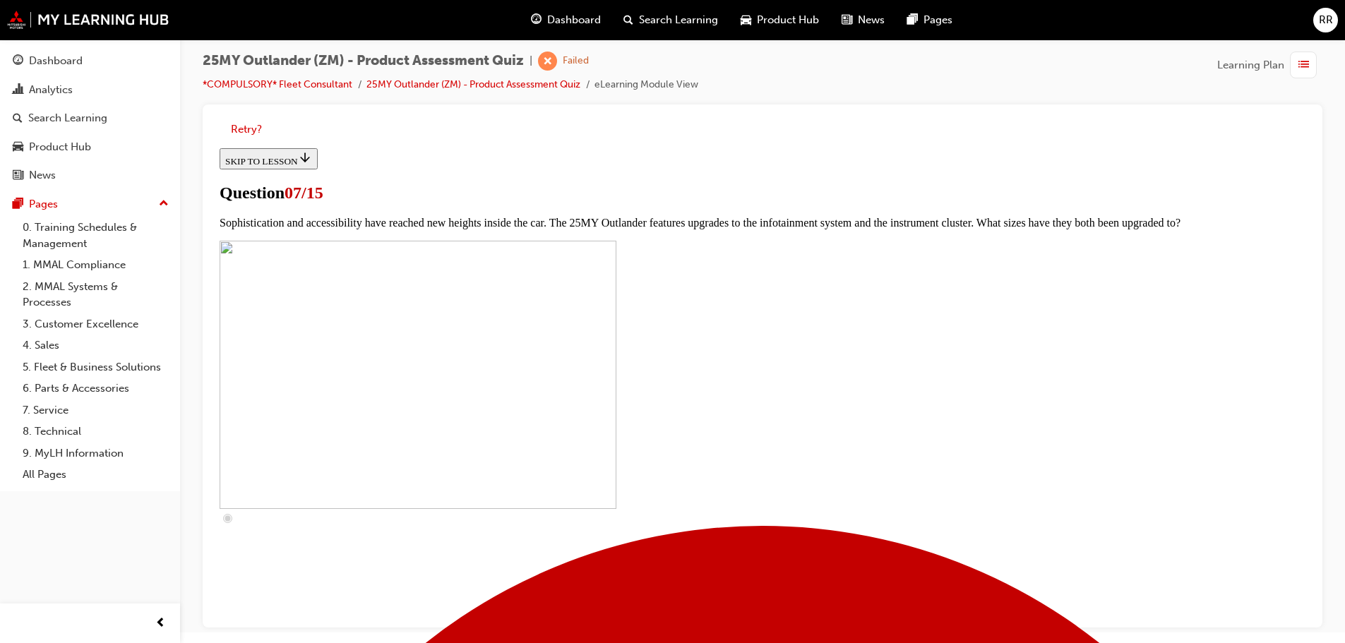
checkbox input "true"
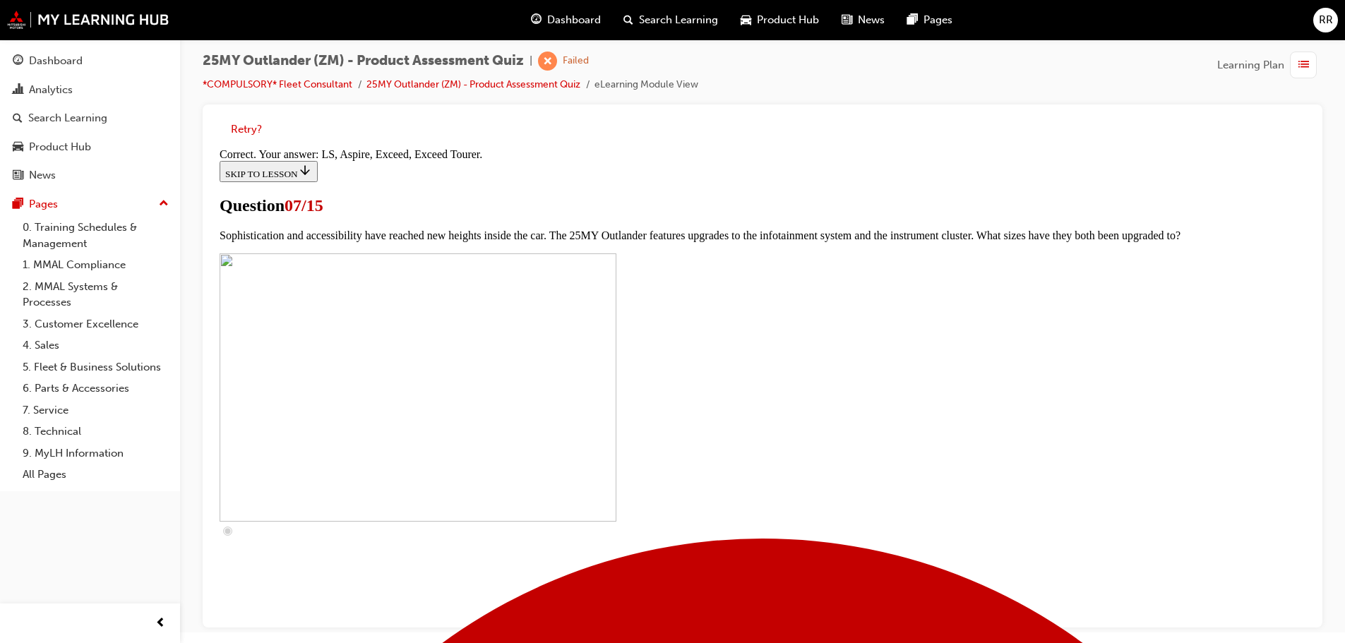
scroll to position [643, 0]
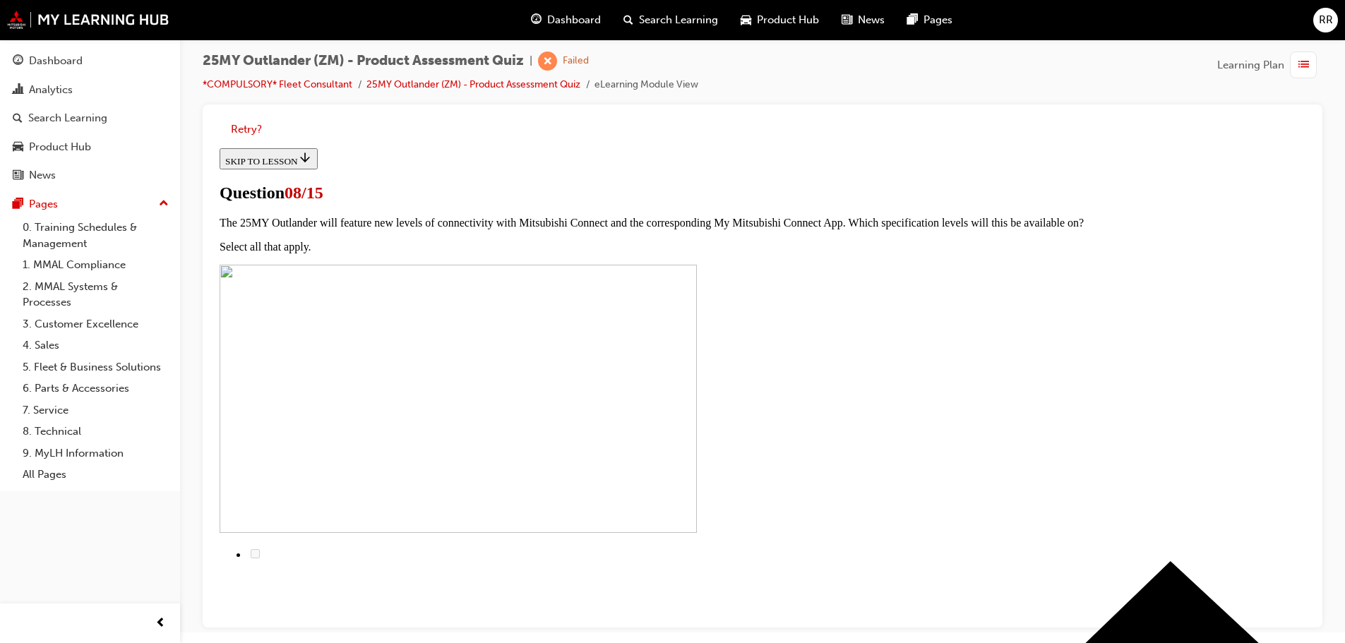
scroll to position [71, 0]
radio input "true"
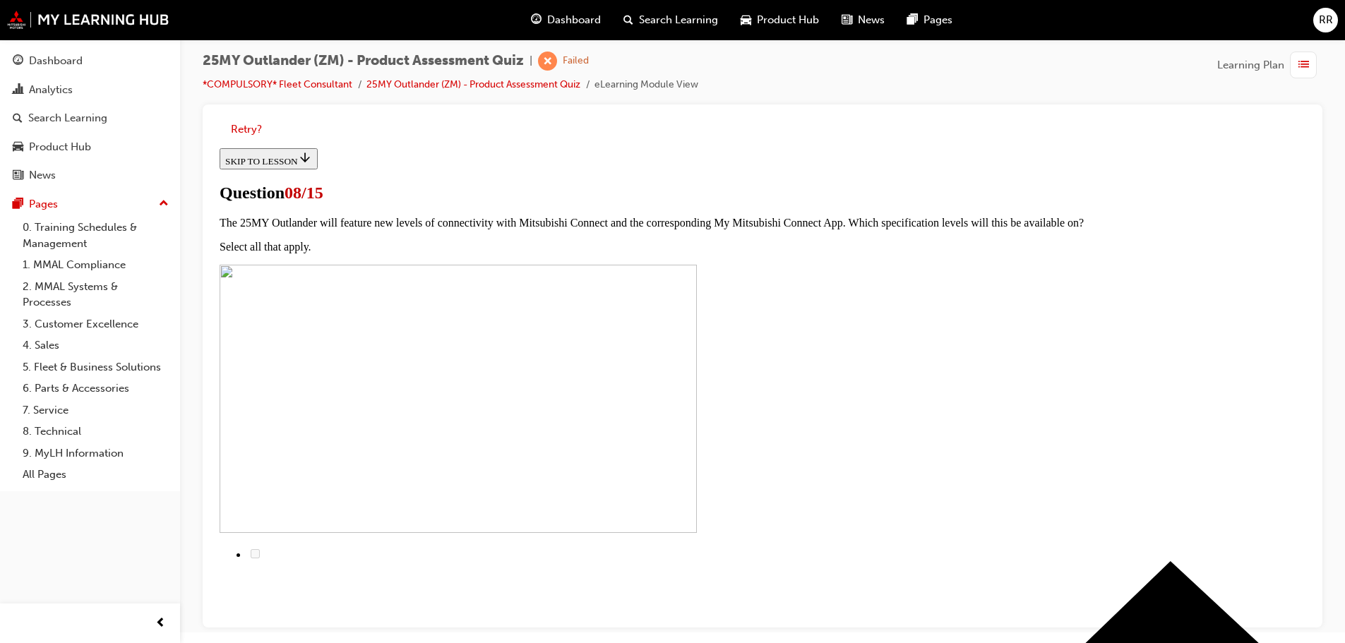
radio input "true"
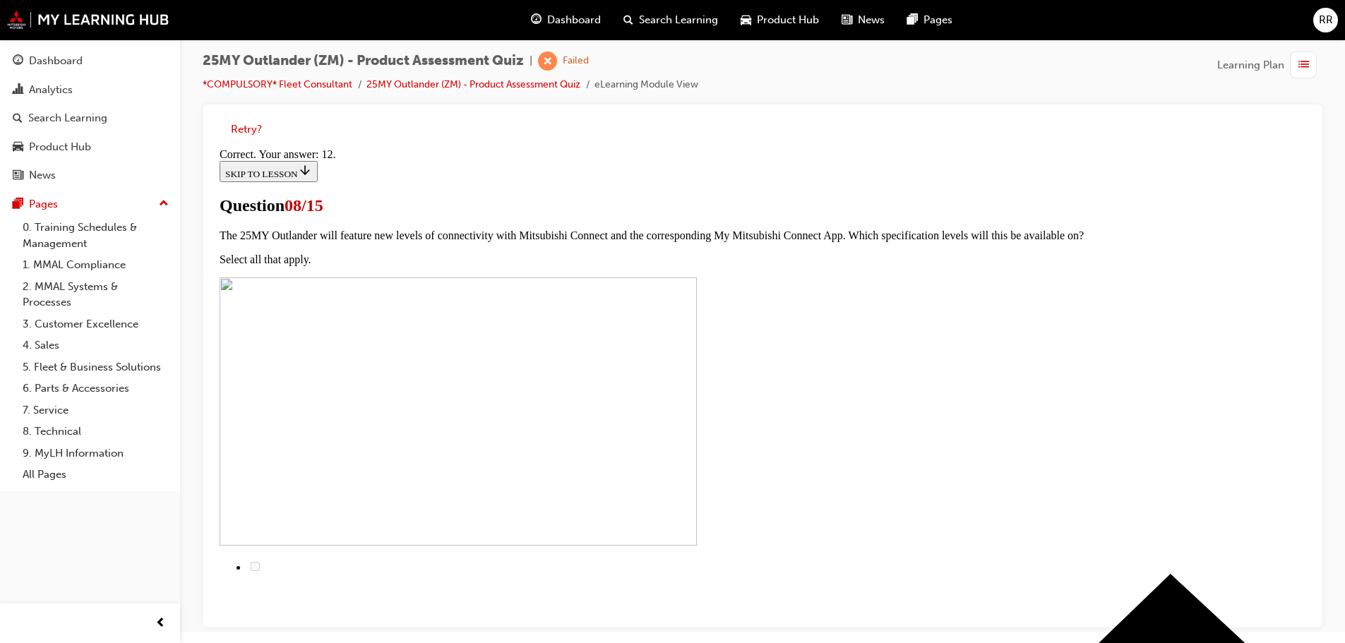
scroll to position [236, 0]
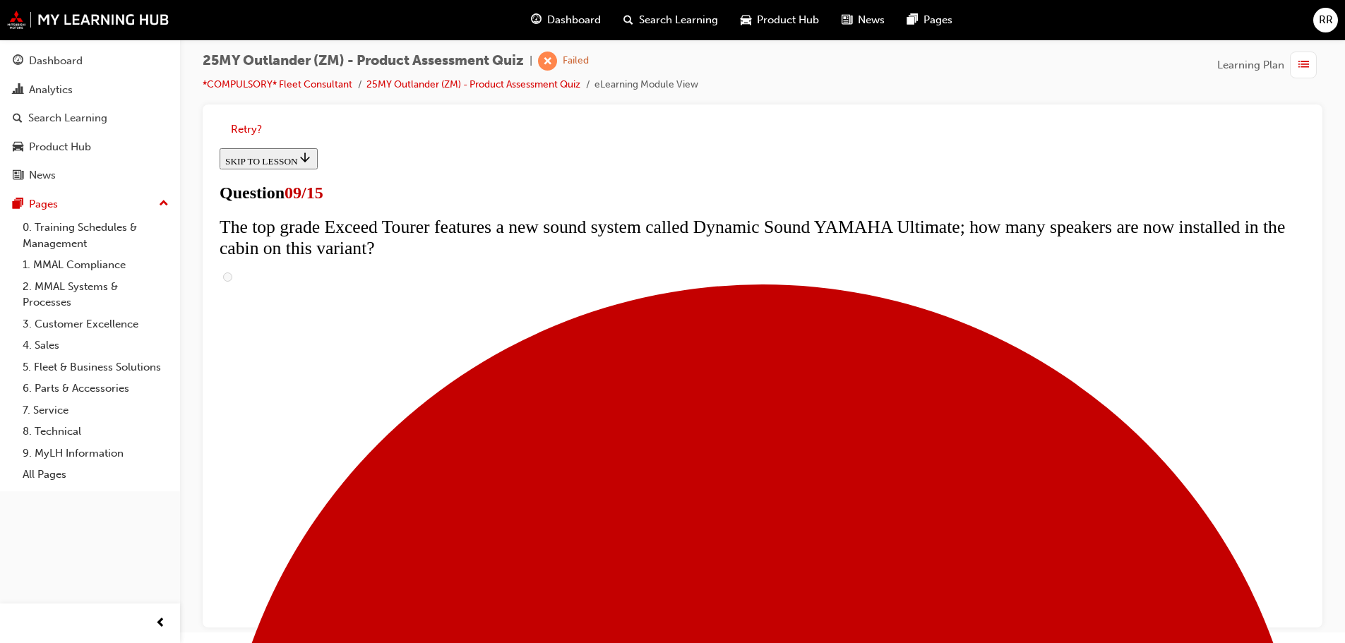
scroll to position [620, 0]
radio input "true"
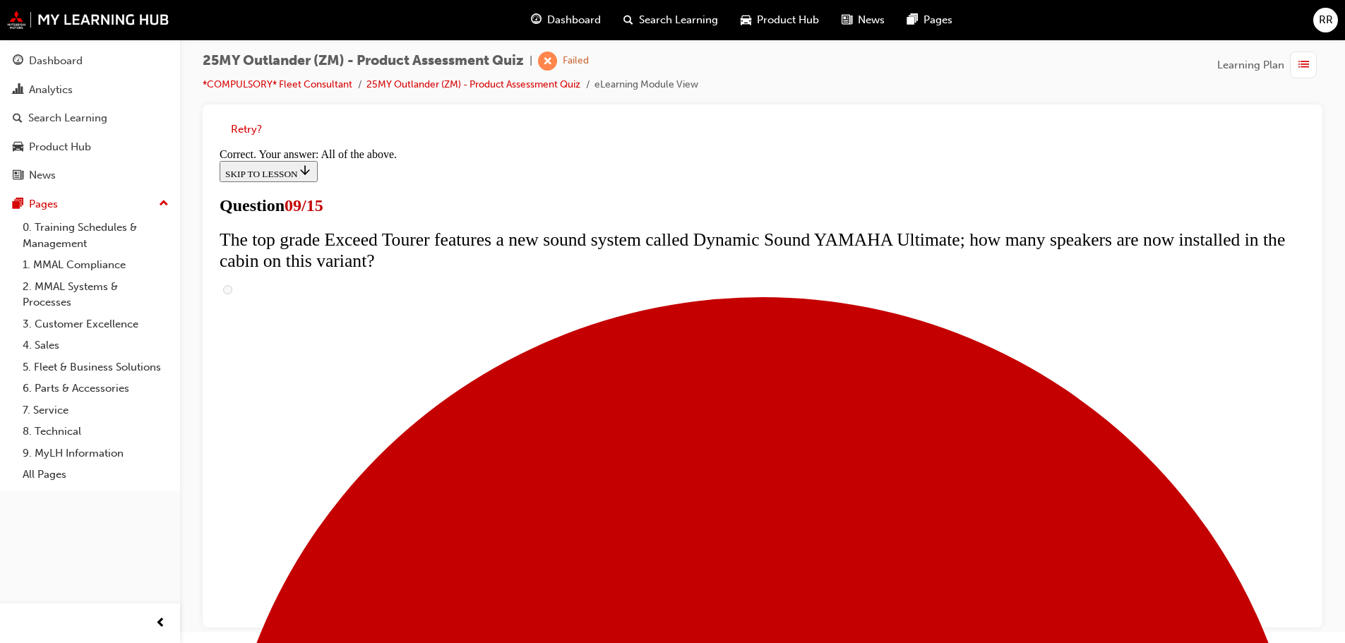
scroll to position [741, 0]
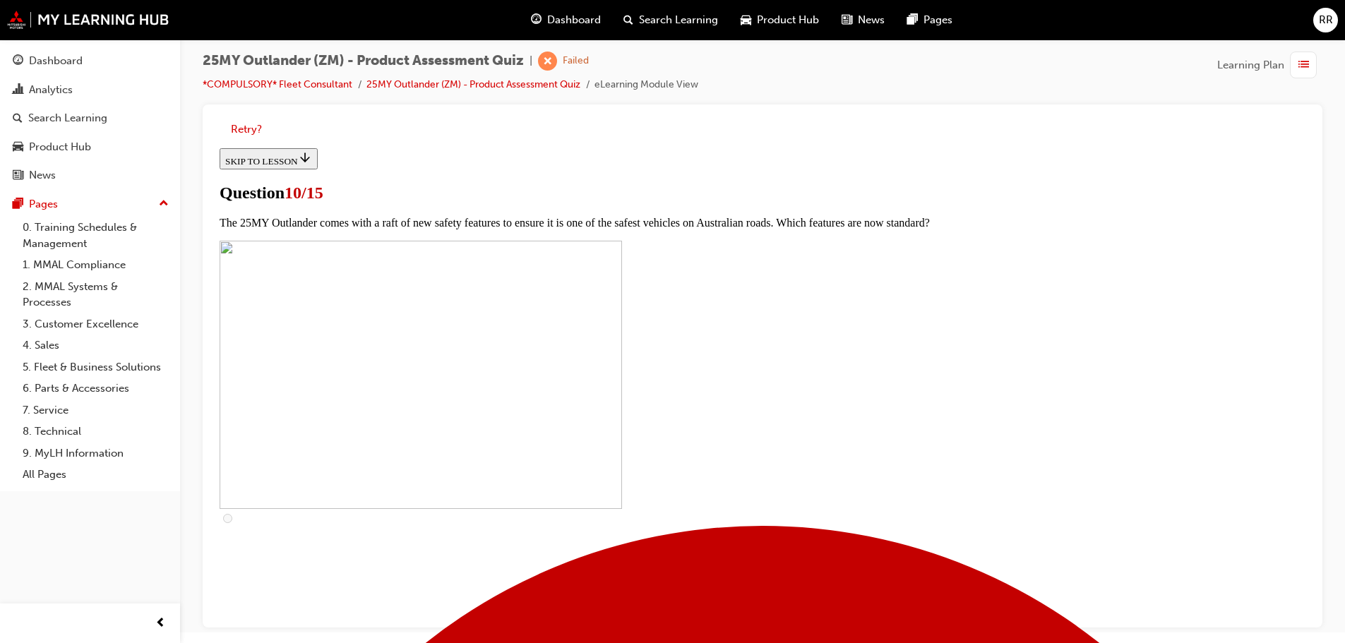
scroll to position [353, 0]
checkbox input "true"
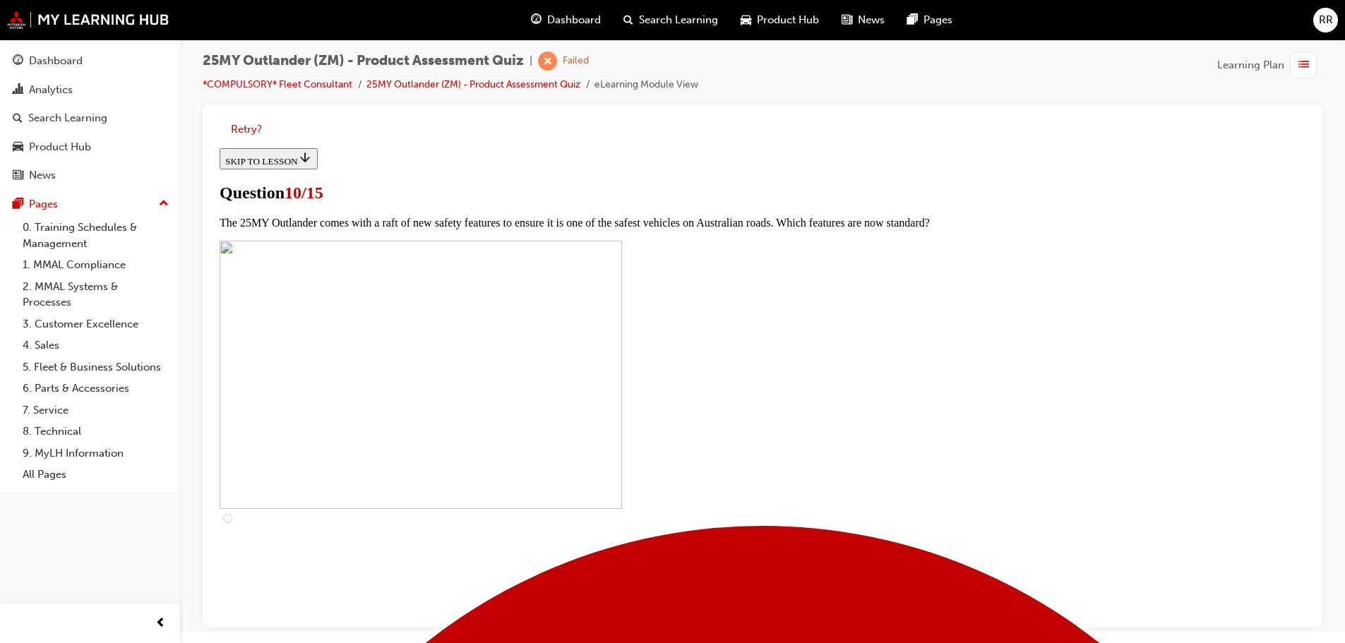
checkbox input "true"
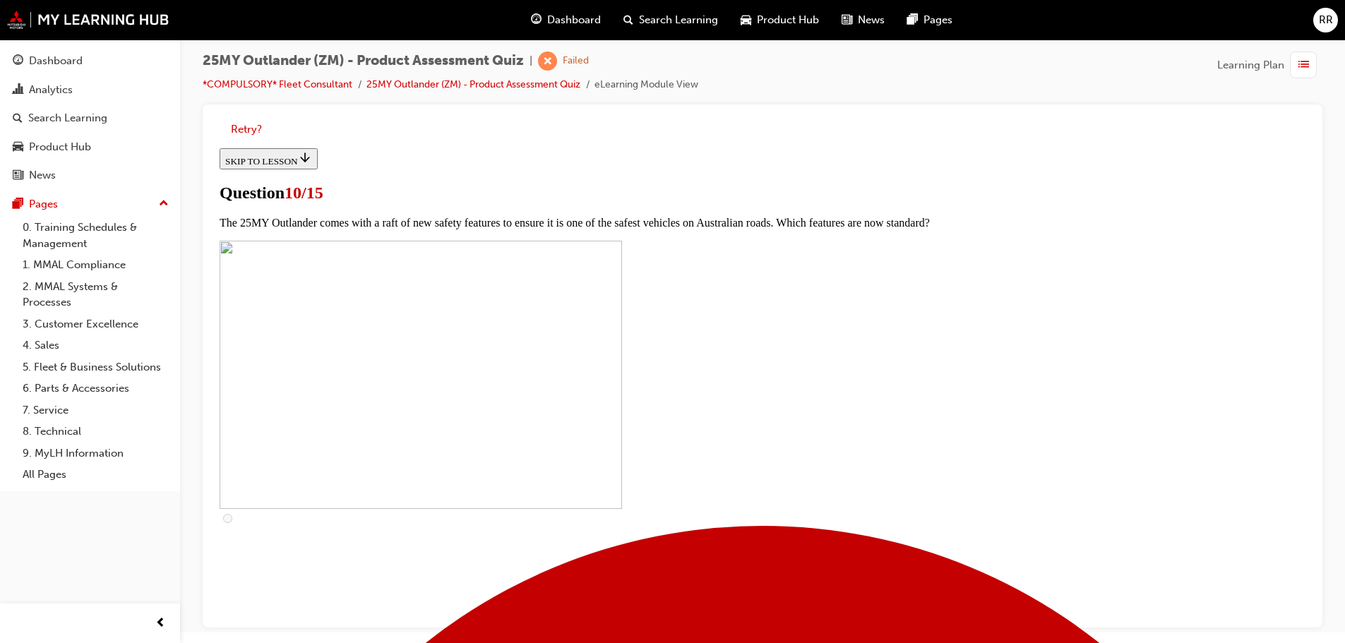
checkbox input "true"
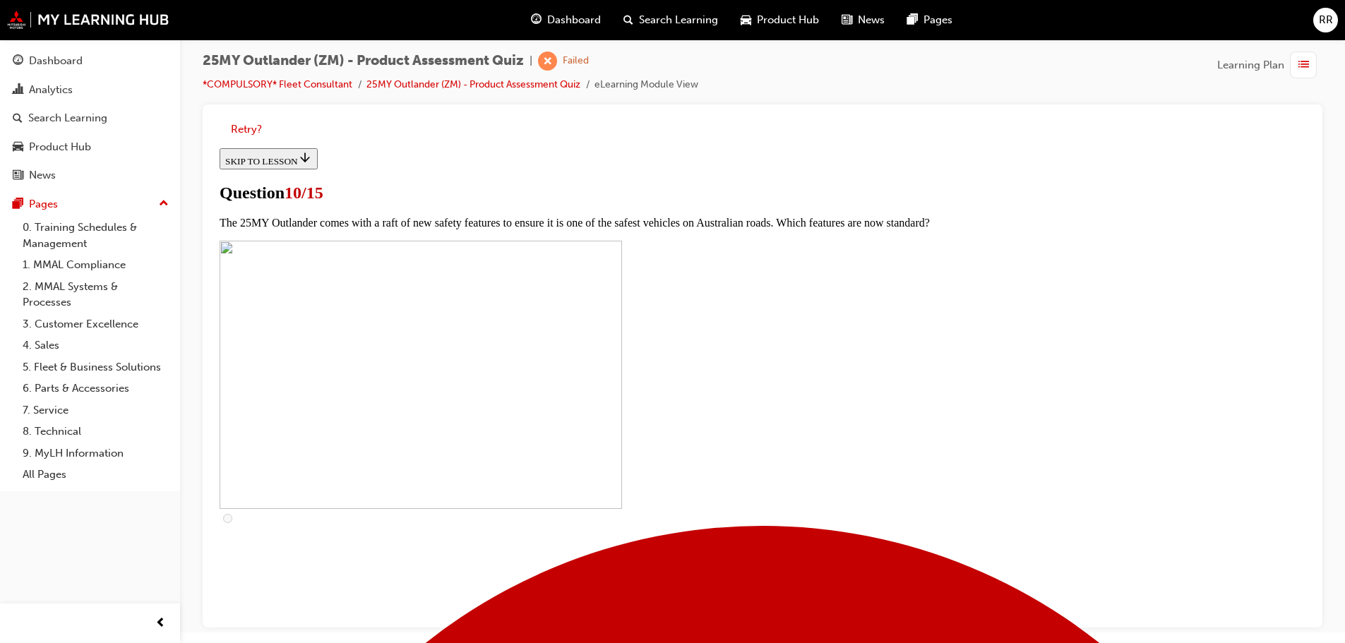
scroll to position [564, 0]
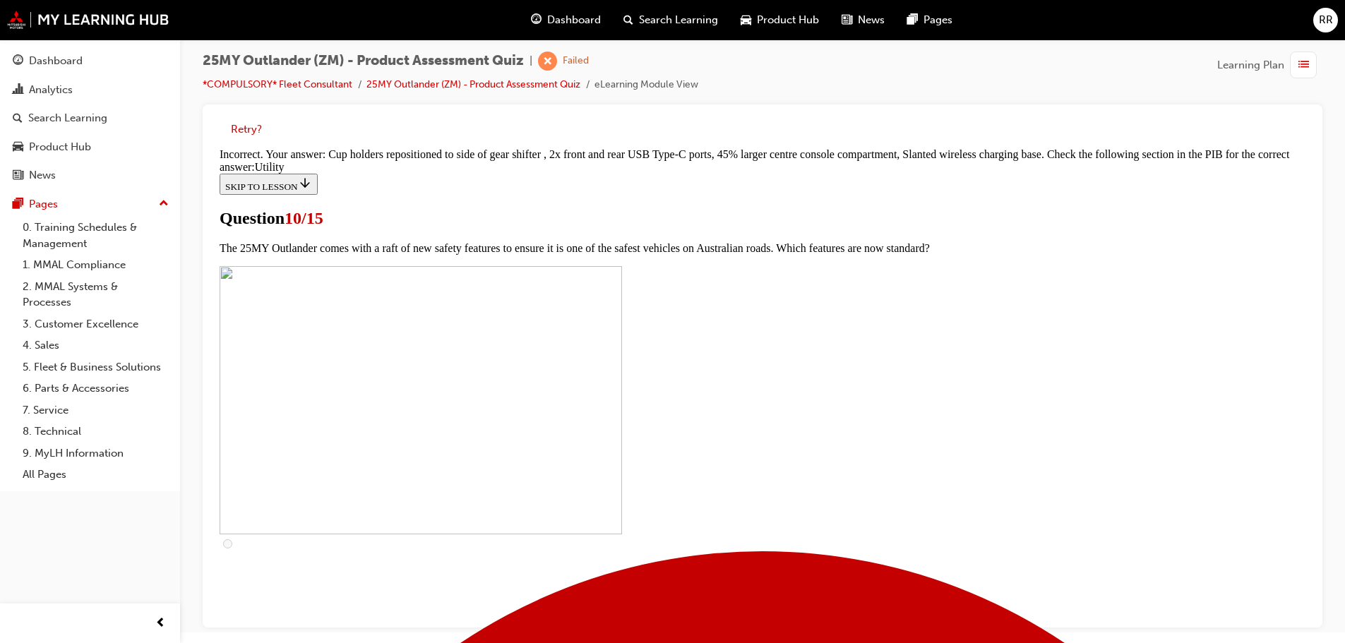
scroll to position [695, 0]
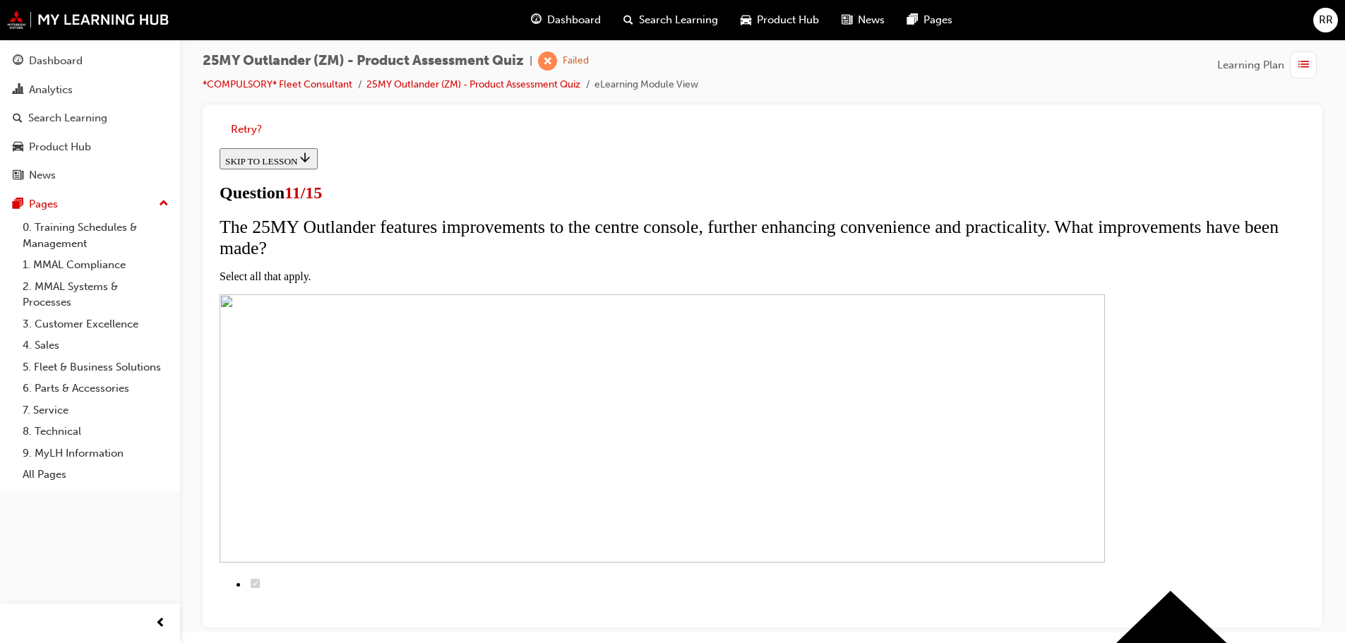
scroll to position [212, 0]
checkbox input "true"
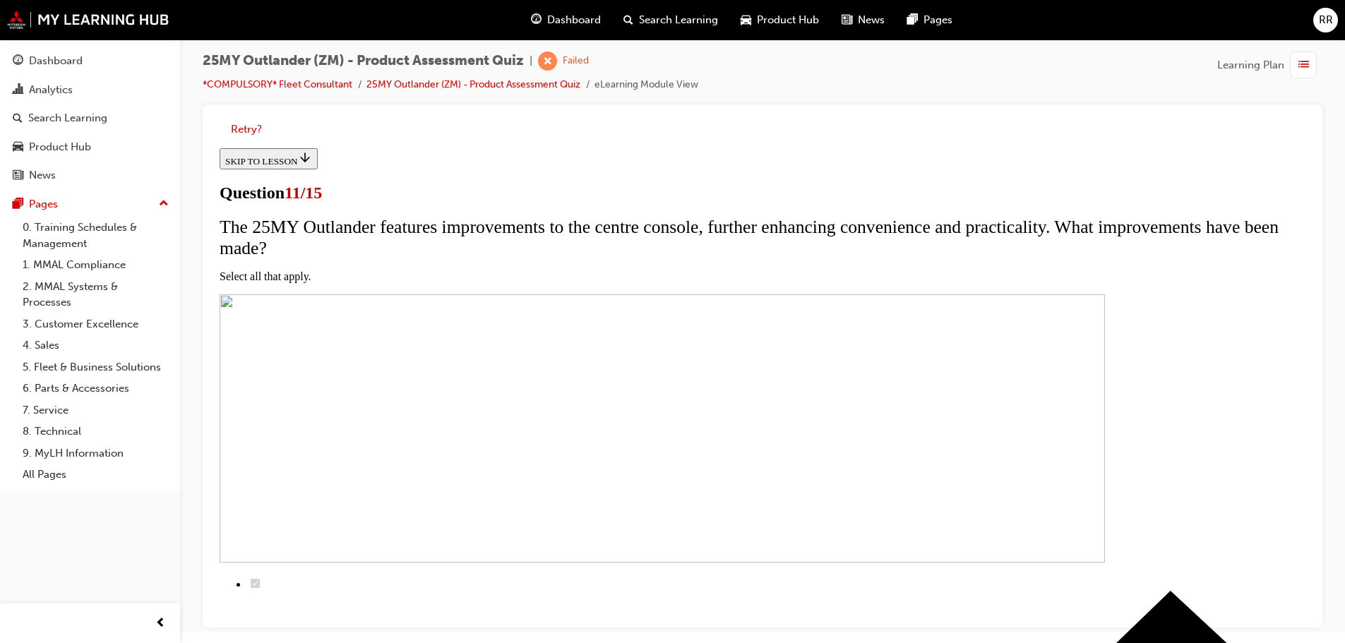
checkbox input "true"
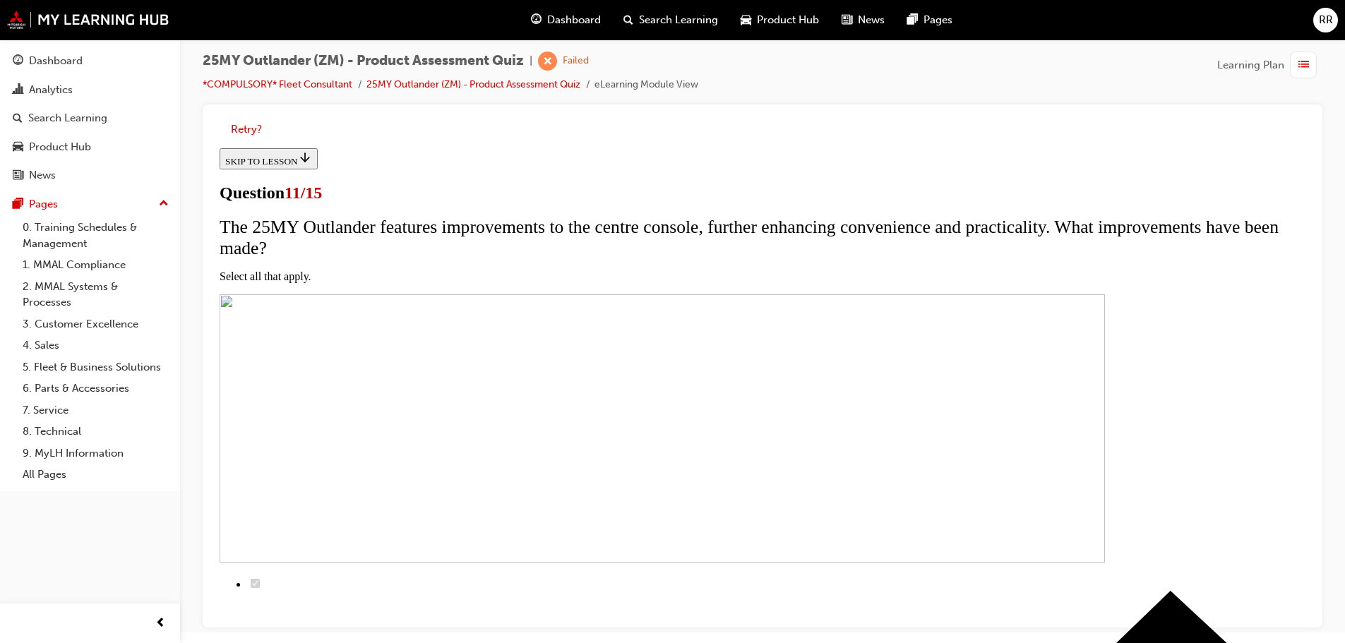
checkbox input "true"
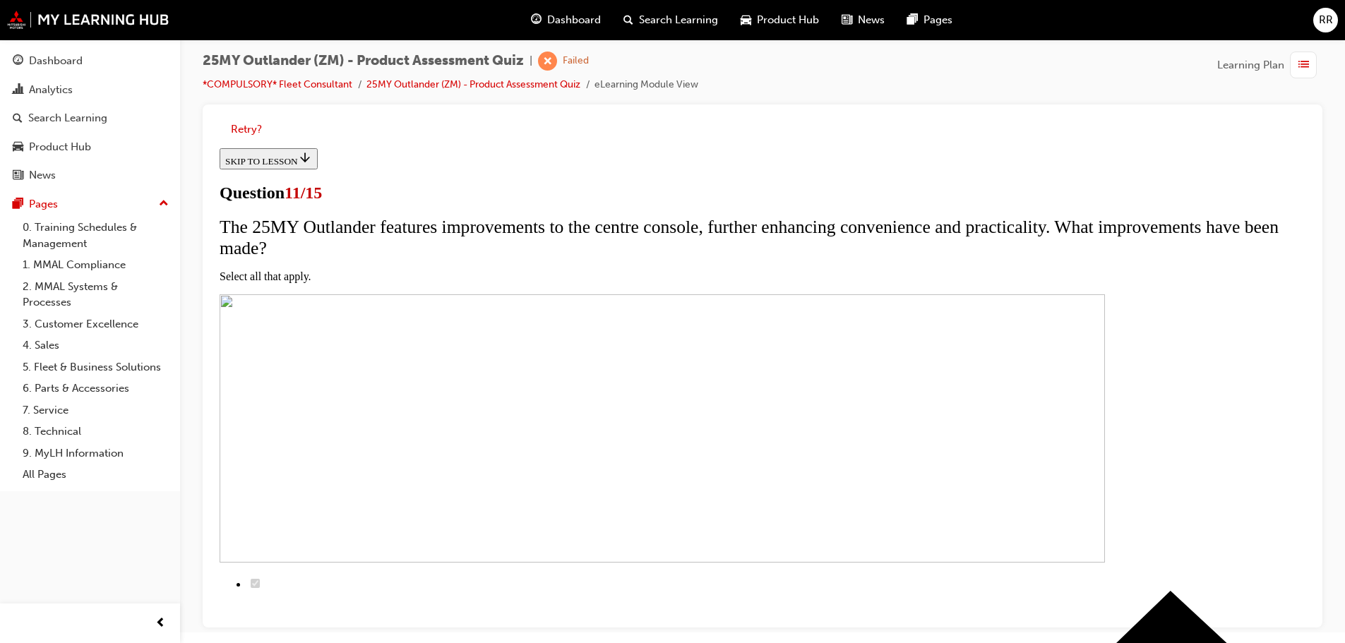
checkbox input "true"
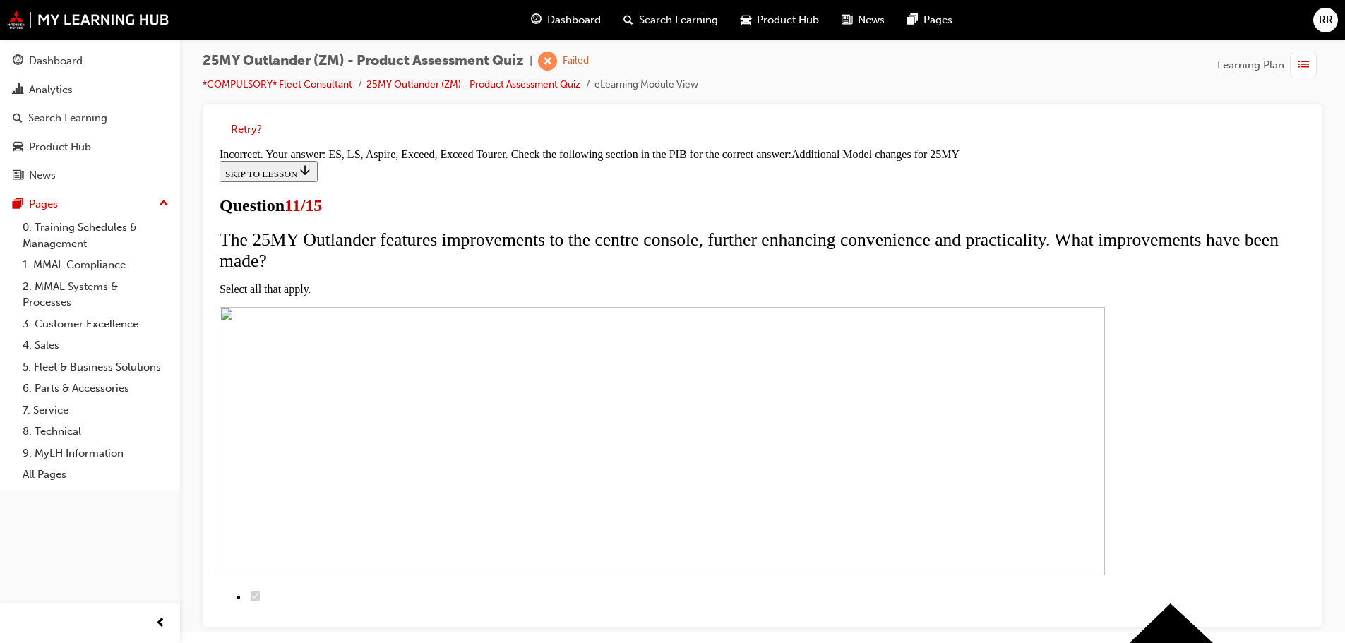
scroll to position [427, 0]
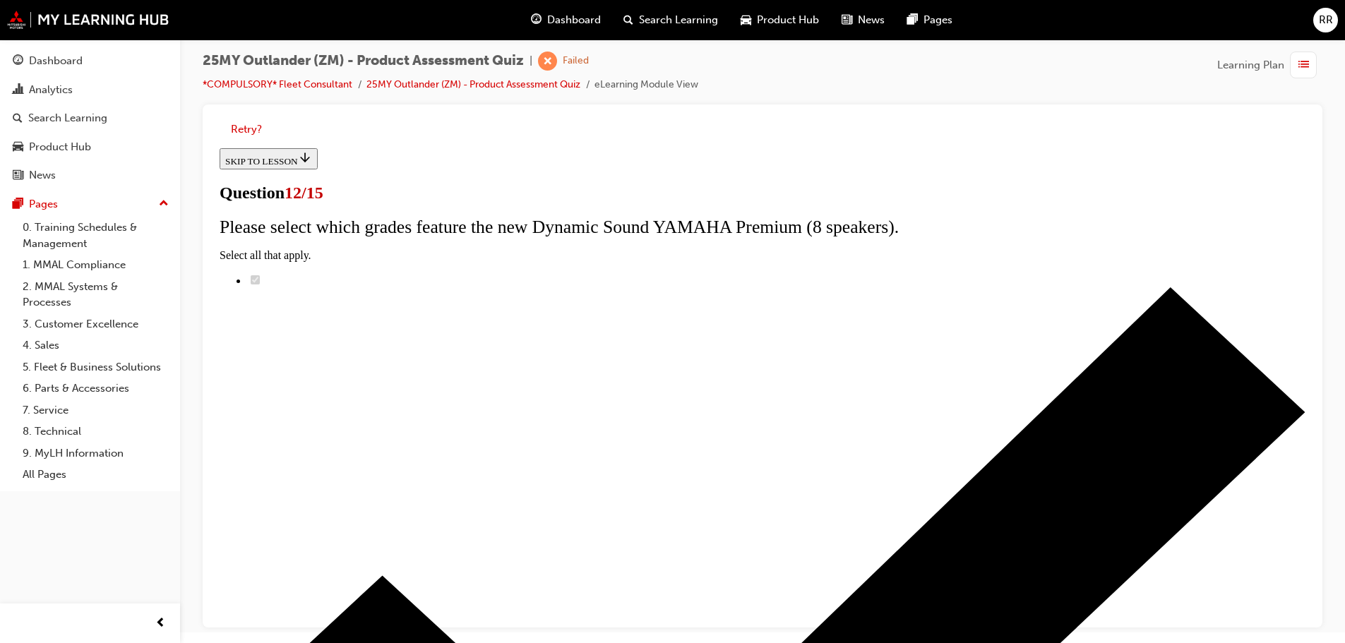
scroll to position [112, 0]
radio input "true"
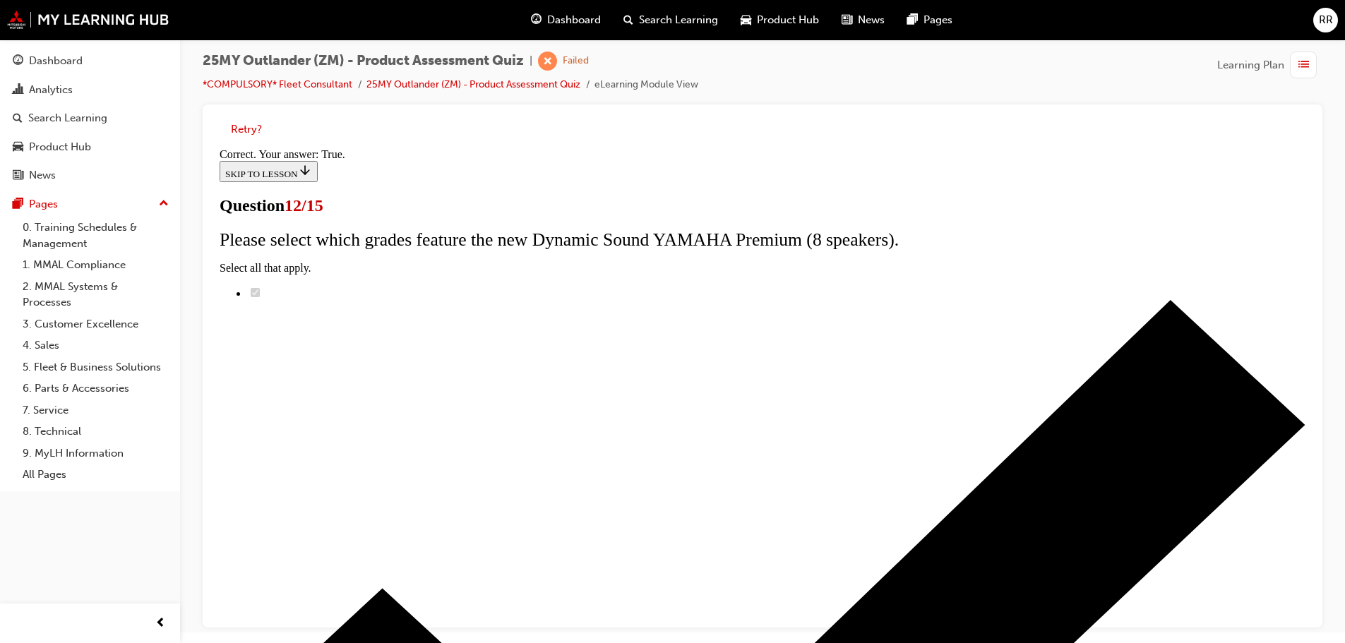
scroll to position [171, 0]
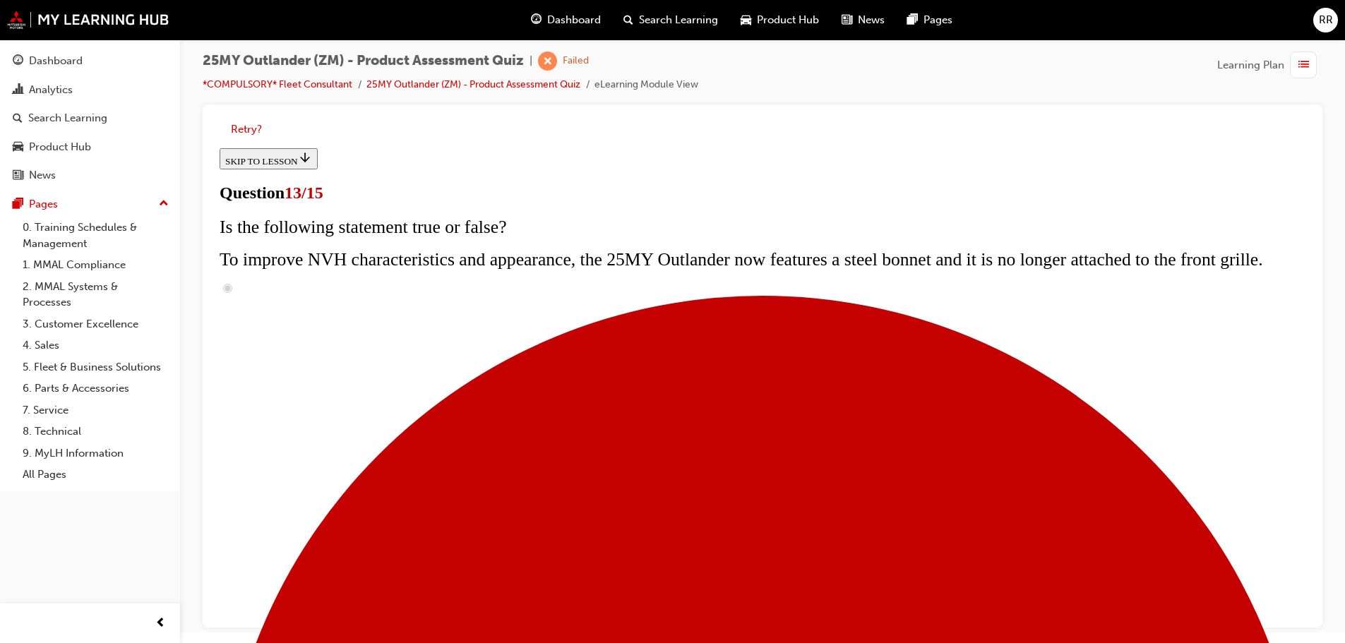
scroll to position [187, 0]
radio input "true"
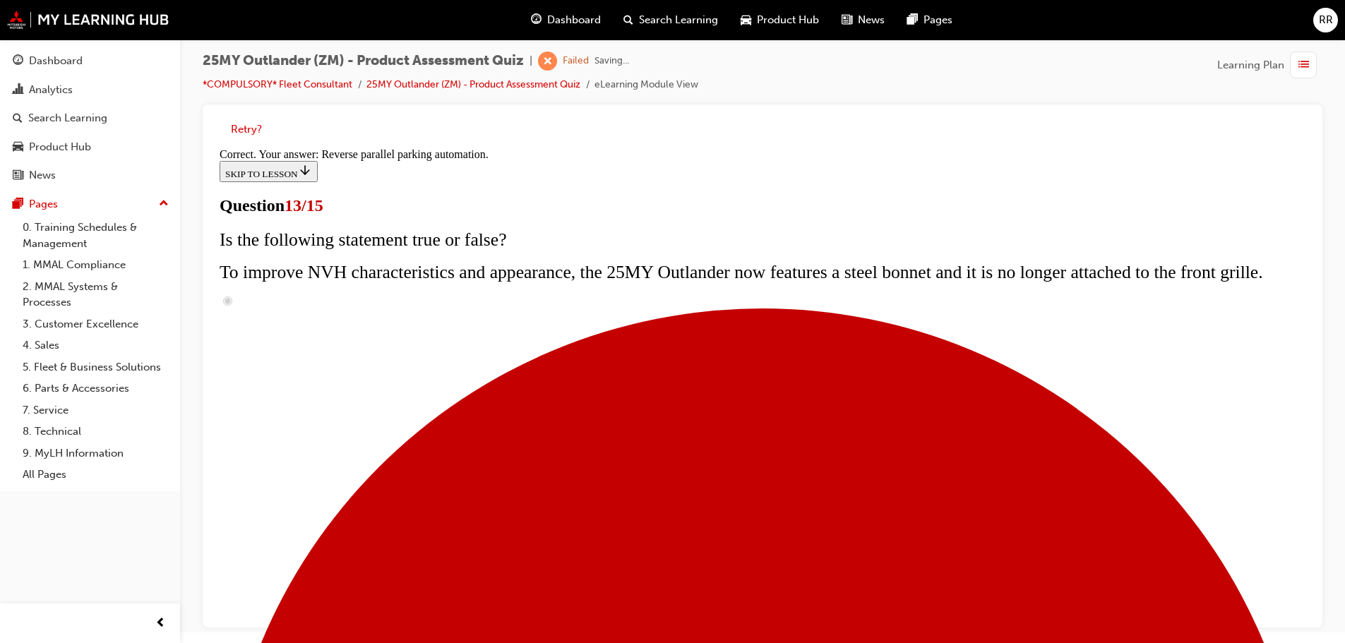
scroll to position [373, 0]
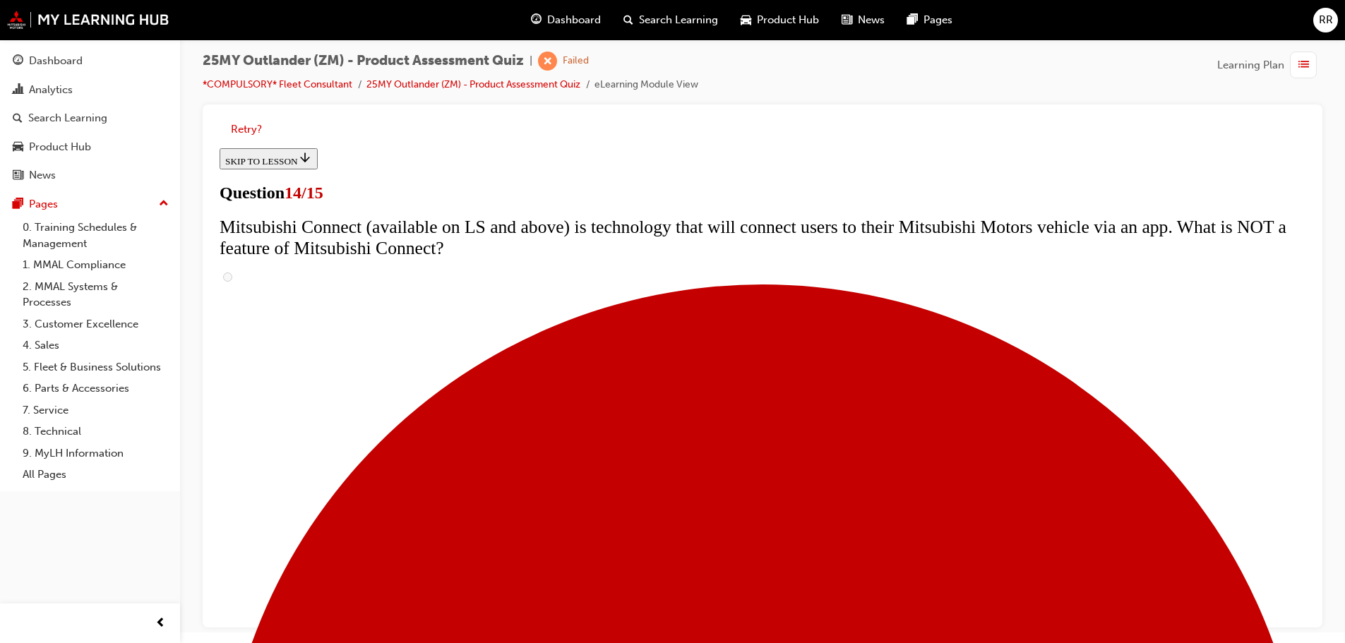
scroll to position [494, 0]
radio input "true"
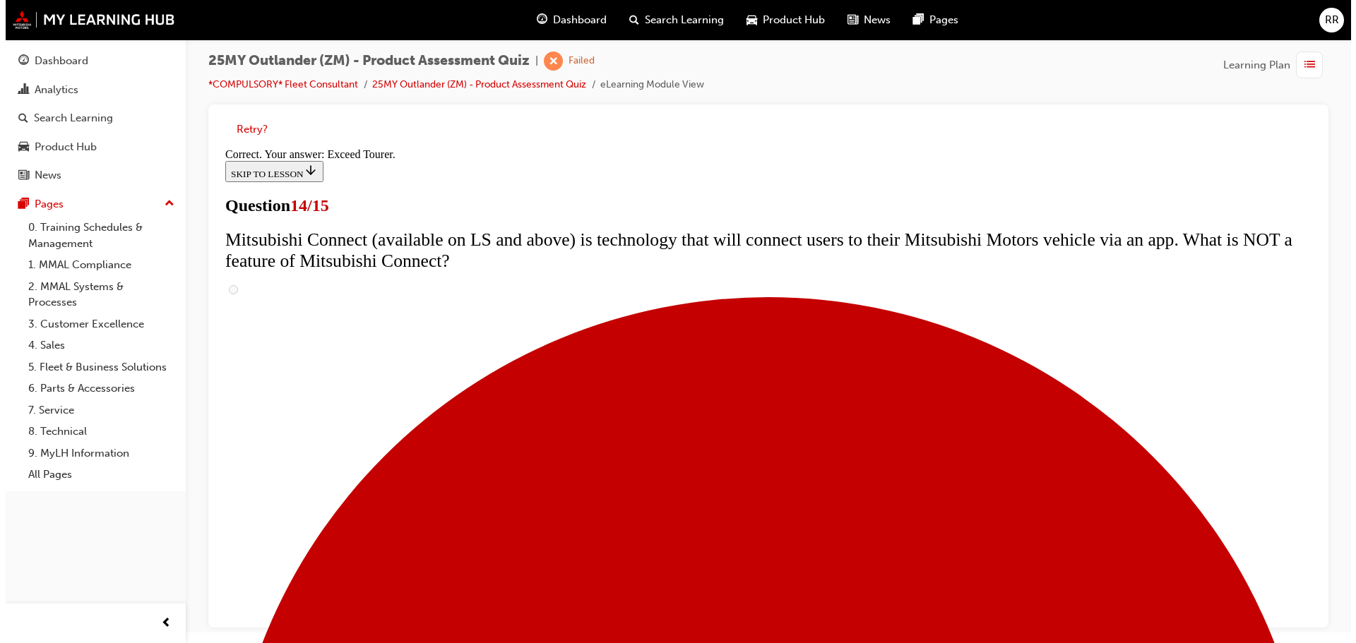
scroll to position [0, 0]
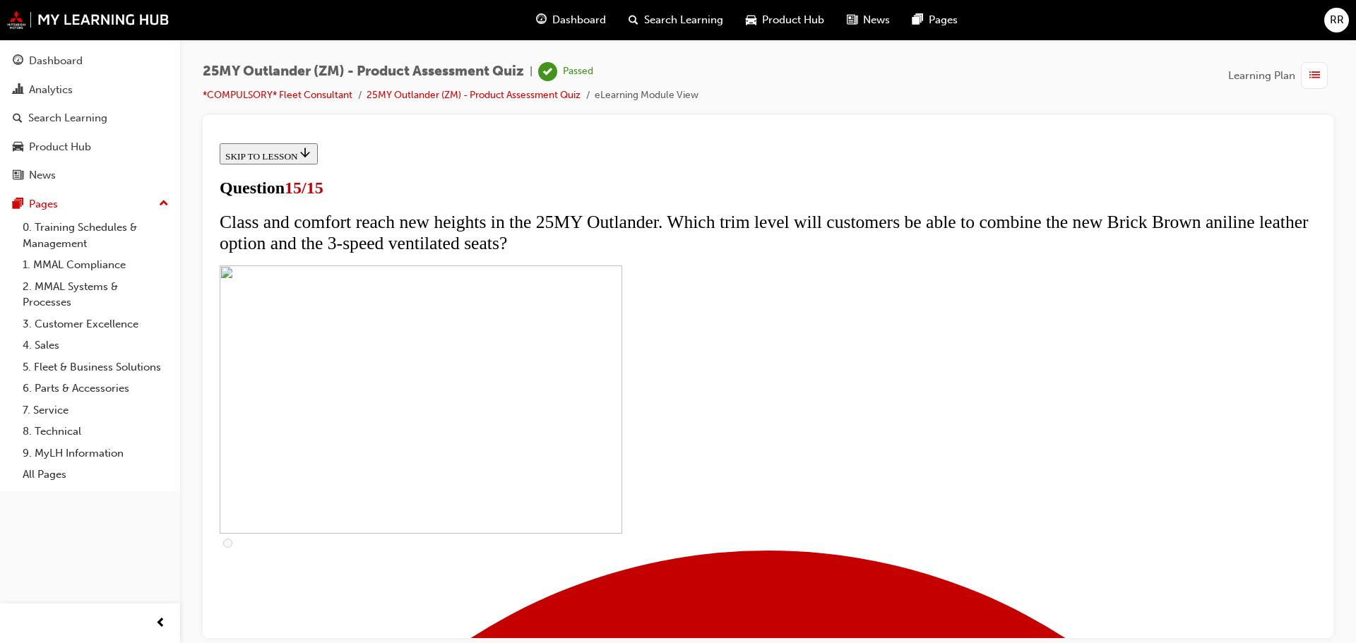
scroll to position [219, 0]
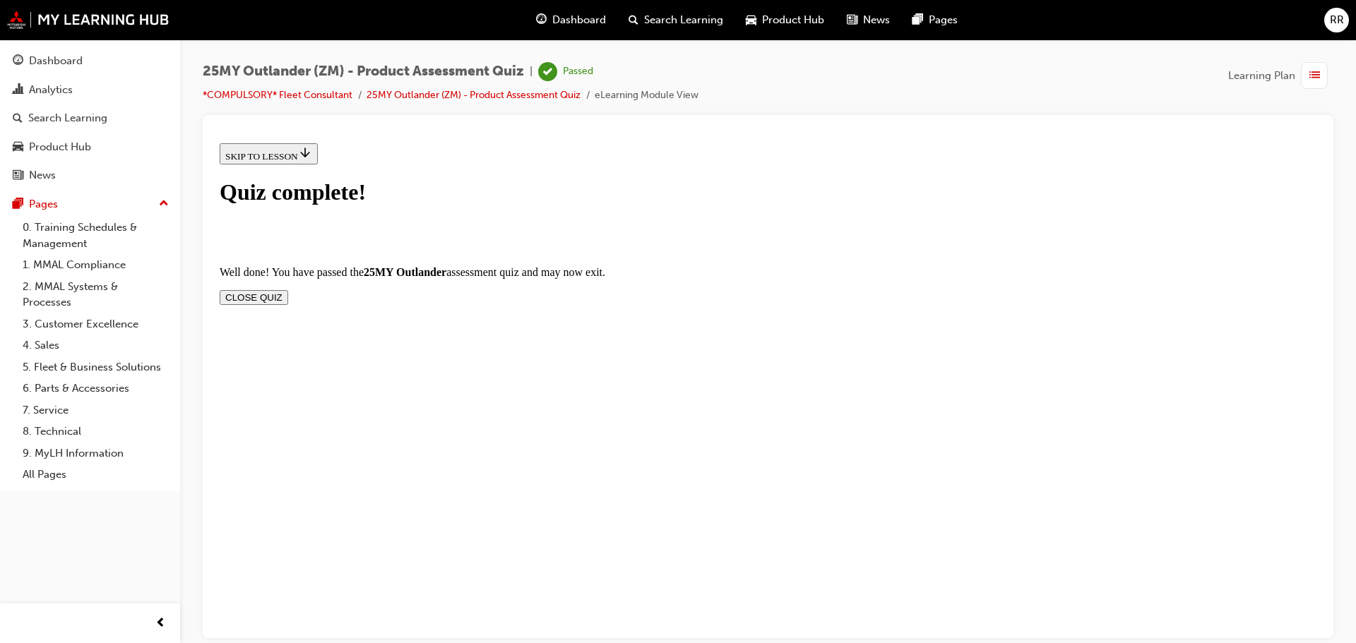
click at [288, 289] on button "CLOSE QUIZ" at bounding box center [254, 296] width 68 height 15
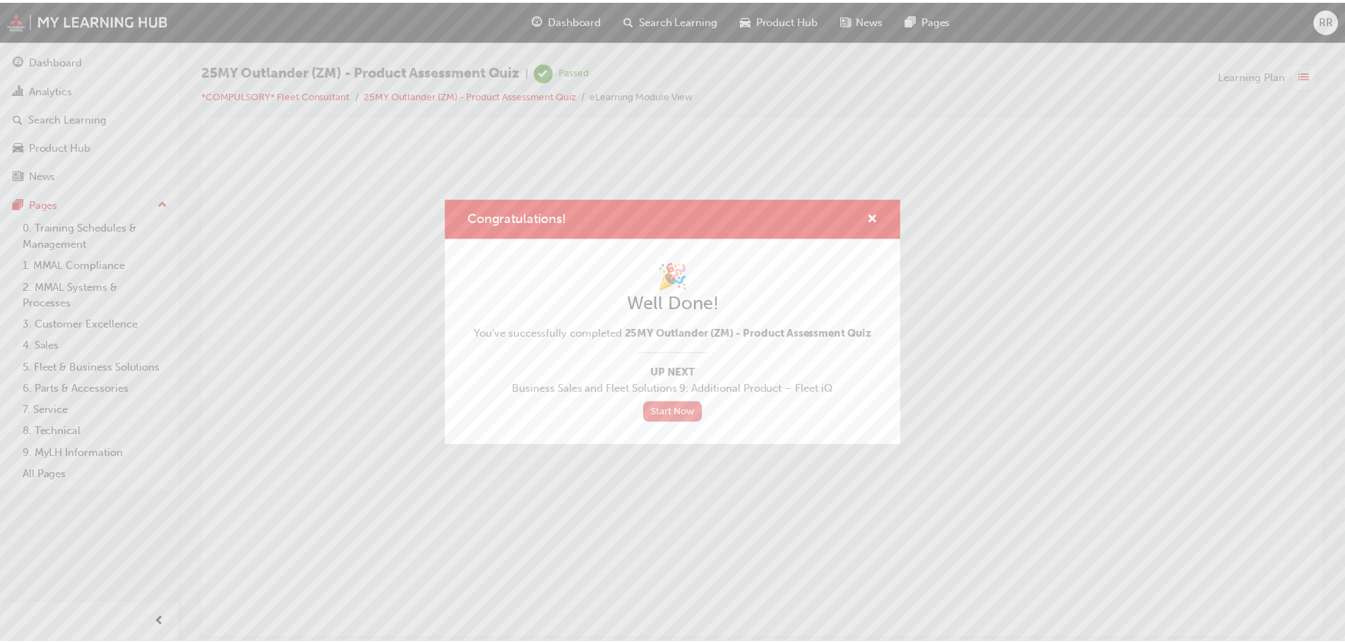
scroll to position [0, 0]
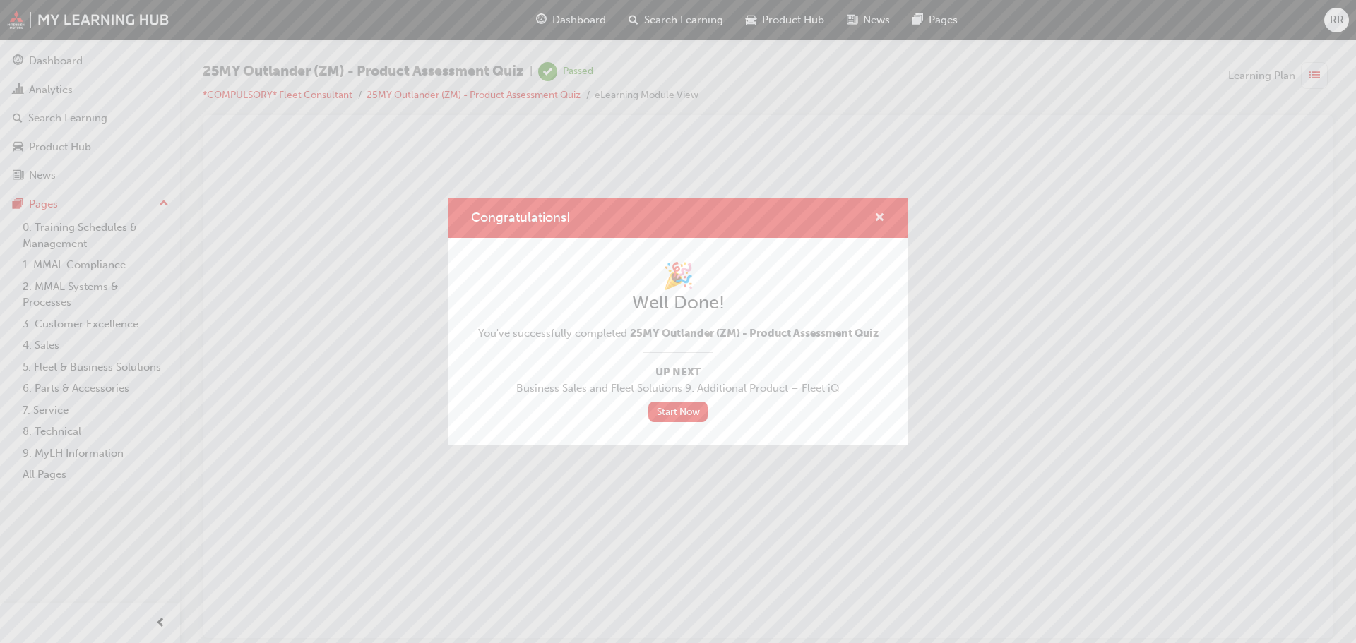
click at [880, 214] on span "cross-icon" at bounding box center [879, 219] width 11 height 13
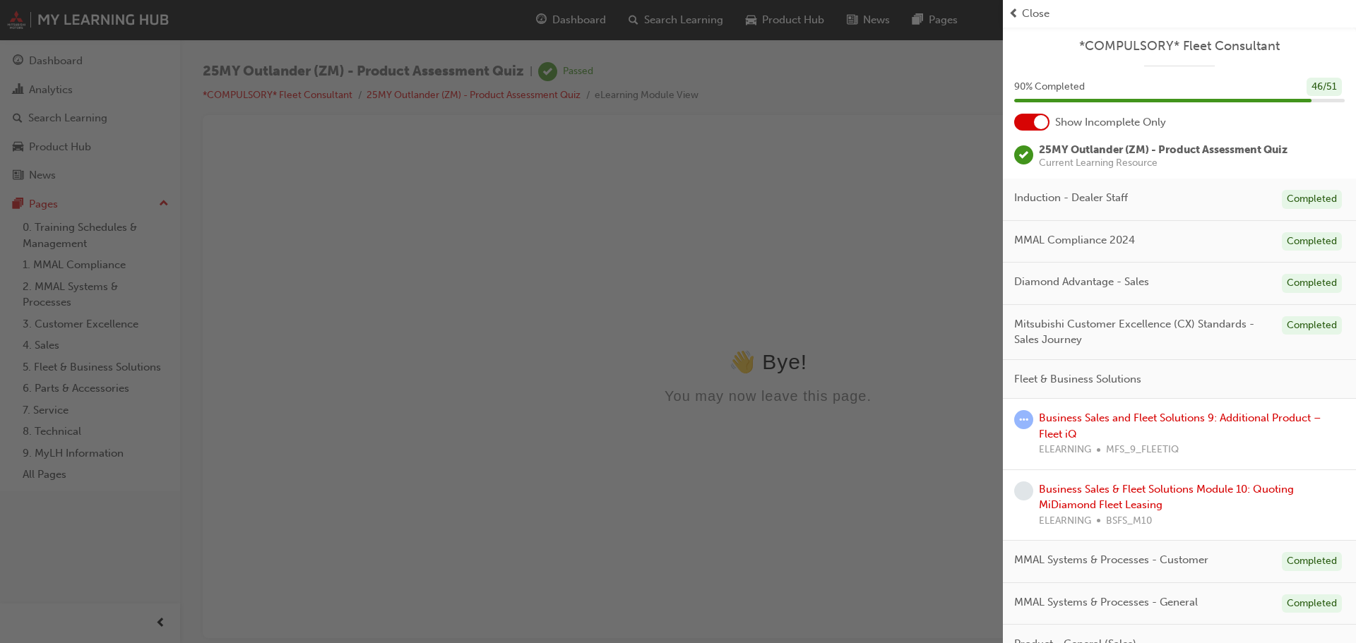
click at [1019, 12] on div "Close" at bounding box center [1179, 14] width 342 height 16
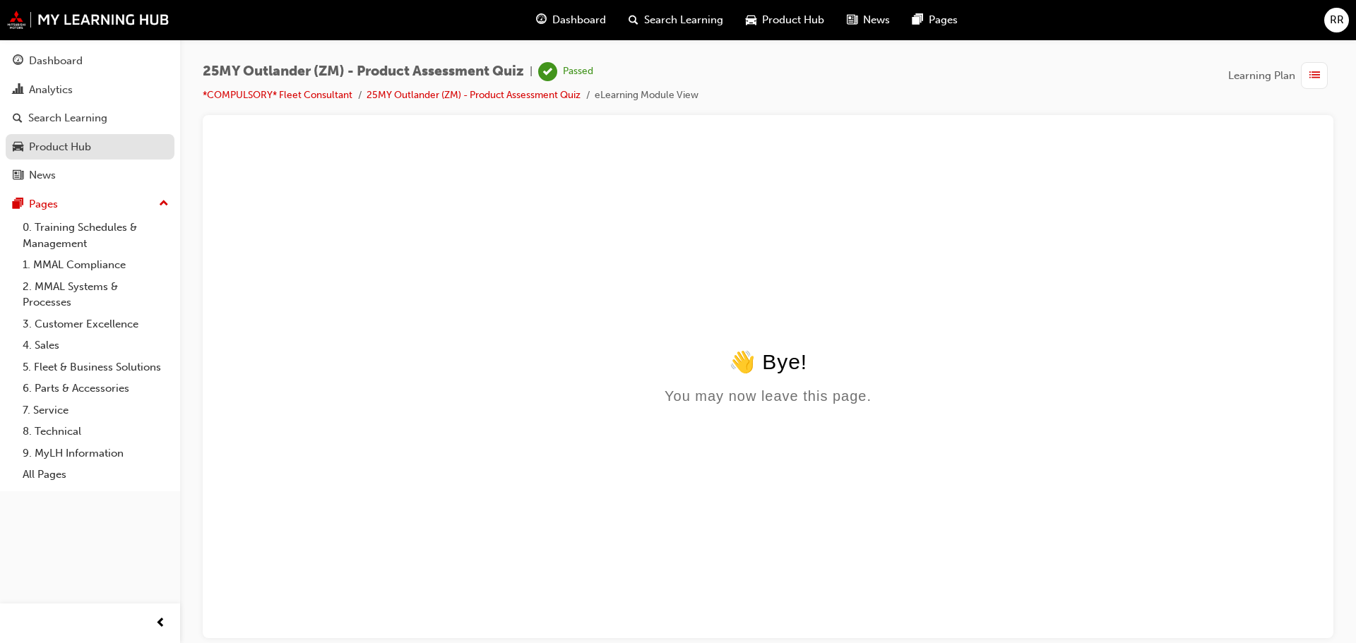
click at [30, 61] on div "Dashboard" at bounding box center [56, 61] width 54 height 16
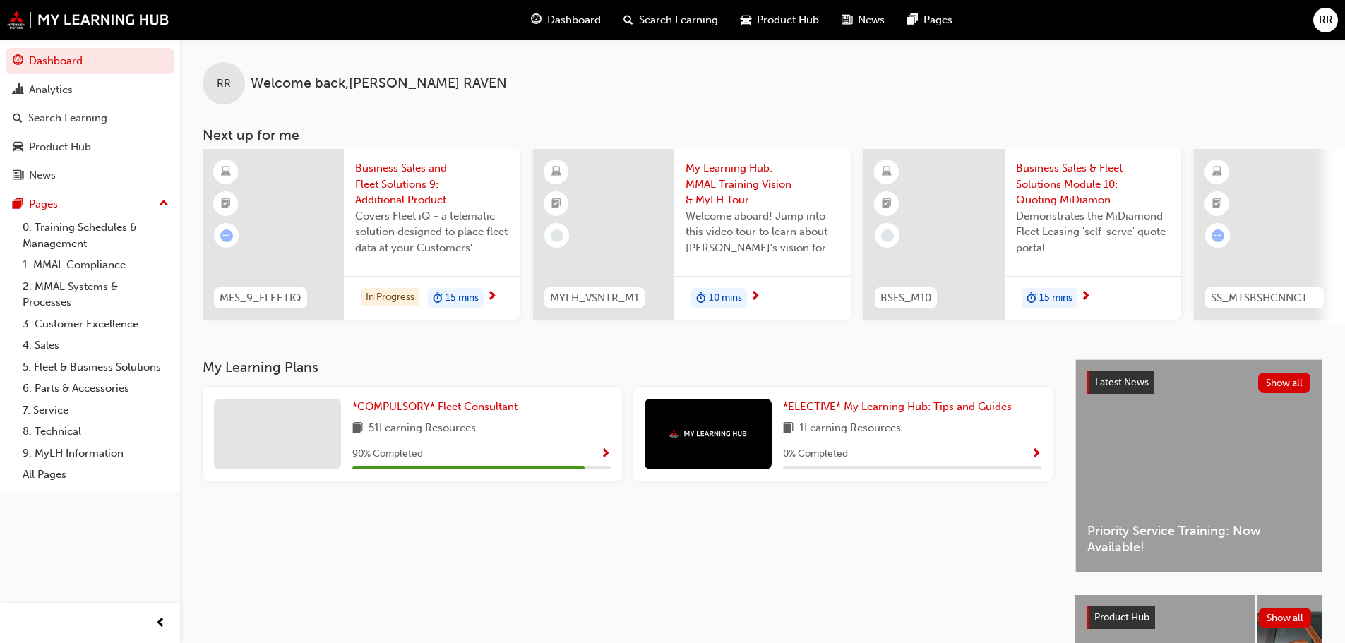
click at [455, 412] on span "*COMPULSORY* Fleet Consultant" at bounding box center [434, 406] width 165 height 13
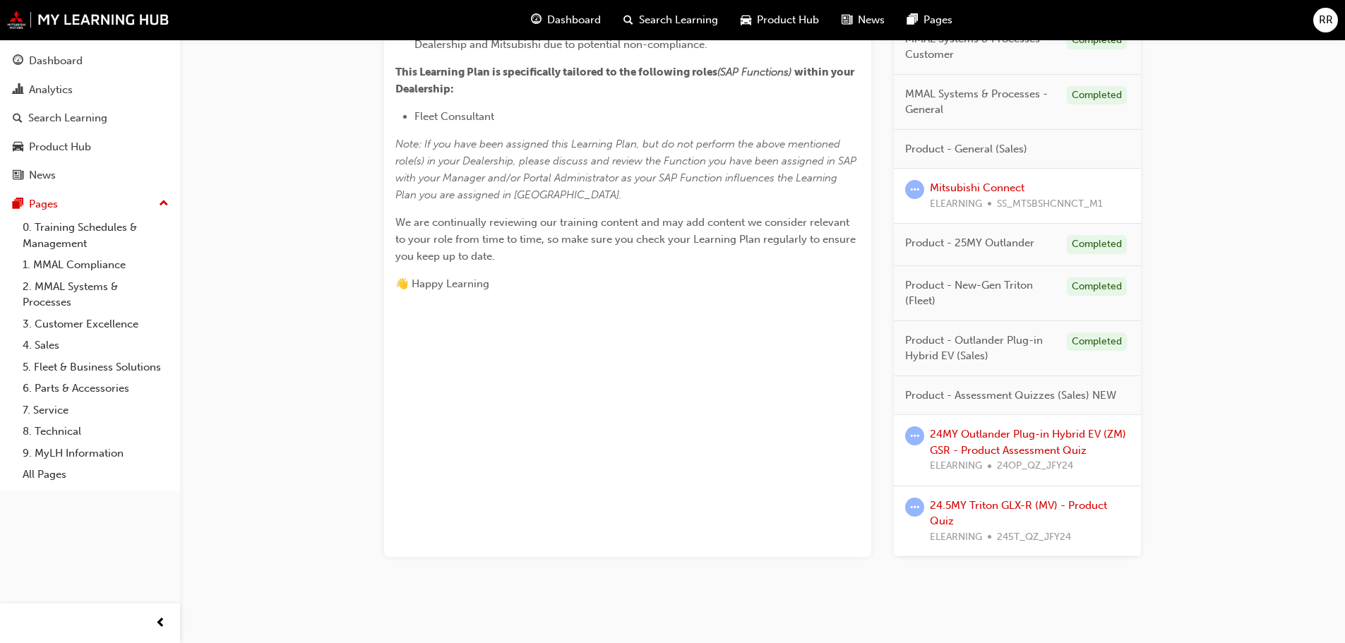
scroll to position [564, 0]
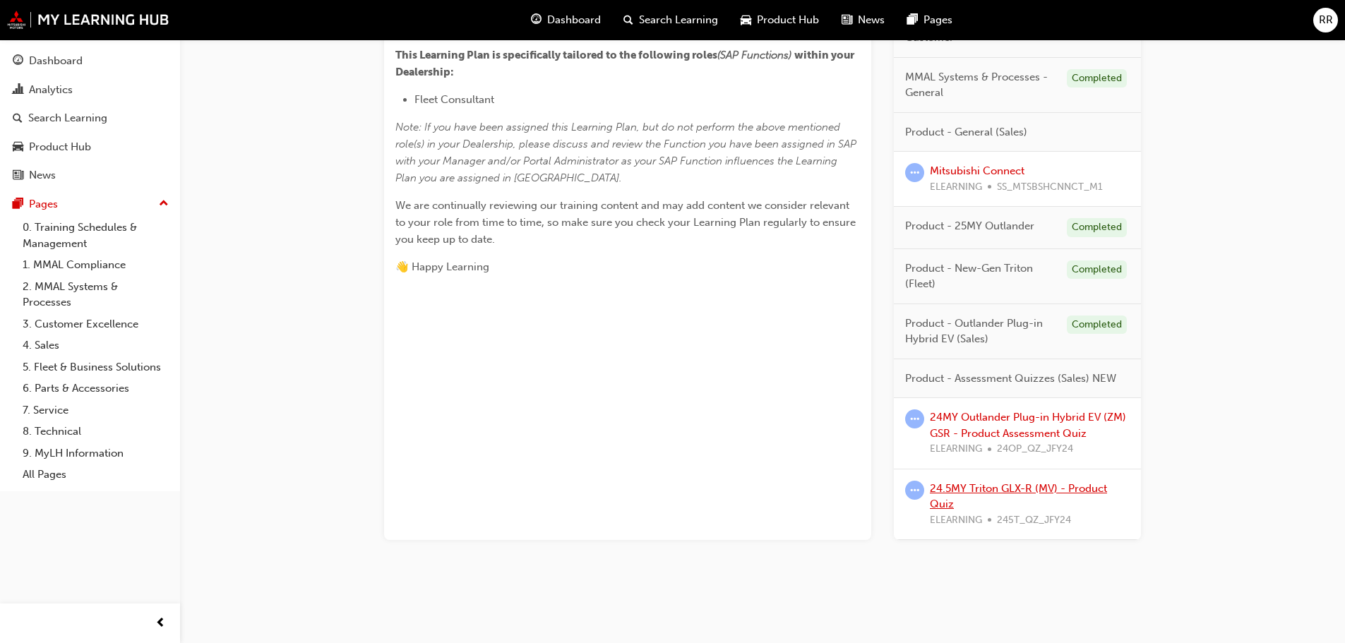
click at [976, 487] on link "24.5MY Triton GLX-R (MV) - Product Quiz" at bounding box center [1018, 496] width 177 height 29
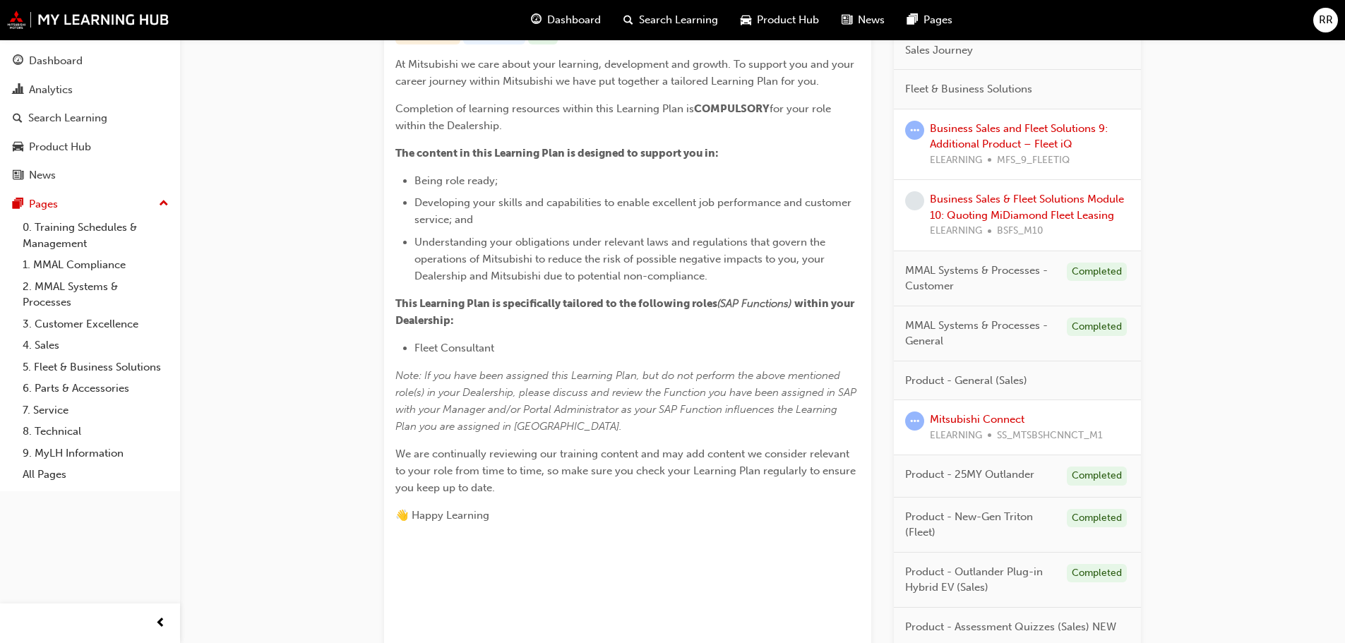
scroll to position [282, 0]
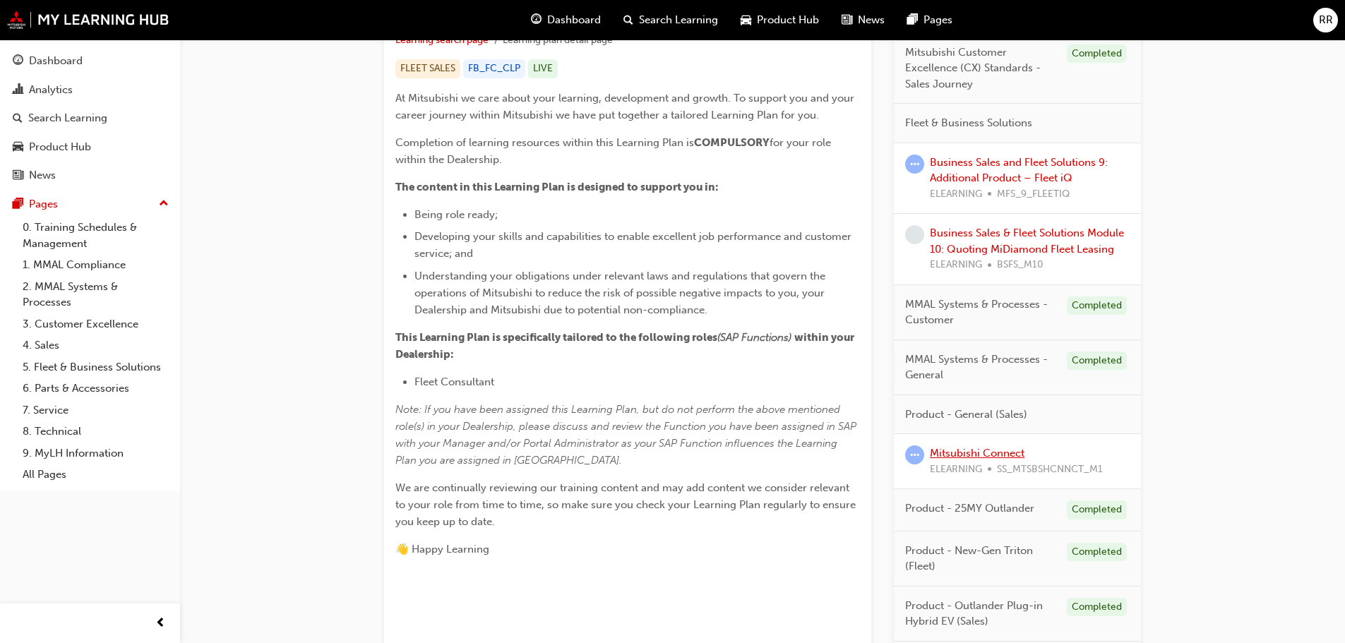
click at [944, 448] on link "Mitsubishi Connect" at bounding box center [977, 453] width 95 height 13
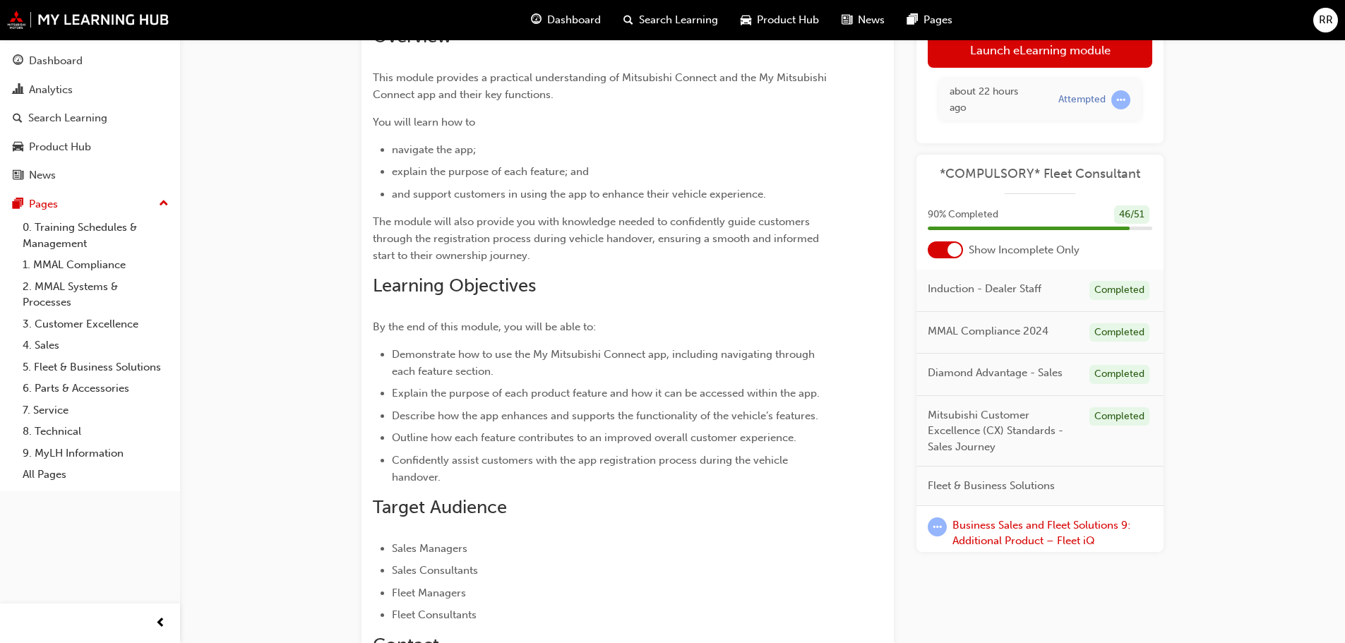
scroll to position [70, 0]
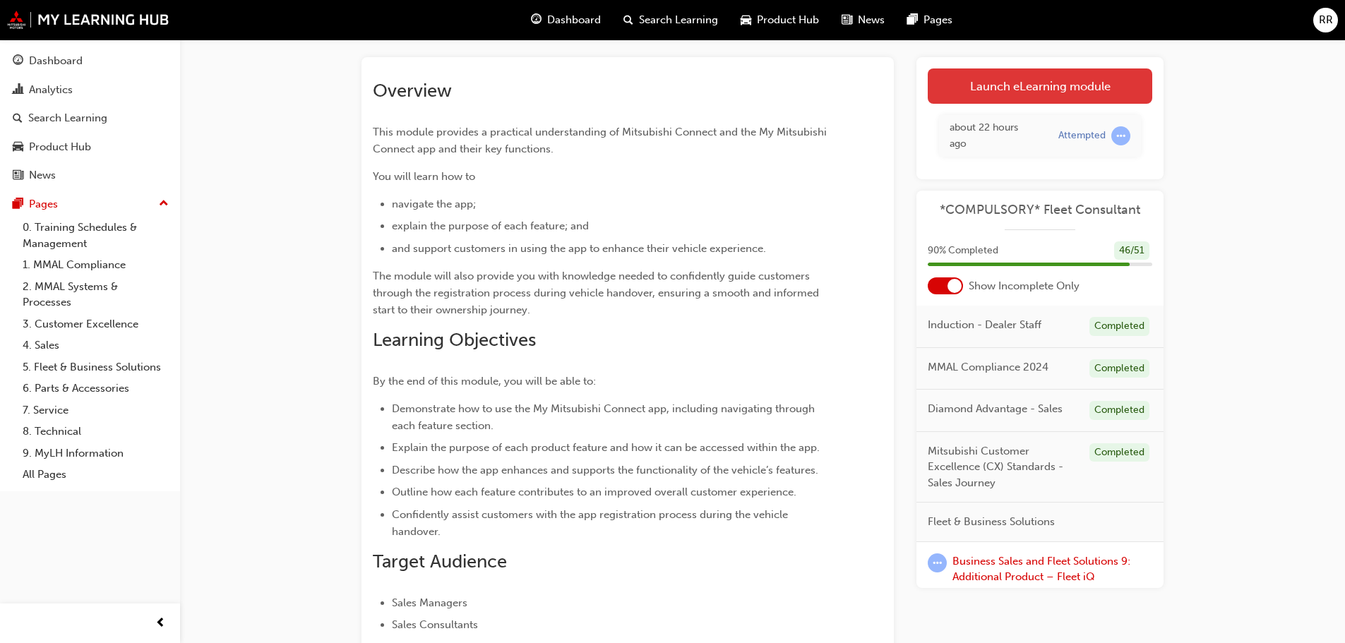
click at [1053, 86] on link "Launch eLearning module" at bounding box center [1040, 85] width 225 height 35
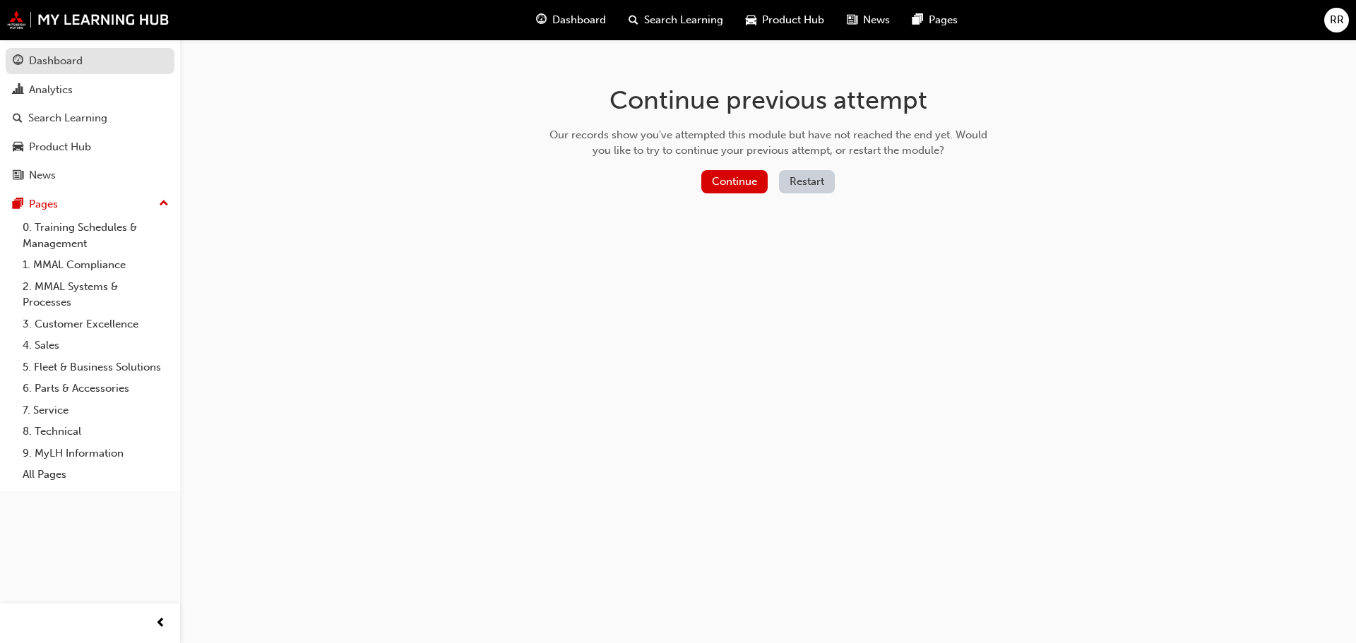
click at [80, 55] on div "Dashboard" at bounding box center [56, 61] width 54 height 16
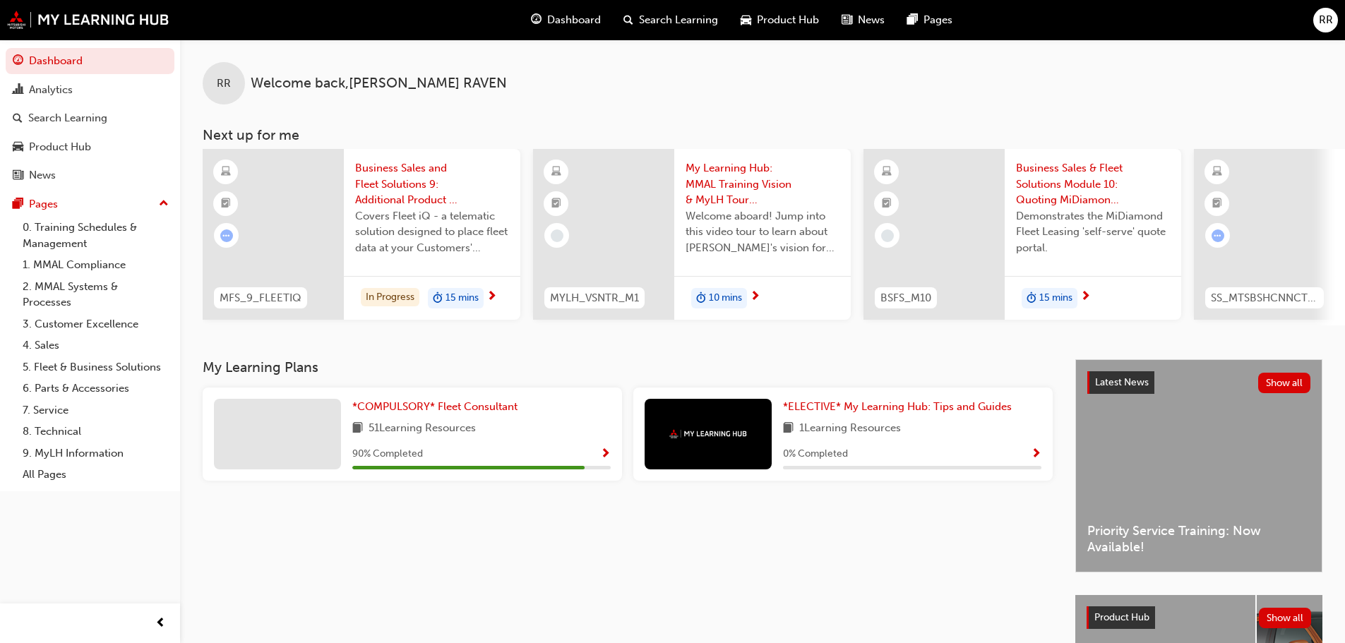
click at [569, 426] on div "51 Learning Resources" at bounding box center [481, 429] width 258 height 18
click at [604, 458] on span "Show Progress" at bounding box center [605, 454] width 11 height 13
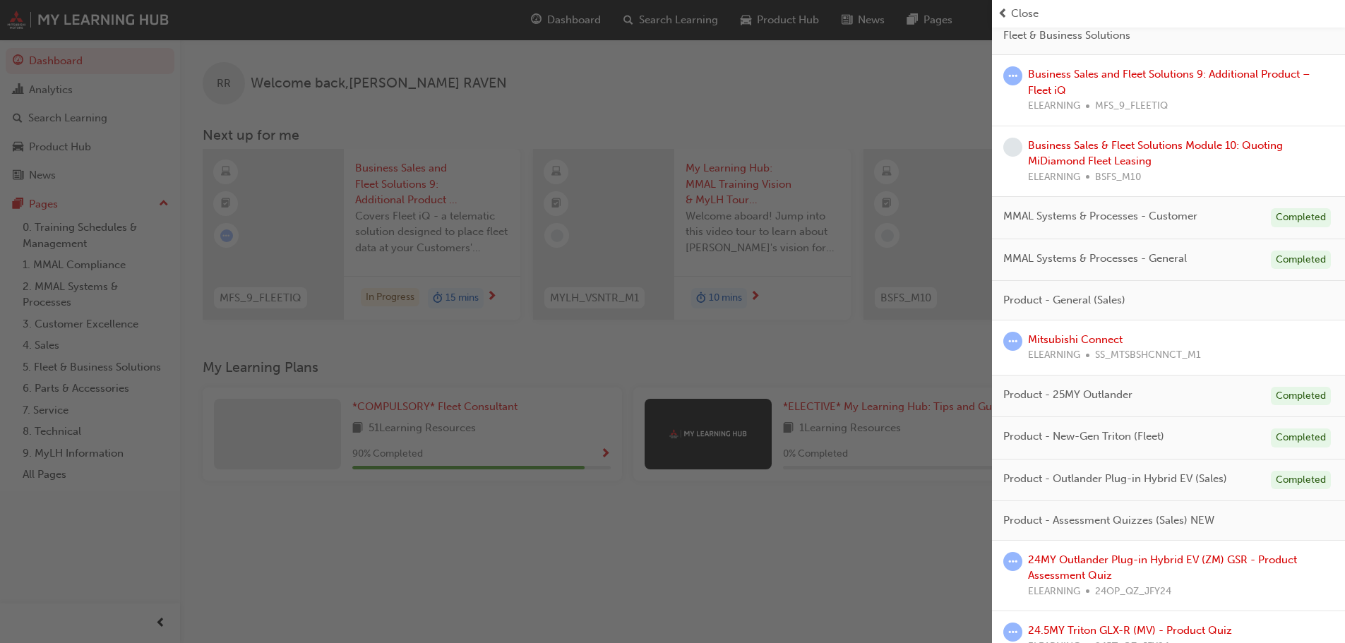
scroll to position [330, 0]
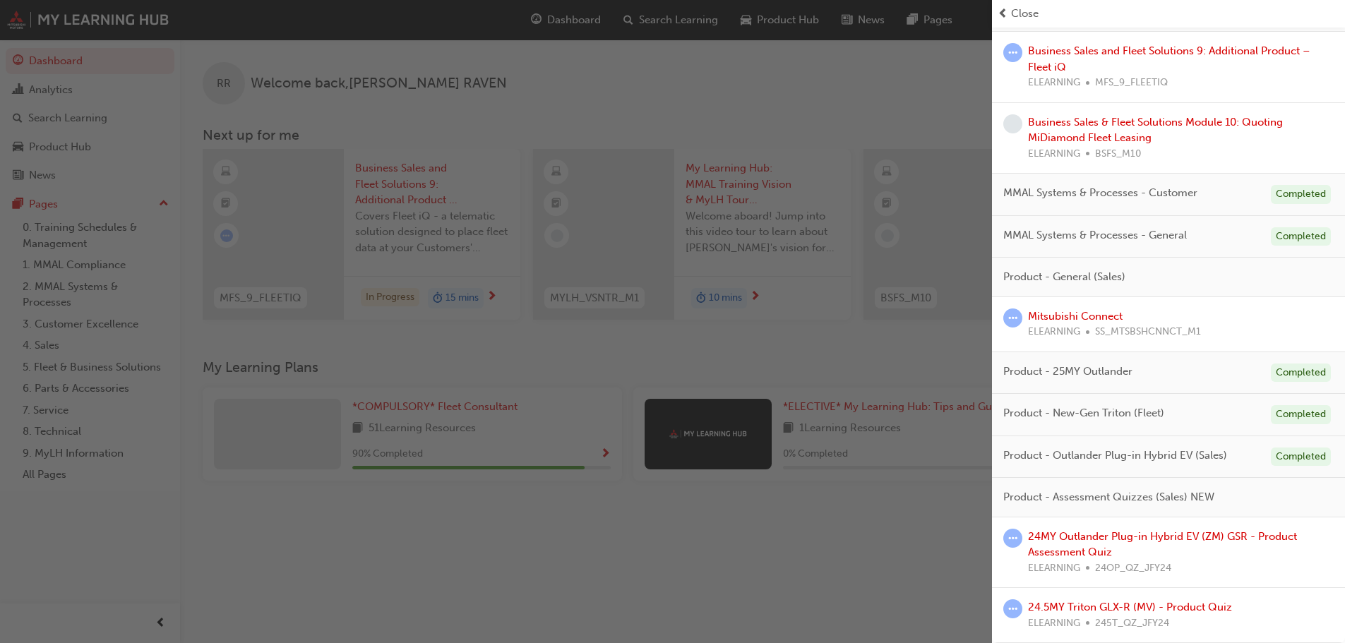
click at [652, 573] on div "button" at bounding box center [496, 321] width 992 height 643
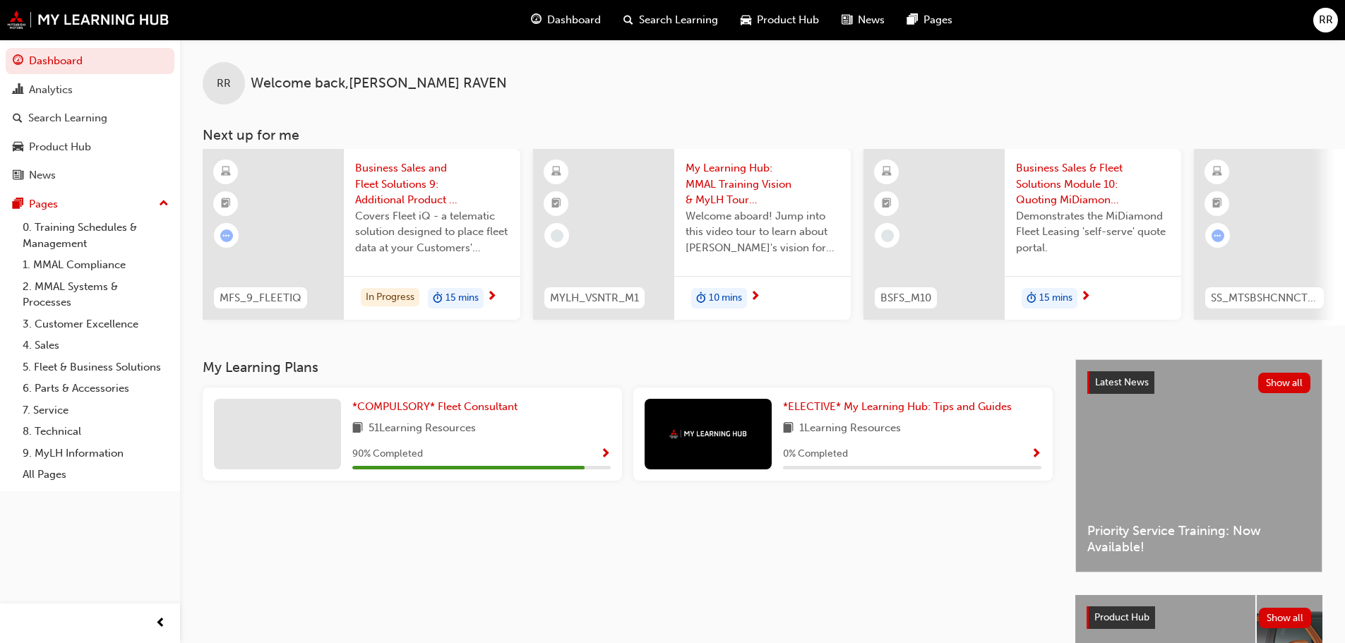
click at [1031, 454] on span "Show Progress" at bounding box center [1036, 454] width 11 height 13
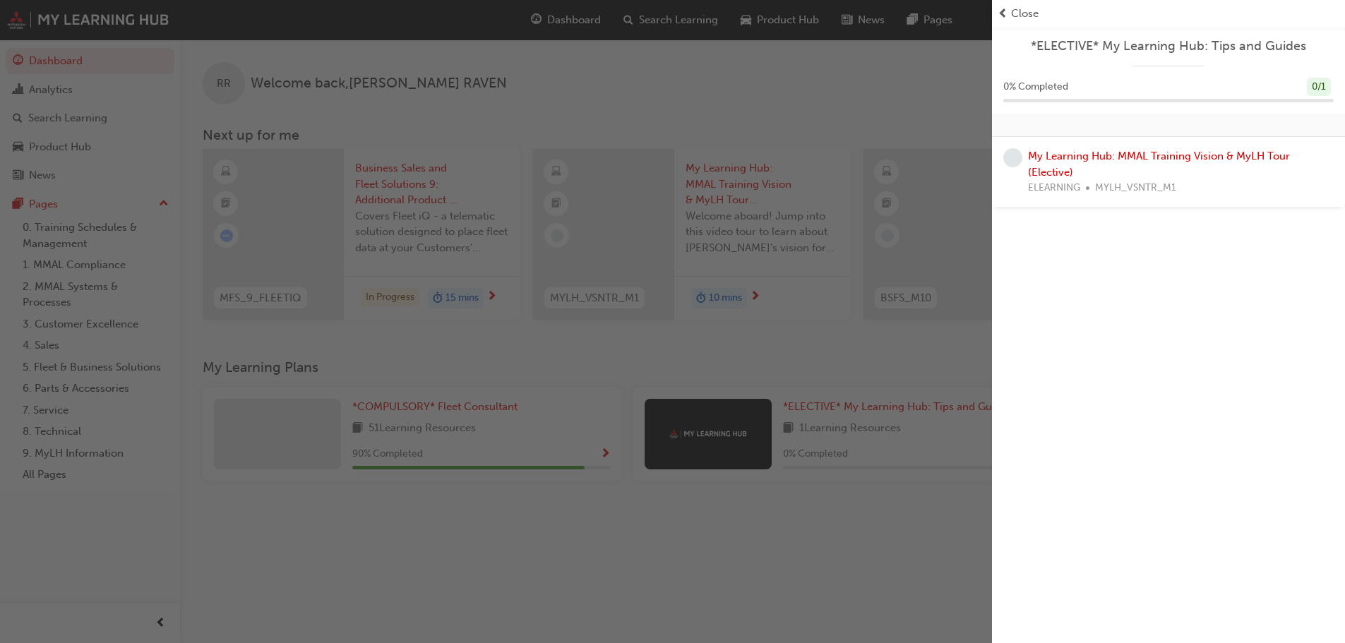
drag, startPoint x: 1024, startPoint y: 14, endPoint x: 1023, endPoint y: 31, distance: 17.0
click at [1024, 15] on span "Close" at bounding box center [1025, 14] width 28 height 16
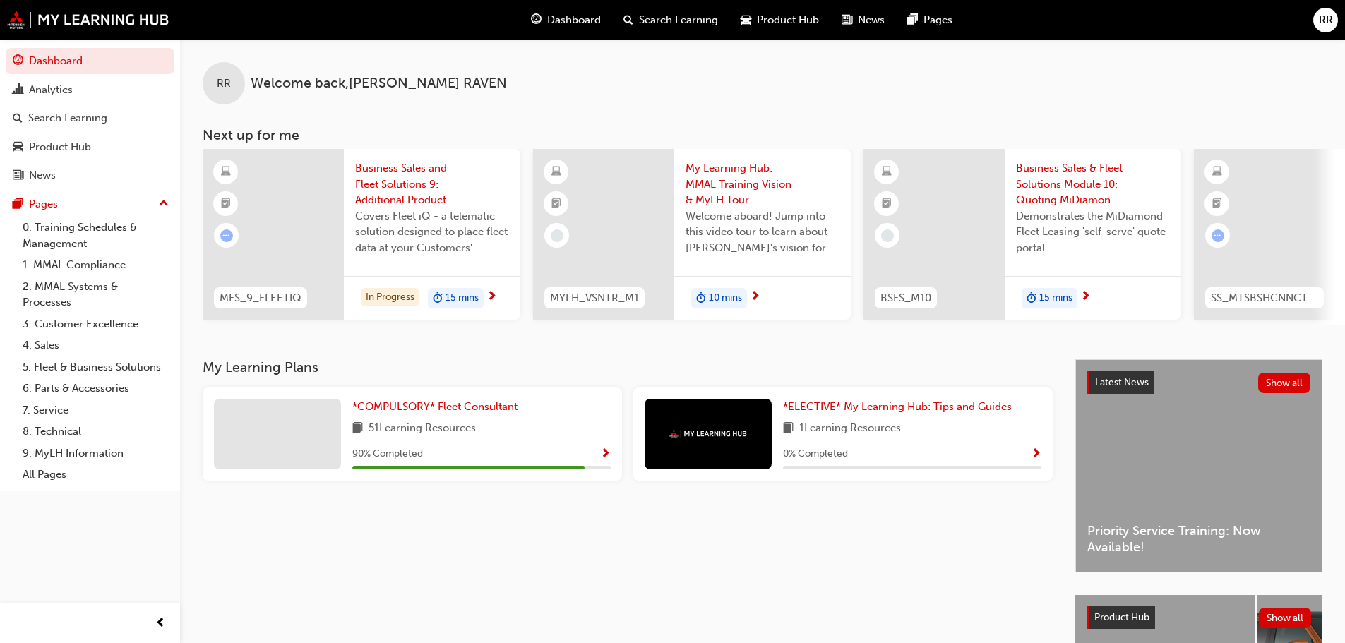
click at [461, 409] on span "*COMPULSORY* Fleet Consultant" at bounding box center [434, 406] width 165 height 13
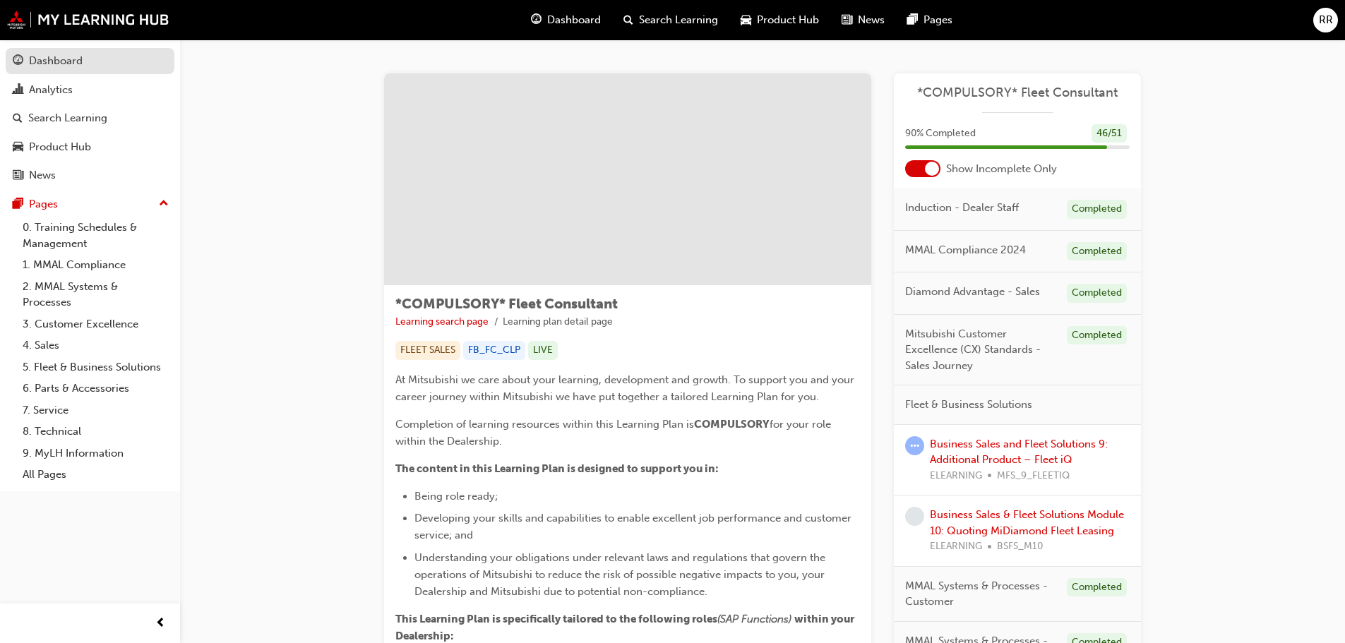
click at [70, 57] on div "Dashboard" at bounding box center [56, 61] width 54 height 16
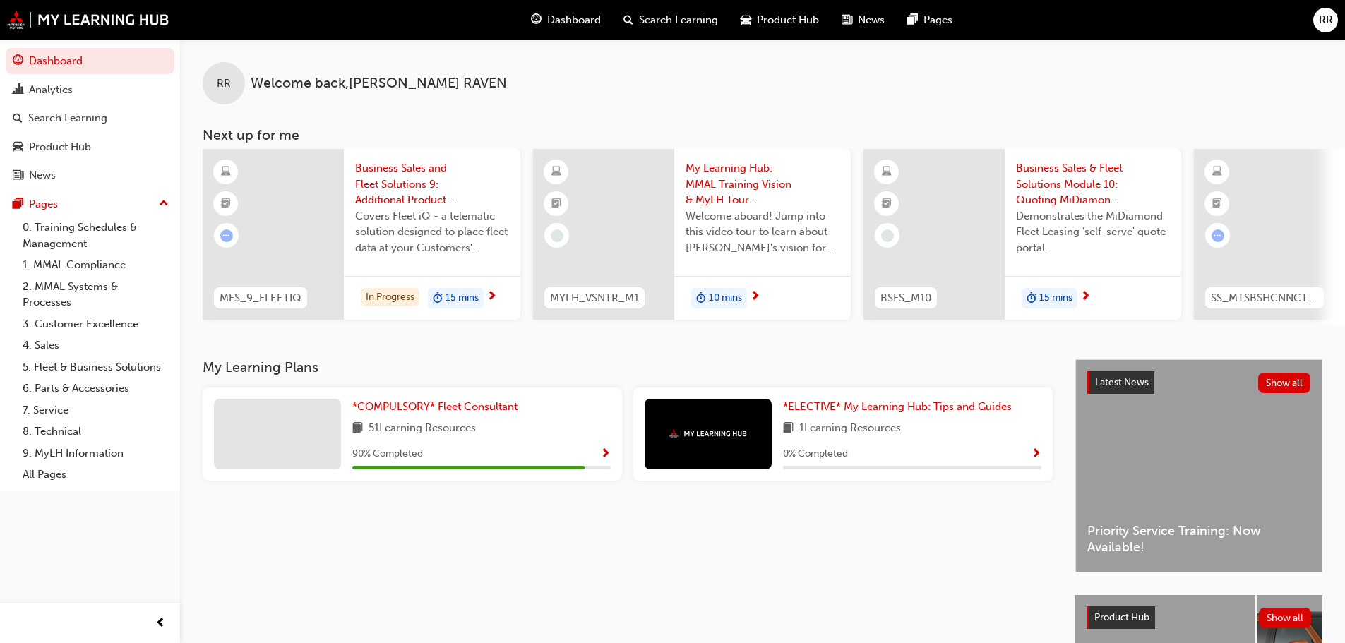
click at [1322, 18] on span "RR" at bounding box center [1326, 20] width 14 height 16
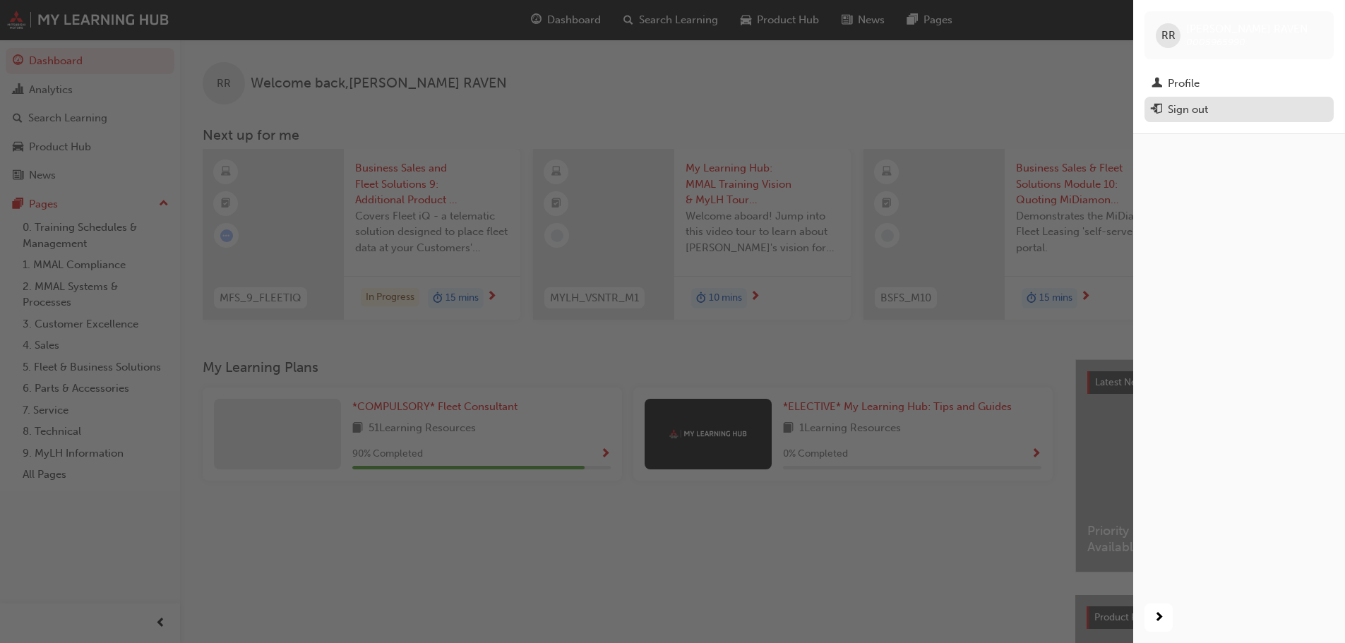
click at [1172, 107] on div "Sign out" at bounding box center [1188, 110] width 40 height 16
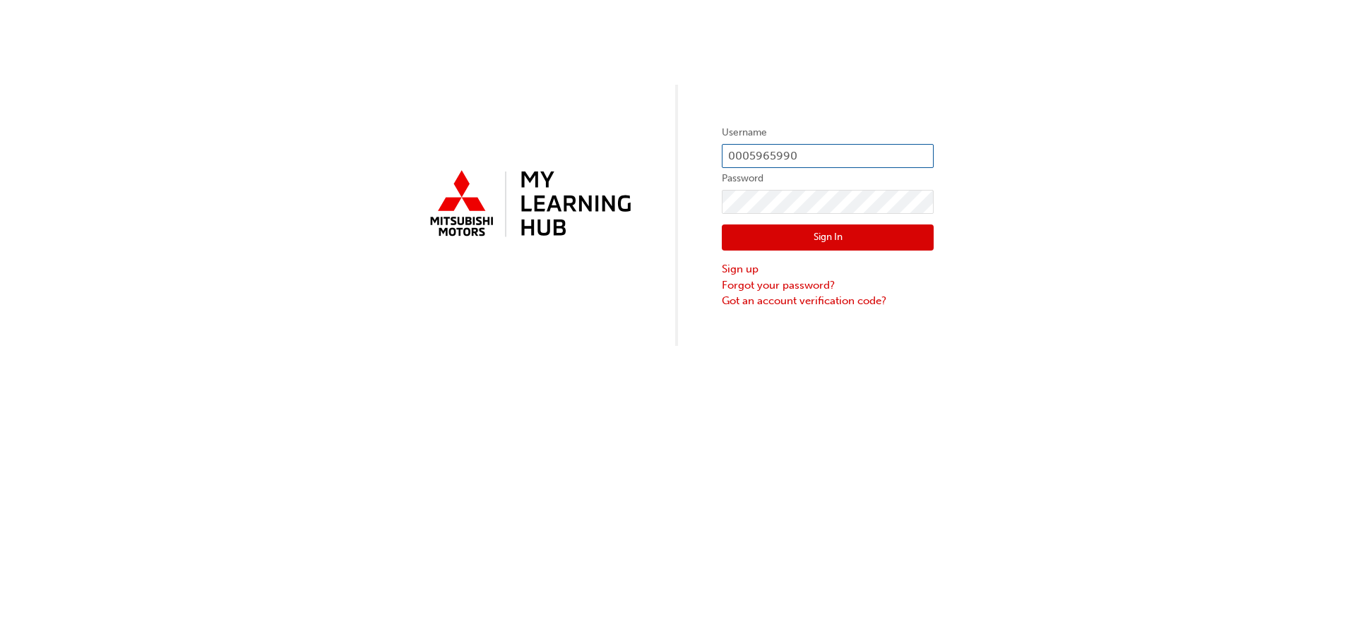
click at [811, 149] on input "0005965990" at bounding box center [828, 156] width 212 height 24
type input "0005522367"
click at [811, 230] on button "Sign In" at bounding box center [828, 238] width 212 height 27
